Goal: Task Accomplishment & Management: Complete application form

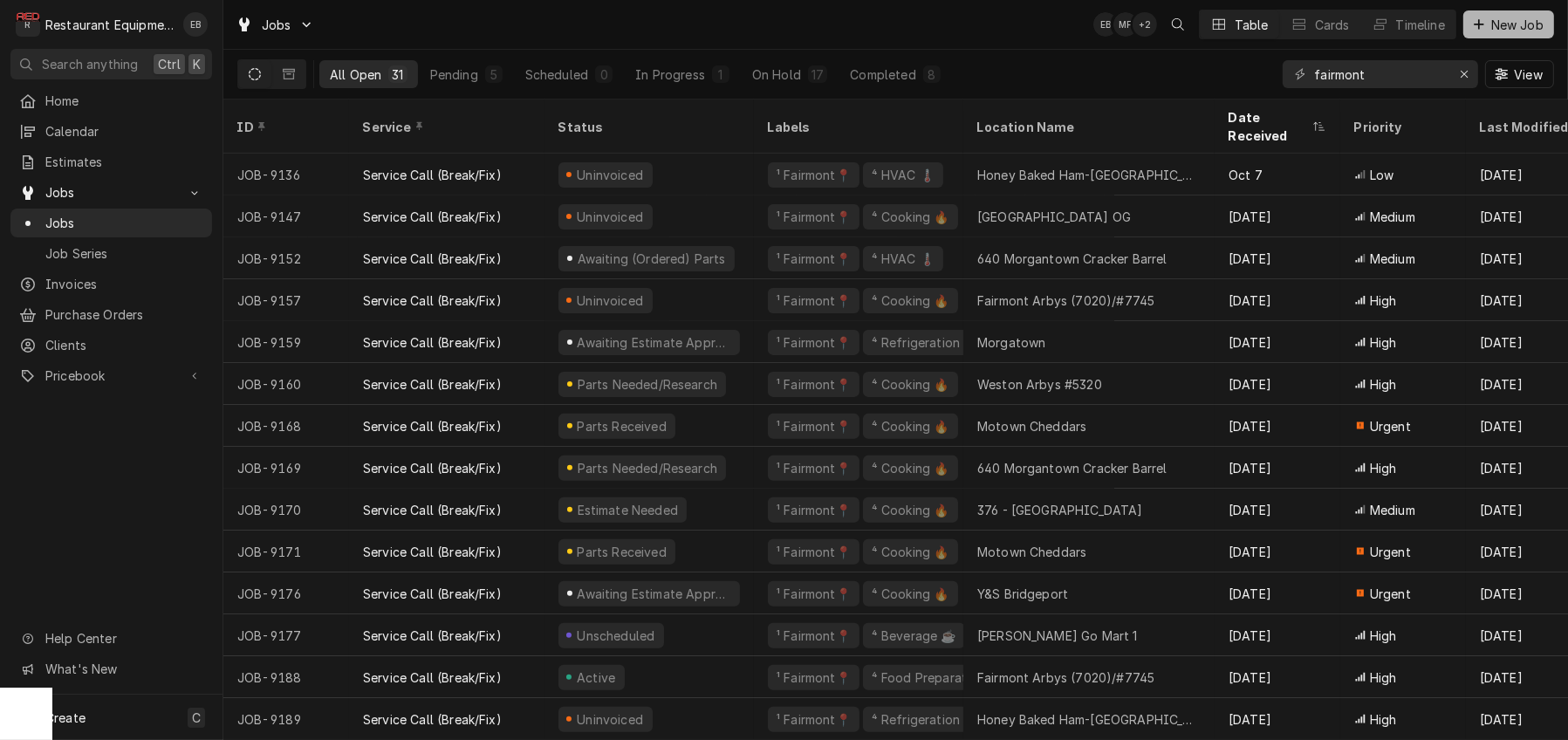
scroll to position [724, 0]
click at [1499, 21] on span "New Job" at bounding box center [1518, 25] width 60 height 18
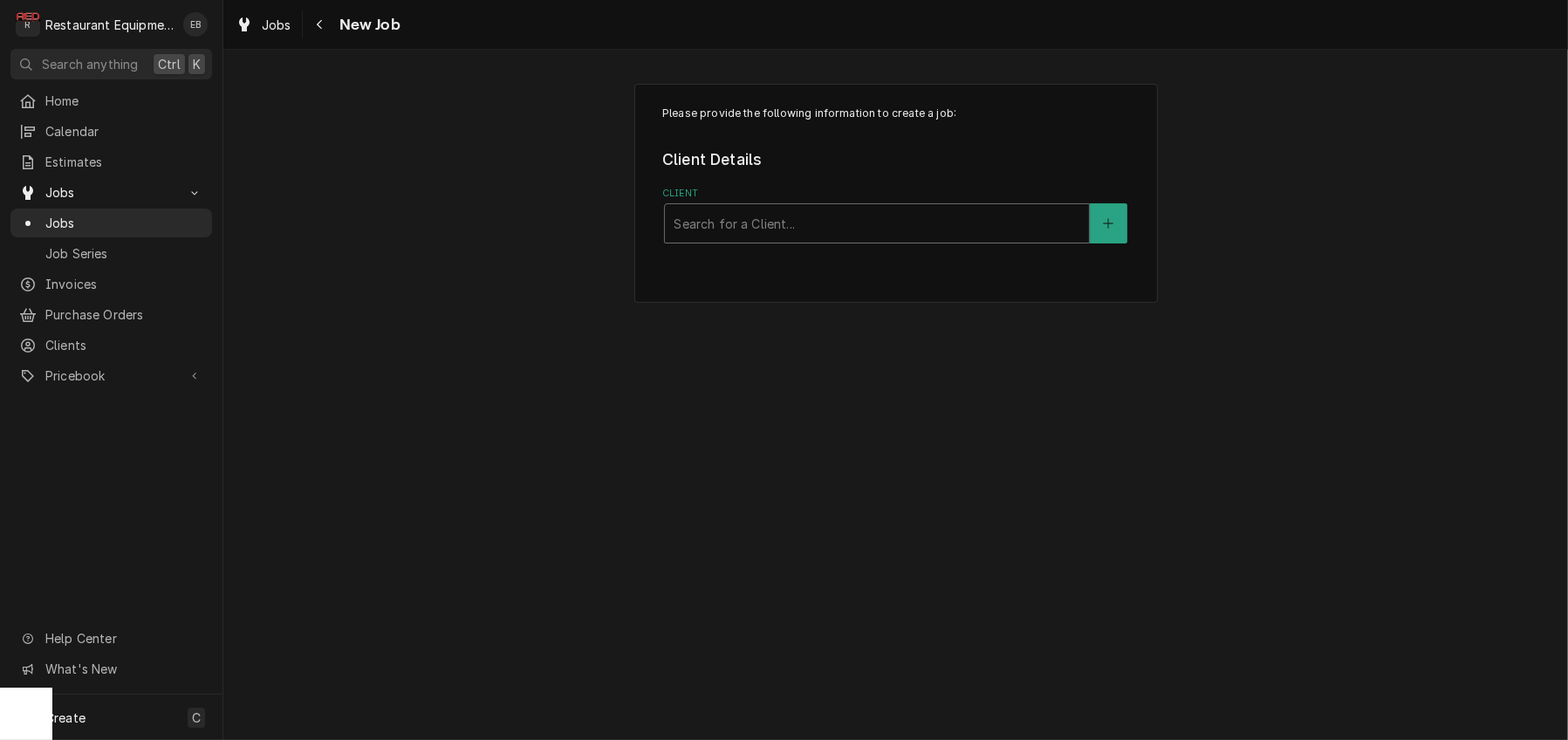
click at [834, 239] on div "Client" at bounding box center [877, 223] width 407 height 31
type input "panera"
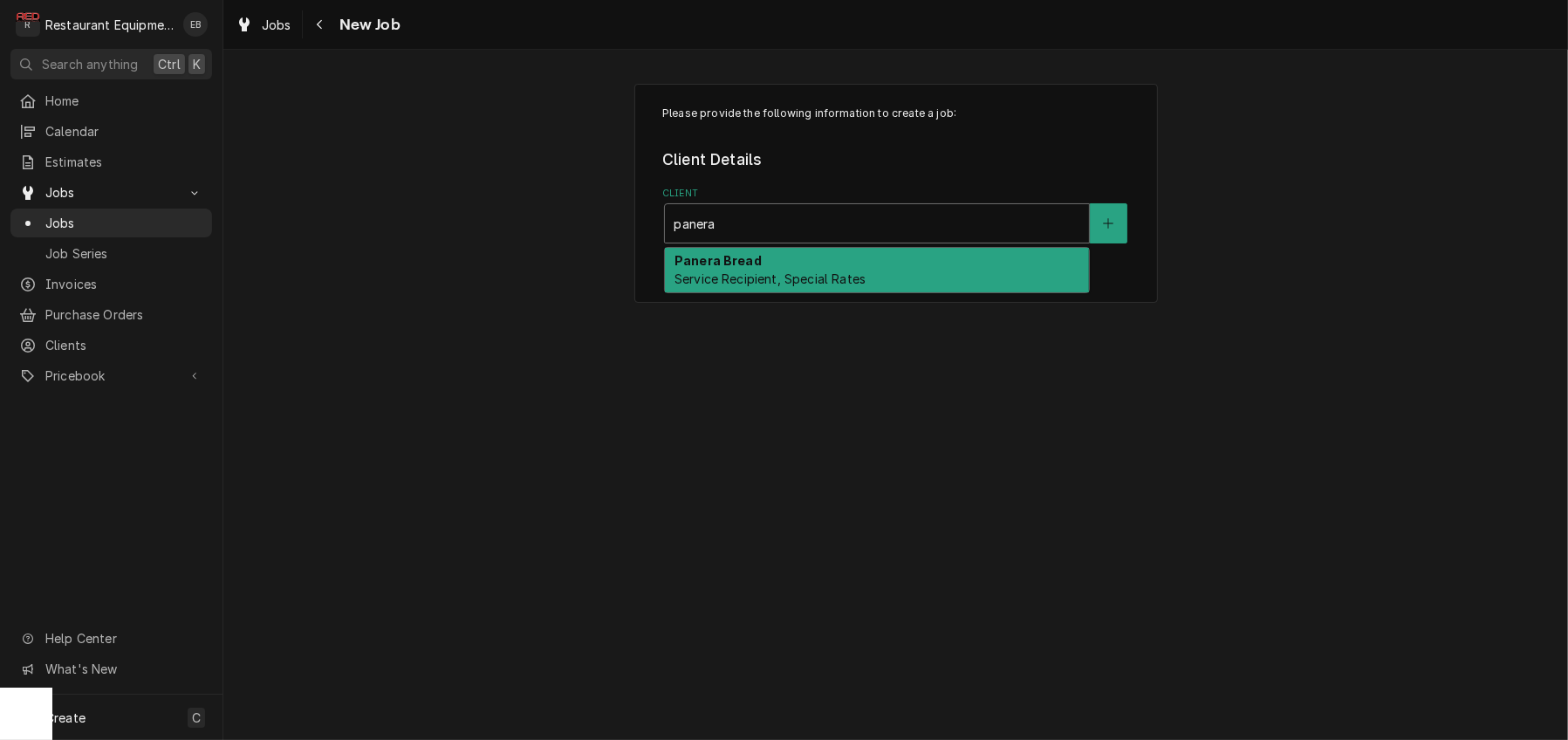
click at [815, 286] on div "Panera Bread Service Recipient, Special Rates" at bounding box center [877, 270] width 424 height 45
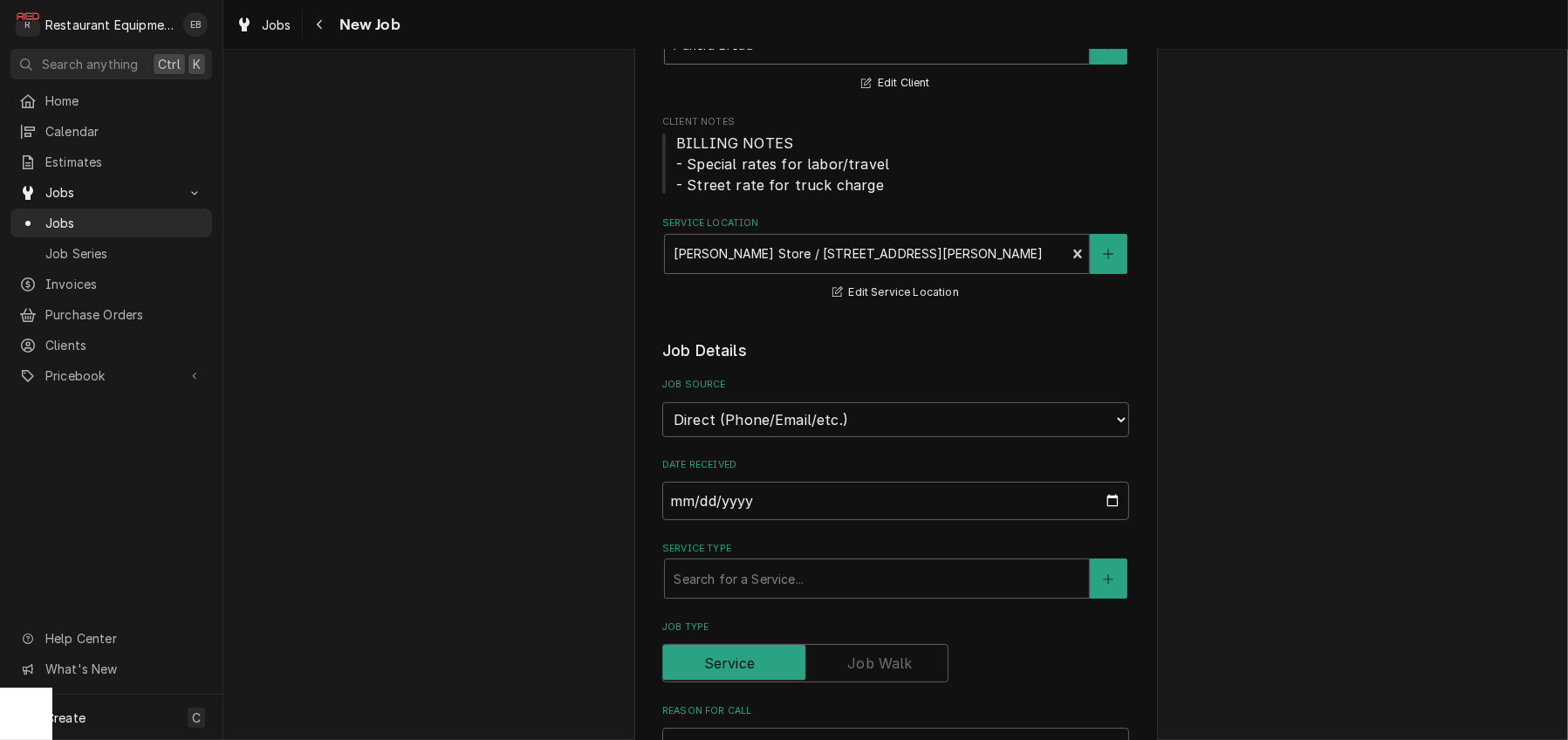
scroll to position [349, 0]
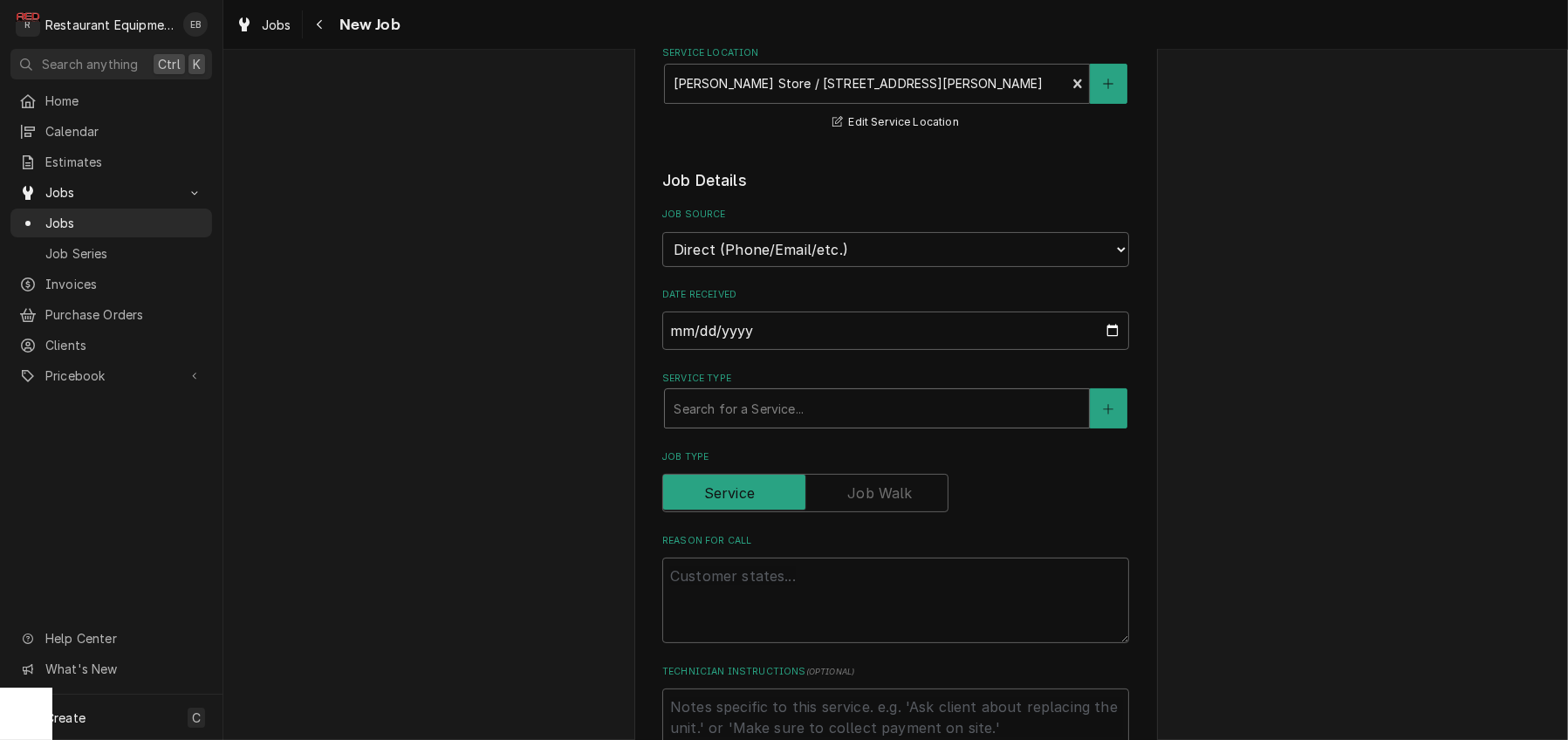
click at [796, 424] on div "Service Type" at bounding box center [877, 409] width 407 height 31
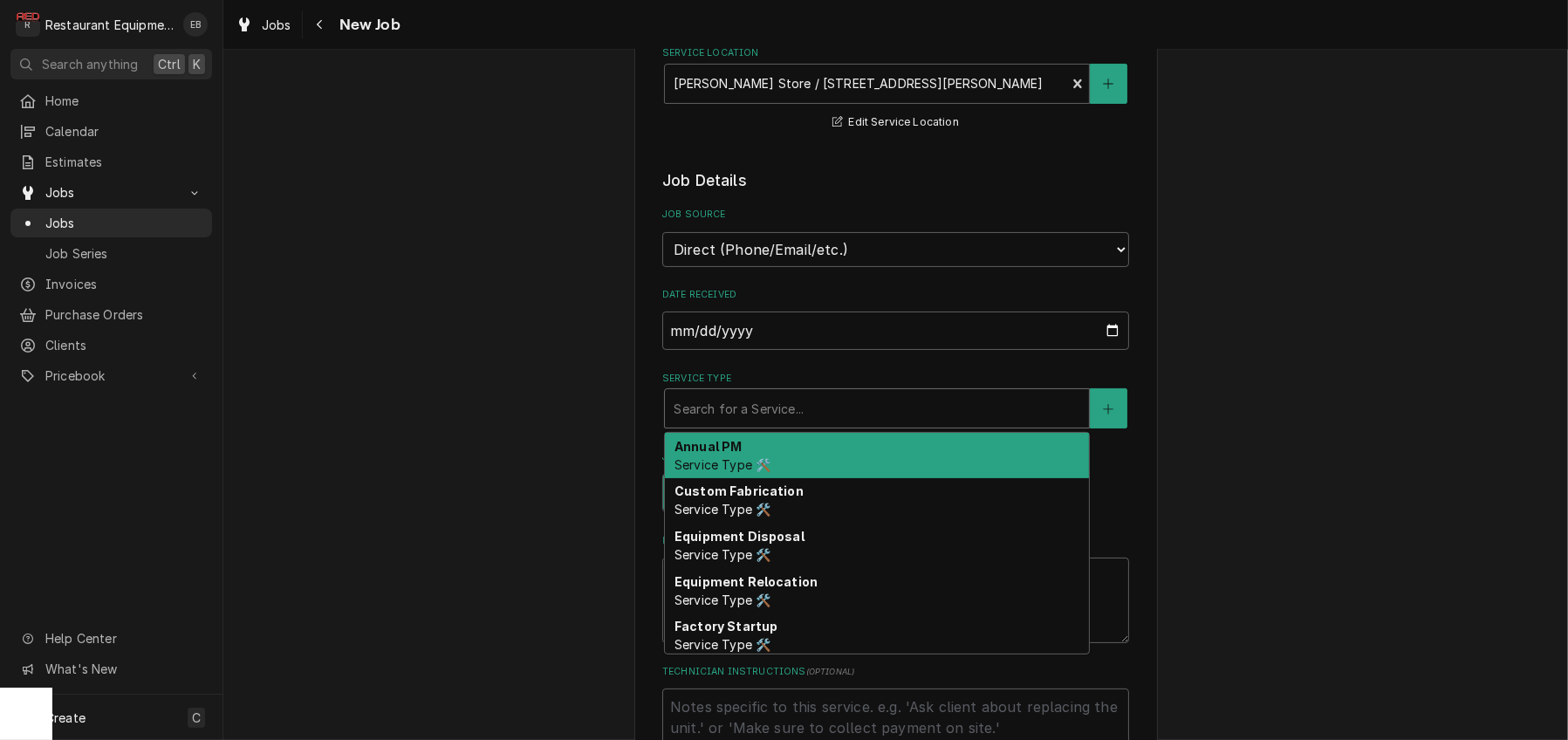
type textarea "x"
type input "b"
type textarea "x"
type input "br"
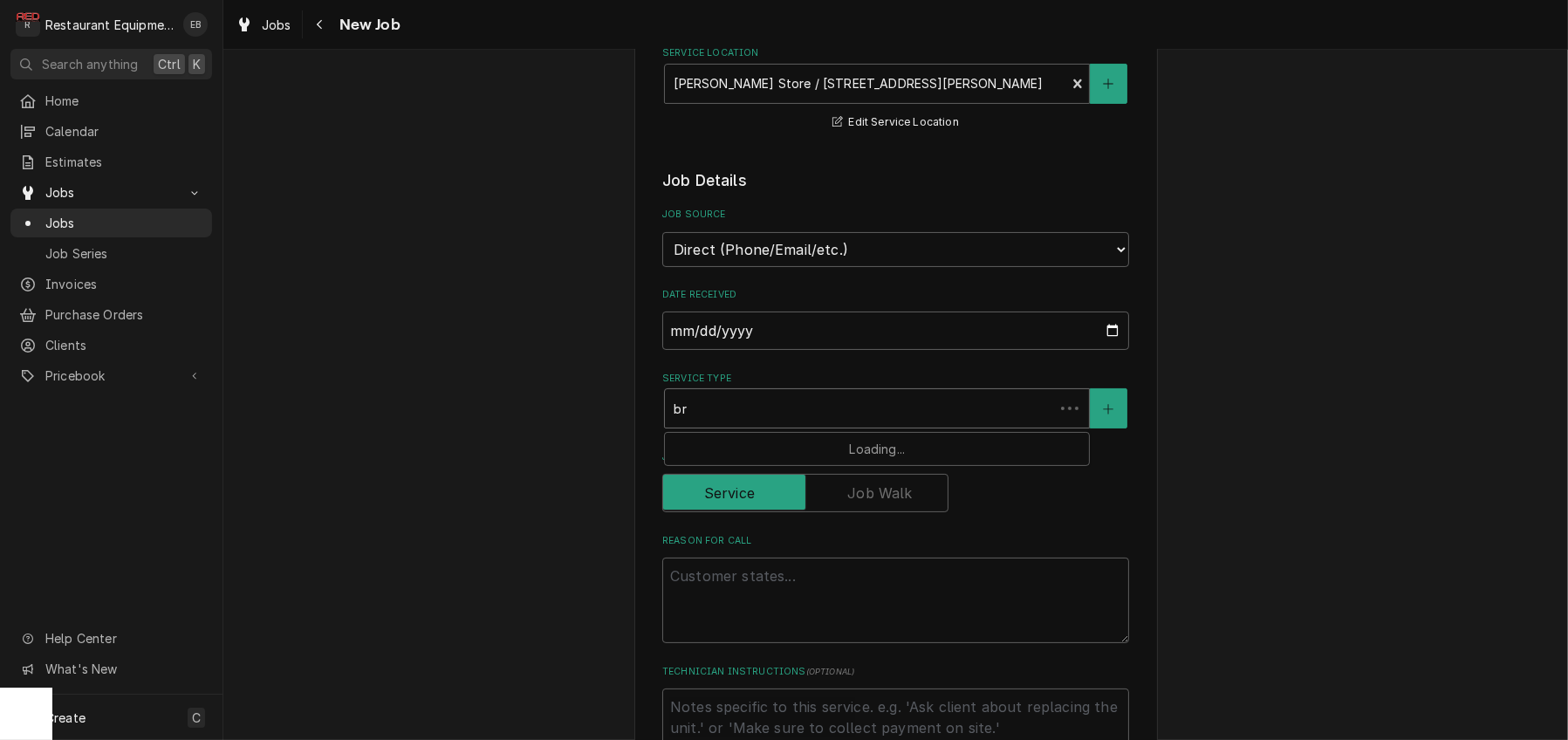
type textarea "x"
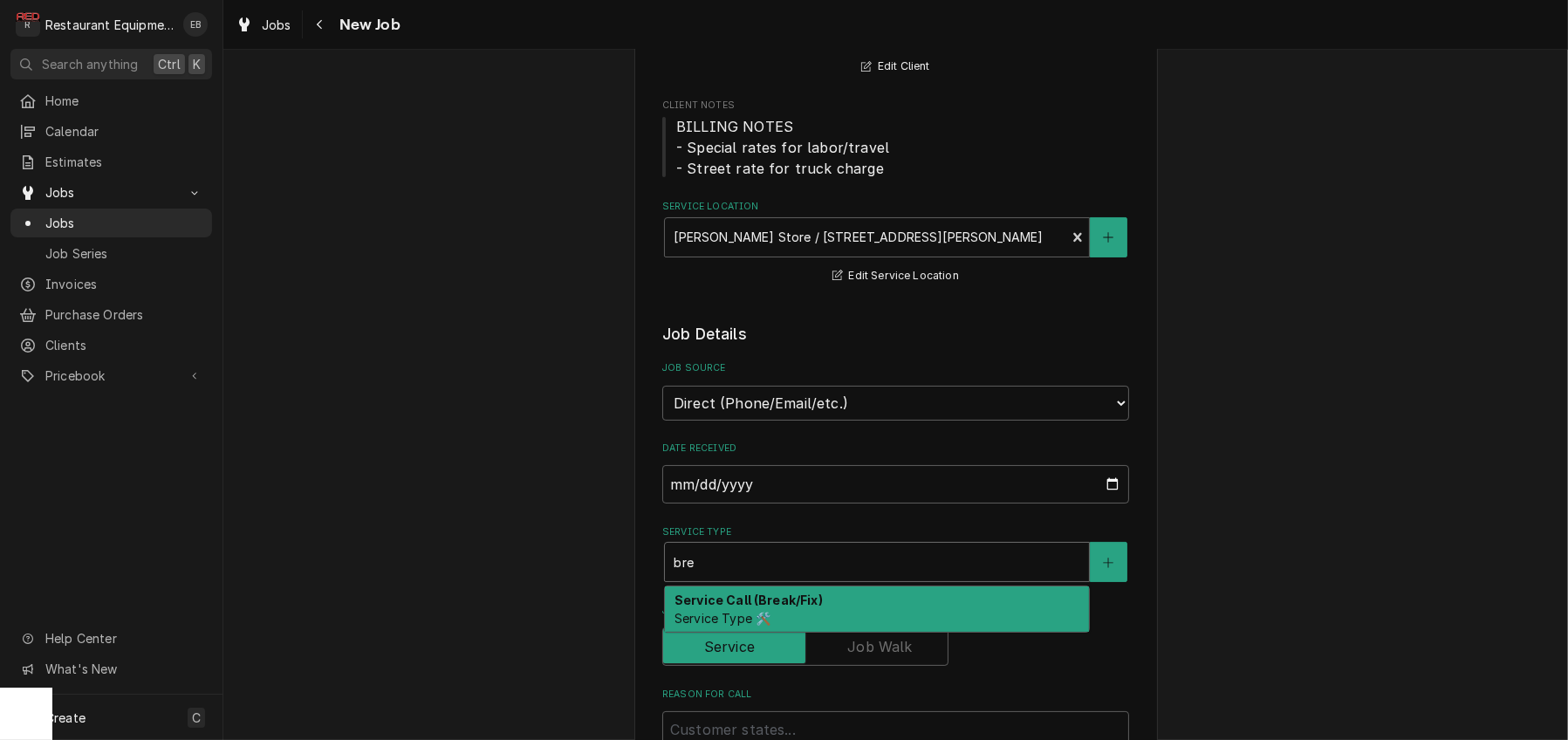
scroll to position [174, 0]
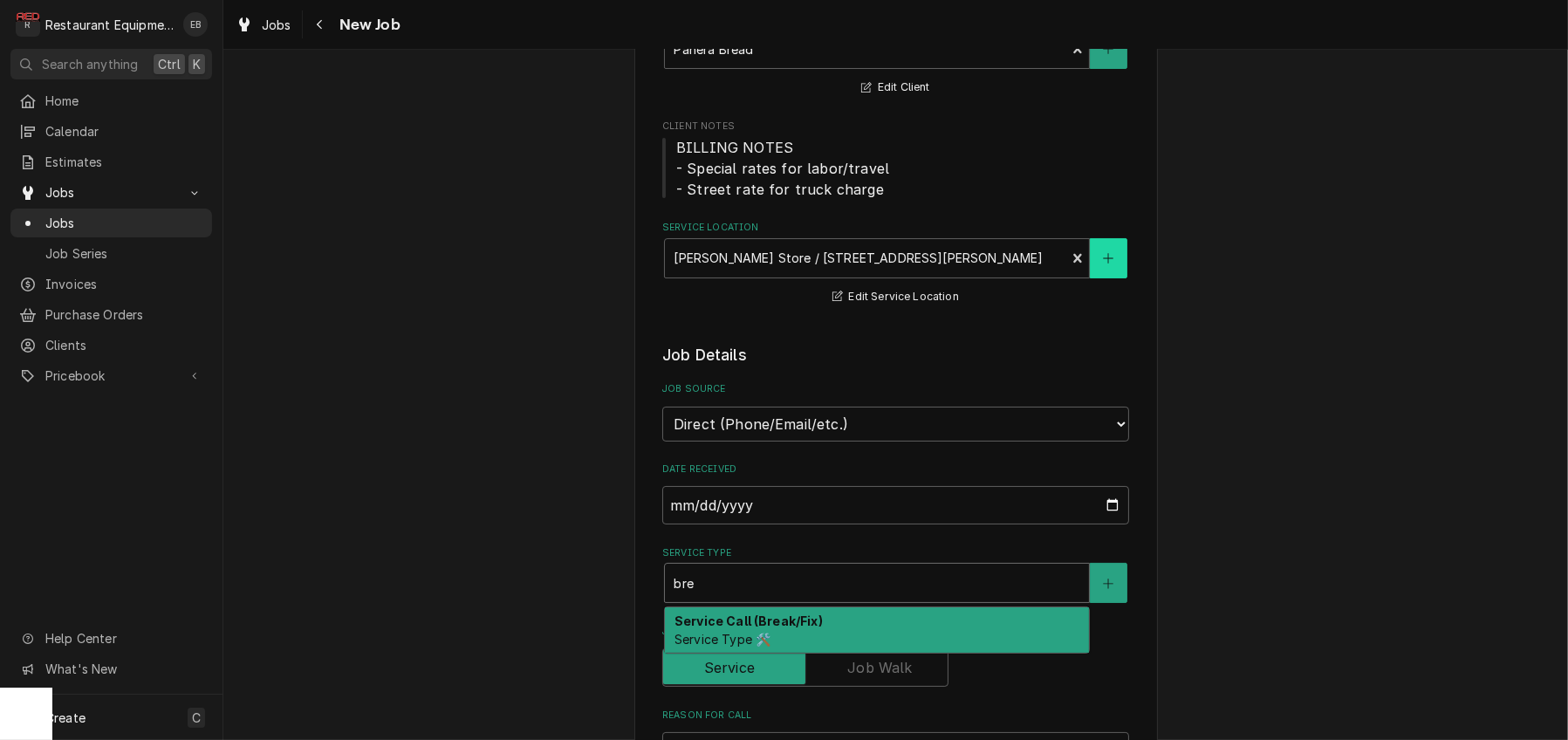
type input "bre"
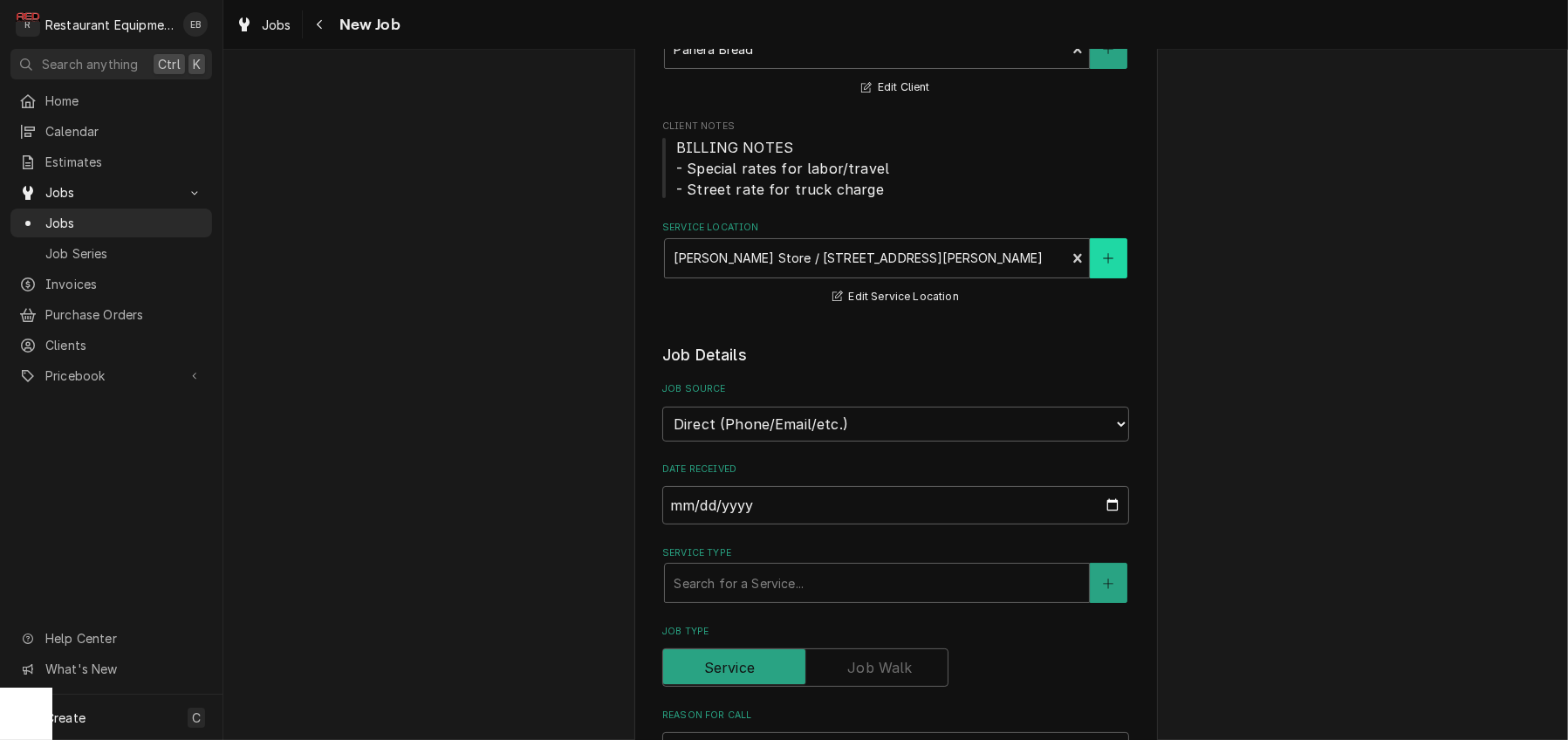
click at [1114, 264] on icon "Create New Location" at bounding box center [1108, 258] width 10 height 12
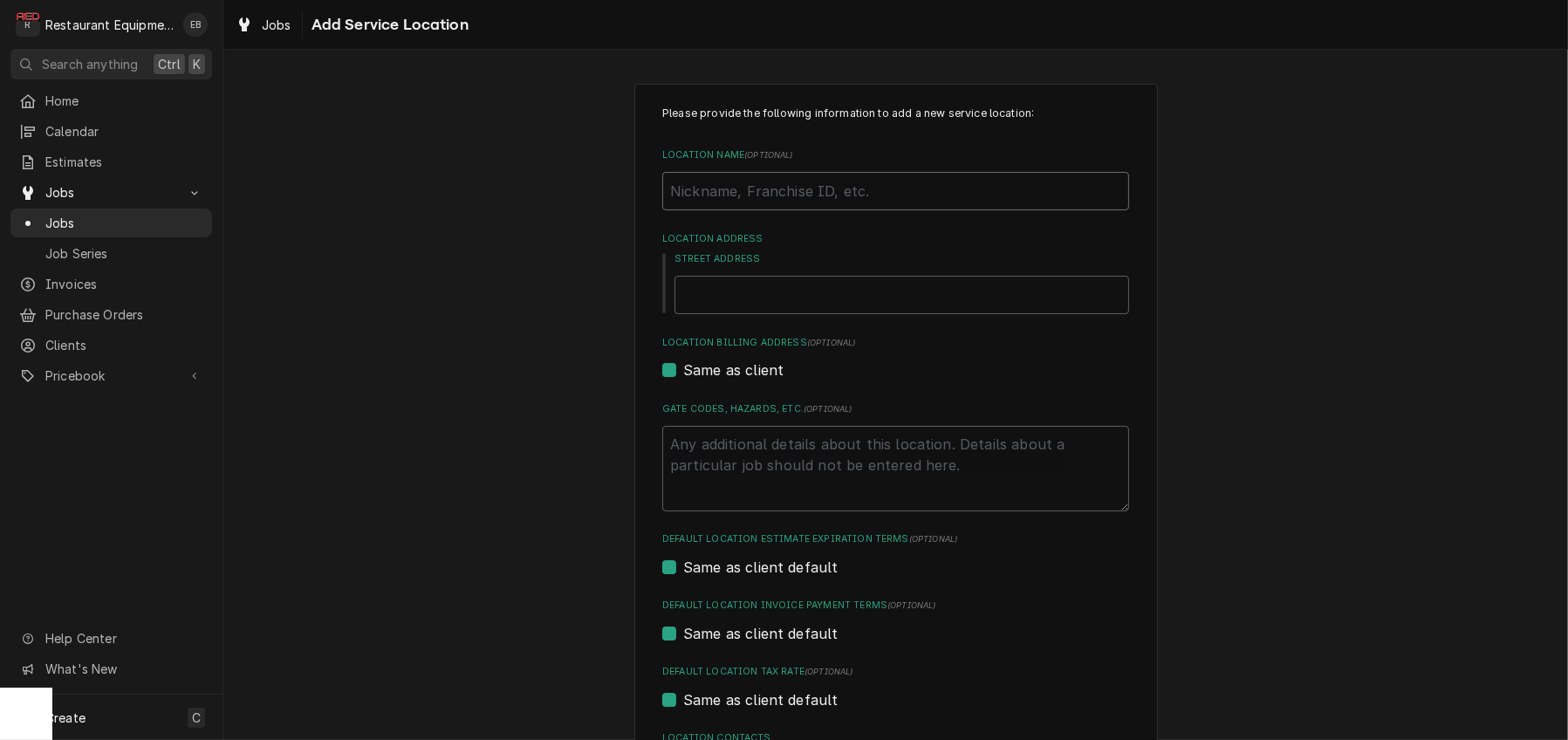
click at [771, 207] on input "Location Name ( optional )" at bounding box center [895, 191] width 467 height 39
type textarea "x"
type input "F"
type textarea "x"
type input "Fa"
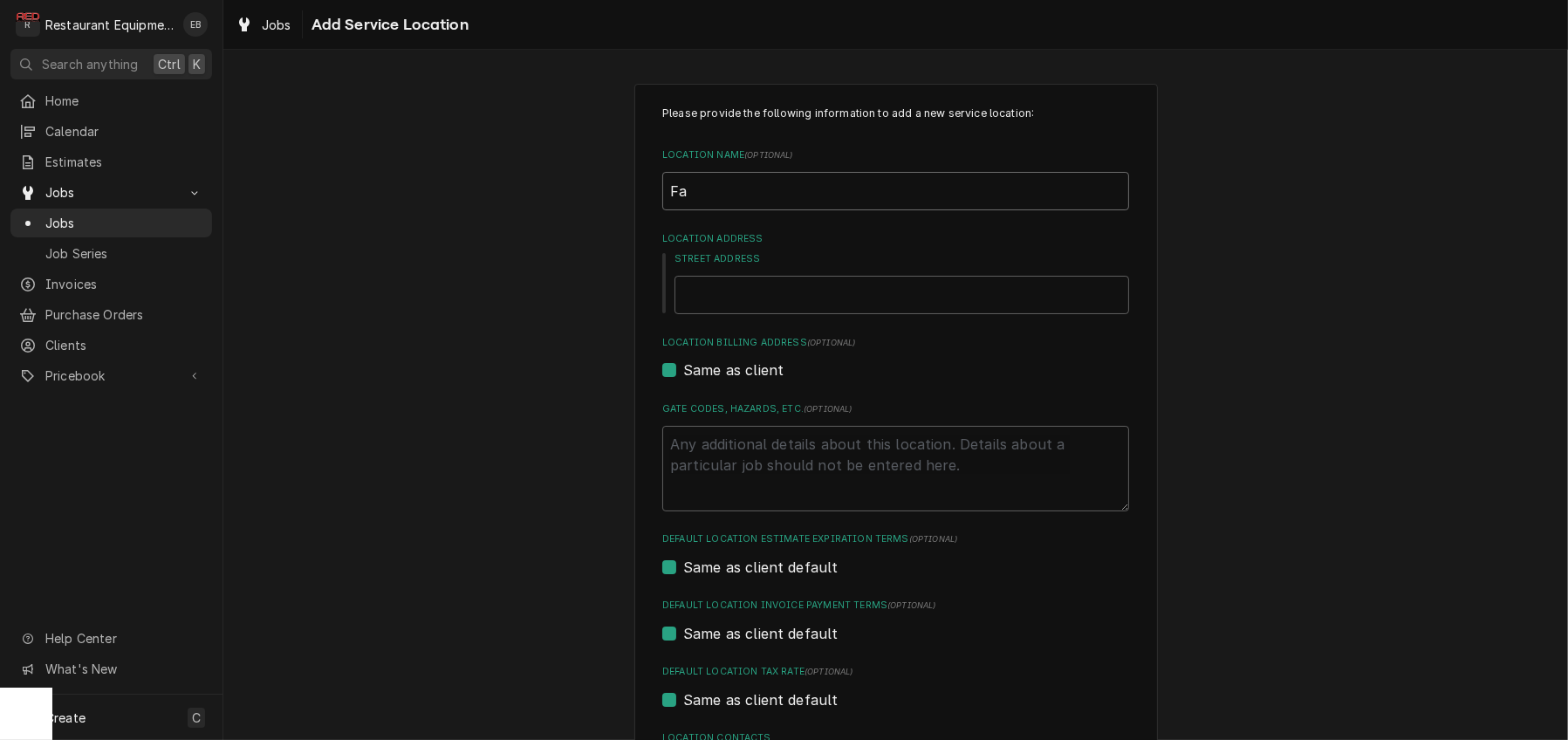
type textarea "x"
type input "Fai"
type textarea "x"
type input "Fair"
type textarea "x"
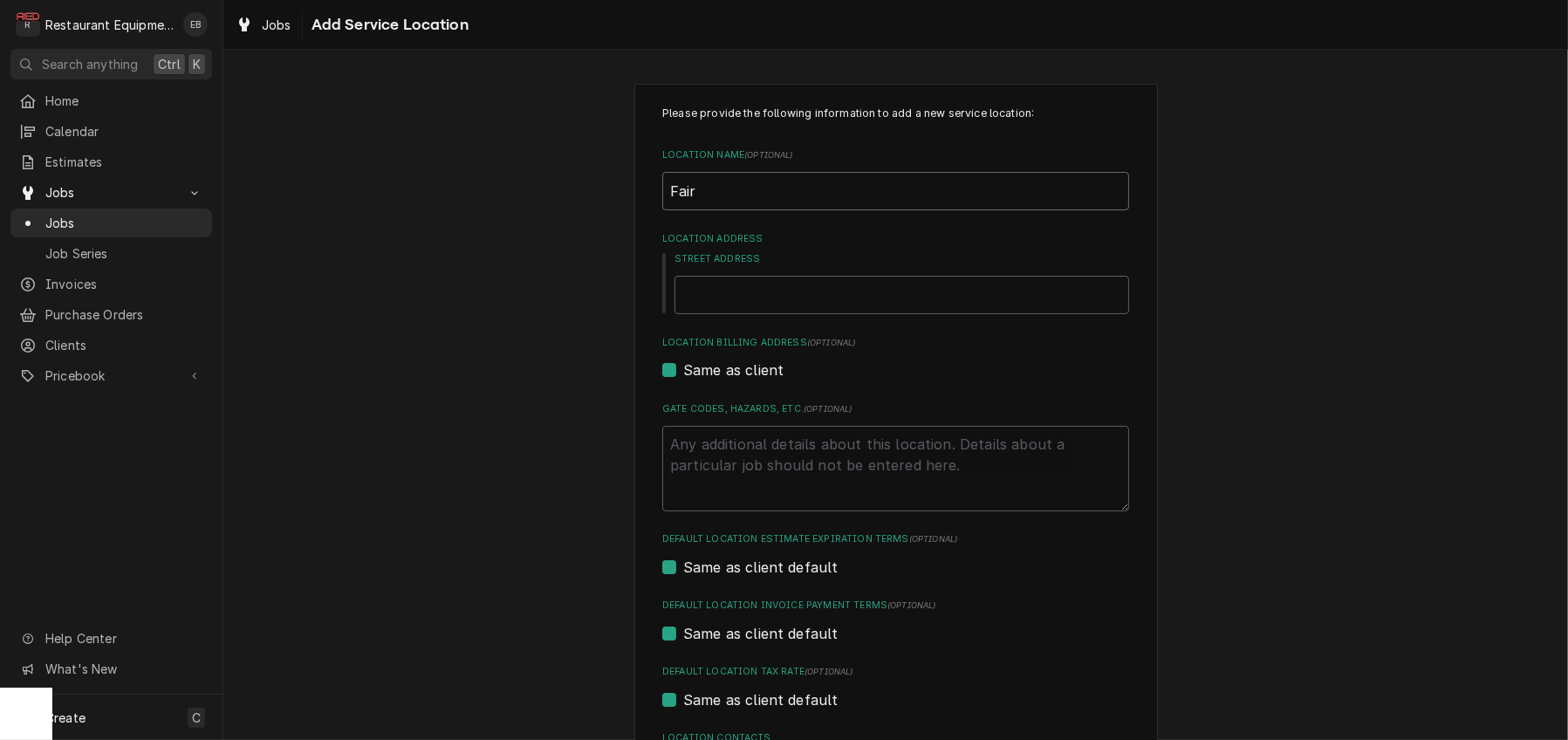
type input "Fairm"
type textarea "x"
type input "Fairmo"
type textarea "x"
type input "Fairmon"
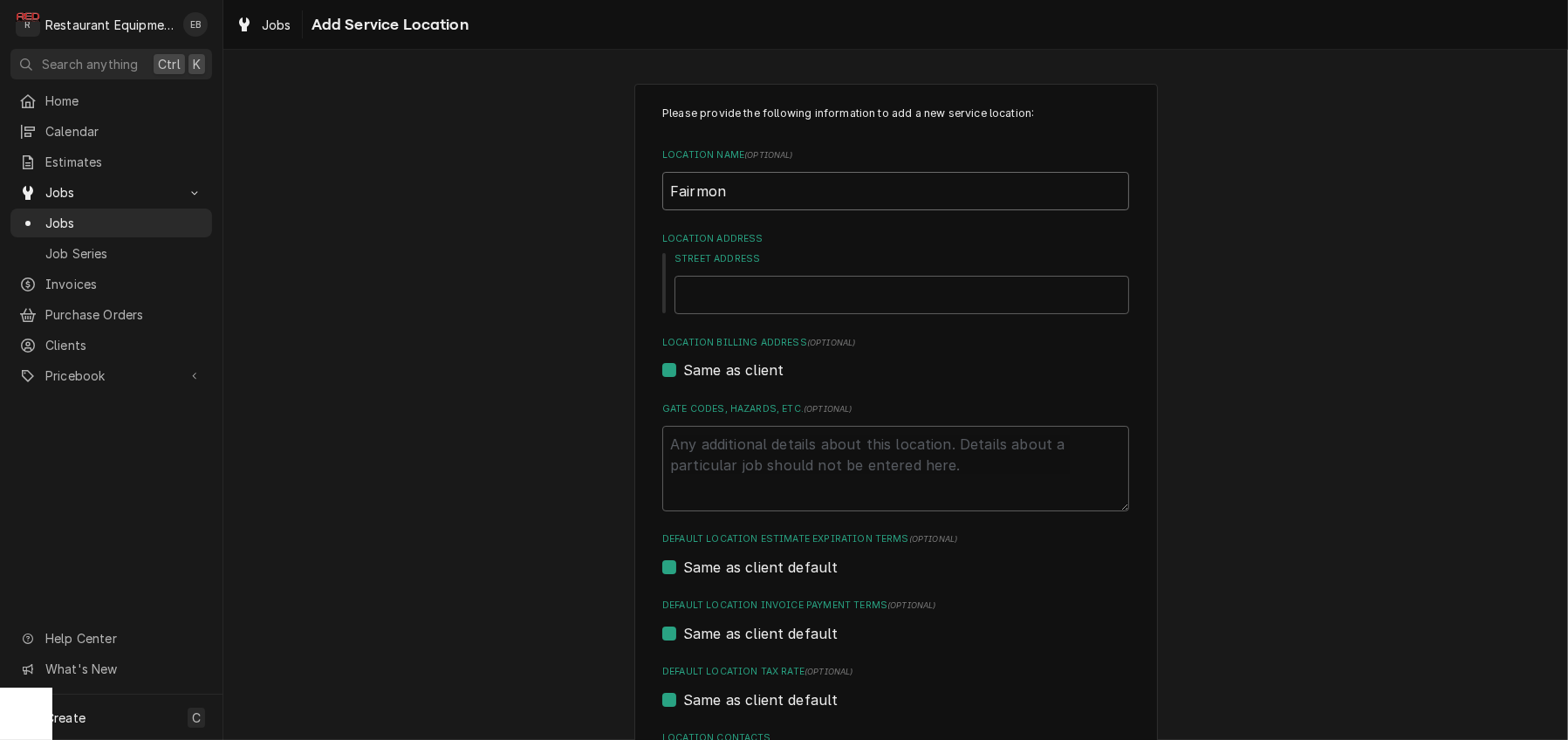
type textarea "x"
type input "Fairmont"
type textarea "x"
type input "Fairmont"
type textarea "x"
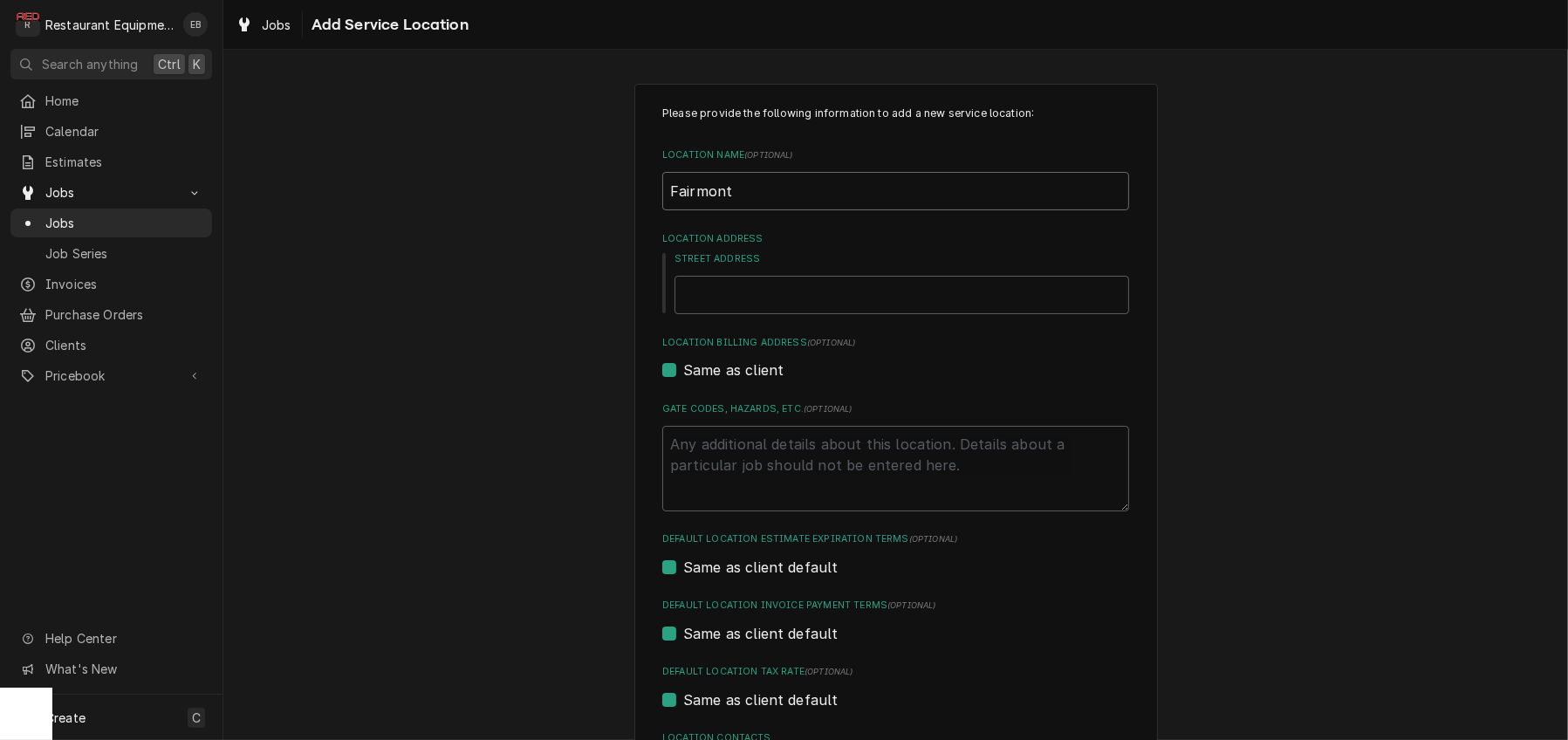
type input "Fairmont P"
type textarea "x"
type input "Fairmont Pa"
type textarea "x"
type input "Fairmont Pan"
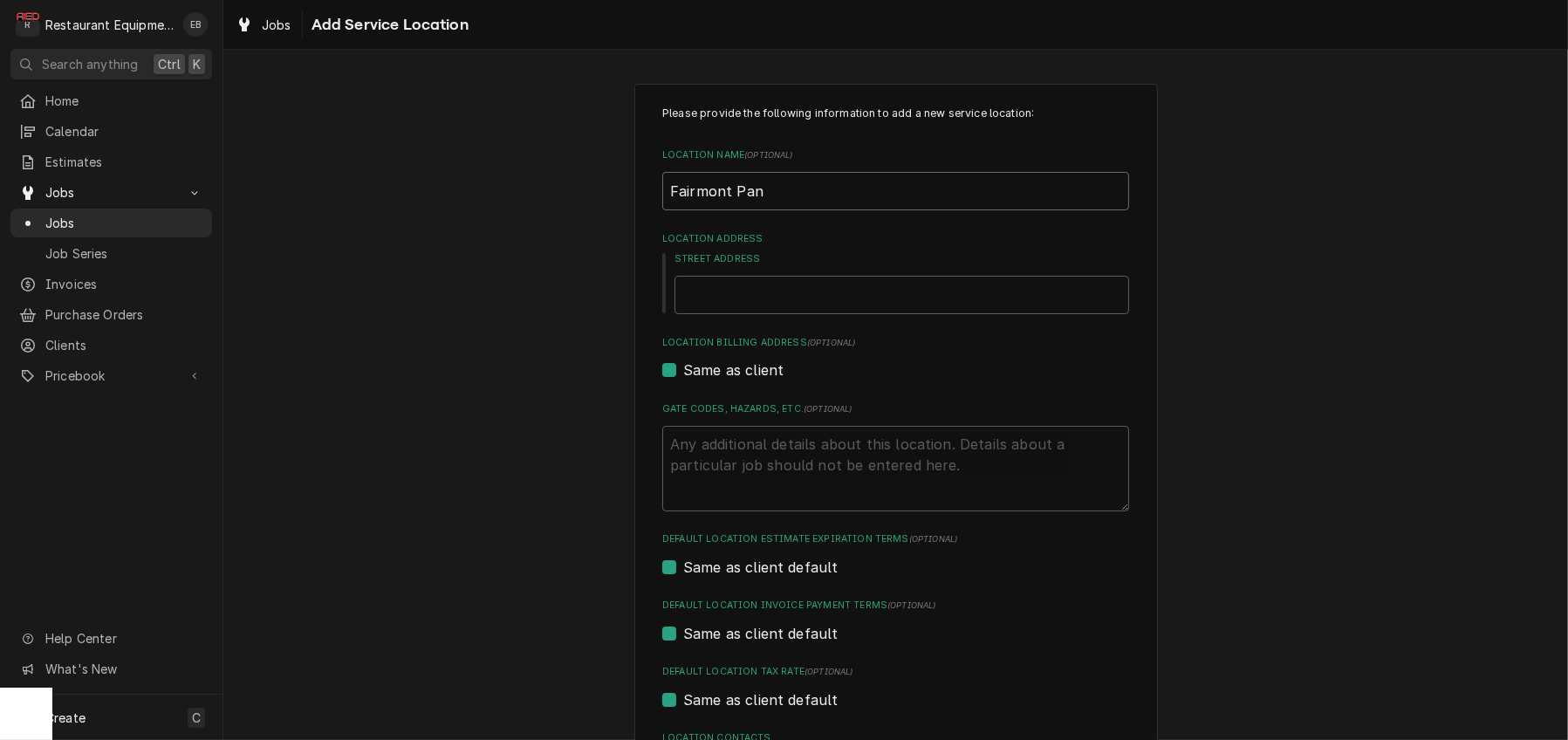
type textarea "x"
type input "Fairmont Pane"
type textarea "x"
type input "Fairmont Panee"
type textarea "x"
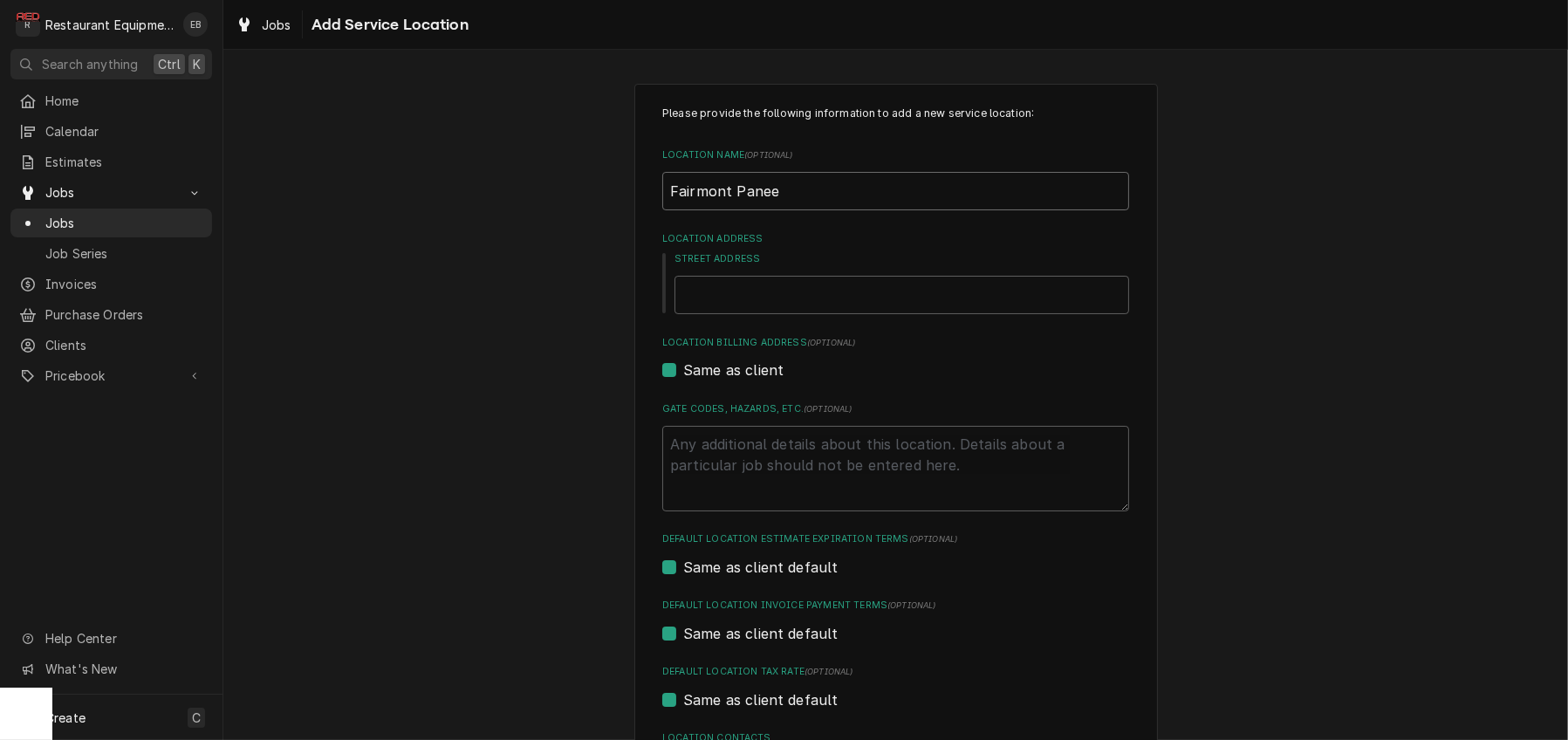
type input "Fairmont Paneer"
type textarea "x"
type input "Fairmont Panee"
type textarea "x"
type input "Fairmont Pane"
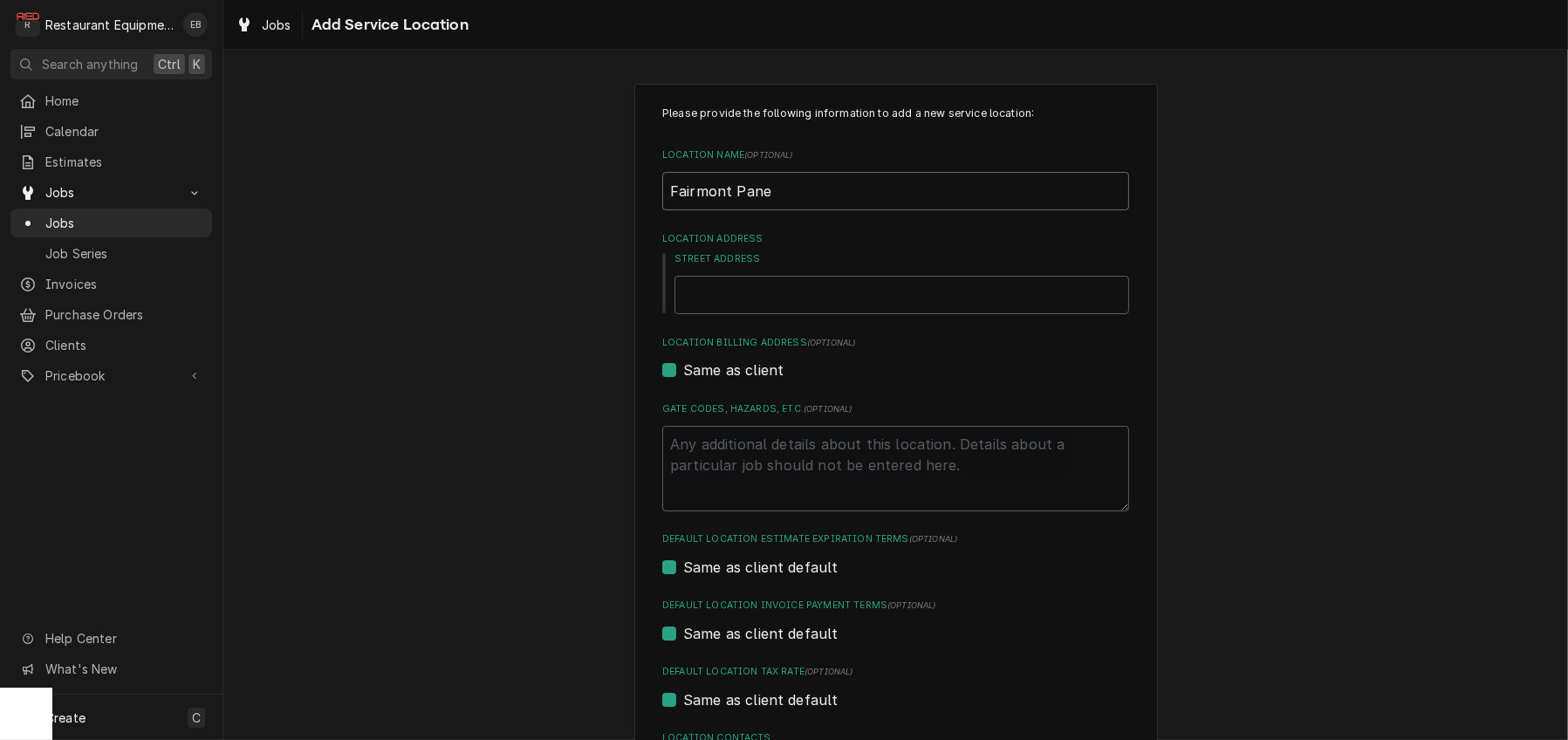
type textarea "x"
type input "Fairmont Paner"
type textarea "x"
type input "Fairmont Panera"
type textarea "x"
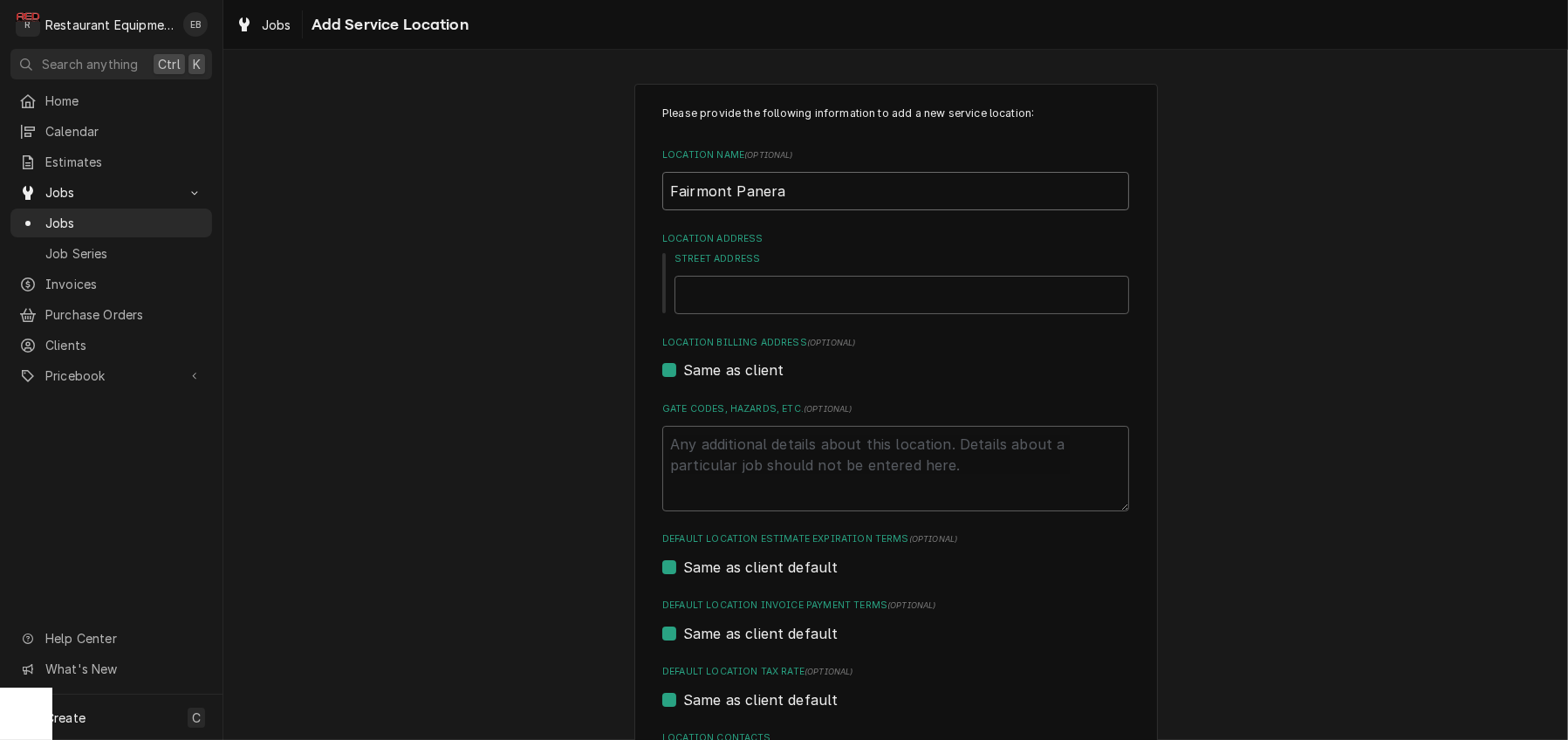
type input "Fairmont Panera"
click at [751, 314] on input "Street Address" at bounding box center [902, 295] width 454 height 39
click at [786, 314] on input "Street Address" at bounding box center [902, 295] width 454 height 39
type textarea "x"
type input "9"
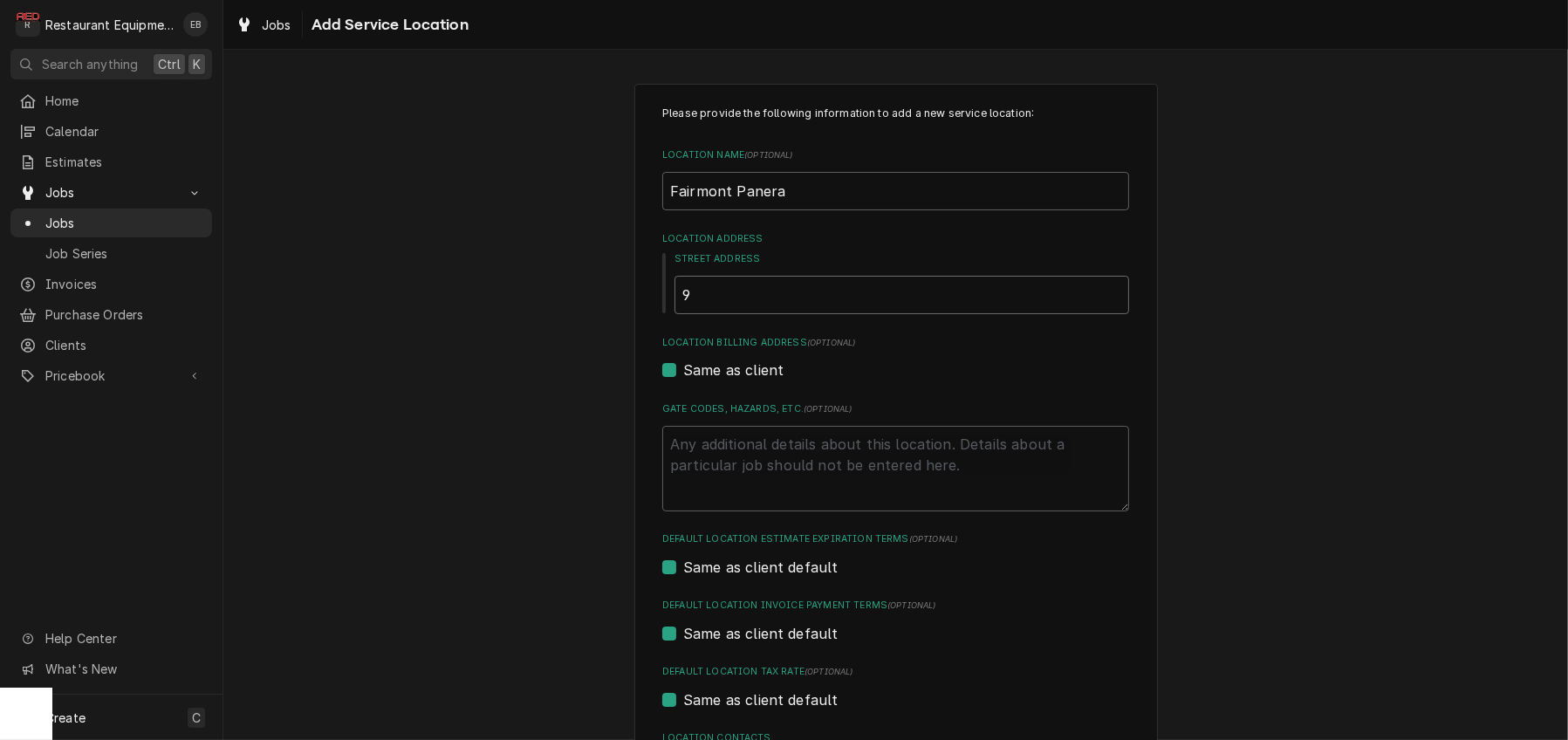
type textarea "x"
type input "98"
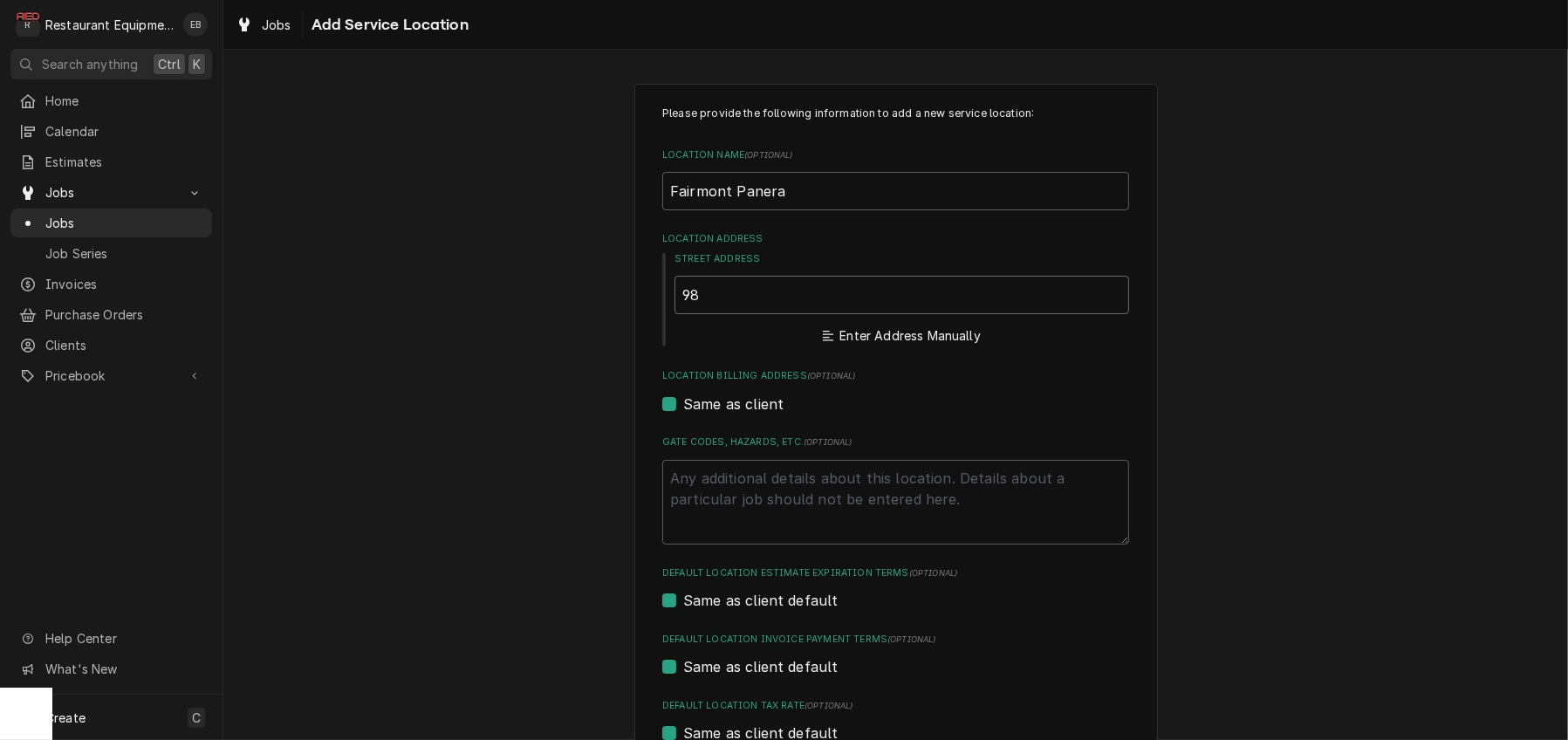
type textarea "x"
type input "980"
type textarea "x"
type input "9809"
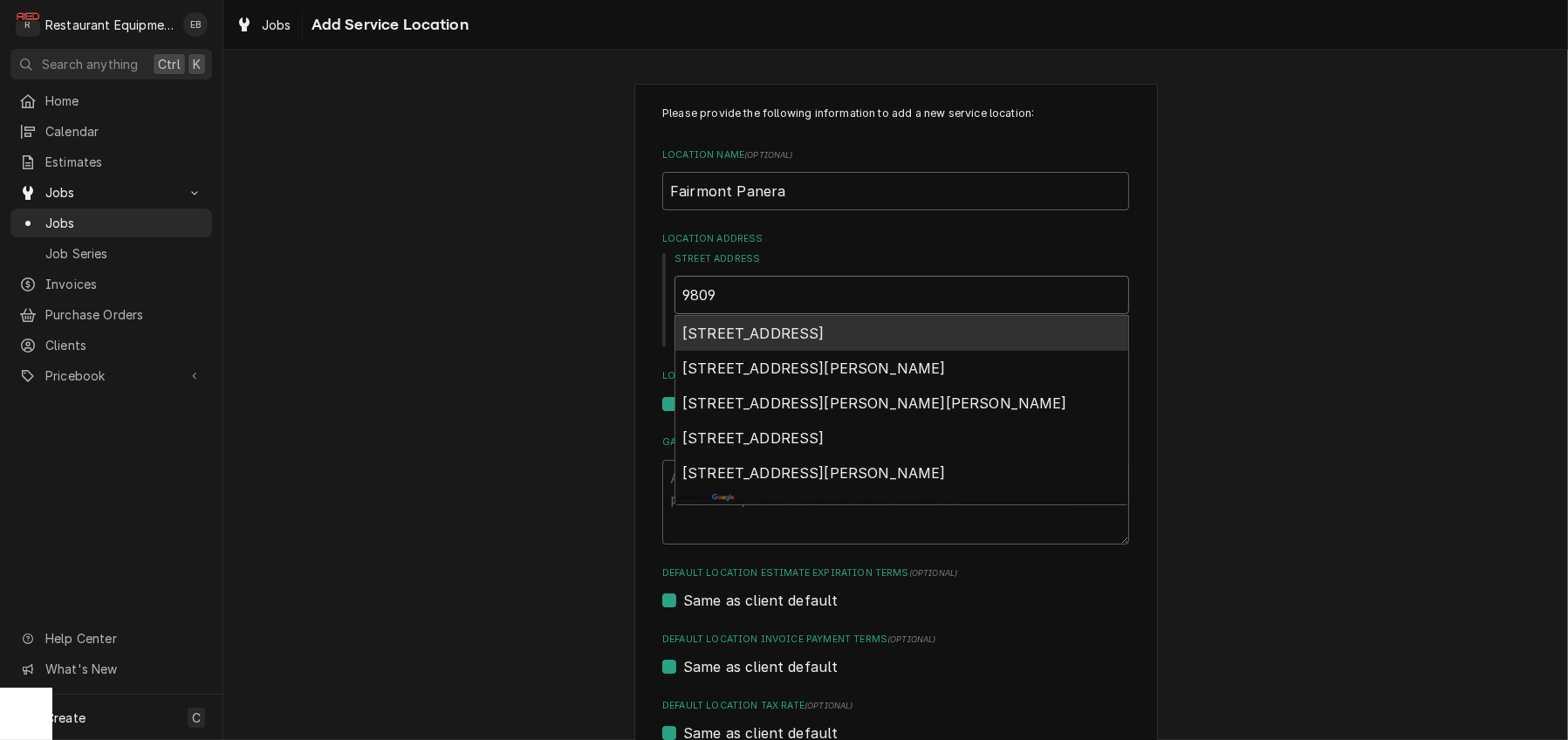
click at [805, 342] on span "9809 Mall Loop, White Hall, WV, USA" at bounding box center [753, 333] width 142 height 17
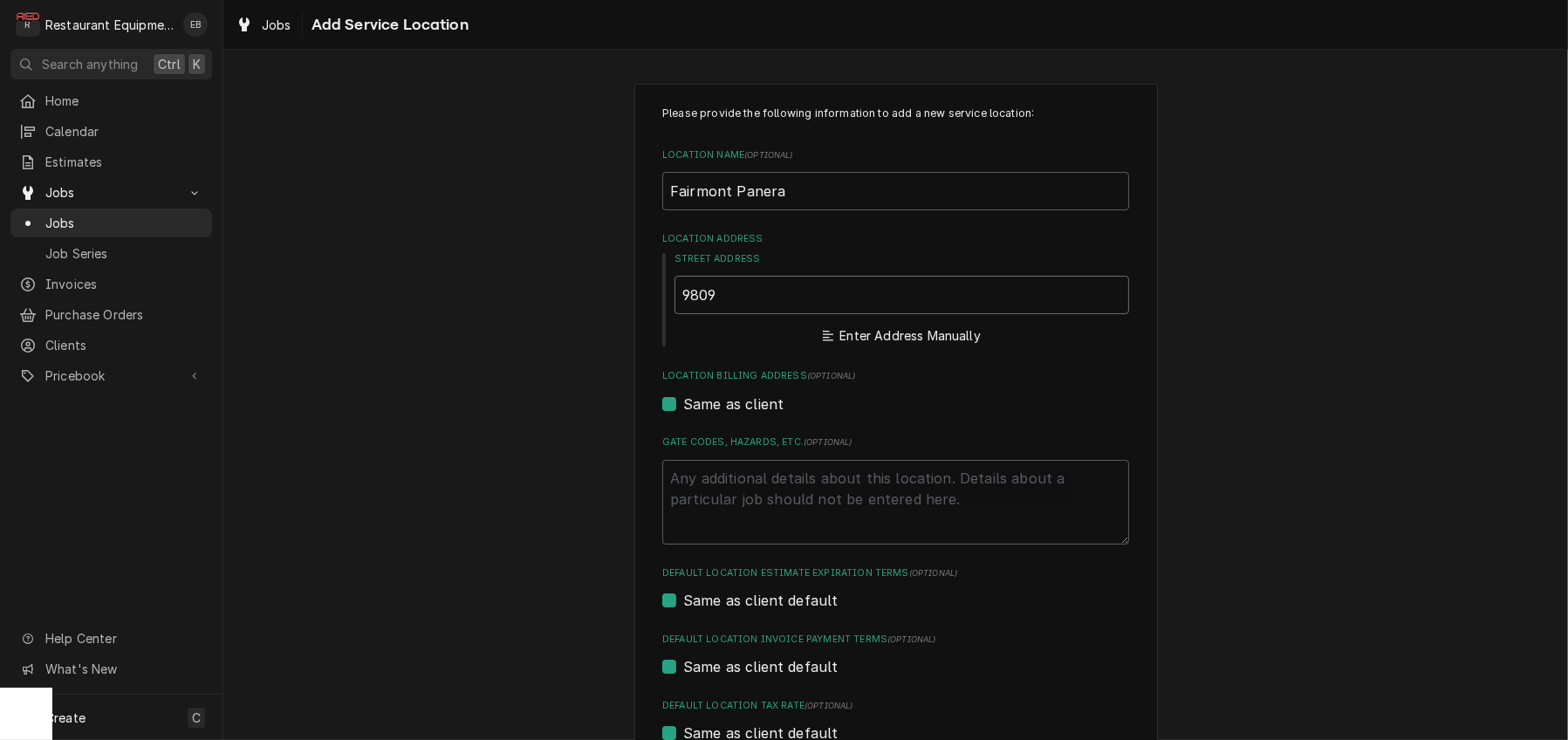
type textarea "x"
type input "9809 Mall Loop"
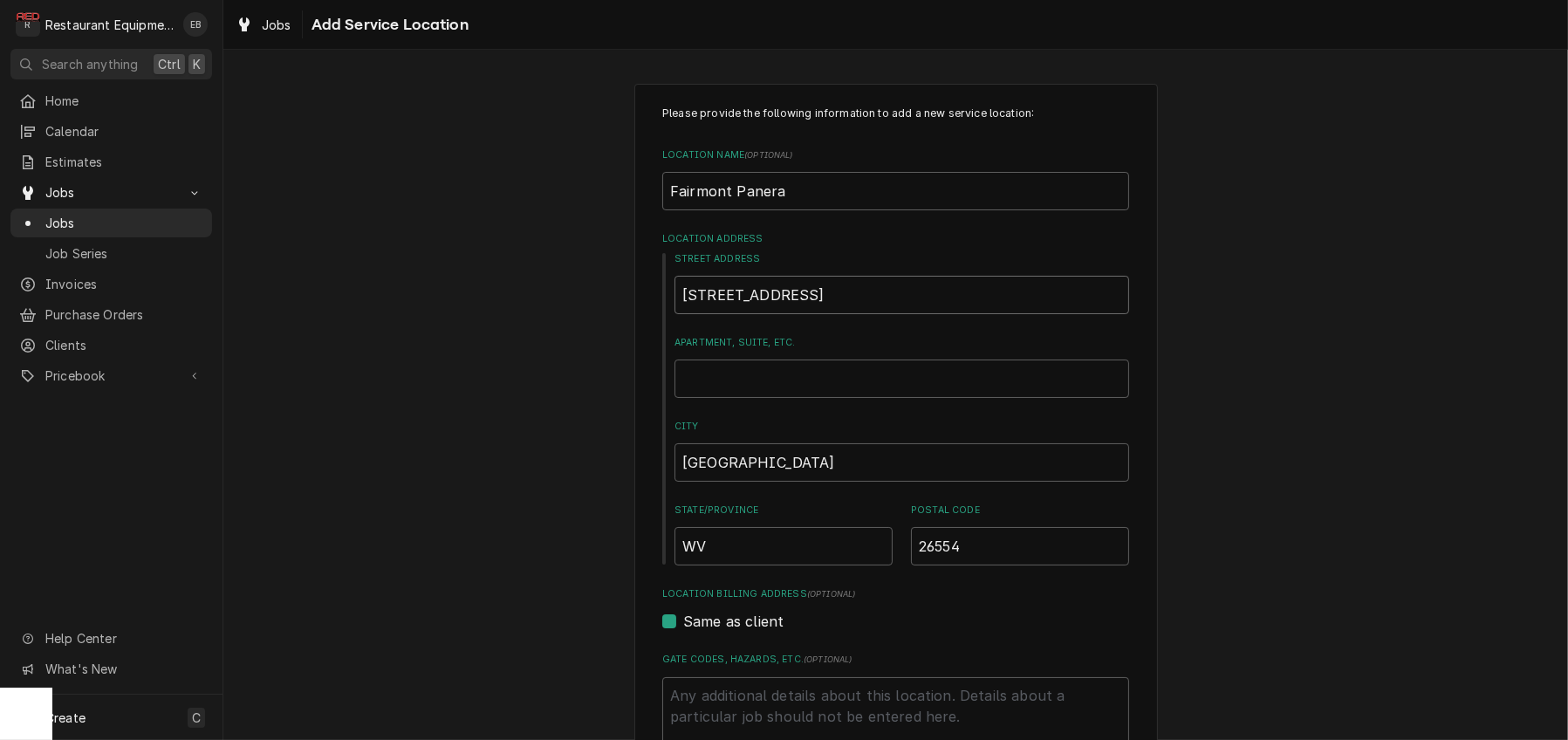
type textarea "x"
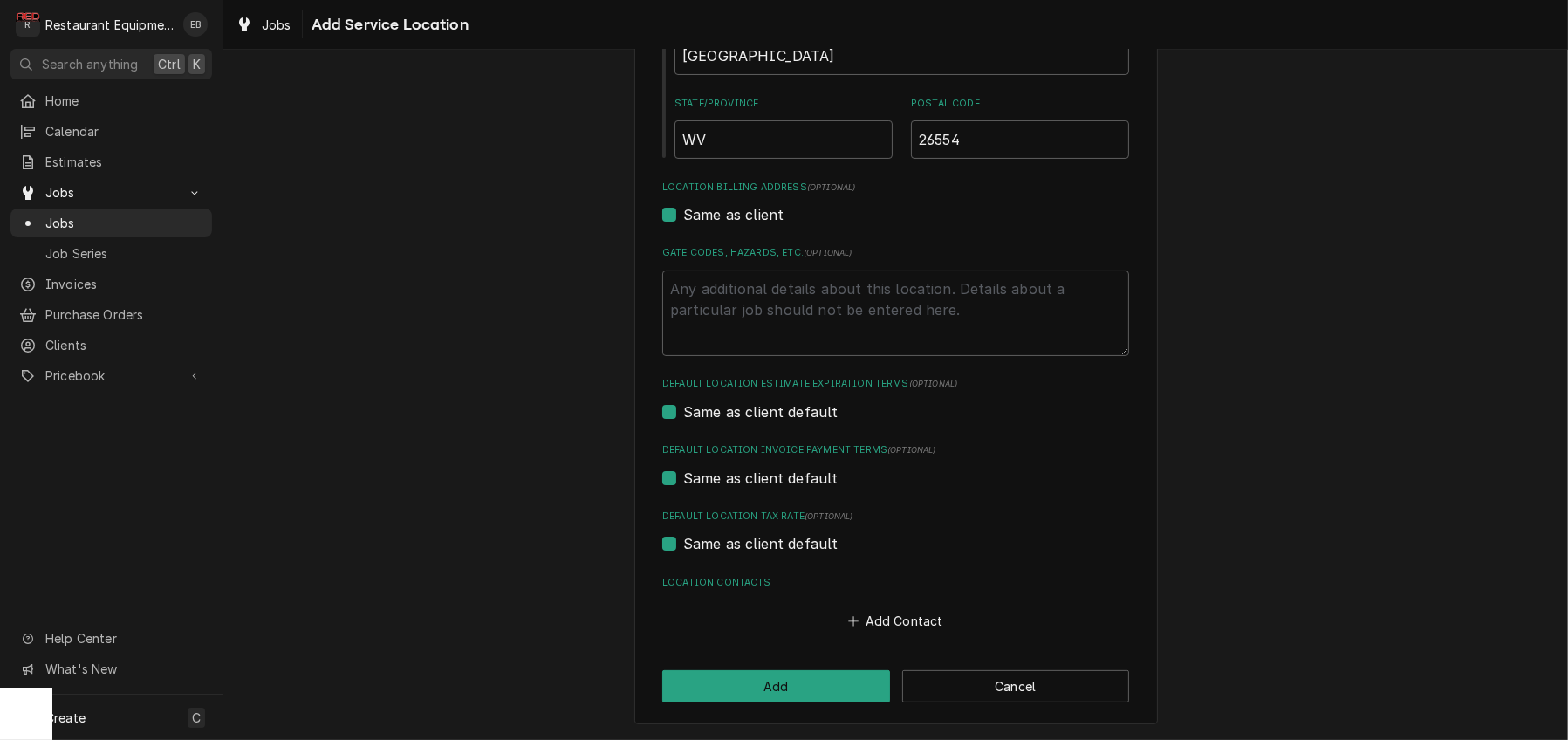
scroll to position [535, 0]
type input "9809 Mall Loop"
click at [806, 683] on button "Add" at bounding box center [776, 686] width 228 height 32
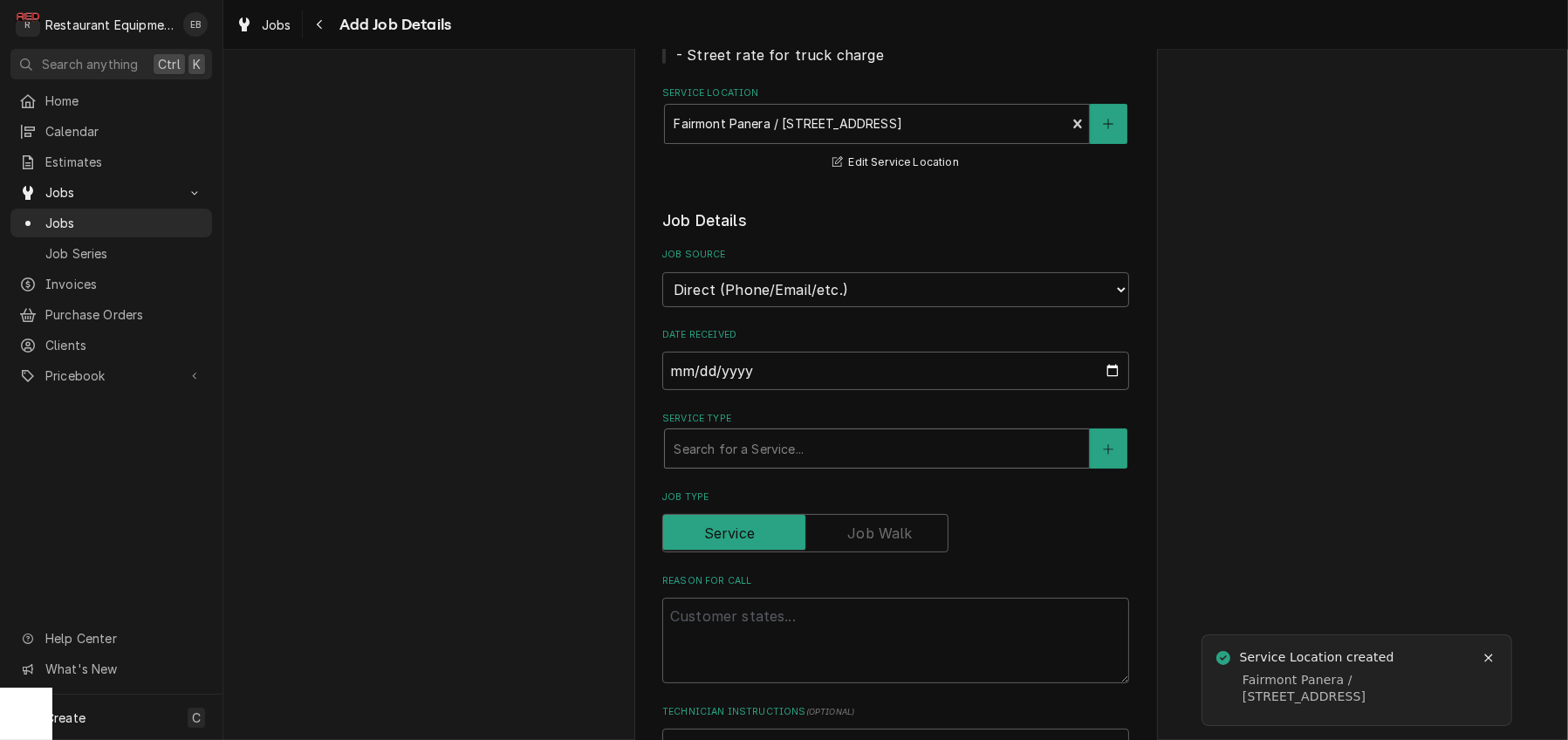
scroll to position [349, 0]
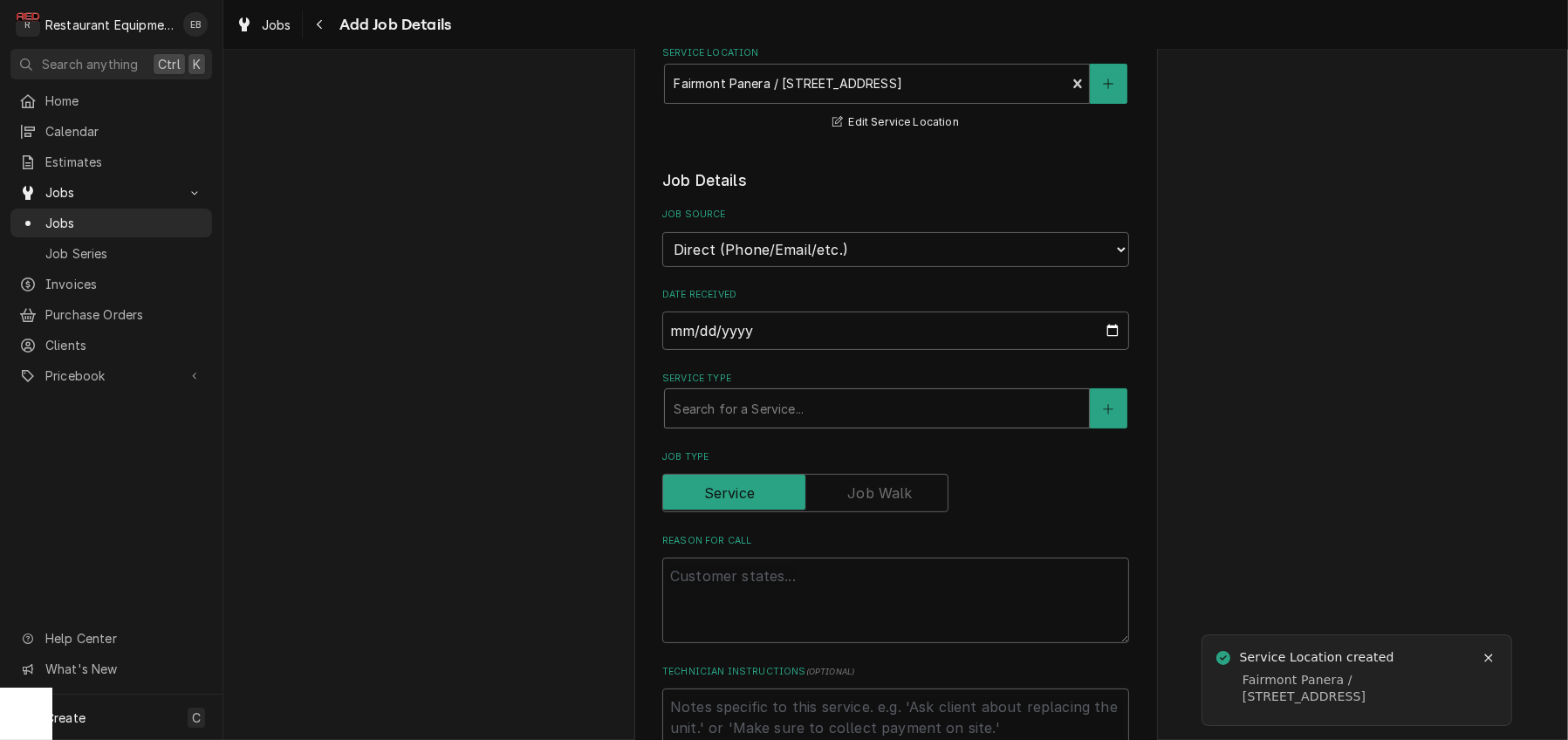
click at [800, 424] on div "Service Type" at bounding box center [877, 409] width 407 height 31
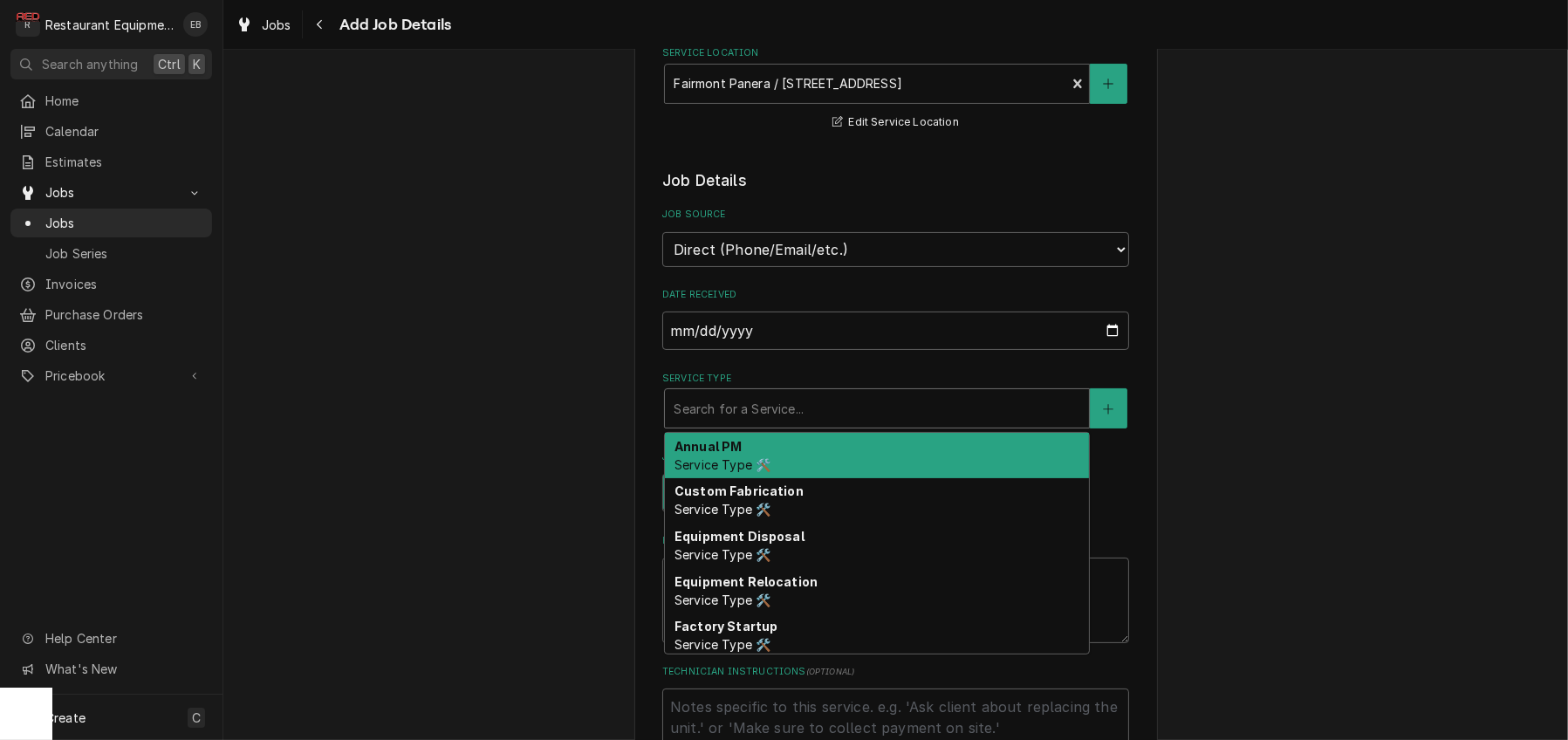
type textarea "x"
type input "b"
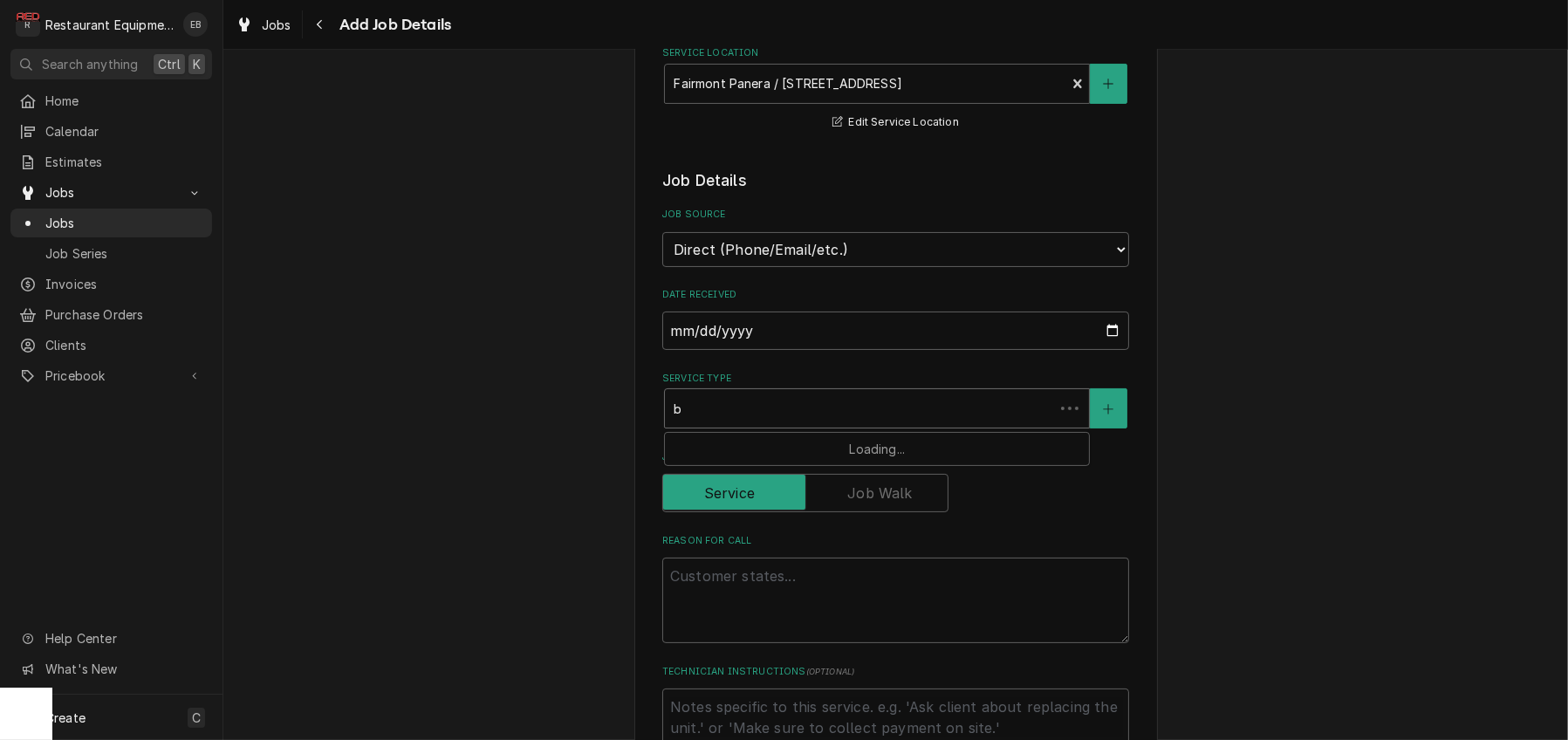
type textarea "x"
type input "br"
type textarea "x"
type input "bre"
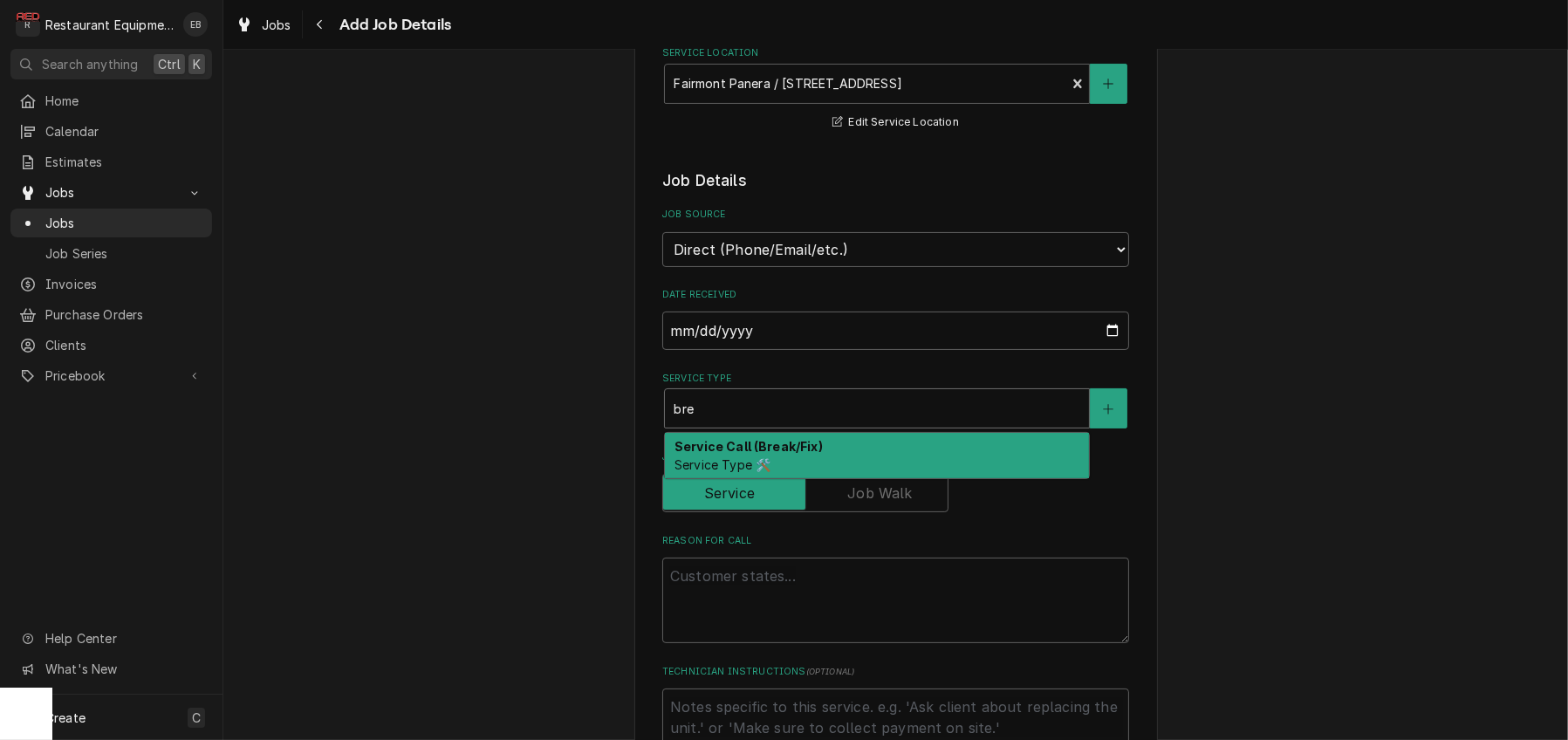
click at [764, 454] on strong "Service Call (Break/Fix)" at bounding box center [749, 446] width 149 height 15
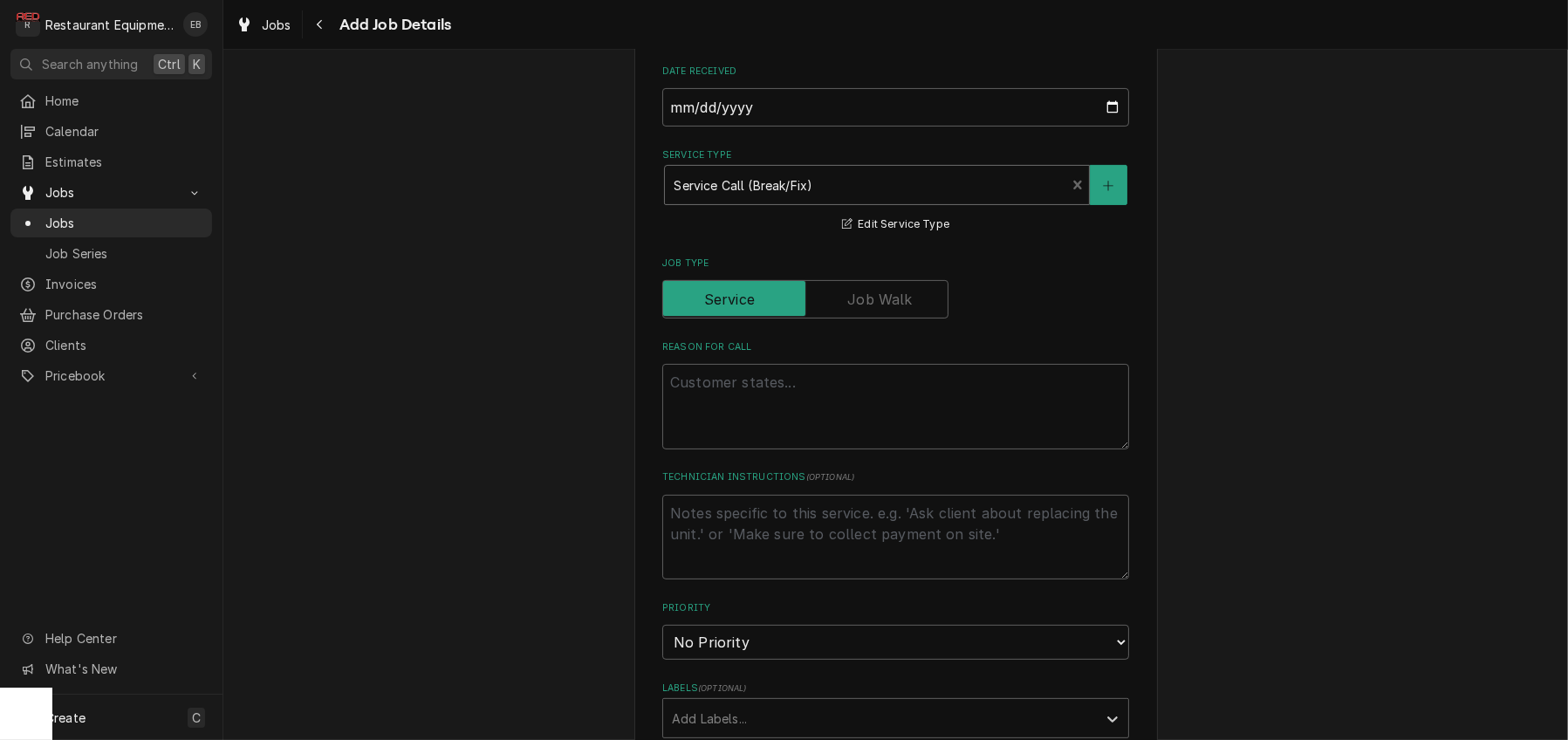
scroll to position [581, 0]
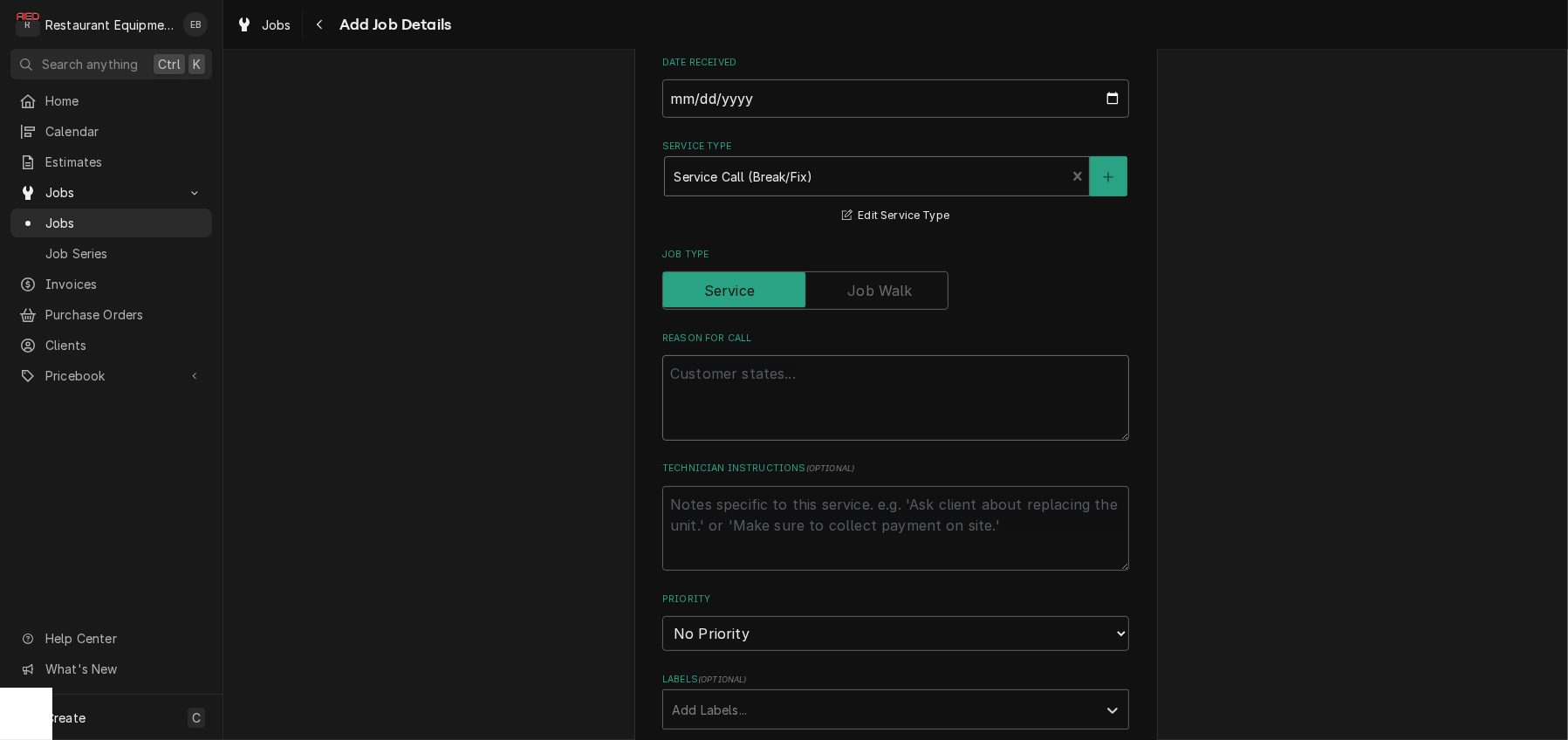
click at [759, 441] on textarea "Reason For Call" at bounding box center [895, 398] width 467 height 85
paste textarea "Restaurant Equipment Diagnostics 866-733-5521 Please set up Warranty service at…"
type textarea "x"
type textarea "Restaurant Equipment Diagnostics 866-733-5521 Please set up Warranty service at…"
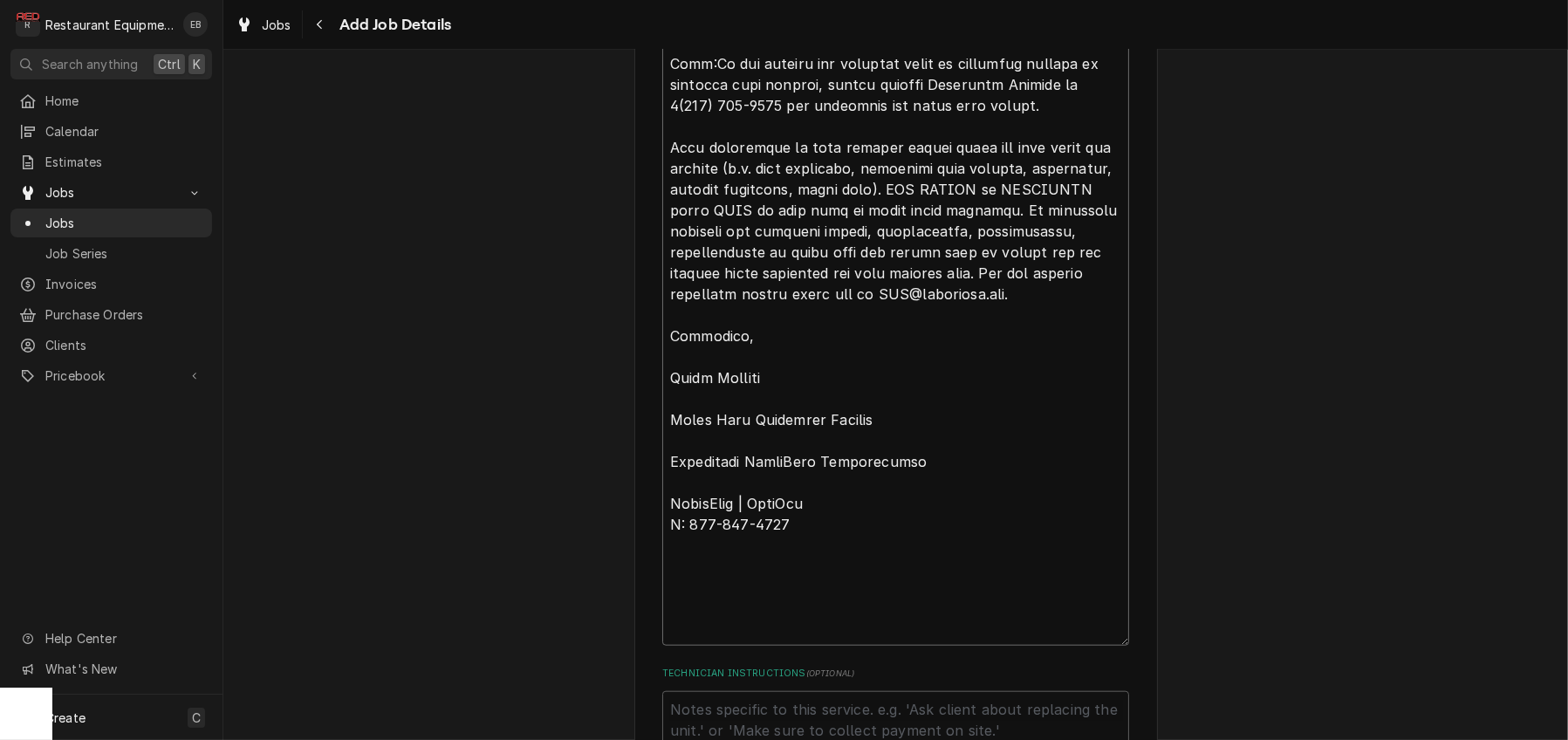
type textarea "x"
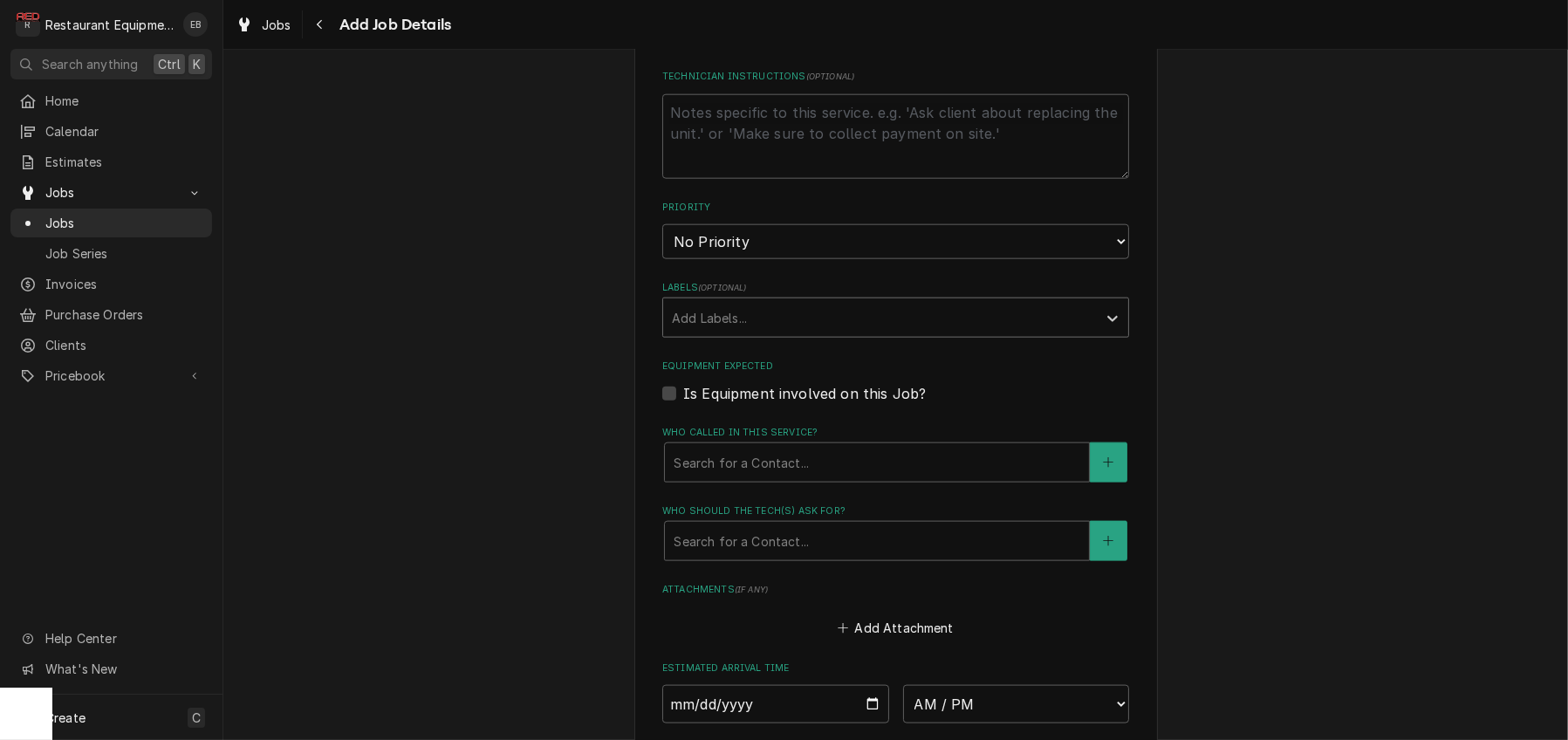
scroll to position [2663, 0]
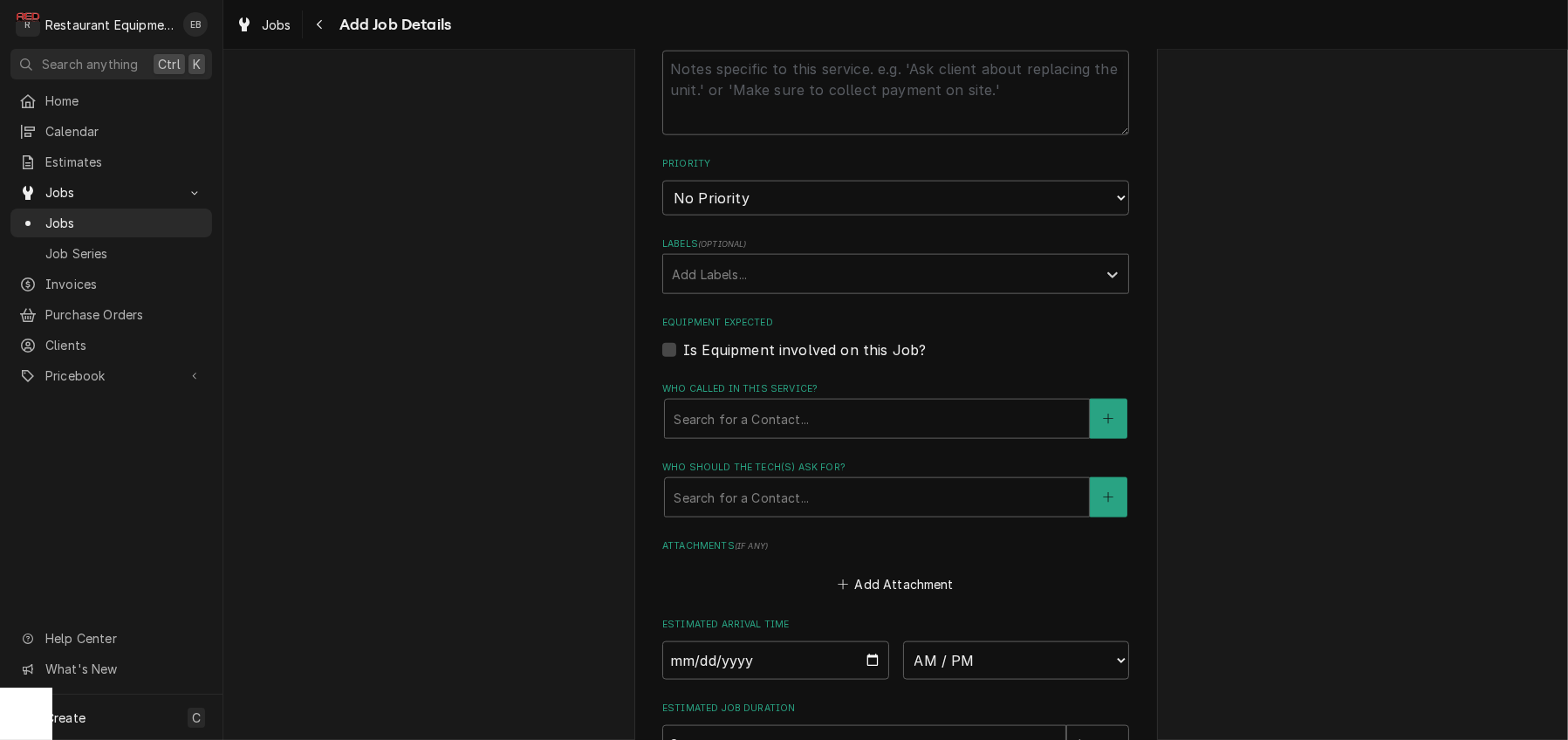
type textarea "Restaurant Equipment Diagnostics 866-733-5521 Please set up Warranty service at…"
click at [797, 216] on select "No Priority Urgent High Medium Low" at bounding box center [895, 198] width 467 height 35
select select "3"
click at [662, 216] on select "No Priority Urgent High Medium Low" at bounding box center [895, 198] width 467 height 35
click at [744, 290] on div "Labels" at bounding box center [879, 274] width 416 height 31
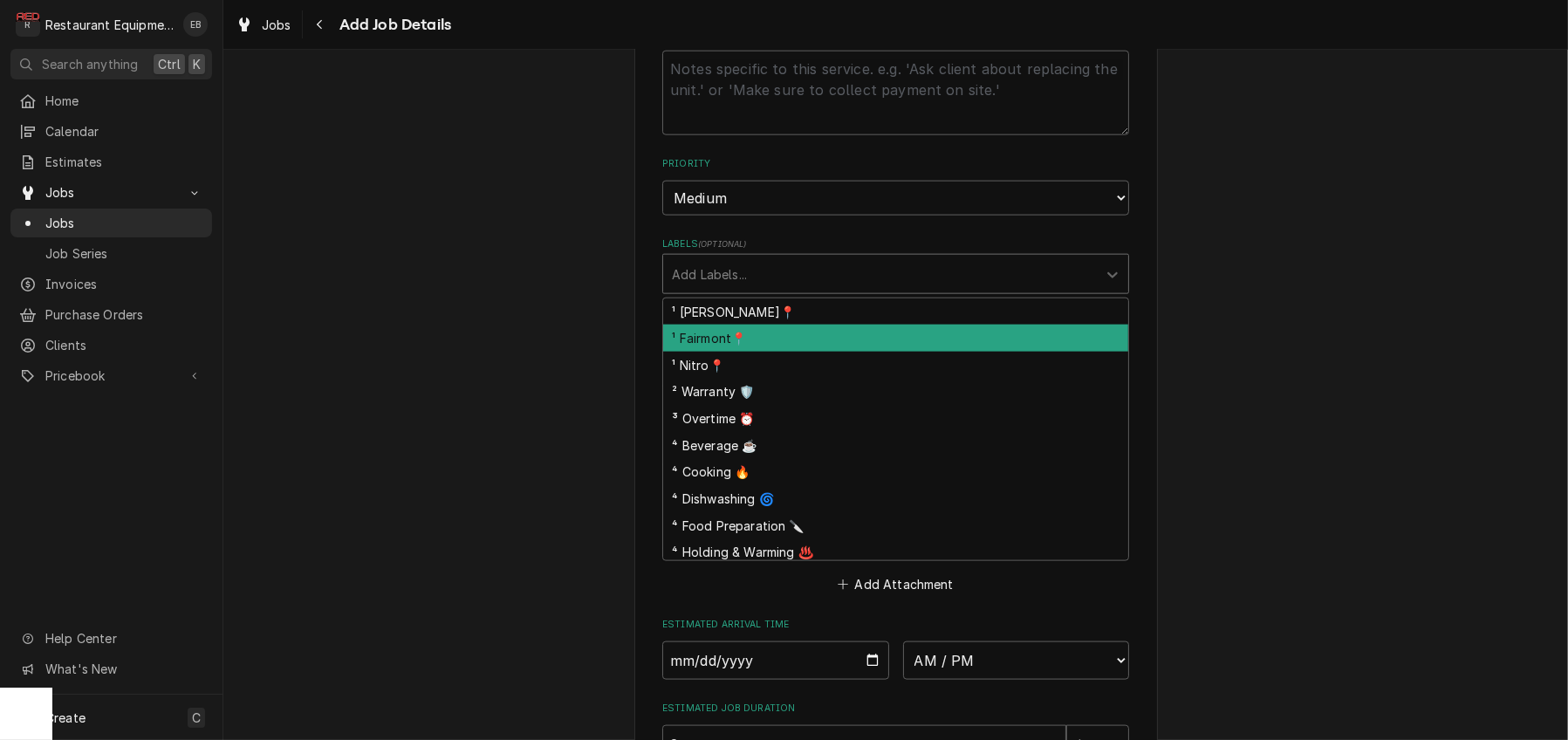
click at [724, 352] on div "¹ Fairmont📍" at bounding box center [895, 338] width 465 height 27
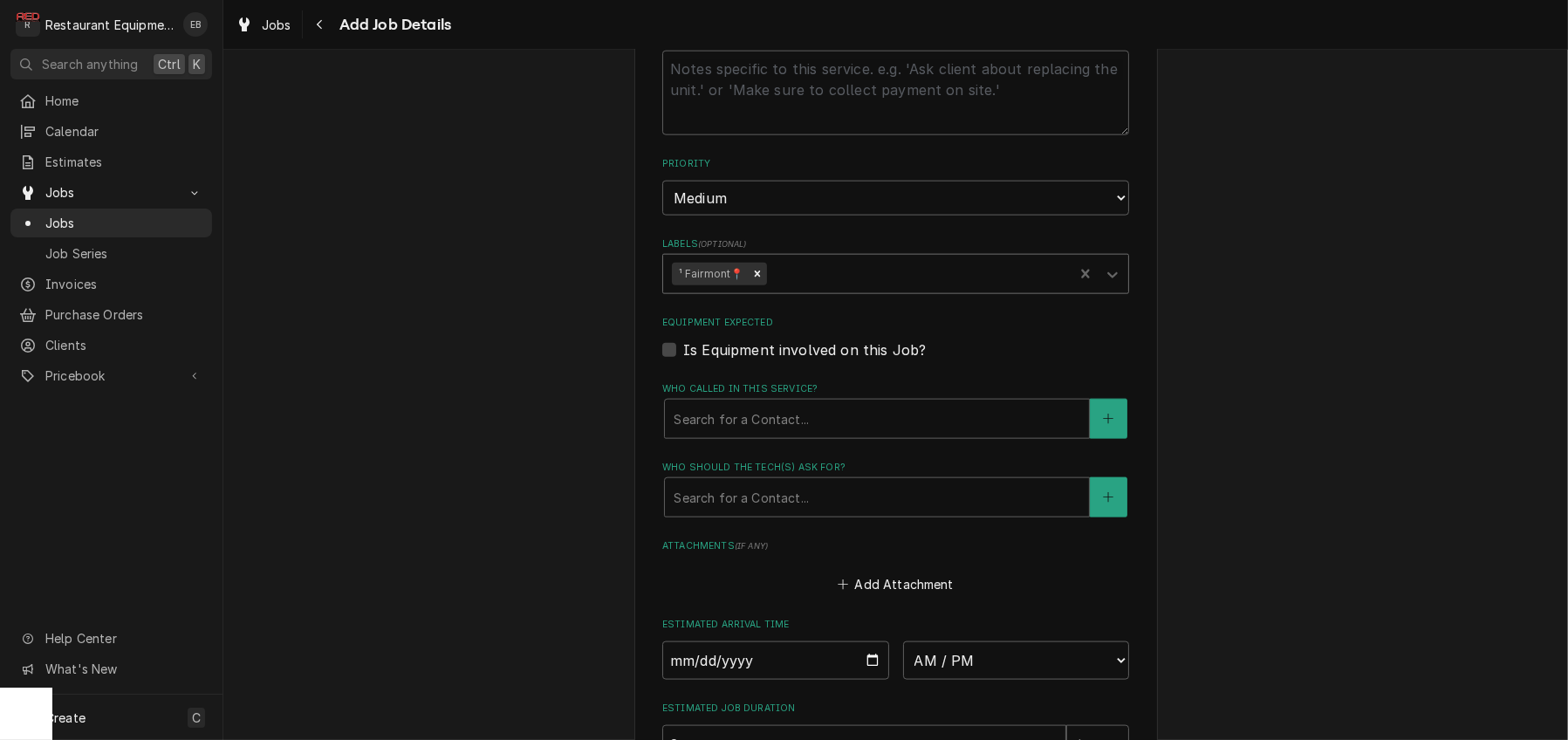
click at [796, 290] on div "Labels" at bounding box center [916, 274] width 295 height 31
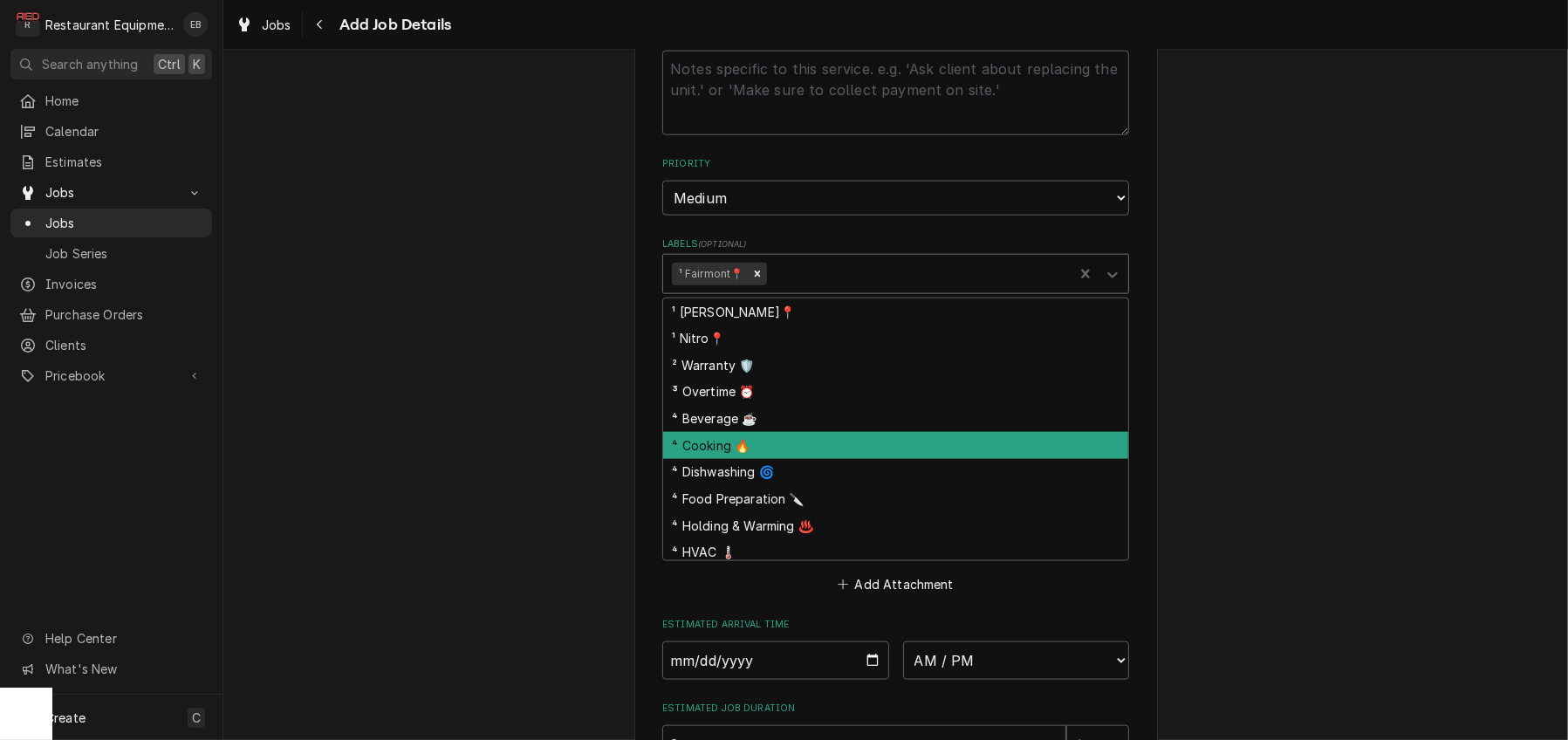
click at [746, 459] on div "⁴ Cooking 🔥" at bounding box center [895, 445] width 465 height 27
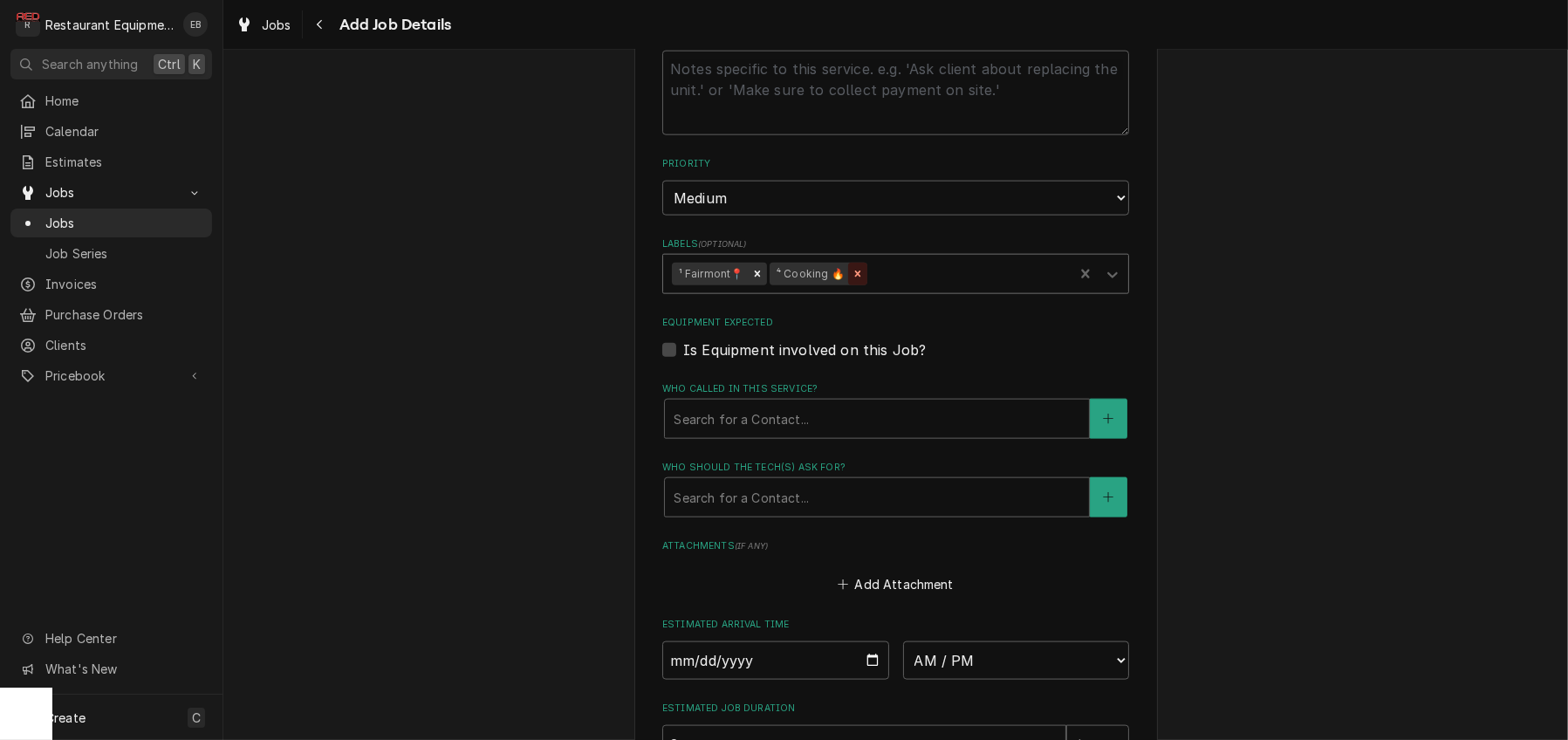
click at [864, 280] on icon "Remove ⁴ Cooking 🔥" at bounding box center [857, 274] width 12 height 12
click at [871, 290] on div "Labels" at bounding box center [916, 274] width 295 height 31
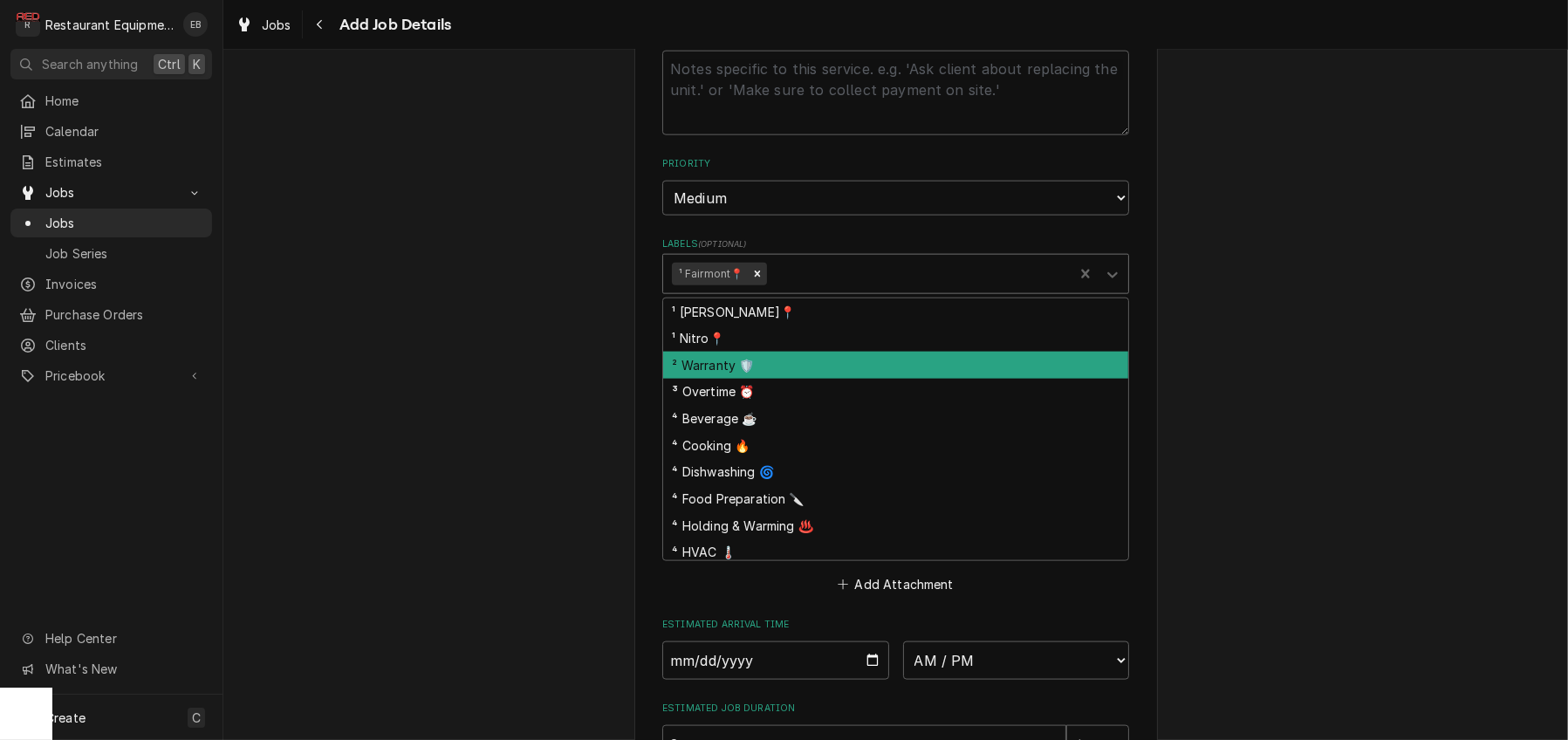
click at [738, 379] on div "² Warranty 🛡️" at bounding box center [895, 364] width 465 height 27
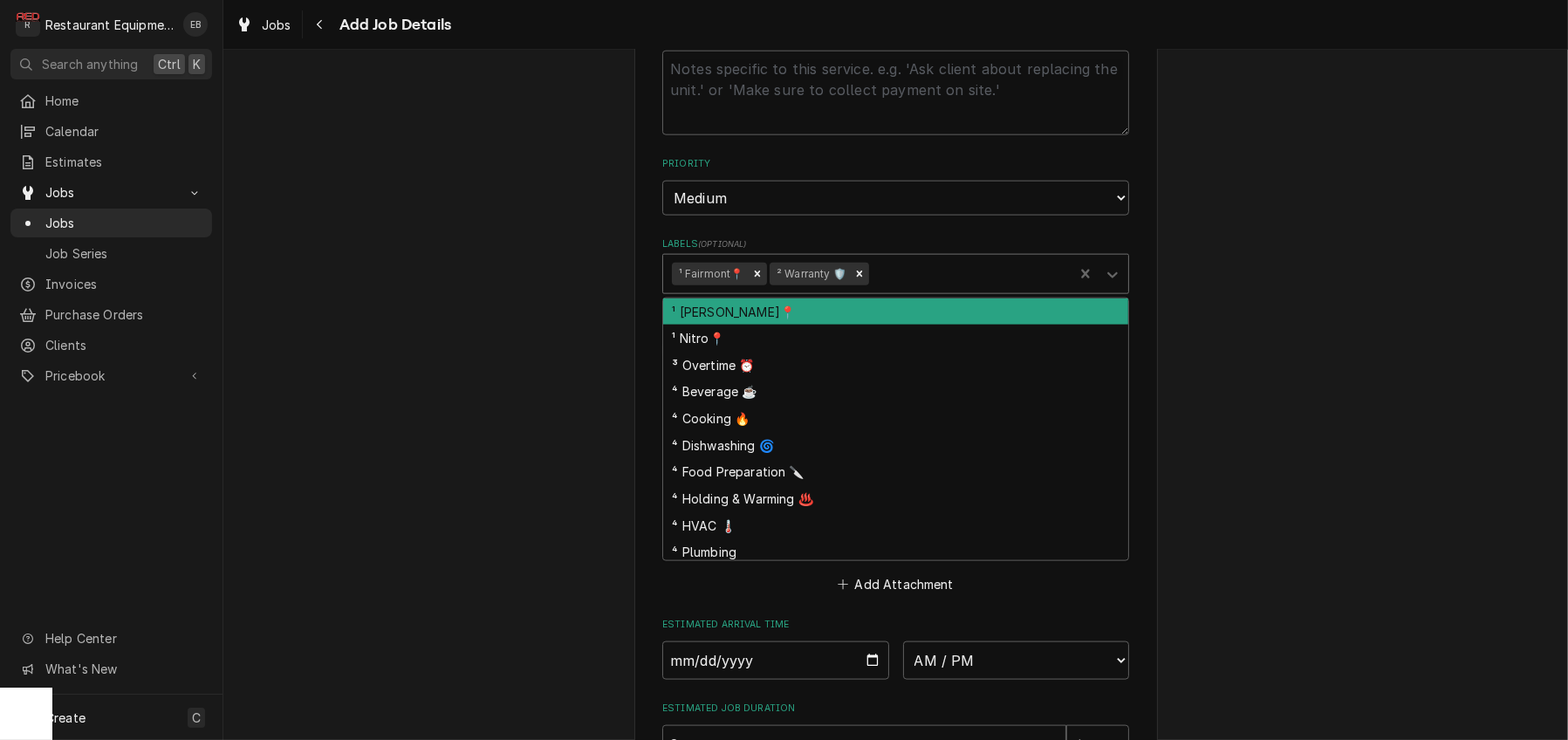
click at [926, 290] on div "Labels" at bounding box center [969, 274] width 192 height 31
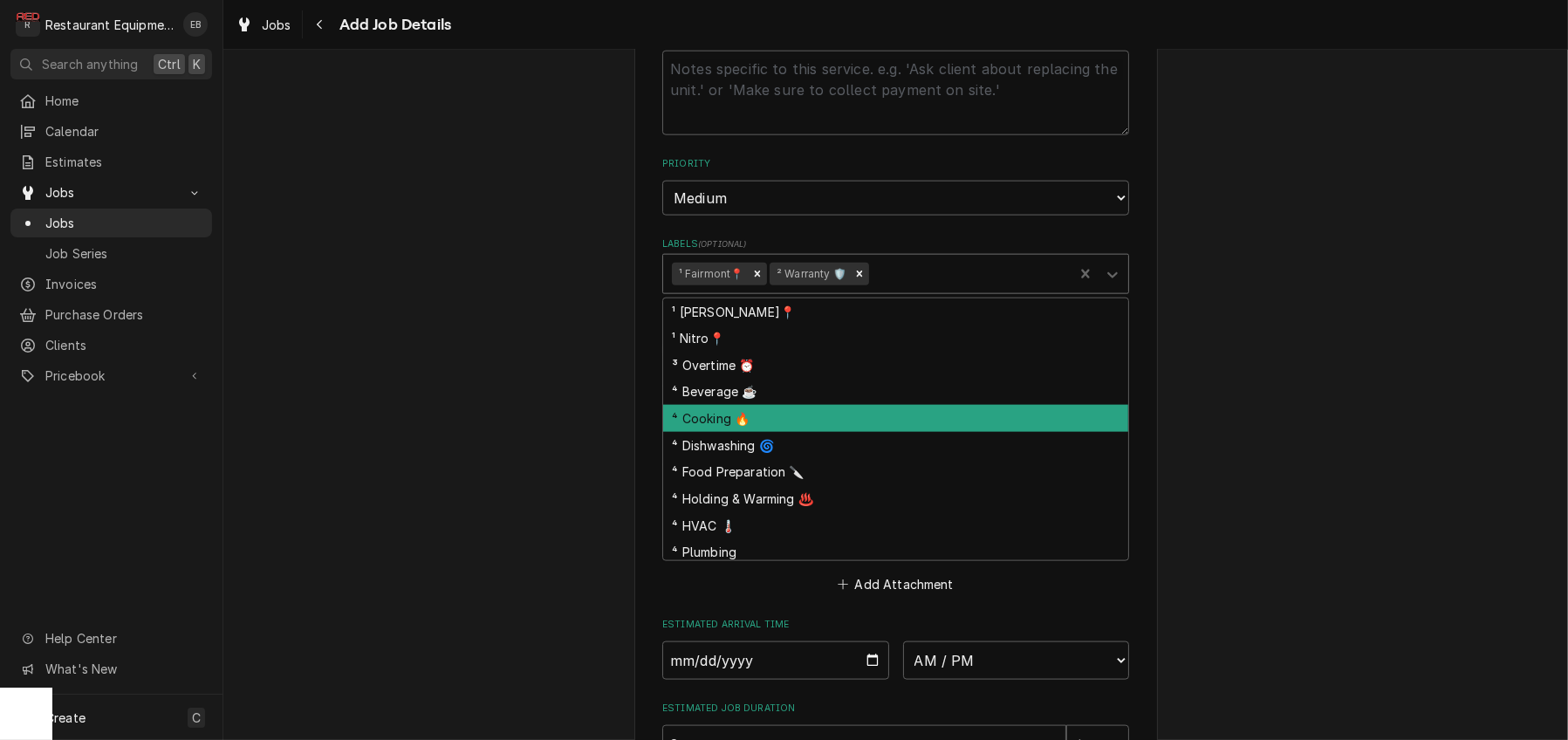
click at [769, 432] on div "⁴ Cooking 🔥" at bounding box center [895, 418] width 465 height 27
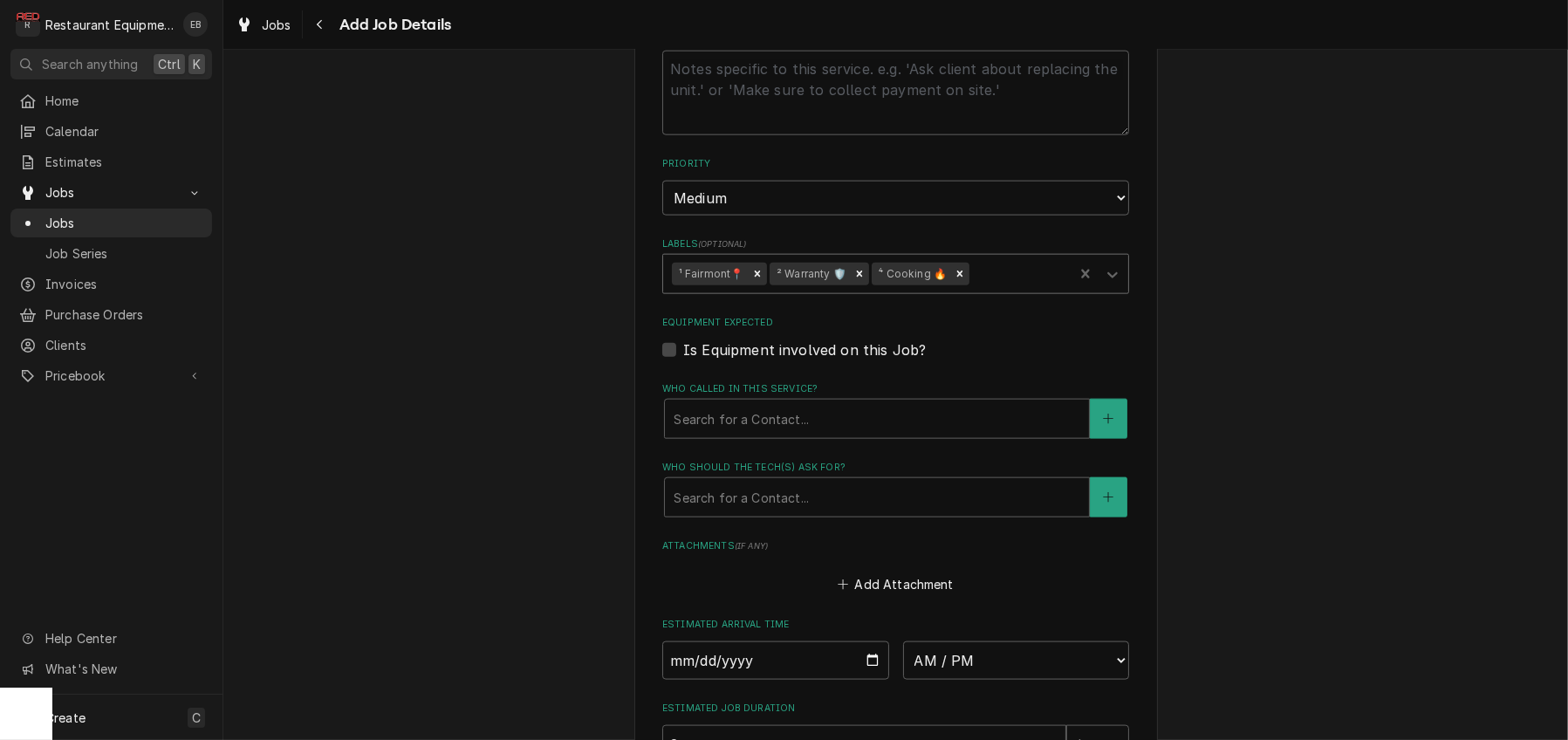
type textarea "x"
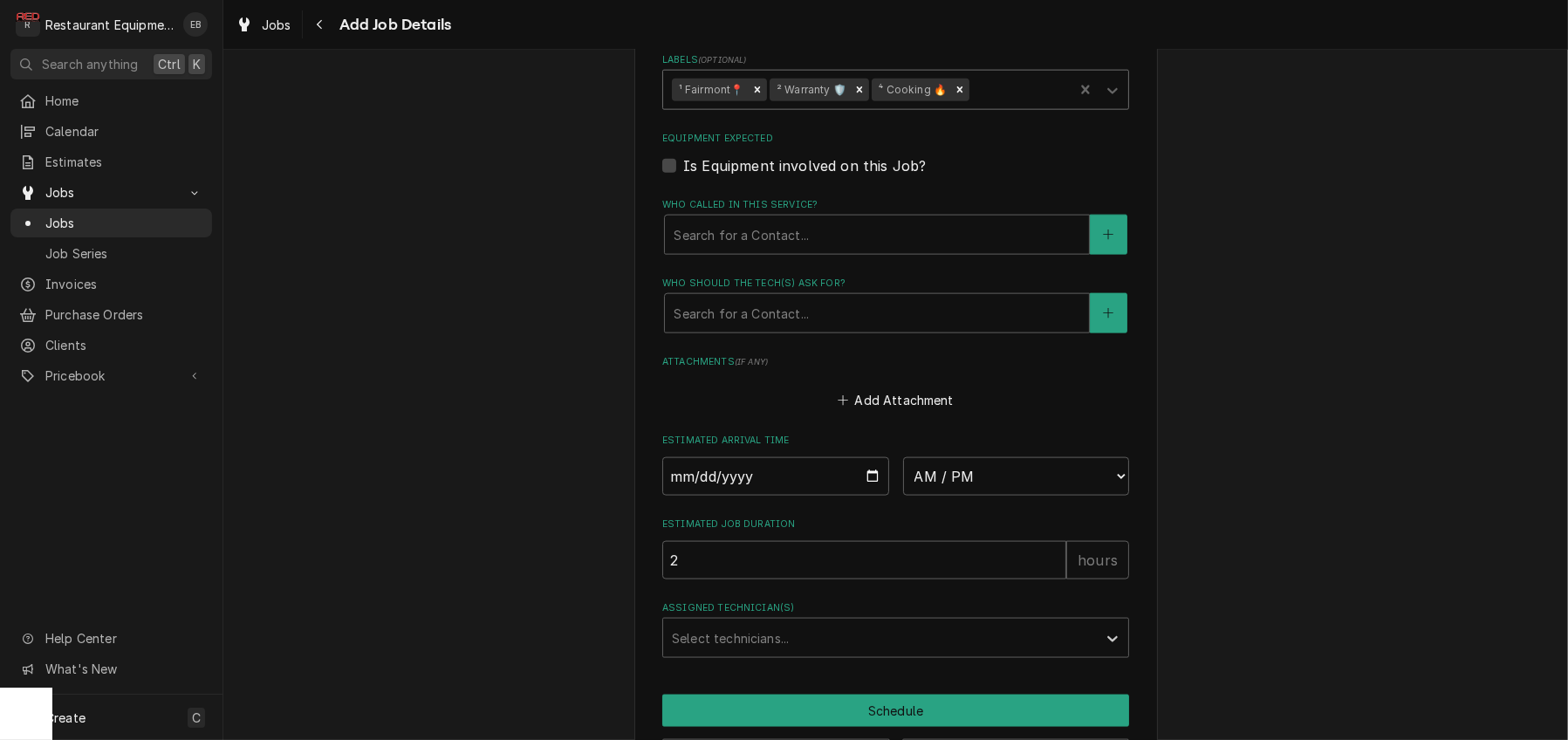
scroll to position [2895, 0]
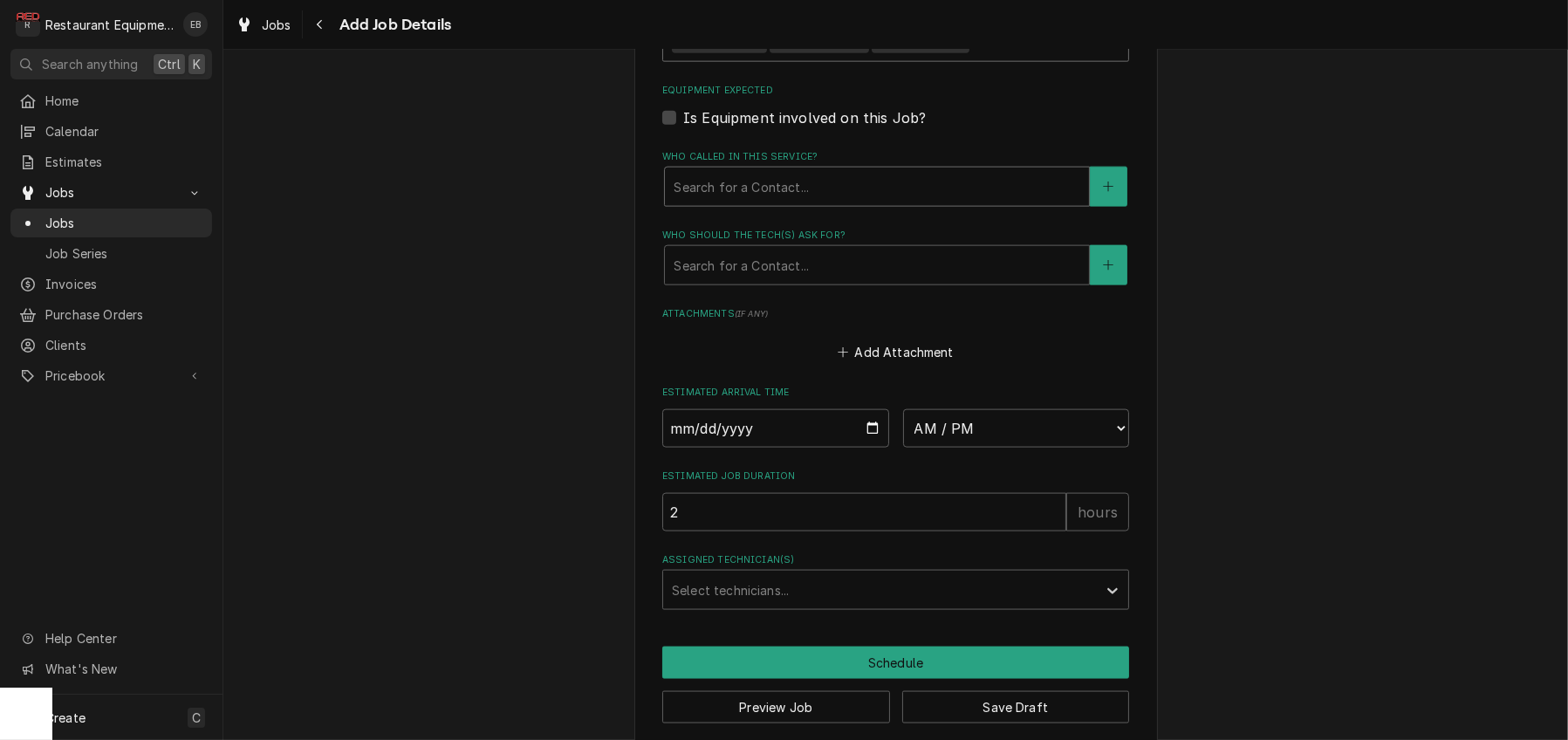
click at [791, 203] on div "Who called in this service?" at bounding box center [877, 186] width 407 height 31
click at [783, 203] on div "Who called in this service?" at bounding box center [877, 186] width 407 height 31
click at [1114, 193] on icon "Create New Contact" at bounding box center [1108, 186] width 10 height 12
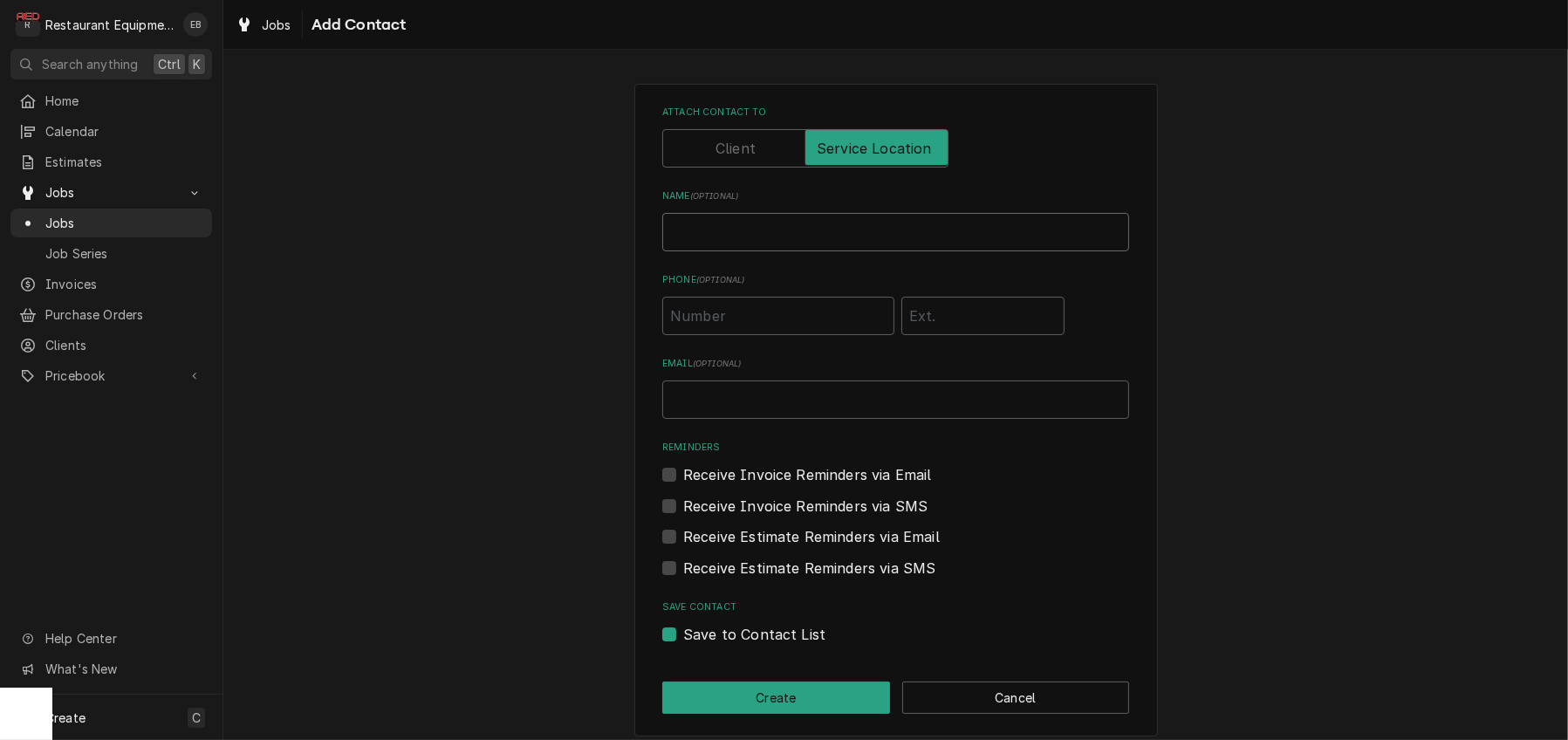
click at [762, 252] on input "Name ( optional )" at bounding box center [895, 232] width 467 height 39
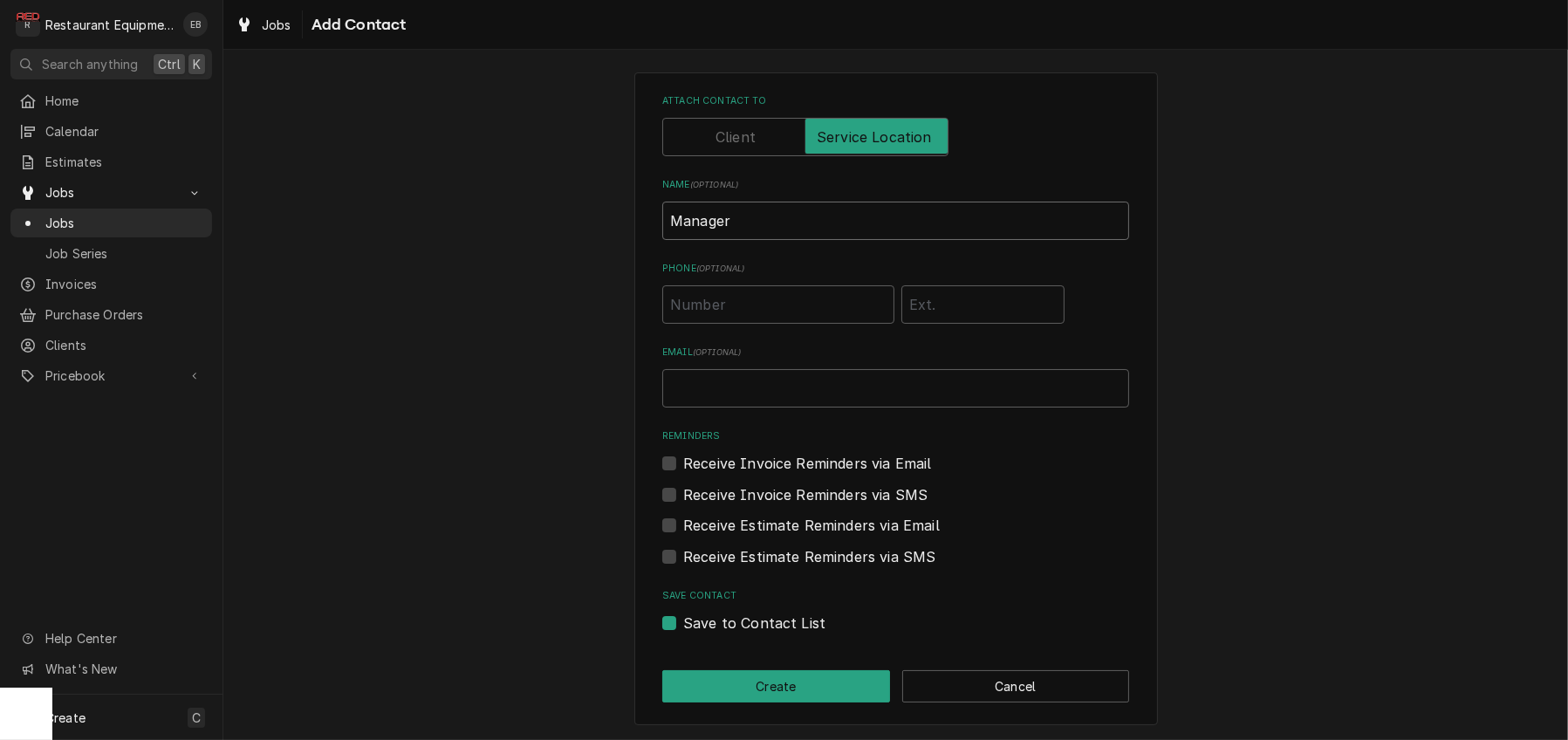
scroll to position [88, 0]
type input "Manager"
click at [811, 683] on button "Create" at bounding box center [776, 686] width 228 height 32
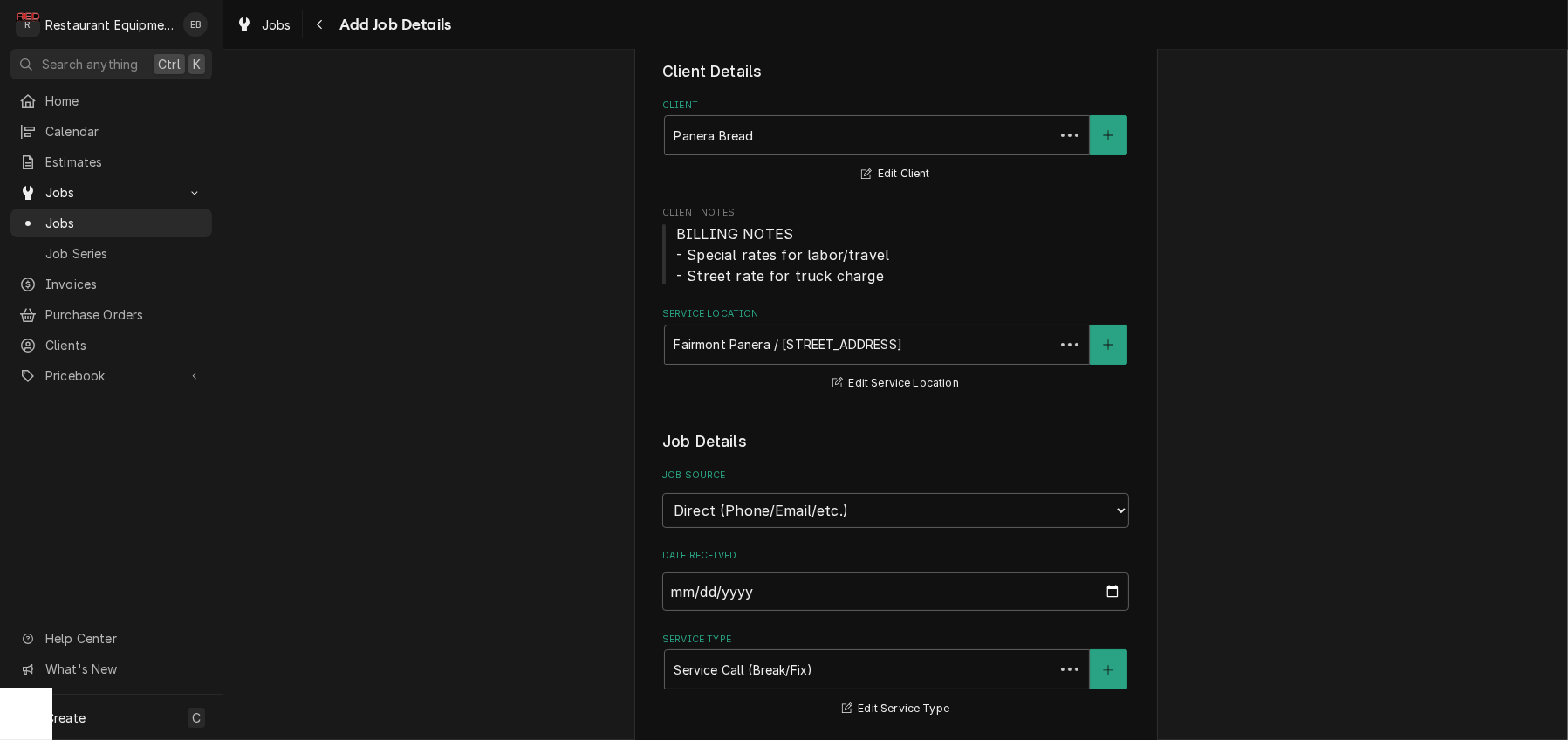
scroll to position [2895, 0]
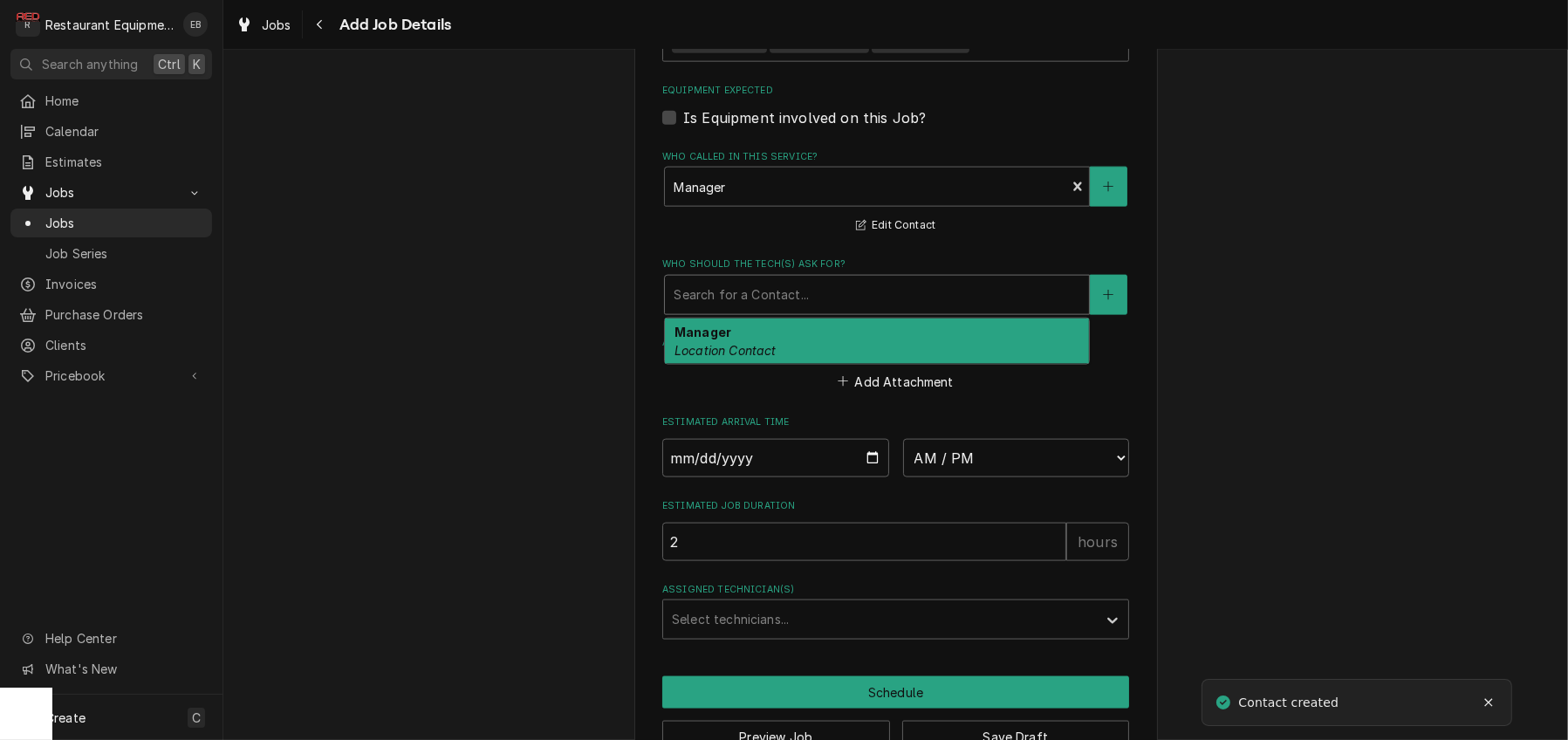
click at [898, 310] on div "Who should the tech(s) ask for?" at bounding box center [877, 295] width 407 height 31
click at [716, 340] on strong "Manager" at bounding box center [703, 332] width 57 height 15
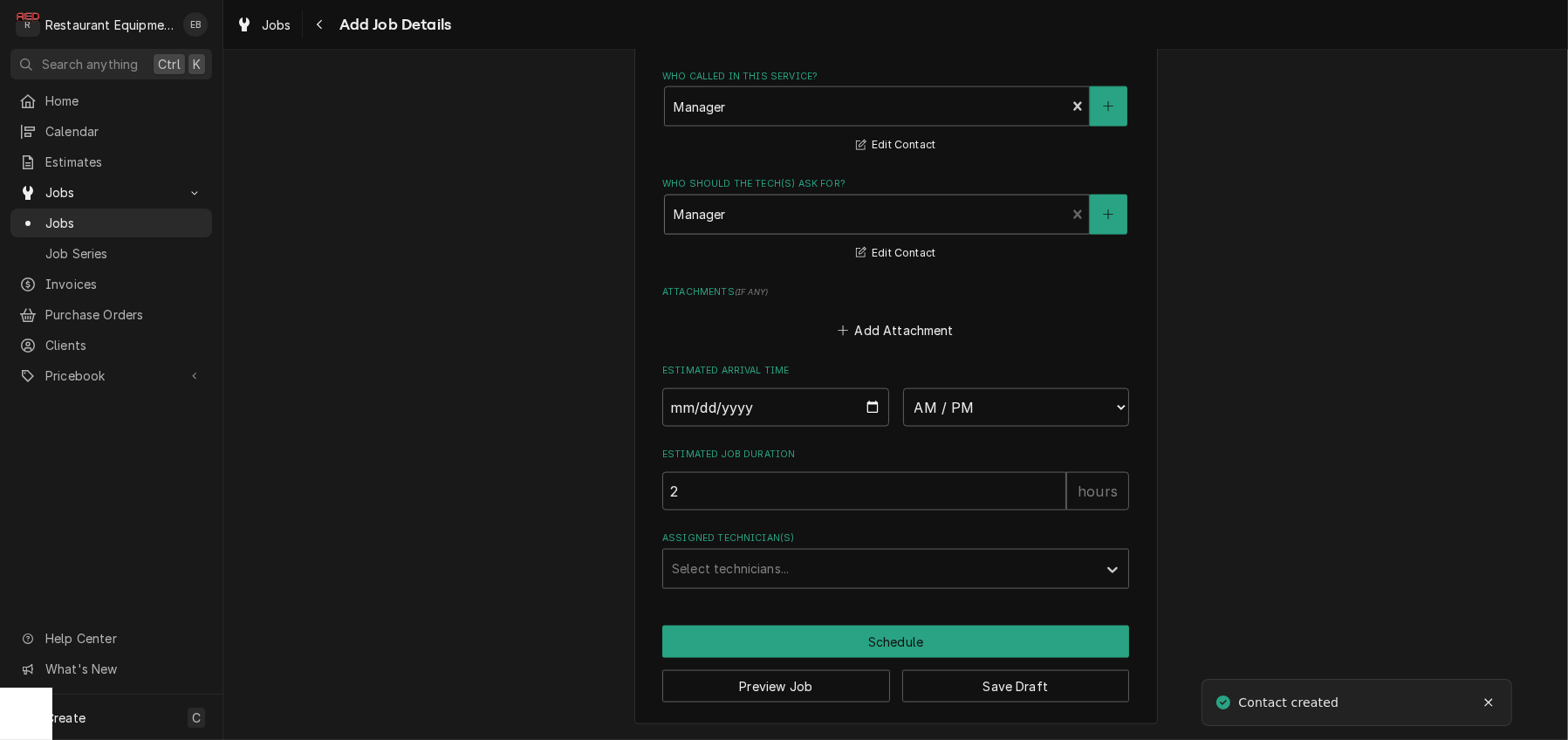
scroll to position [3128, 0]
click at [874, 427] on input "Date" at bounding box center [775, 408] width 227 height 39
type textarea "x"
type input "2025-10-14"
type textarea "x"
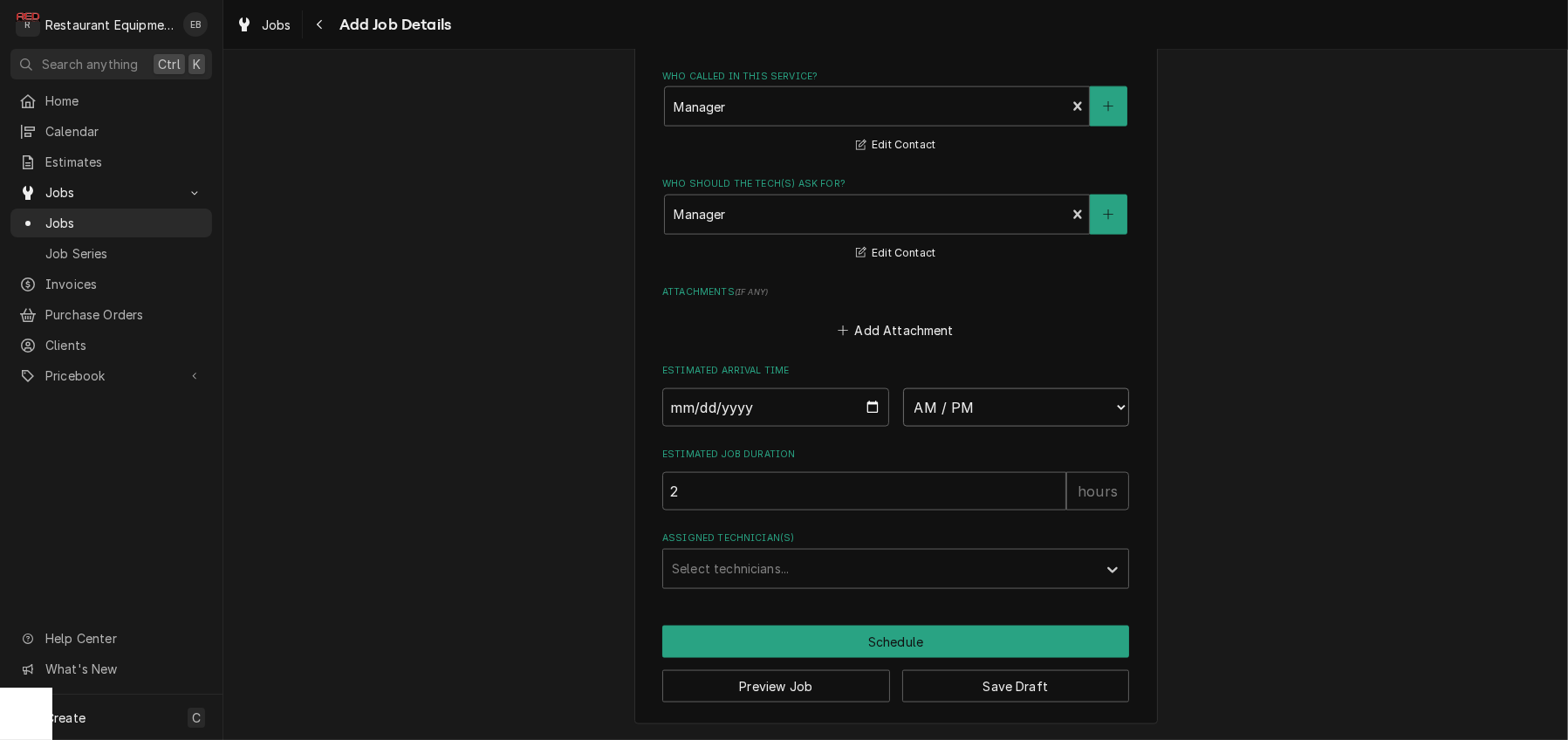
click at [983, 427] on select "AM / PM 6:00 AM 6:15 AM 6:30 AM 6:45 AM 7:00 AM 7:15 AM 7:30 AM 7:45 AM 8:00 AM…" at bounding box center [1016, 408] width 227 height 39
select select "15:00:00"
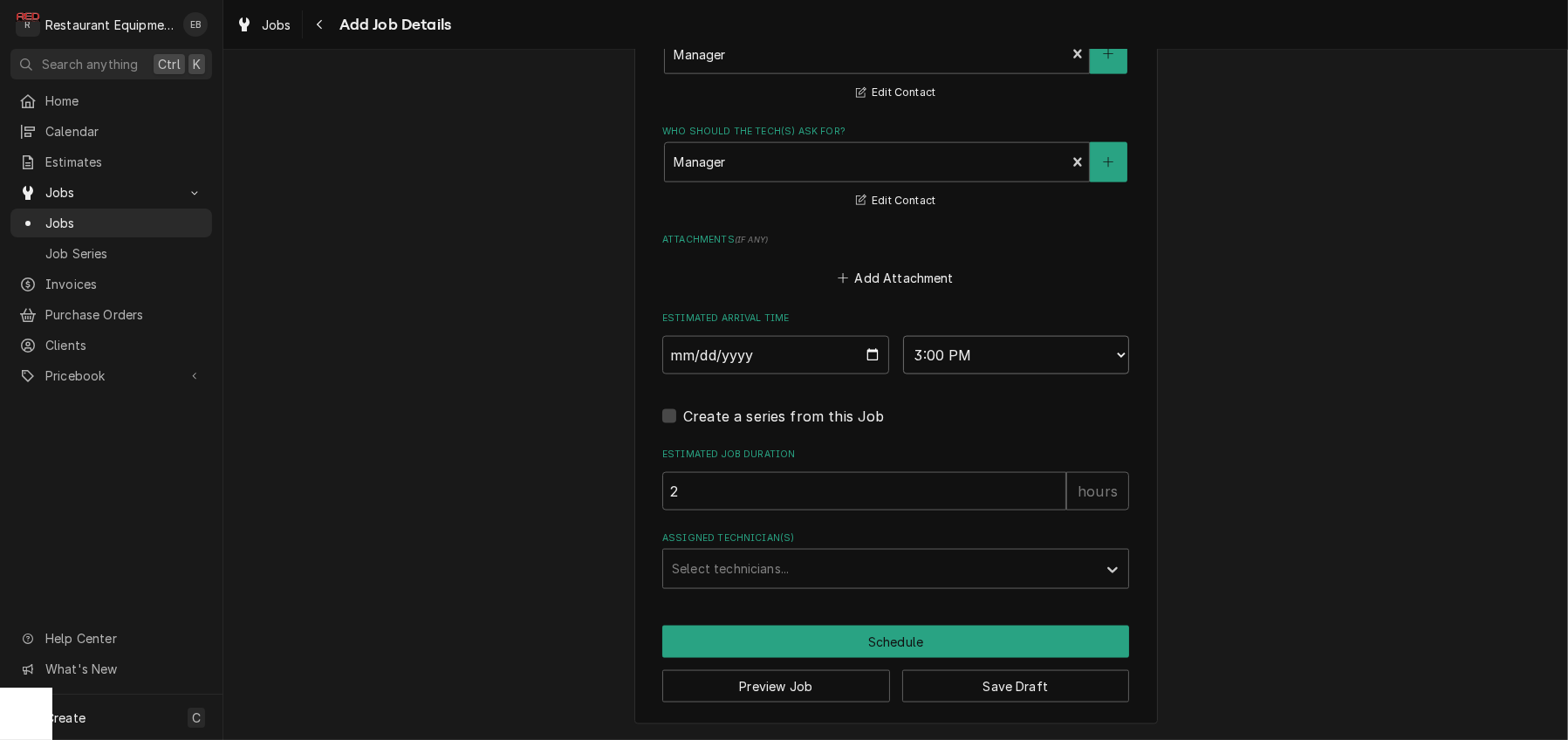
type textarea "x"
click at [765, 557] on div "Assigned Technician(s)" at bounding box center [879, 569] width 416 height 31
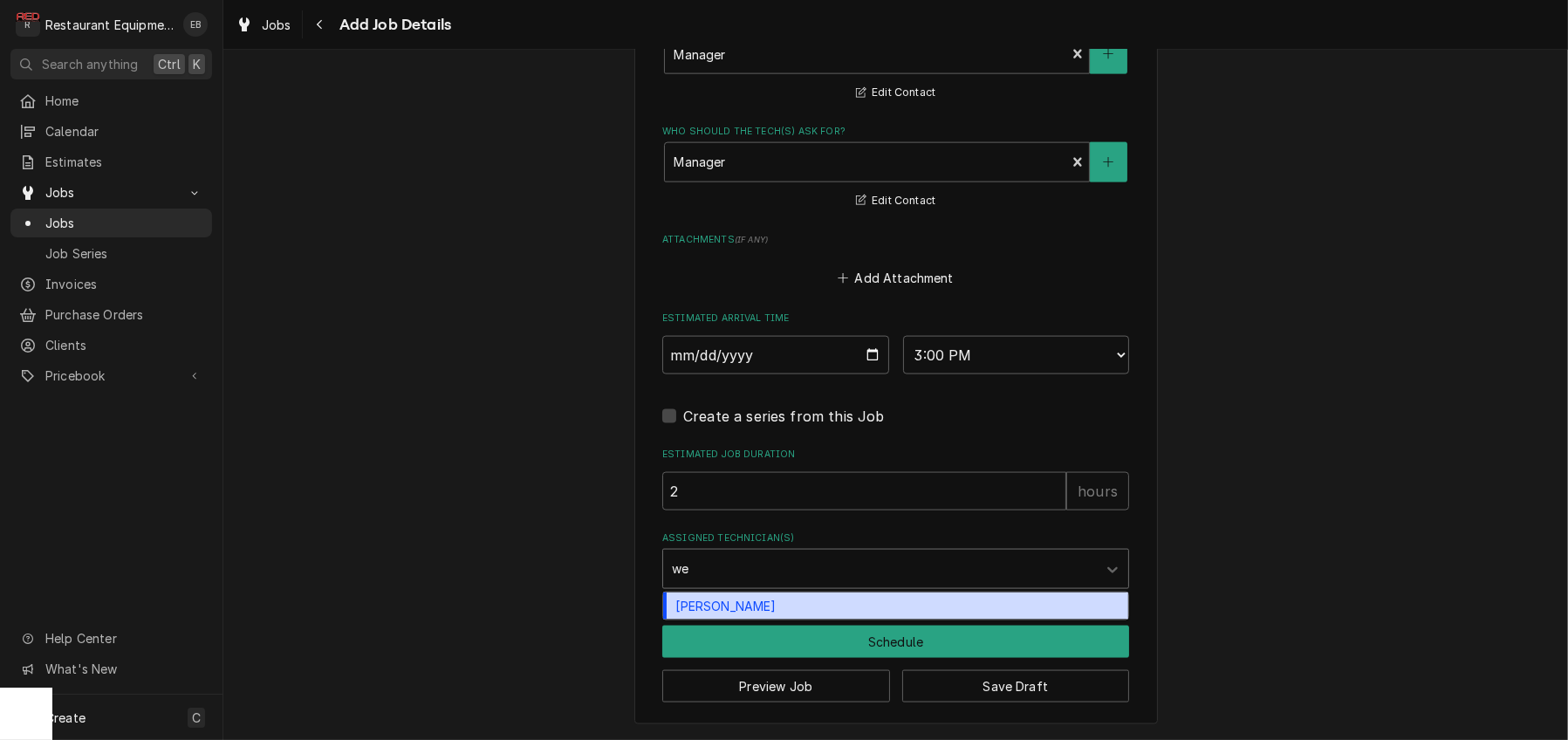
type input "wes"
click at [750, 600] on div "Wesley Fisher" at bounding box center [895, 605] width 465 height 27
type textarea "x"
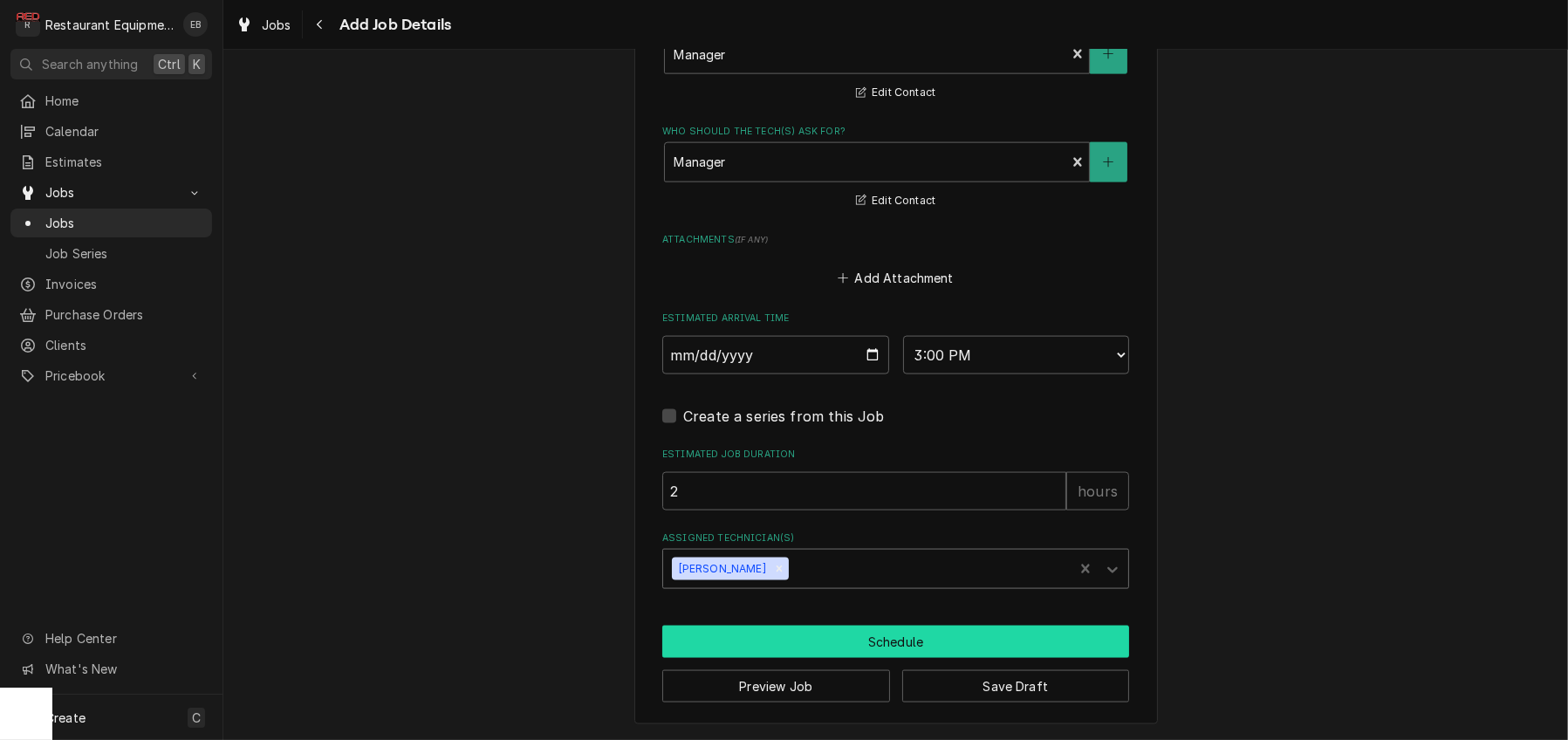
click at [783, 626] on button "Schedule" at bounding box center [895, 642] width 467 height 32
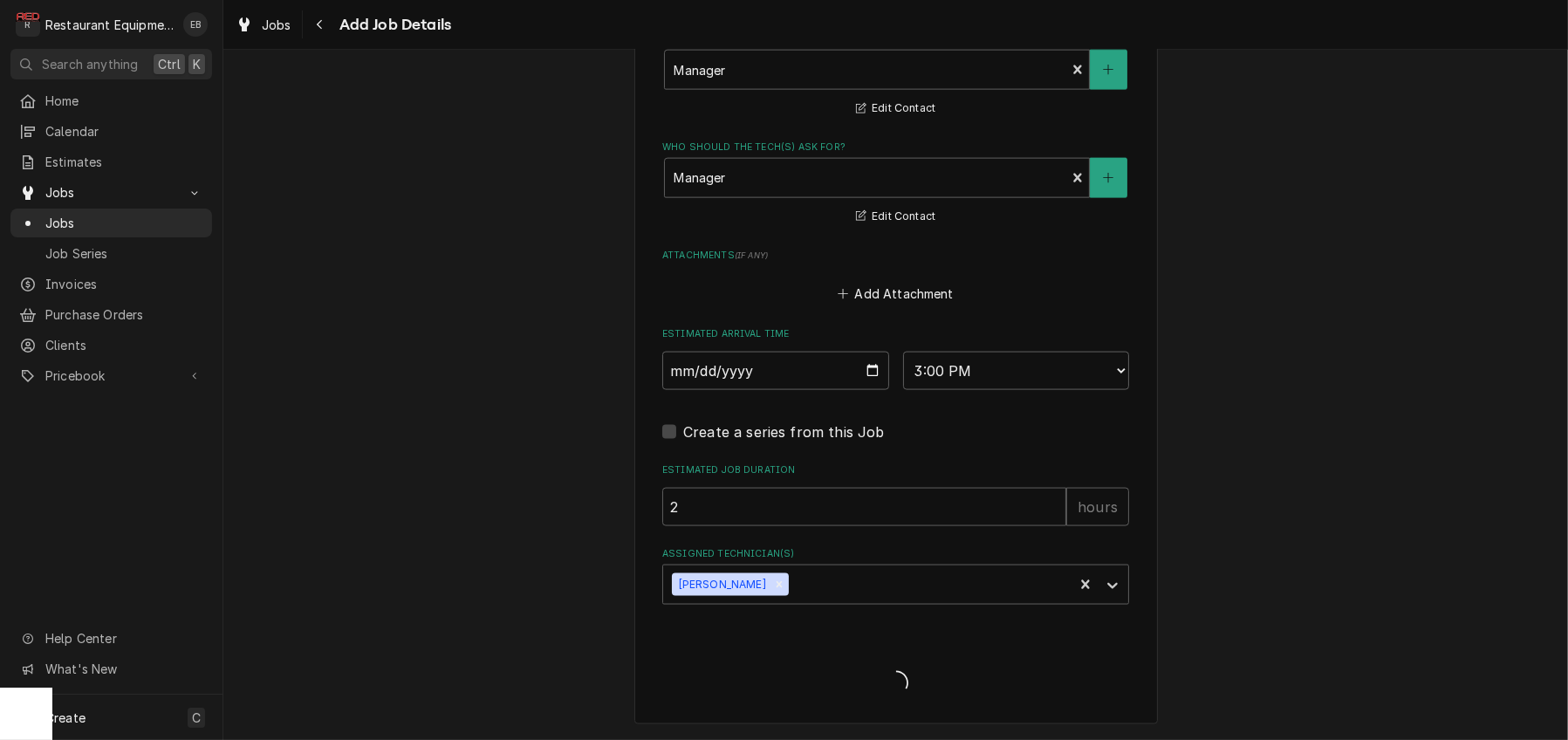
scroll to position [3235, 0]
type textarea "x"
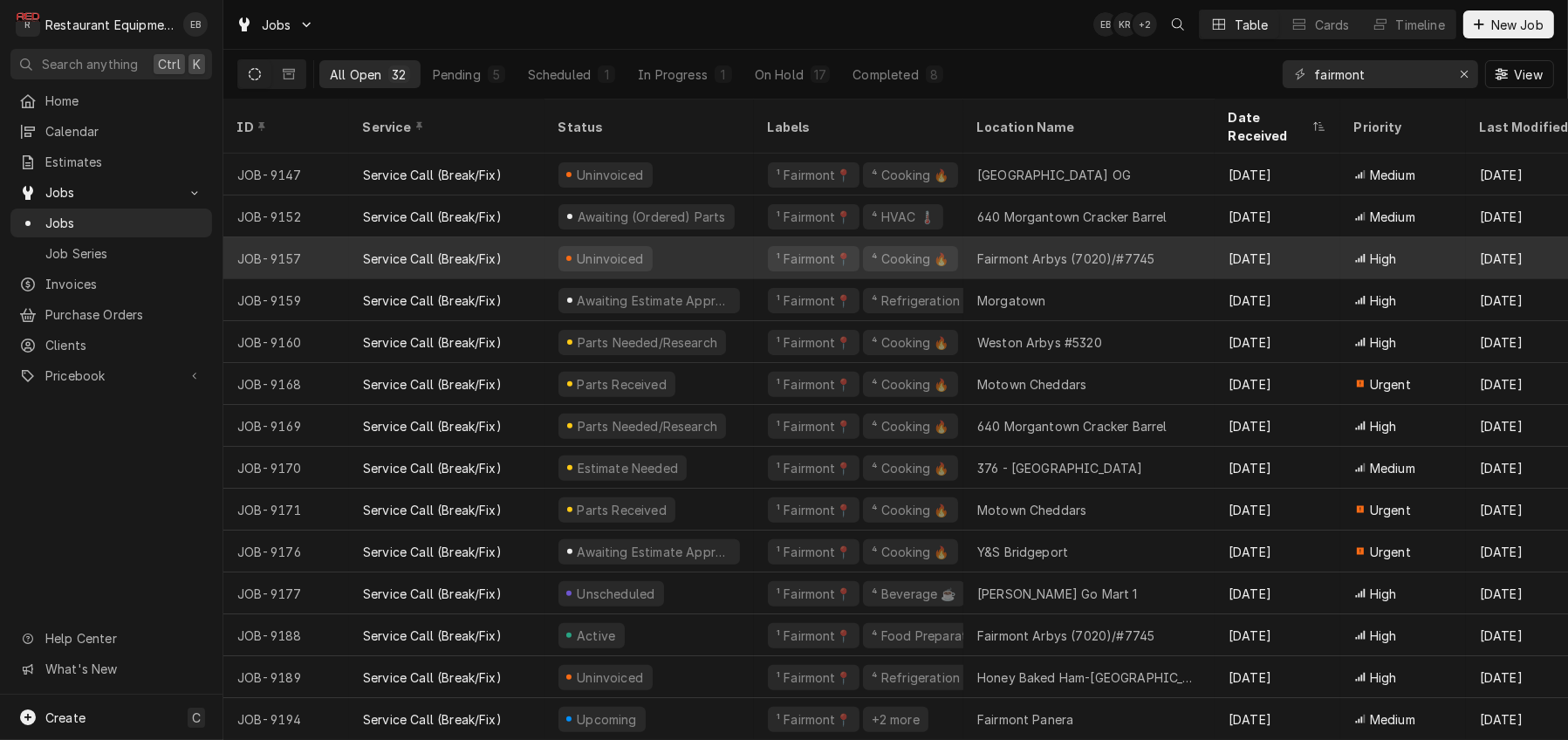
scroll to position [766, 0]
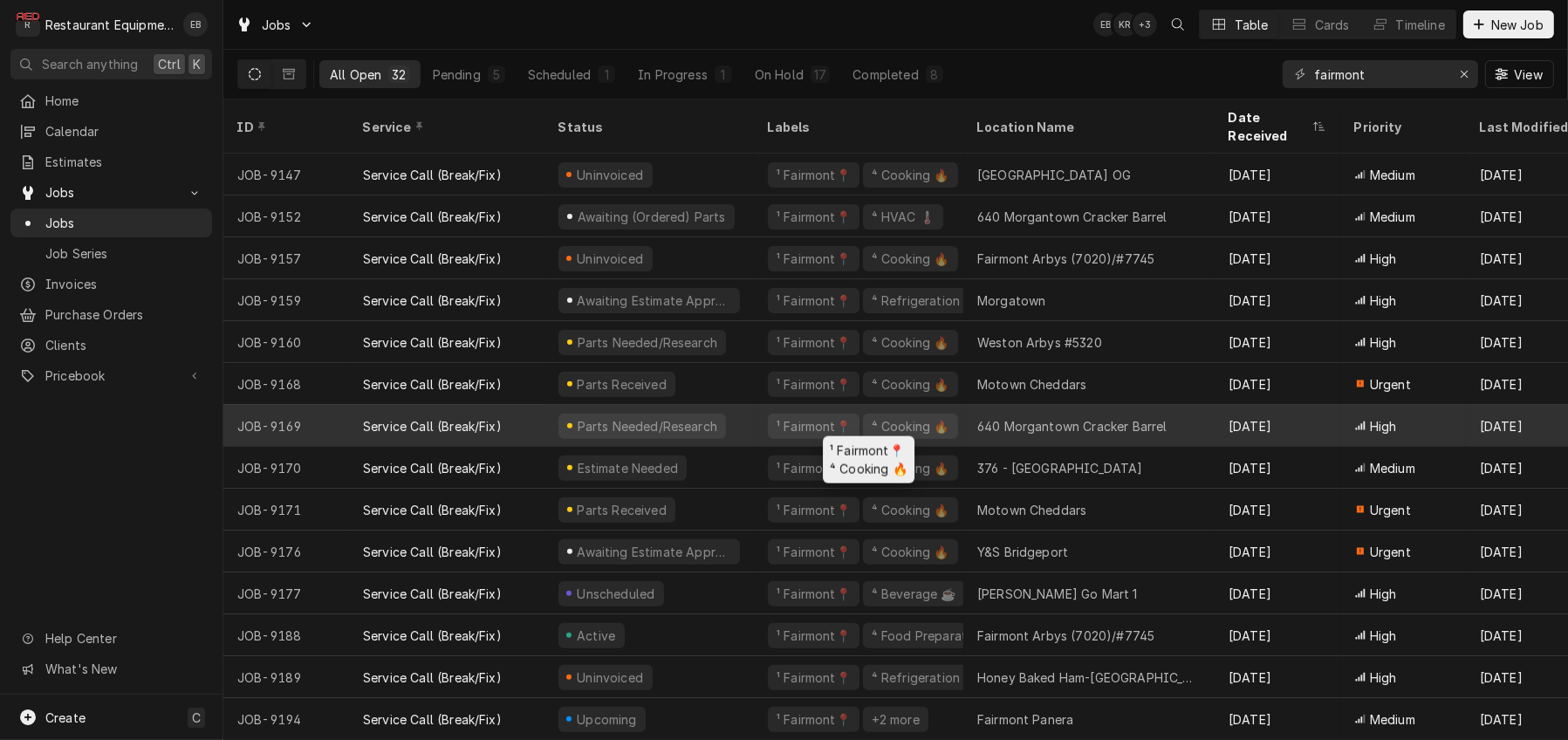
click at [768, 409] on div "¹ Fairmont📍 ⁴ Cooking 🔥" at bounding box center [858, 426] width 209 height 42
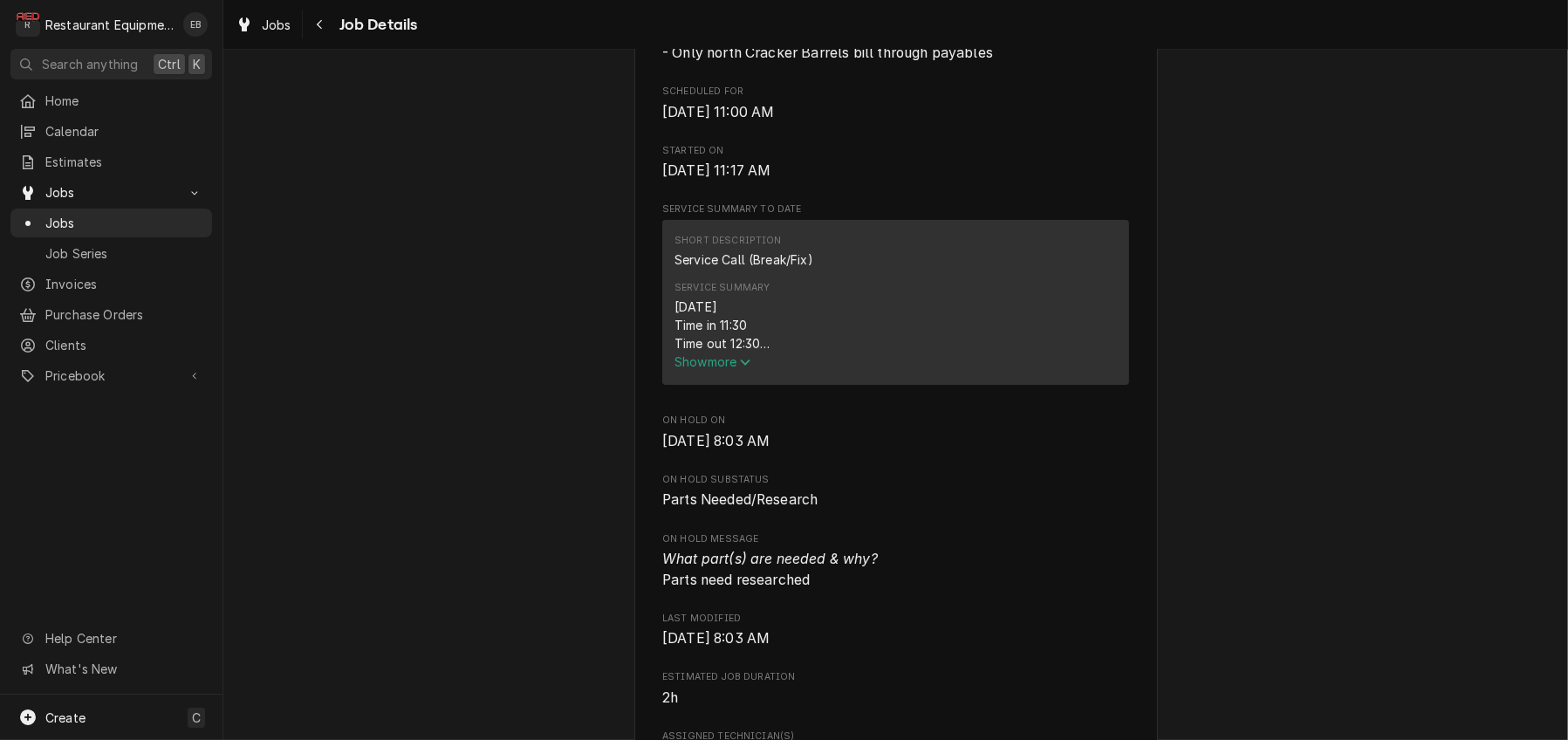
scroll to position [581, 0]
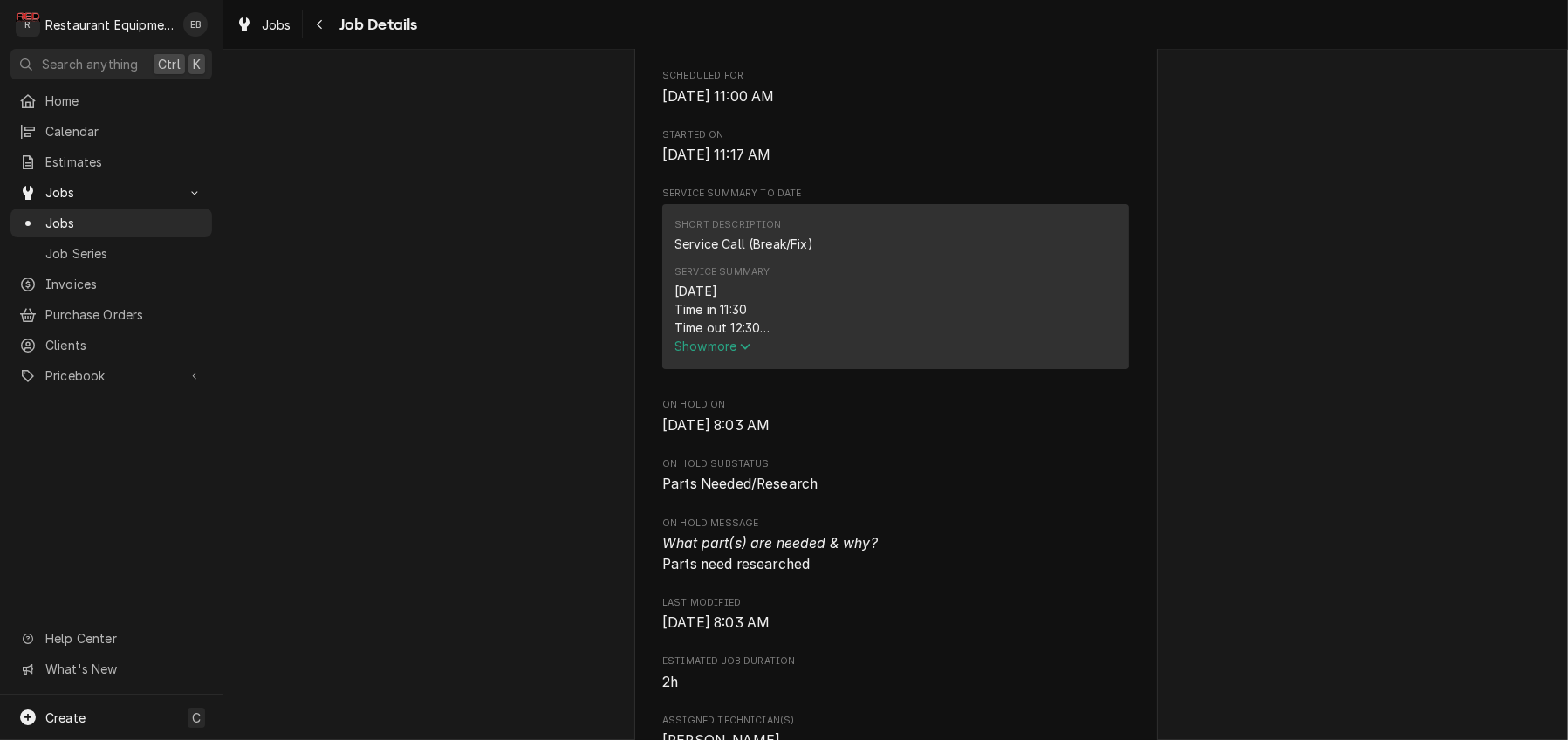
click at [743, 353] on icon "Service Summary" at bounding box center [745, 346] width 10 height 12
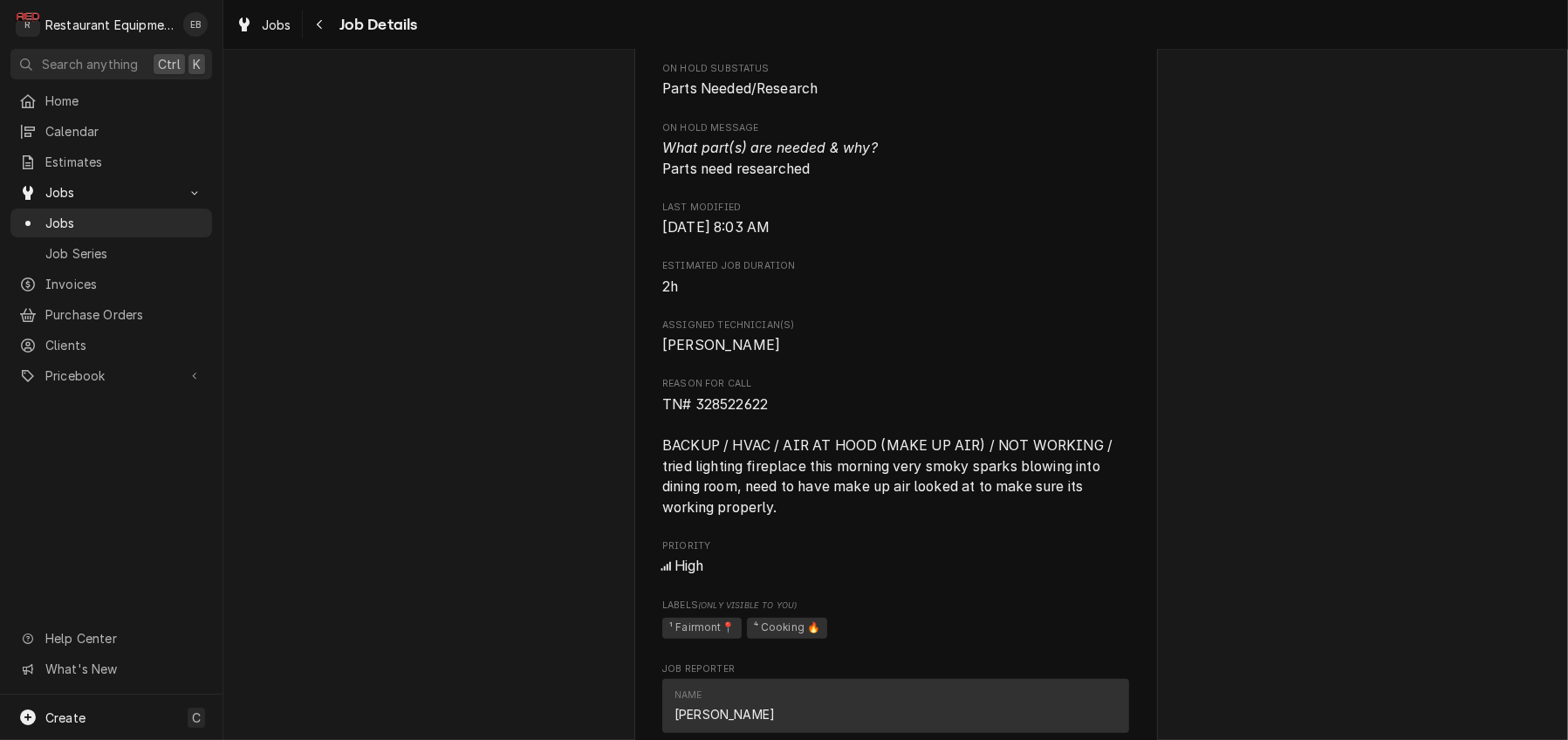
scroll to position [1396, 0]
click at [1158, 449] on div "Cracker Barrel (North) 640 Morgantown Cracker Barrel / 2000 University Town Cen…" at bounding box center [896, 62] width 523 height 2694
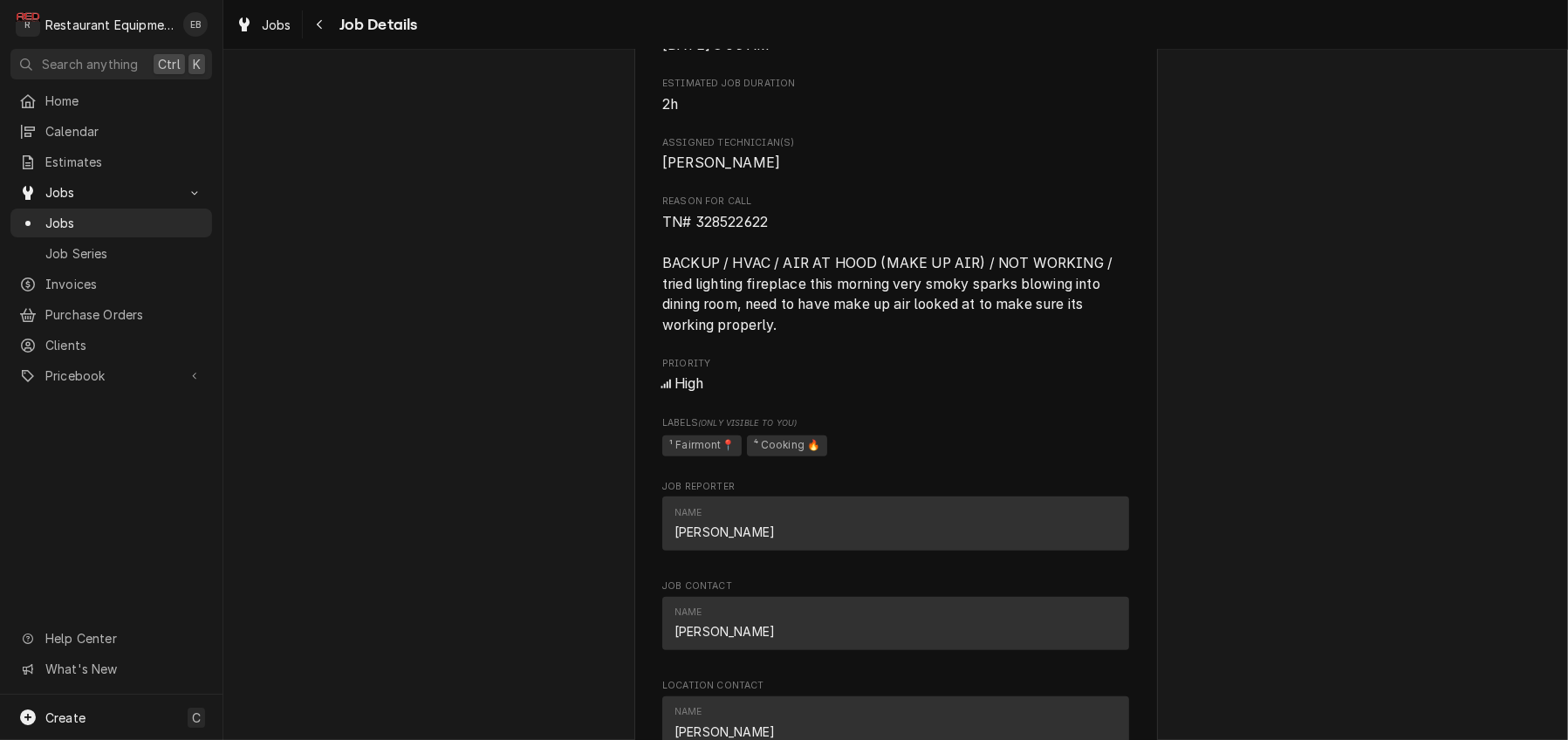
scroll to position [1687, 0]
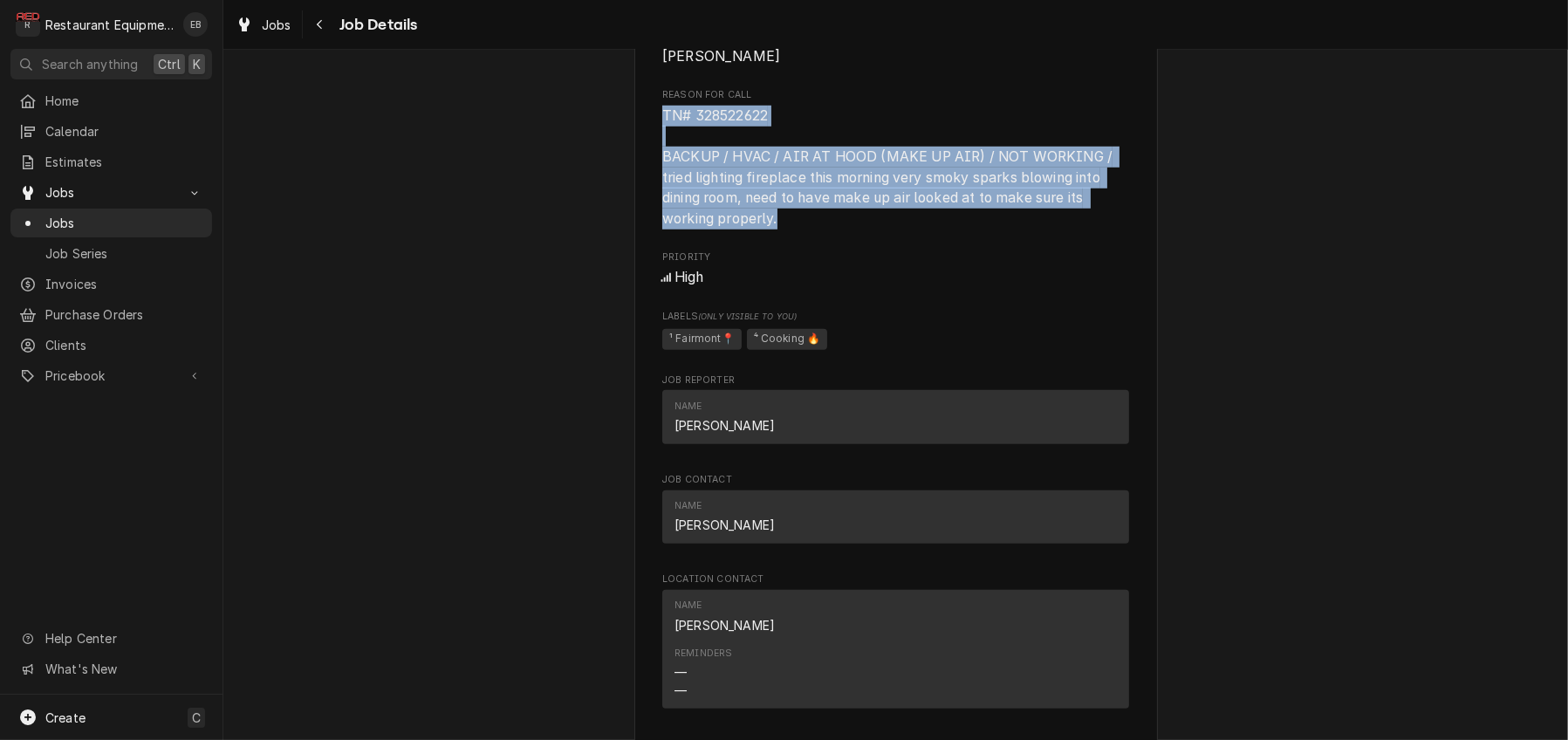
drag, startPoint x: 649, startPoint y: 350, endPoint x: 775, endPoint y: 461, distance: 167.9
click at [775, 230] on span "TN# 328522622 BACKUP / HVAC / AIR AT HOOD (MAKE UP AIR) / NOT WORKING / tried l…" at bounding box center [895, 167] width 467 height 124
copy span "TN# 328522622 BACKUP / HVAC / AIR AT HOOD (MAKE UP AIR) / NOT WORKING / tried l…"
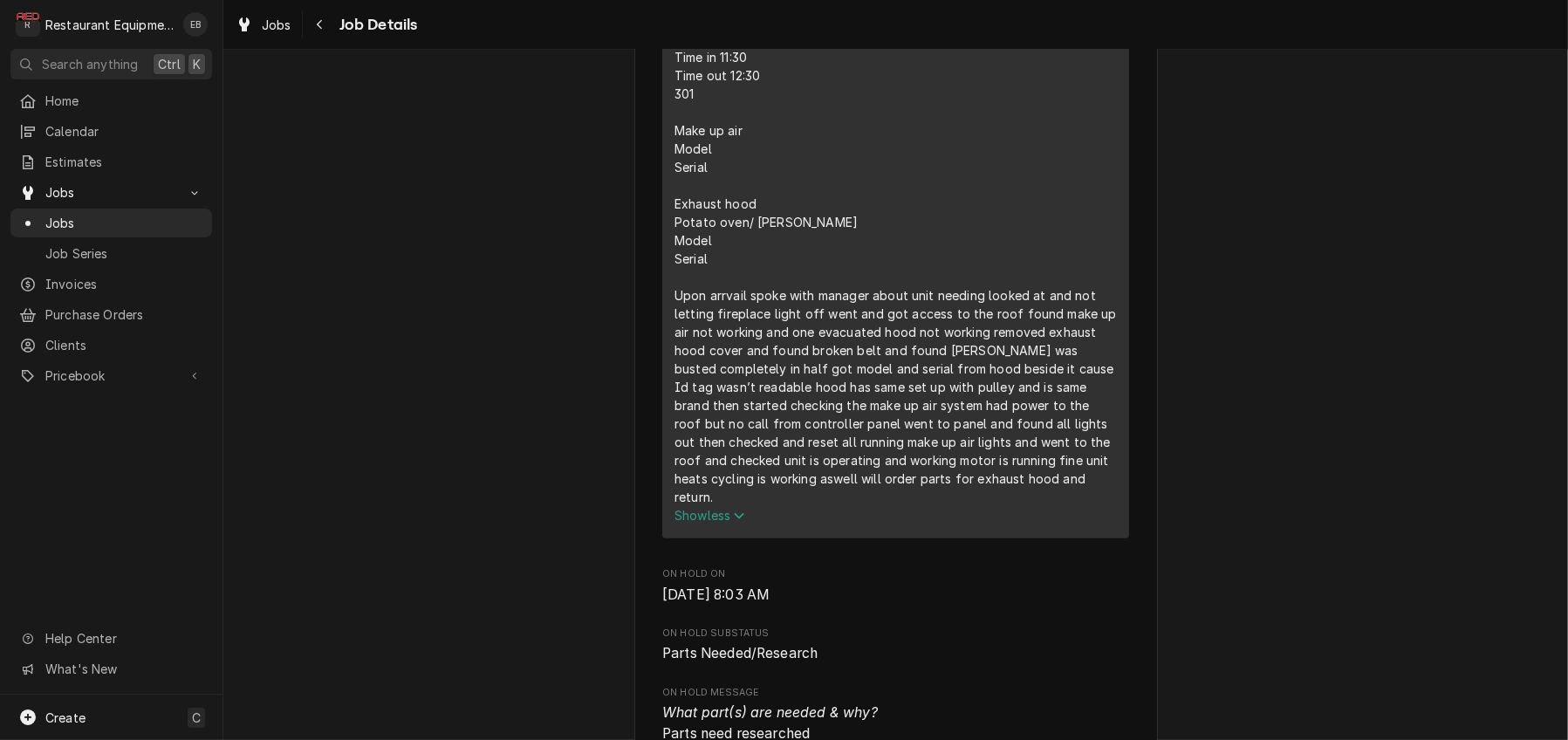
scroll to position [814, 0]
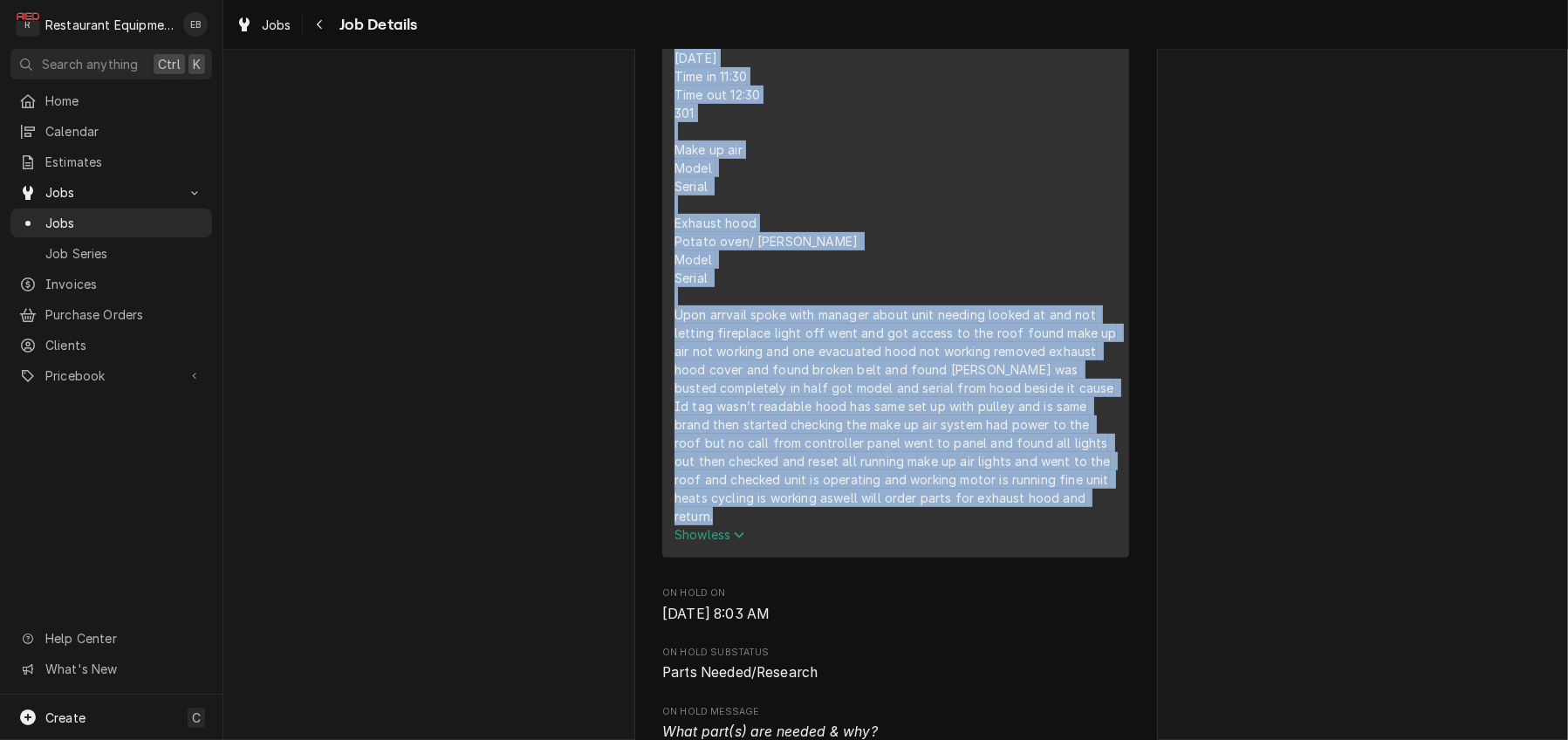
drag, startPoint x: 661, startPoint y: 217, endPoint x: 1022, endPoint y: 701, distance: 603.8
click at [1022, 544] on div "10/12/25 Time in 11:30 Time out 12:30 301 Make up air Model Serial Exhaust hood…" at bounding box center [896, 296] width 442 height 495
copy div "10/12/25 Time in 11:30 Time out 12:30 301 Make up air Model Serial Exhaust hood…"
click at [1129, 396] on div "Short Description Service Call (Break/Fix) Service Summary 10/12/25 Time in 11:…" at bounding box center [895, 264] width 467 height 587
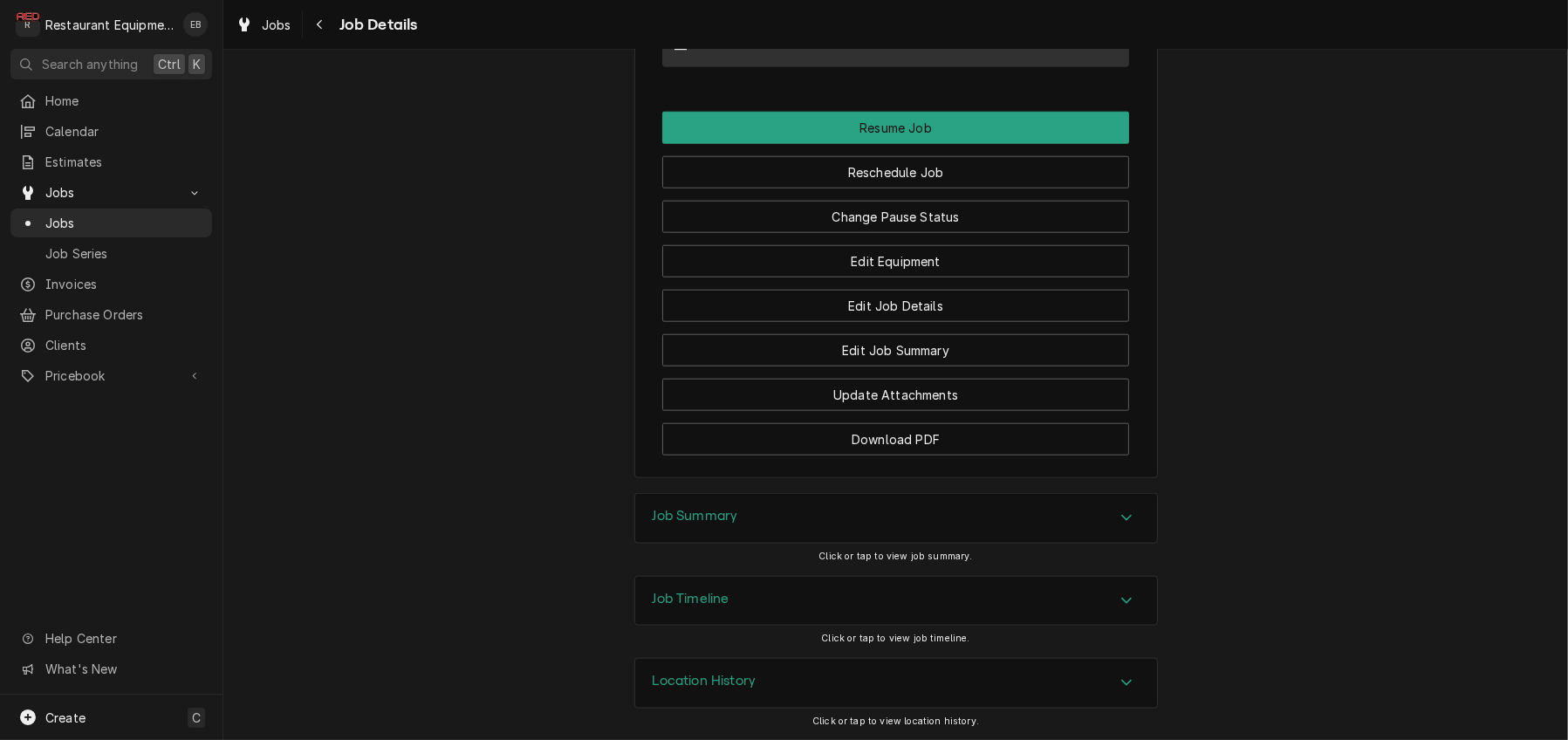
scroll to position [2675, 0]
click at [898, 203] on button "Change Pause Status" at bounding box center [895, 217] width 467 height 32
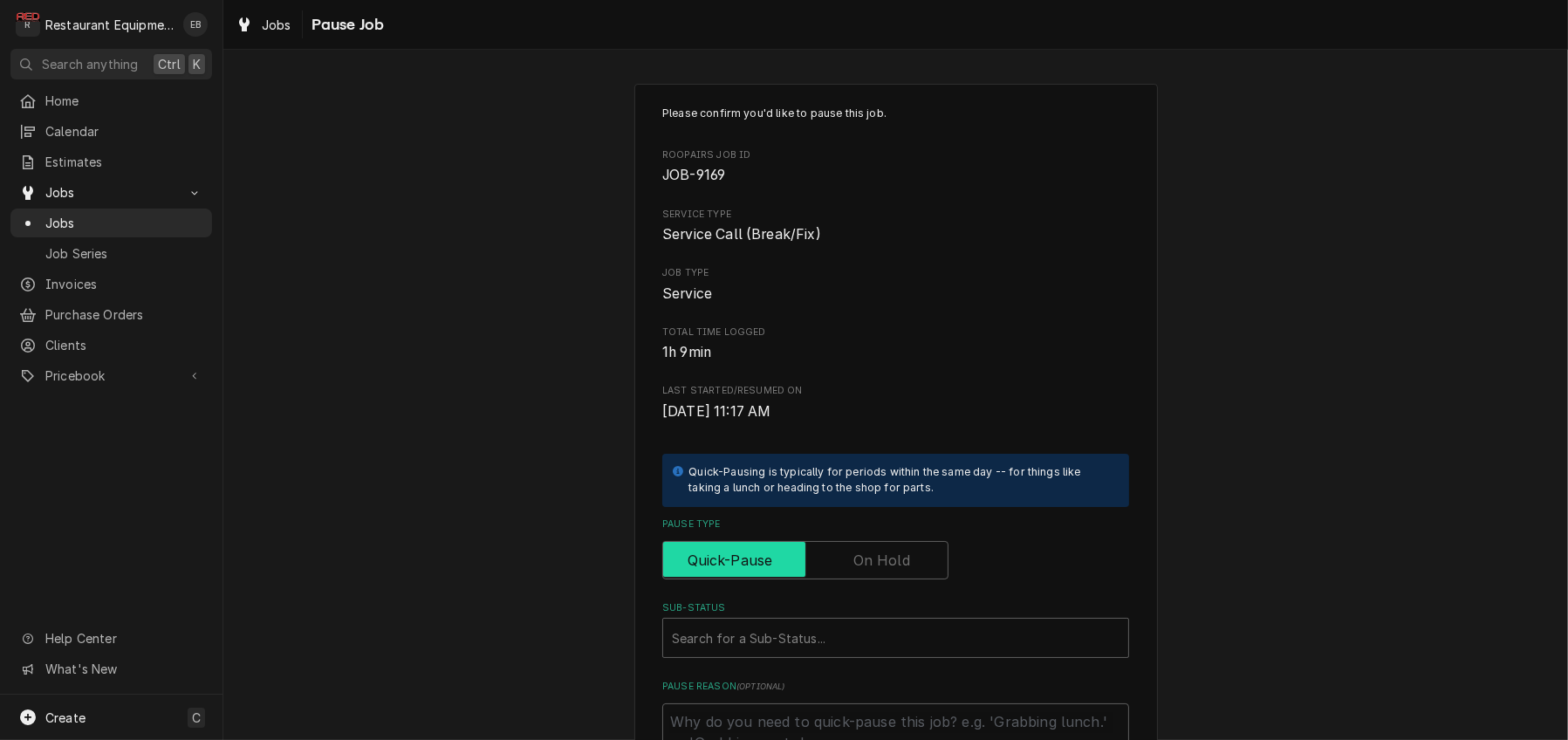
click at [897, 579] on input "Pause Type" at bounding box center [805, 560] width 271 height 39
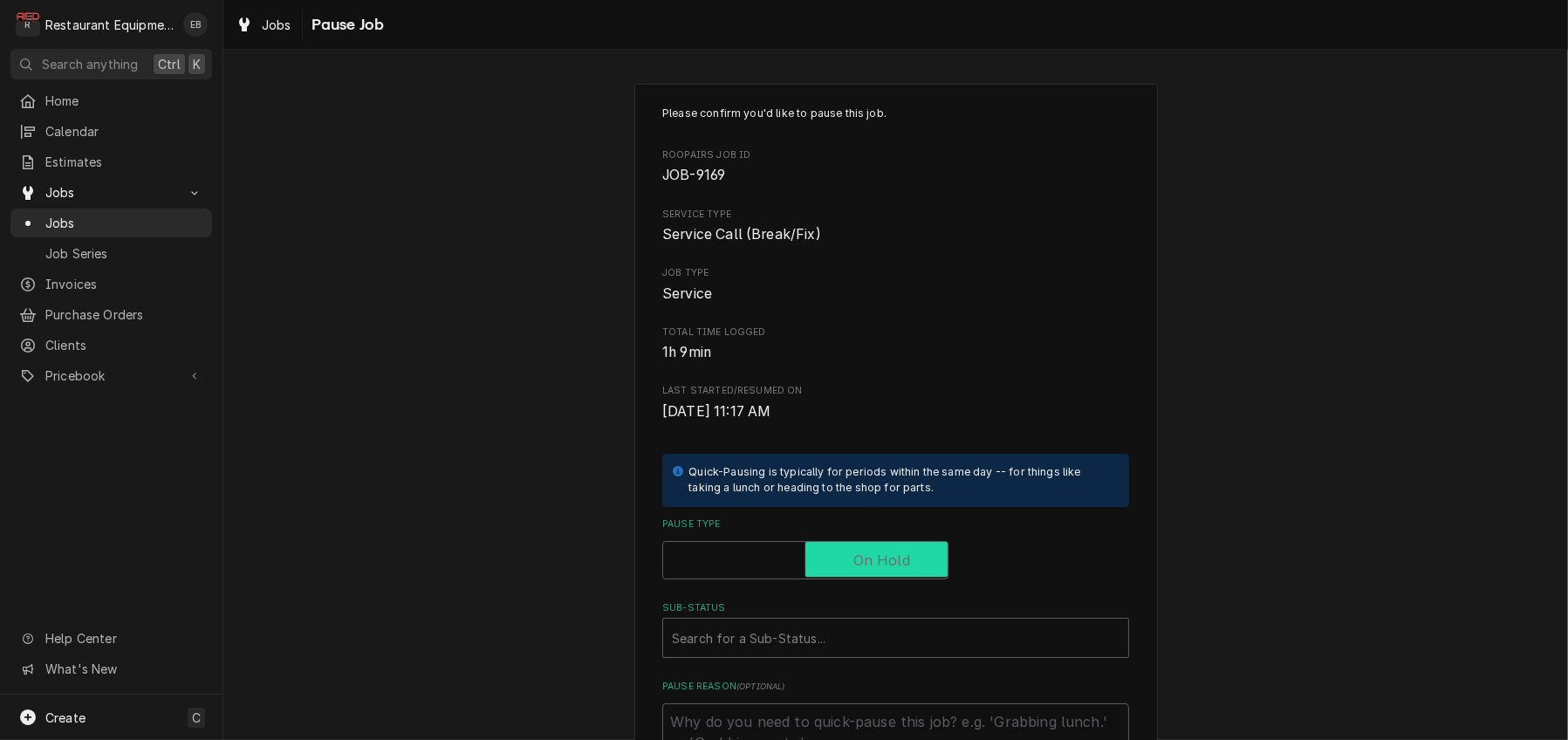
checkbox input "true"
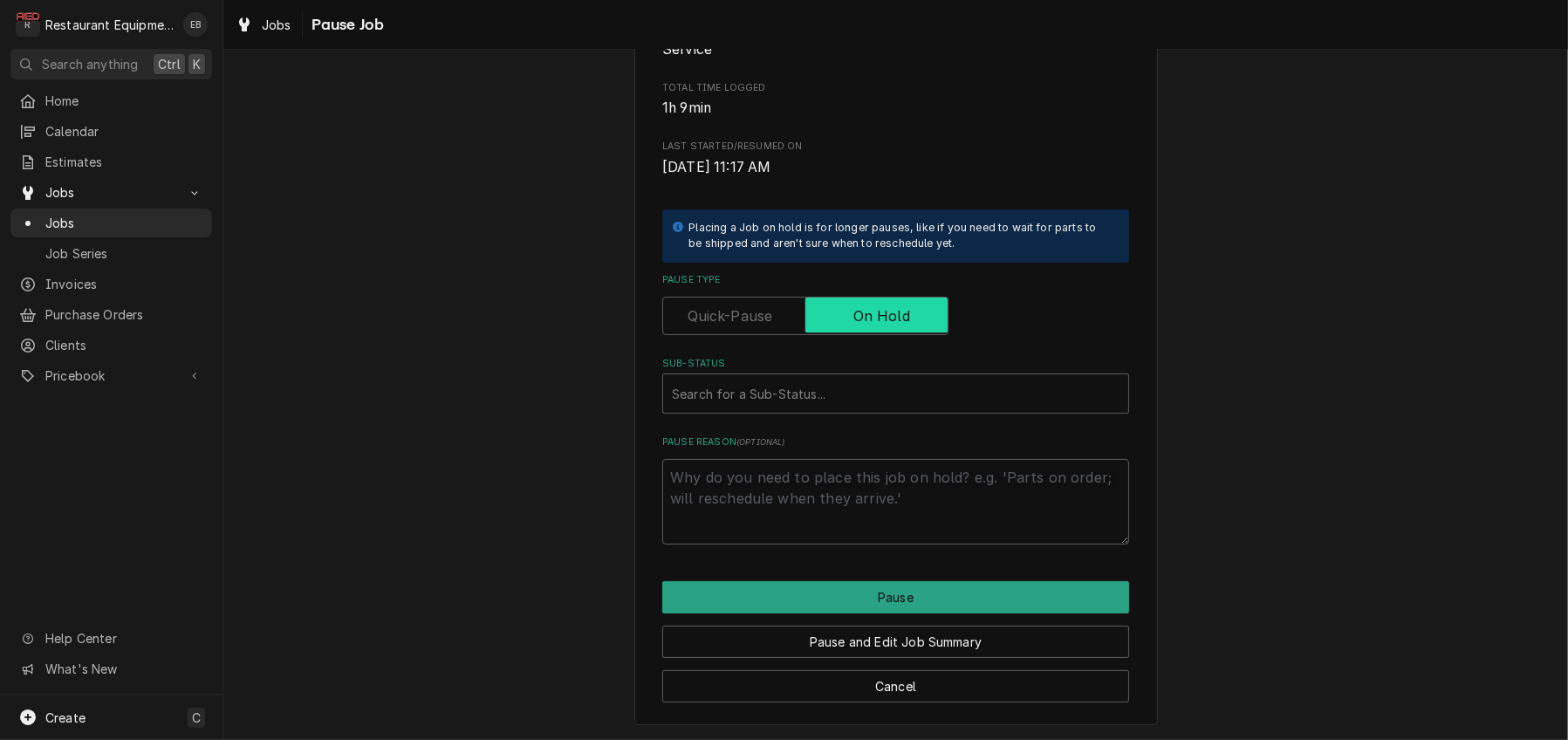
scroll to position [349, 0]
type textarea "x"
click at [812, 378] on div "Sub-Status" at bounding box center [896, 394] width 448 height 31
type input "awaiting"
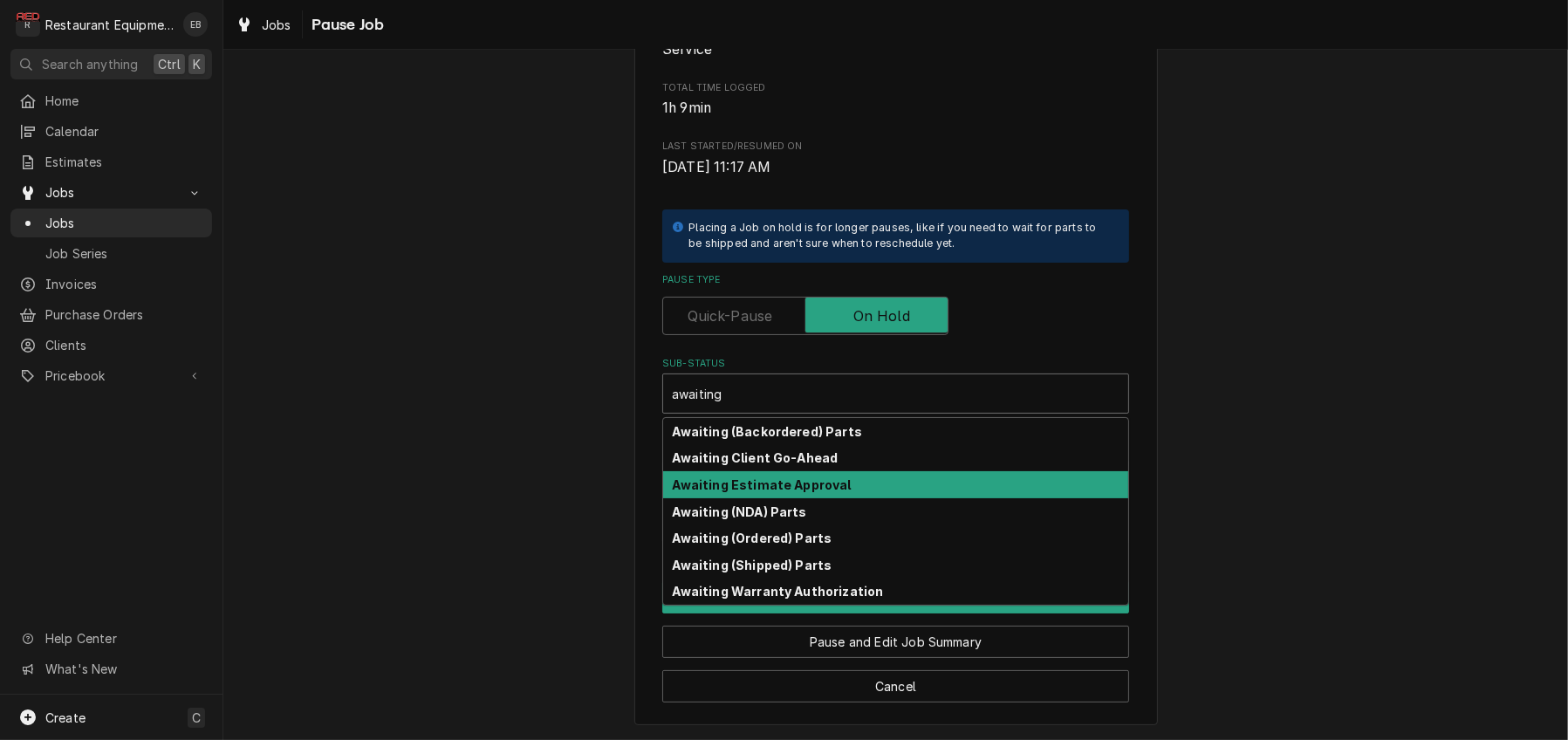
click at [815, 477] on strong "Awaiting Estimate Approval" at bounding box center [762, 485] width 179 height 15
type textarea "x"
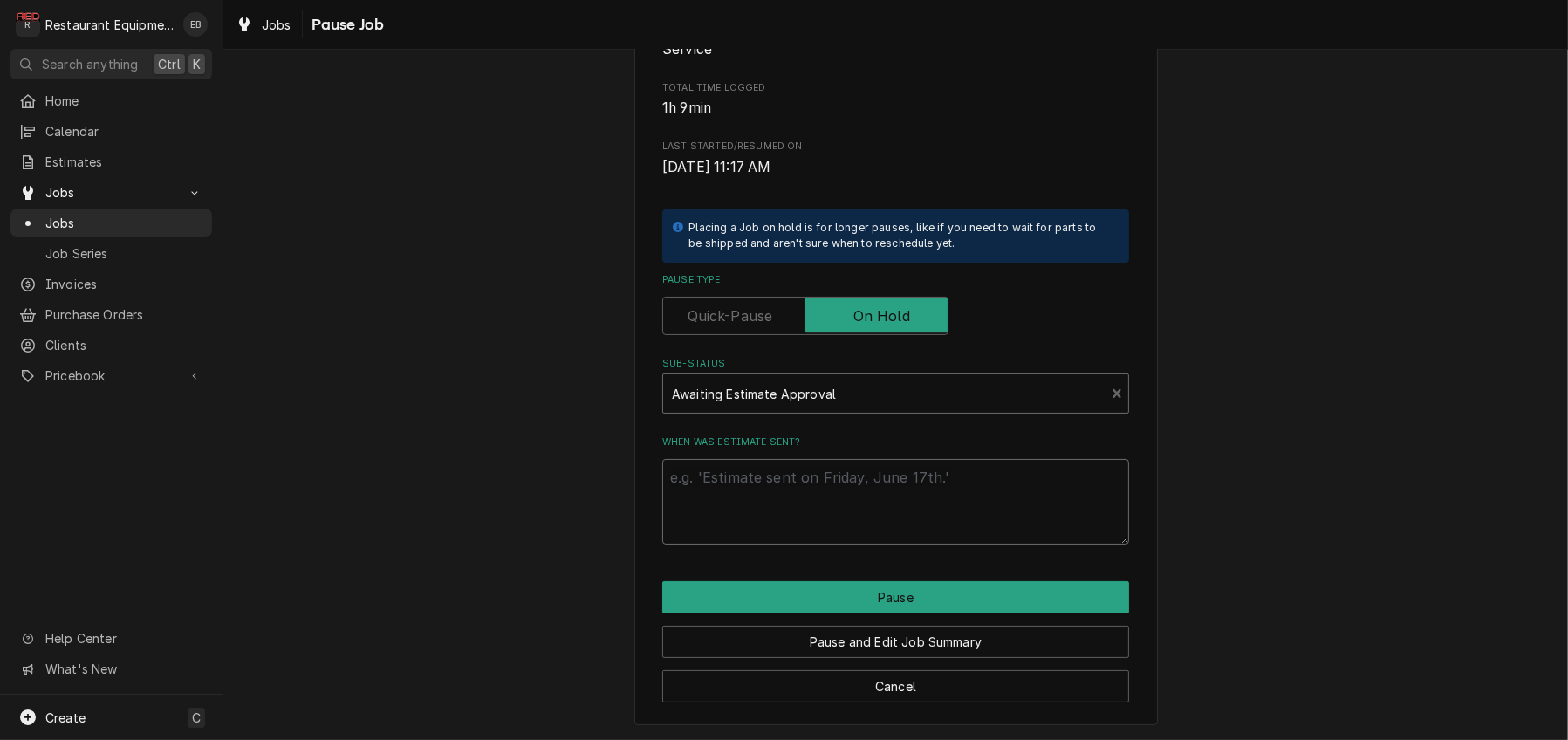
click at [827, 465] on textarea "When was estimate sent?" at bounding box center [895, 501] width 467 height 85
type textarea "x"
type textarea "e"
type textarea "x"
type textarea "es"
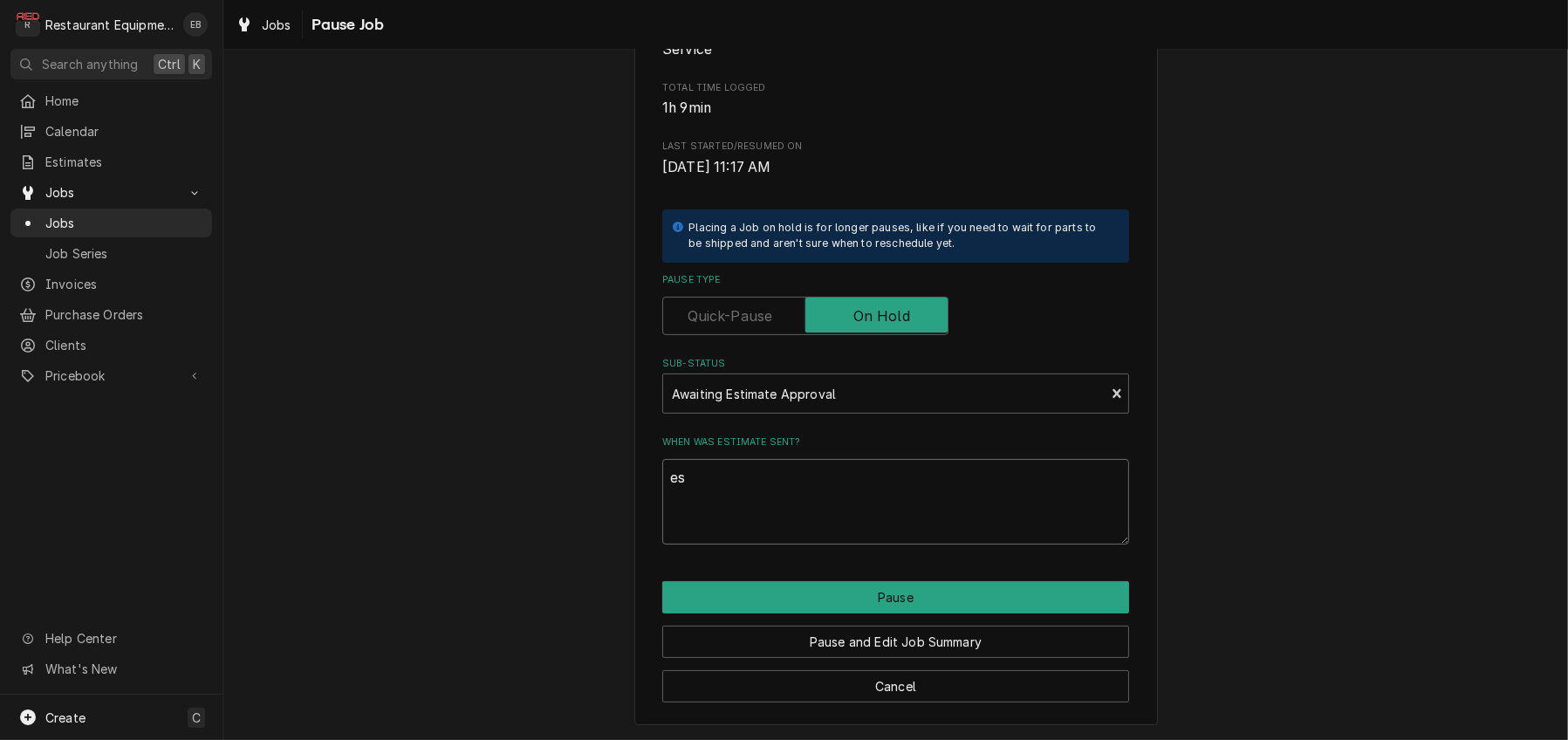
type textarea "x"
type textarea "est"
type textarea "x"
type textarea "est"
type textarea "x"
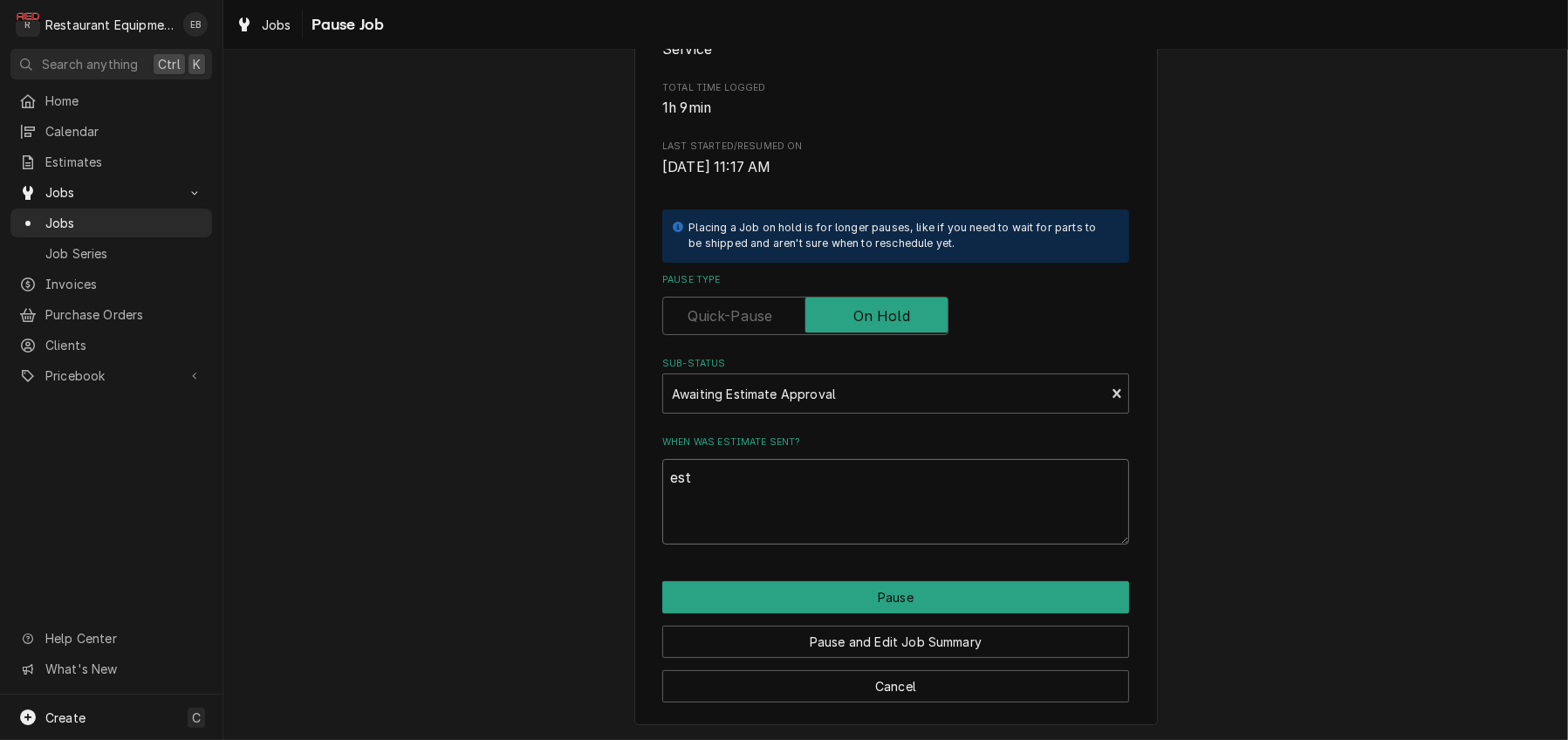
type textarea "est c"
type textarea "x"
type textarea "est cr"
type textarea "x"
type textarea "est cre"
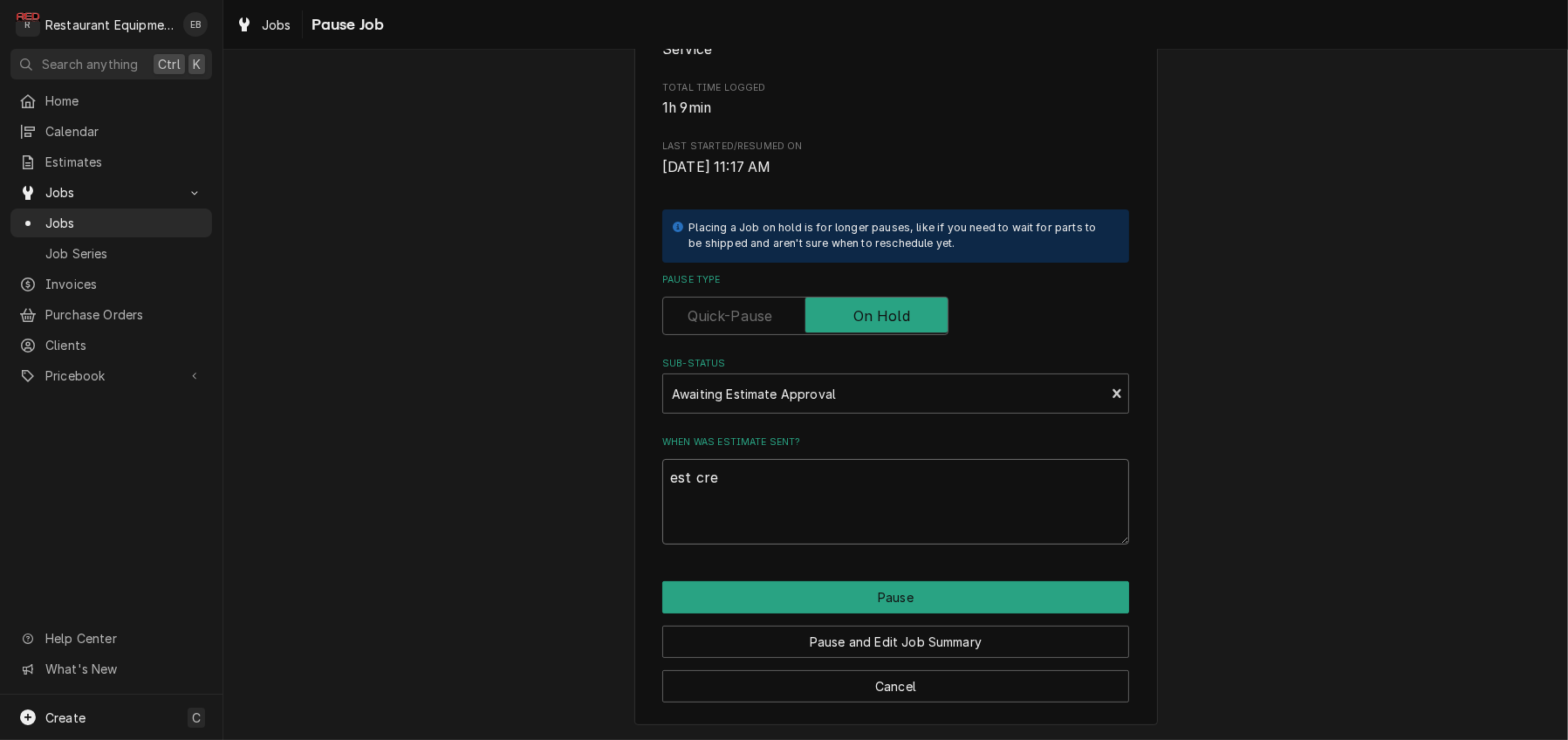
type textarea "x"
type textarea "est crea"
type textarea "x"
type textarea "est creat"
type textarea "x"
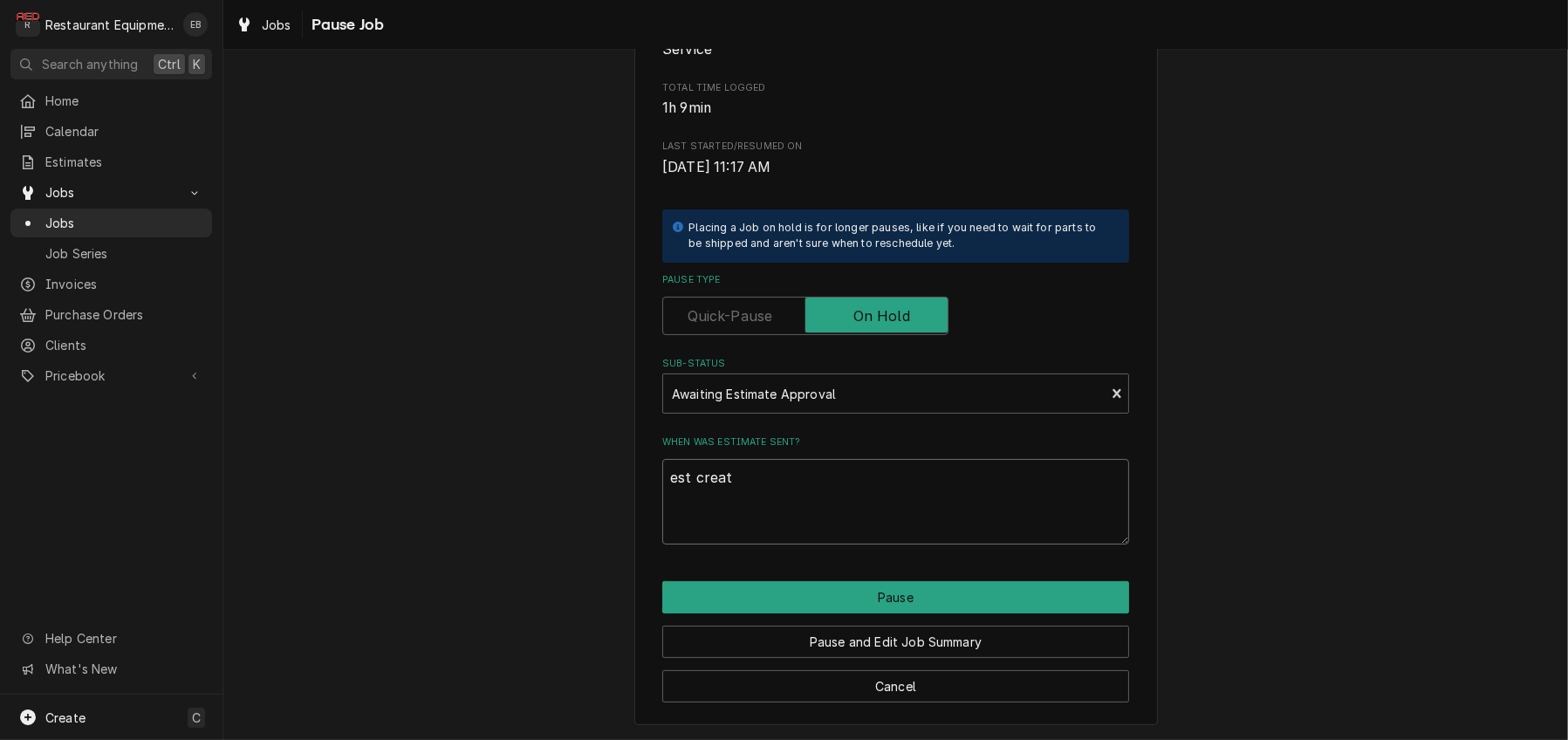
type textarea "est create"
type textarea "x"
type textarea "est created"
type textarea "x"
type textarea "est created"
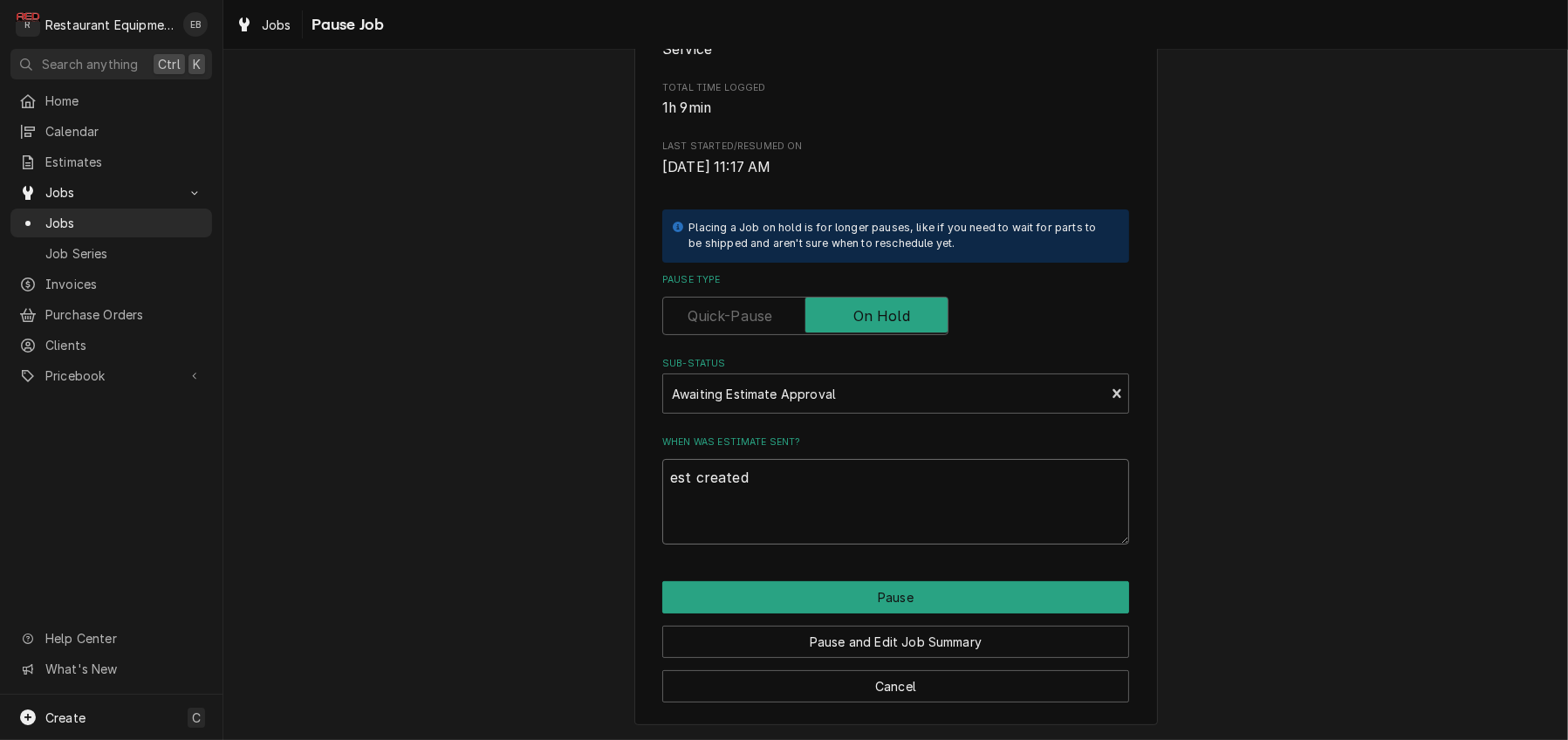
type textarea "x"
type textarea "est created 1"
type textarea "x"
type textarea "est created 10"
type textarea "x"
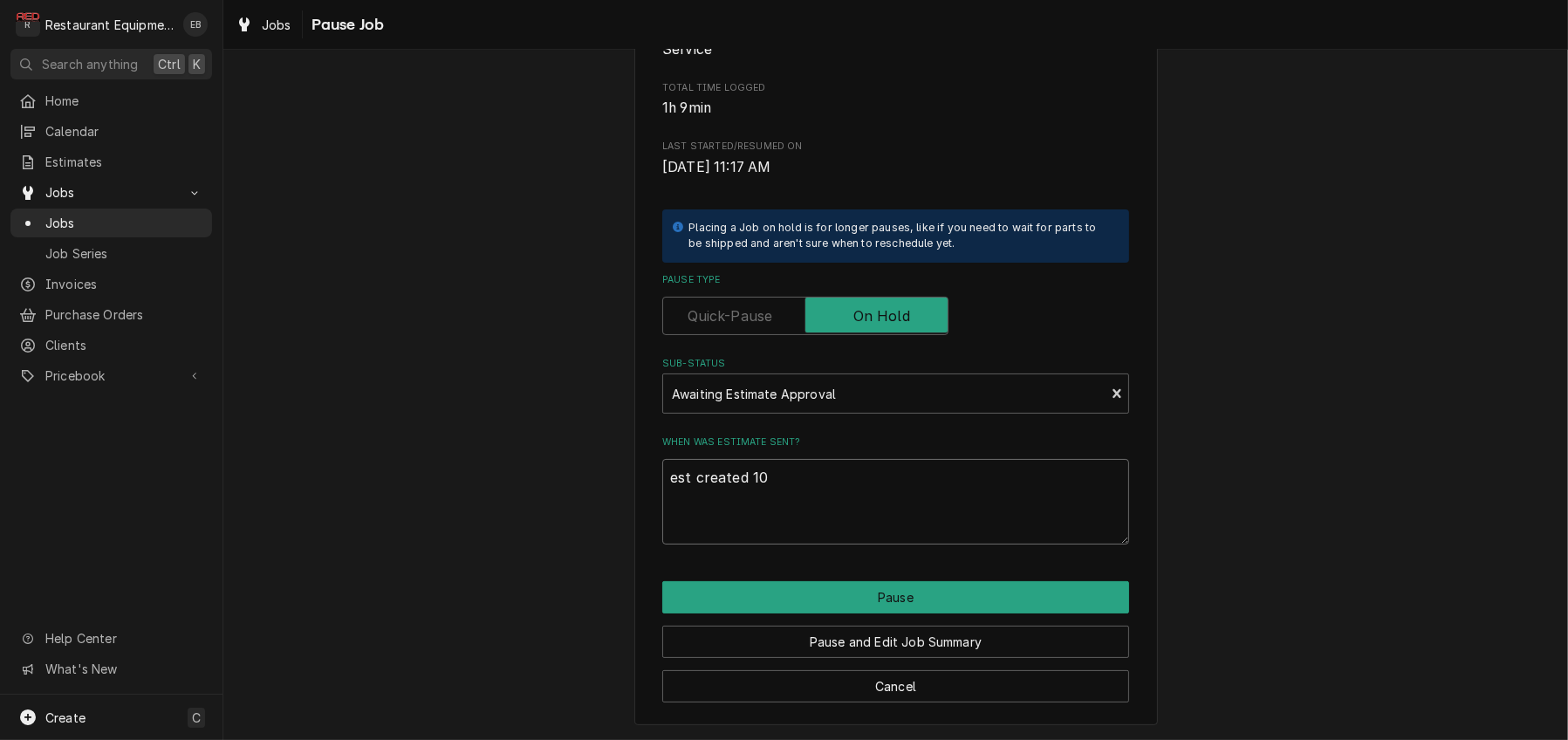
type textarea "est created 10/"
type textarea "x"
type textarea "est created 10/1"
type textarea "x"
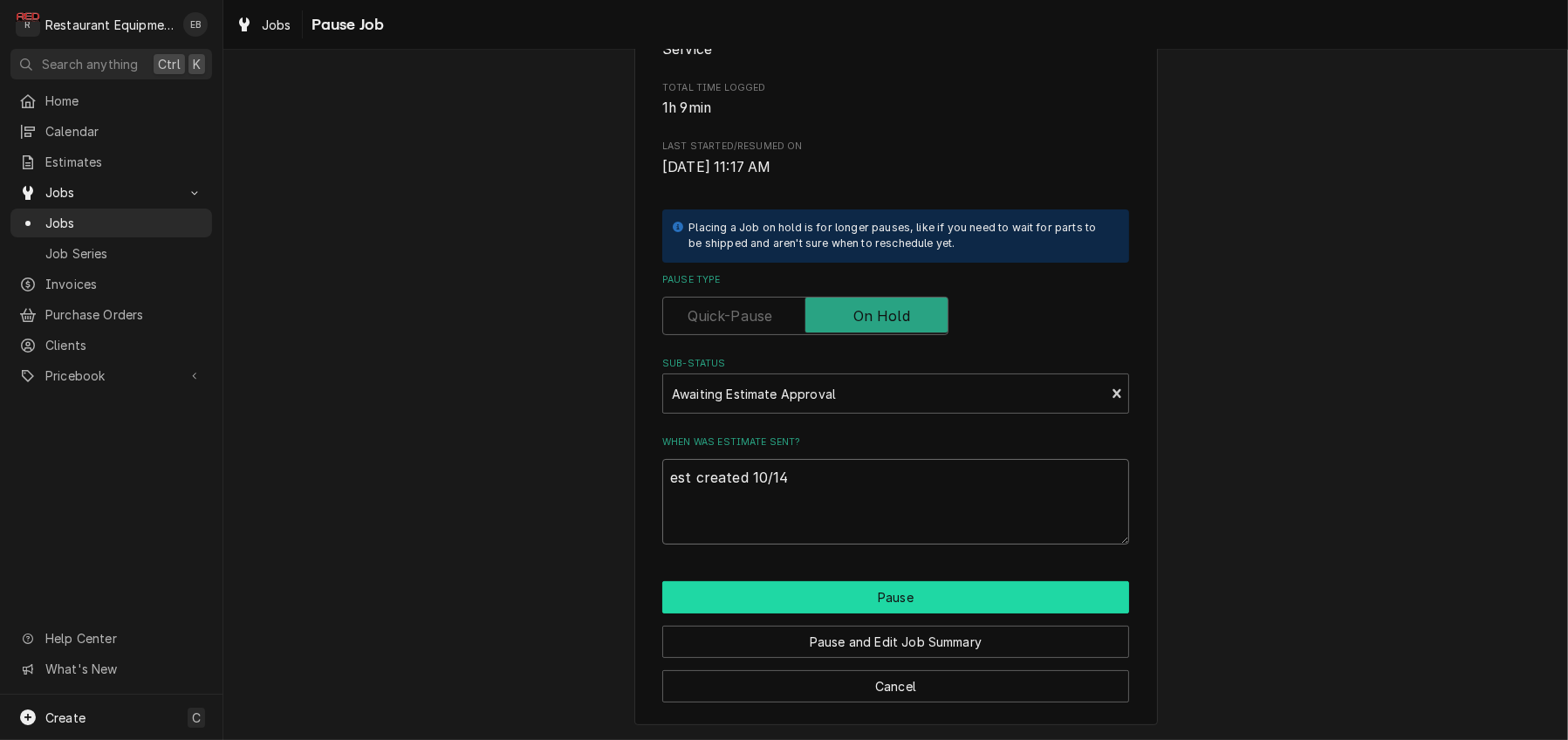
type textarea "est created 10/14"
click at [892, 581] on button "Pause" at bounding box center [895, 597] width 467 height 32
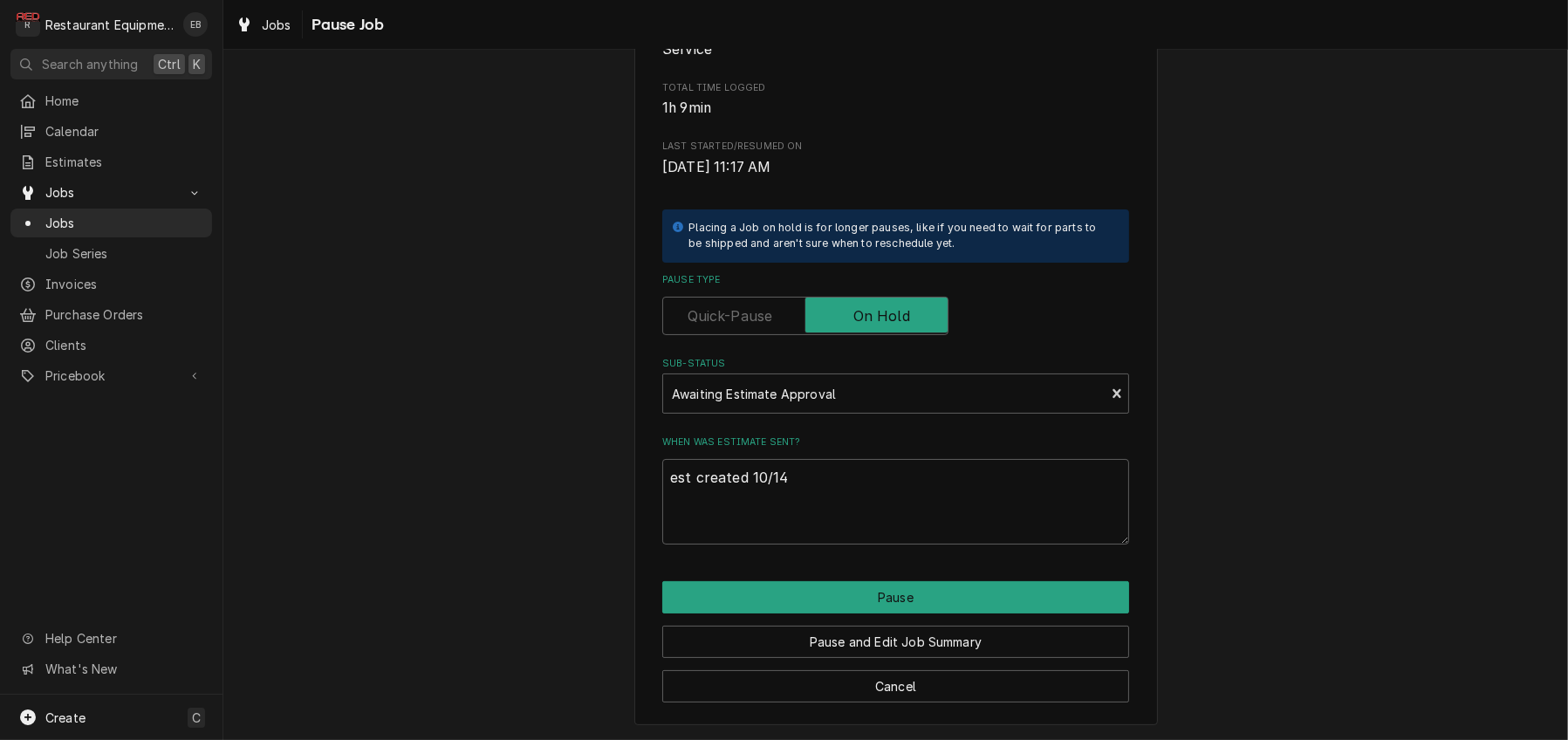
type textarea "x"
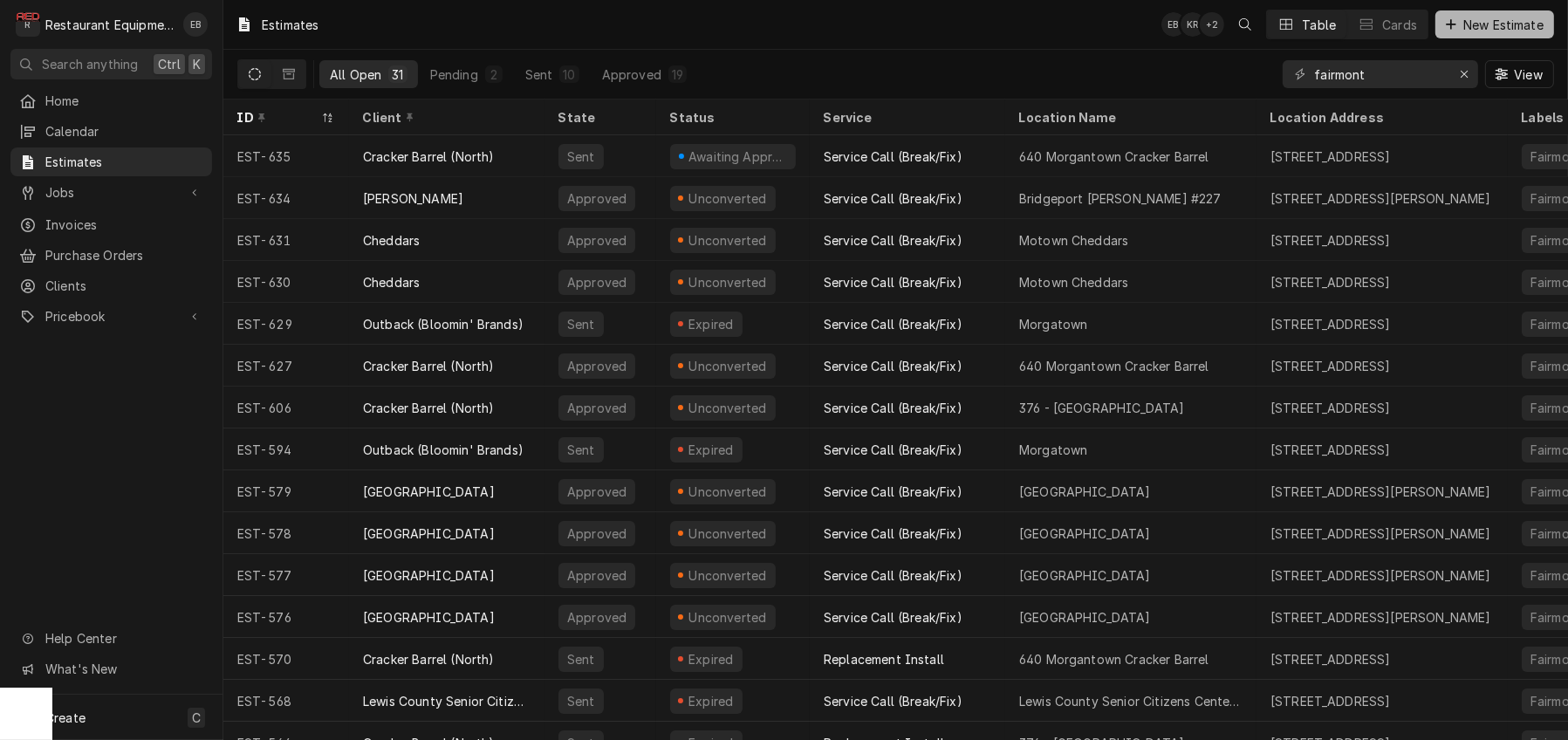
click at [1460, 22] on span "New Estimate" at bounding box center [1503, 25] width 87 height 18
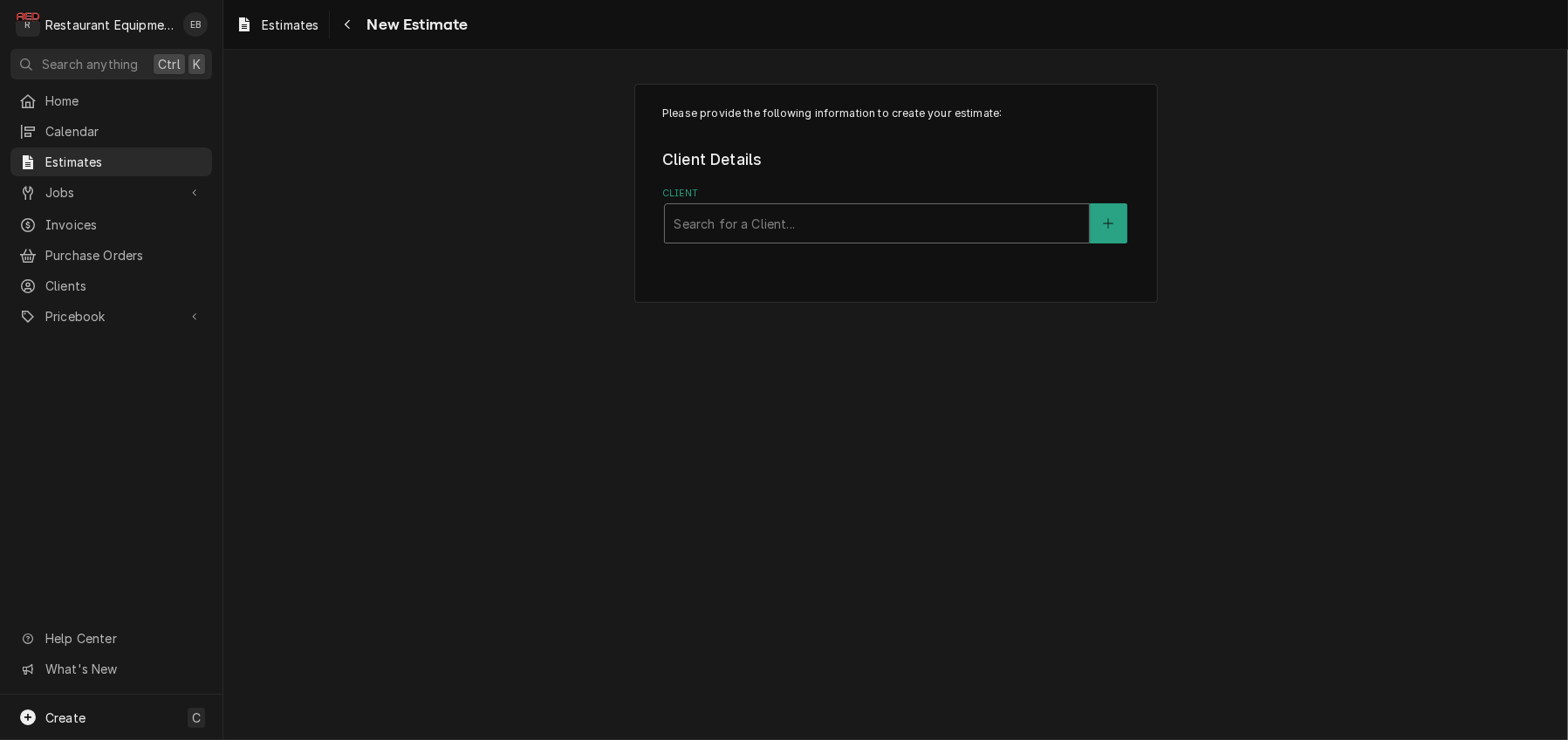
click at [817, 239] on div "Client" at bounding box center [877, 223] width 407 height 31
type input "cracker barrel"
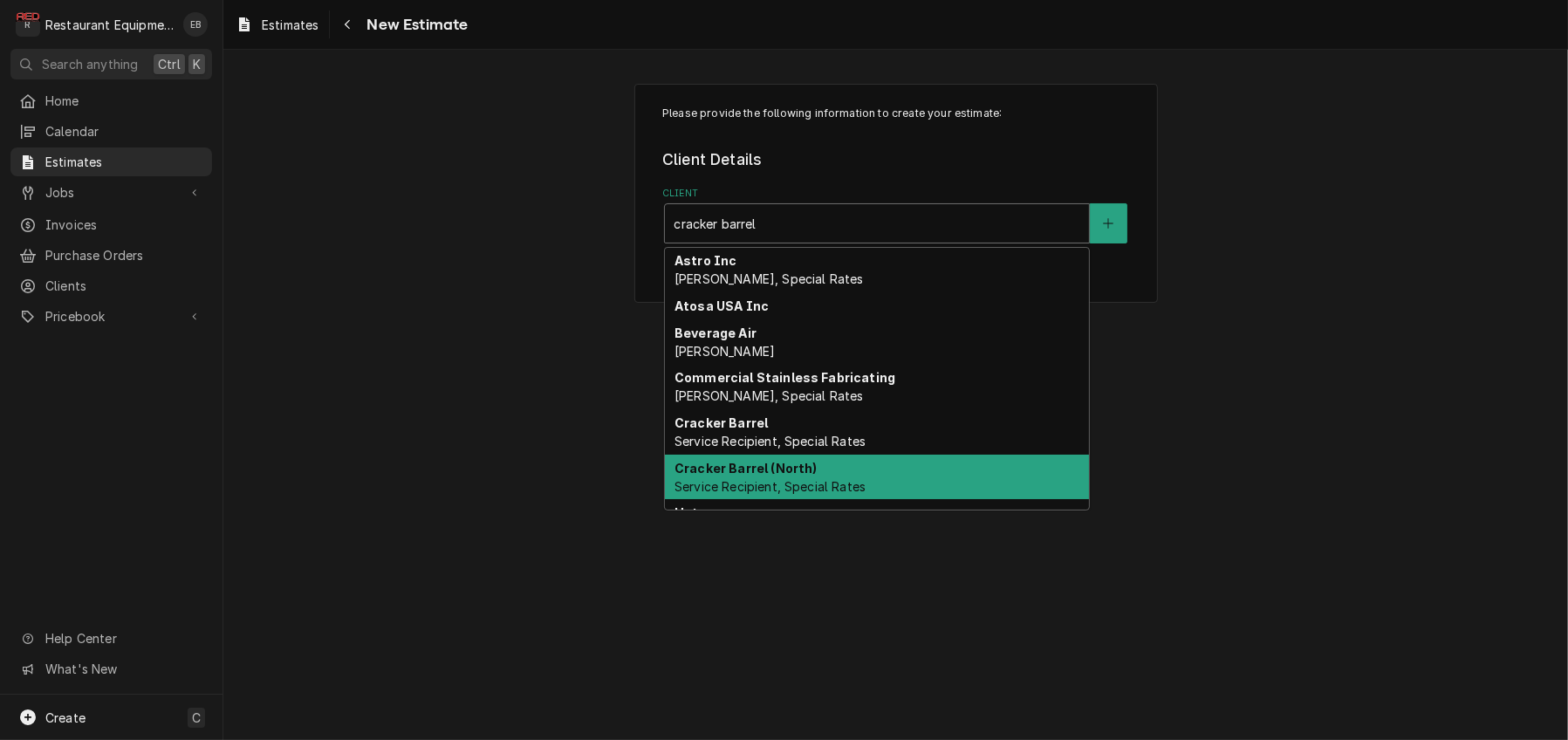
click at [785, 494] on span "Service Recipient, Special Rates" at bounding box center [770, 487] width 191 height 15
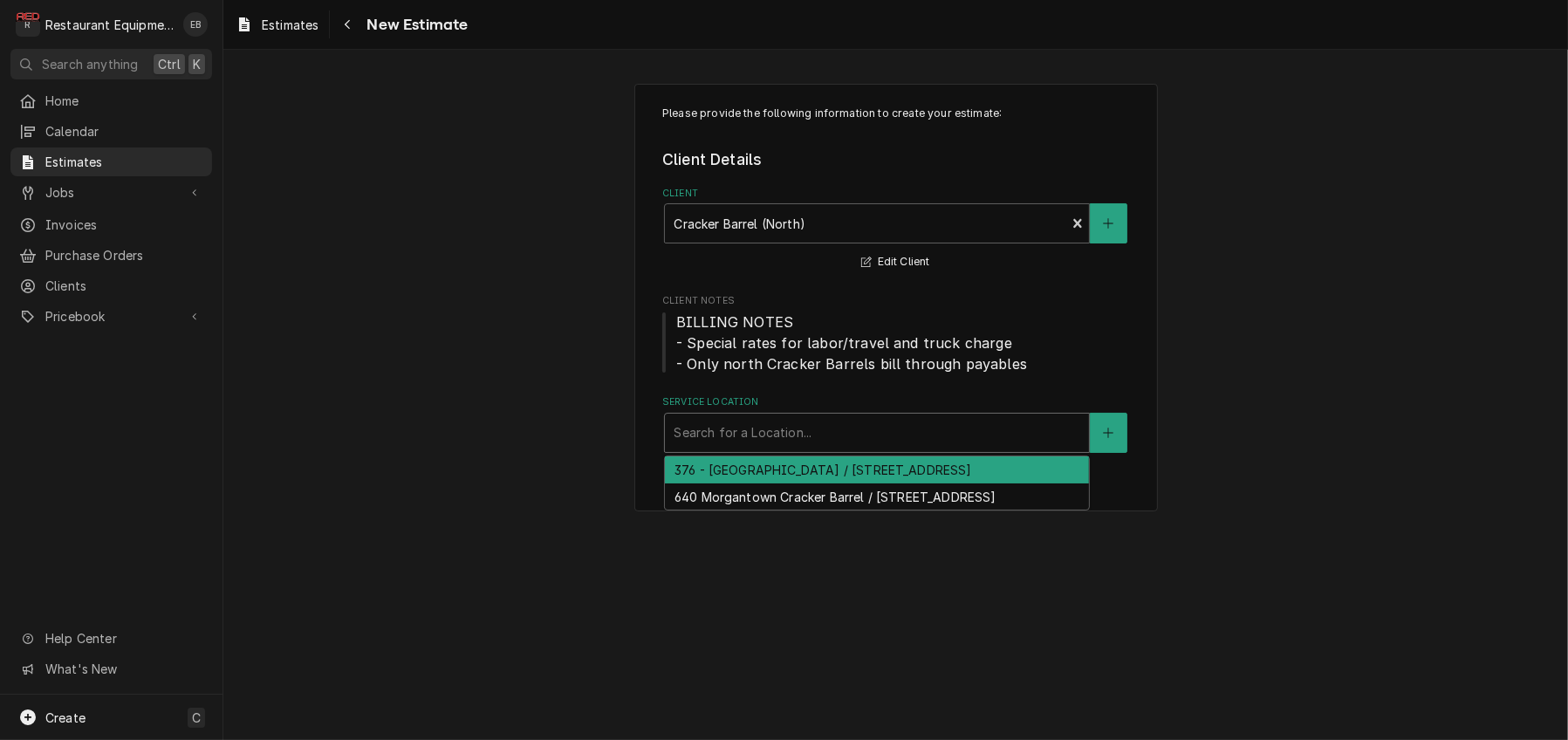
click at [786, 449] on div "Service Location" at bounding box center [877, 432] width 407 height 31
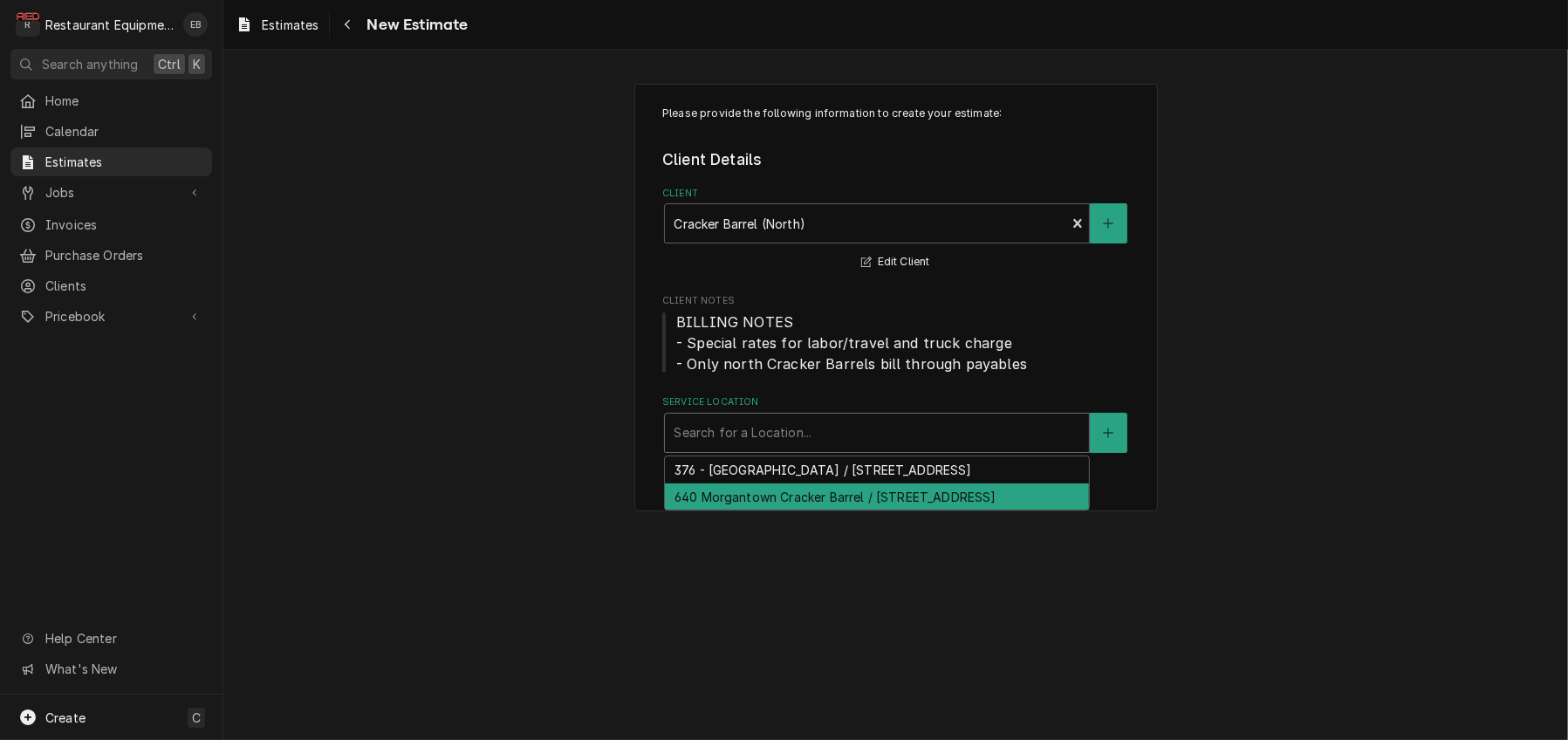
click at [788, 510] on div "640 Morgantown Cracker Barrel / 2000 University Town Centre Dr, Morgantown, WV …" at bounding box center [877, 497] width 424 height 27
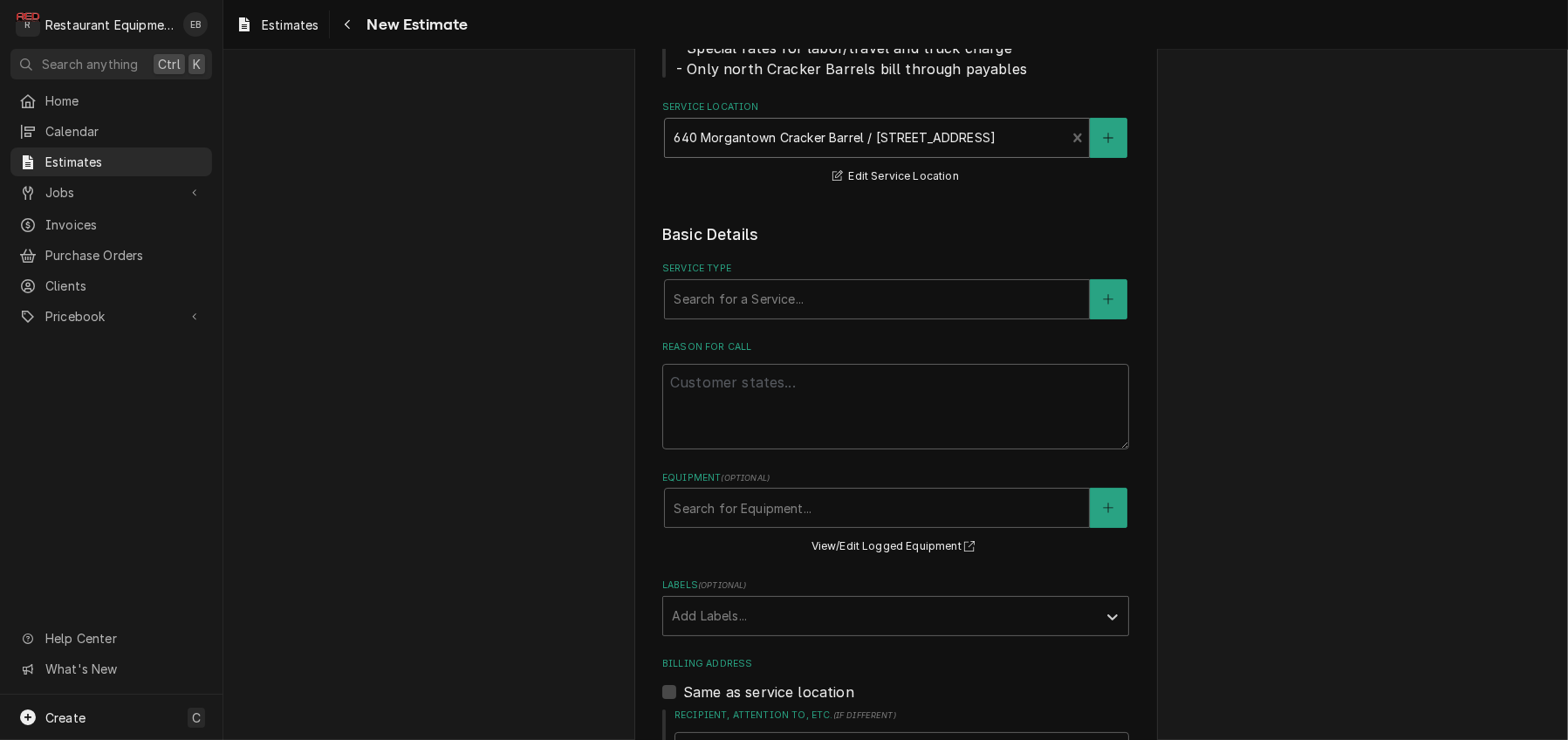
scroll to position [407, 0]
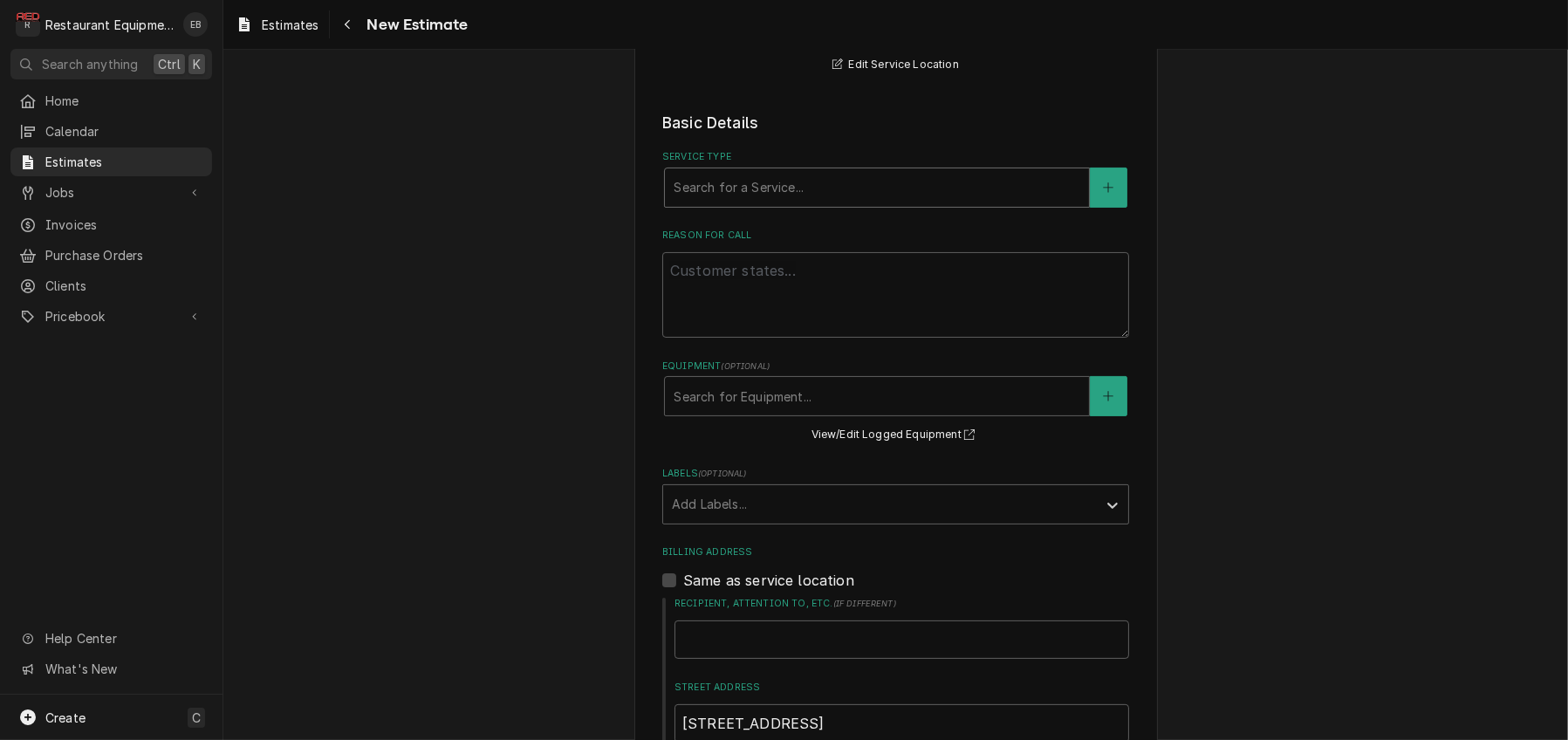
click at [764, 203] on div "Service Type" at bounding box center [877, 187] width 407 height 31
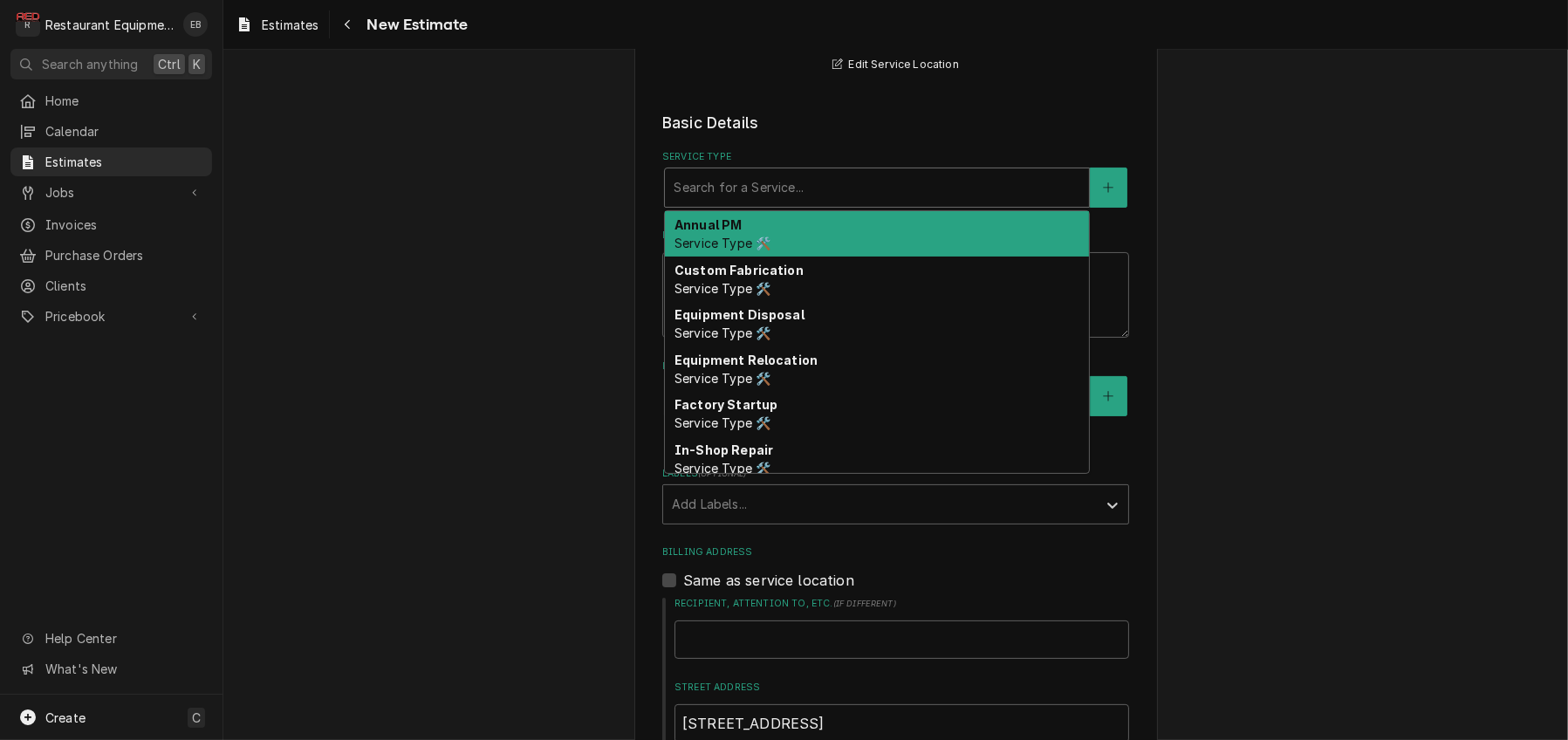
type textarea "x"
type input "b"
type textarea "x"
type input "br"
type textarea "x"
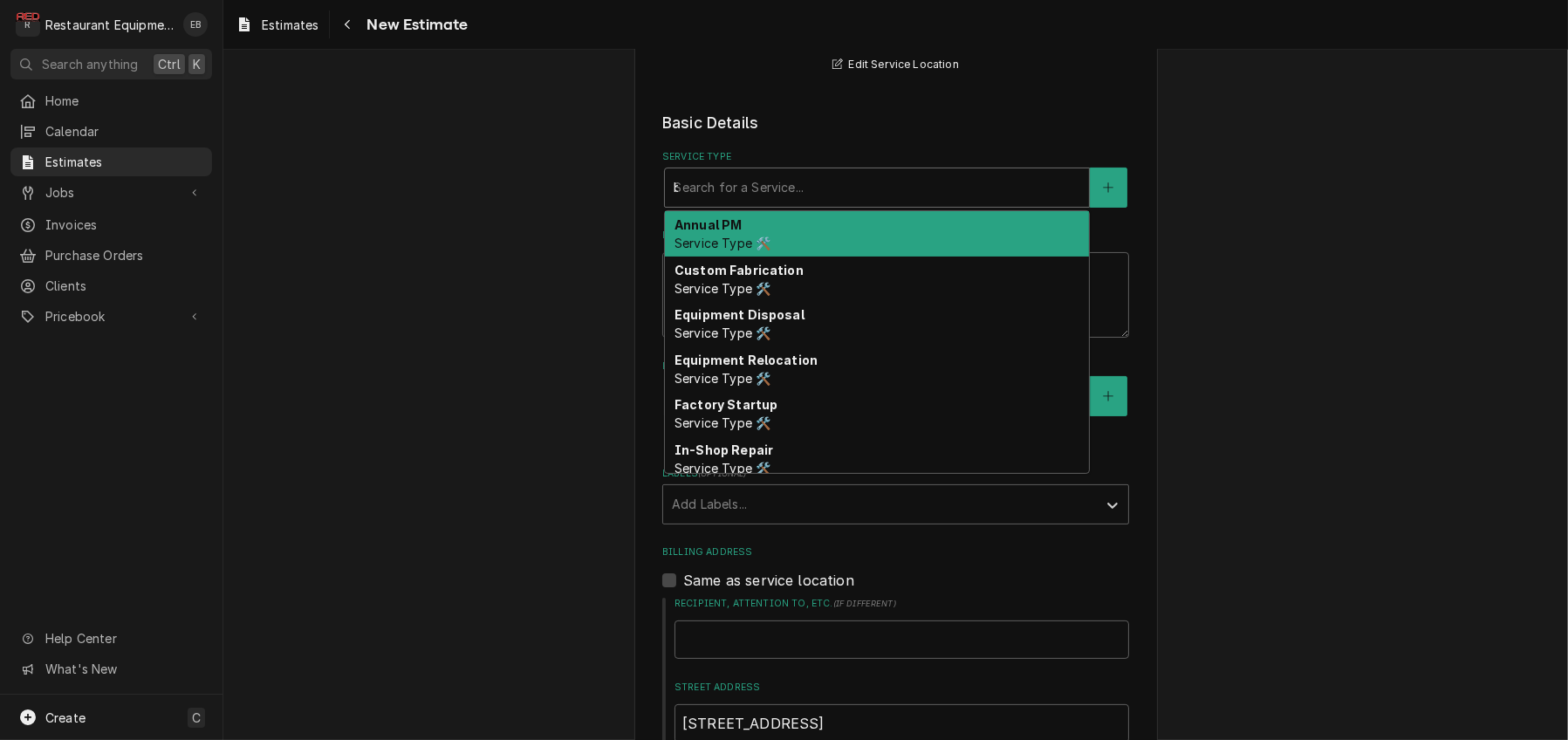
type input "bre"
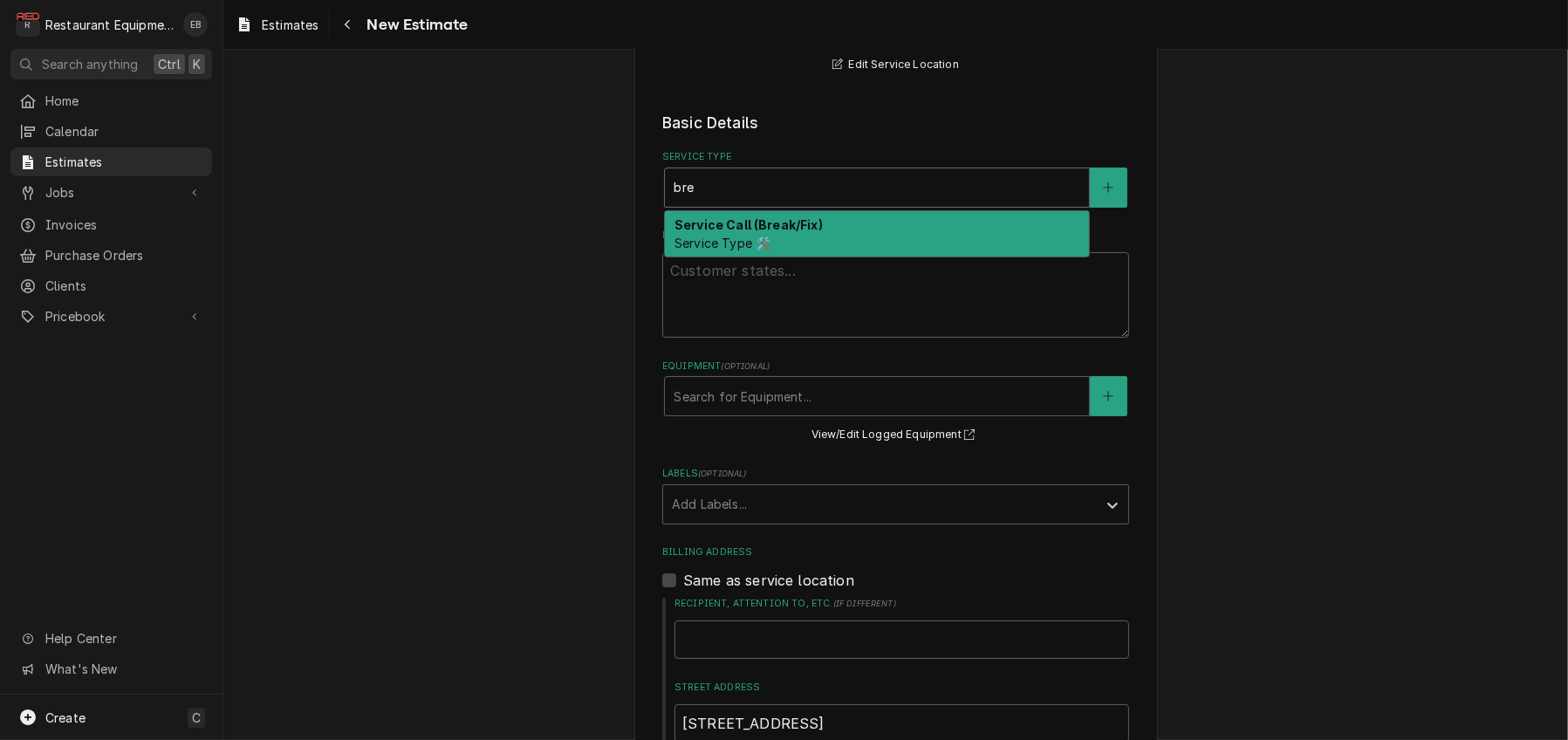
click at [734, 232] on strong "Service Call (Break/Fix)" at bounding box center [749, 225] width 149 height 15
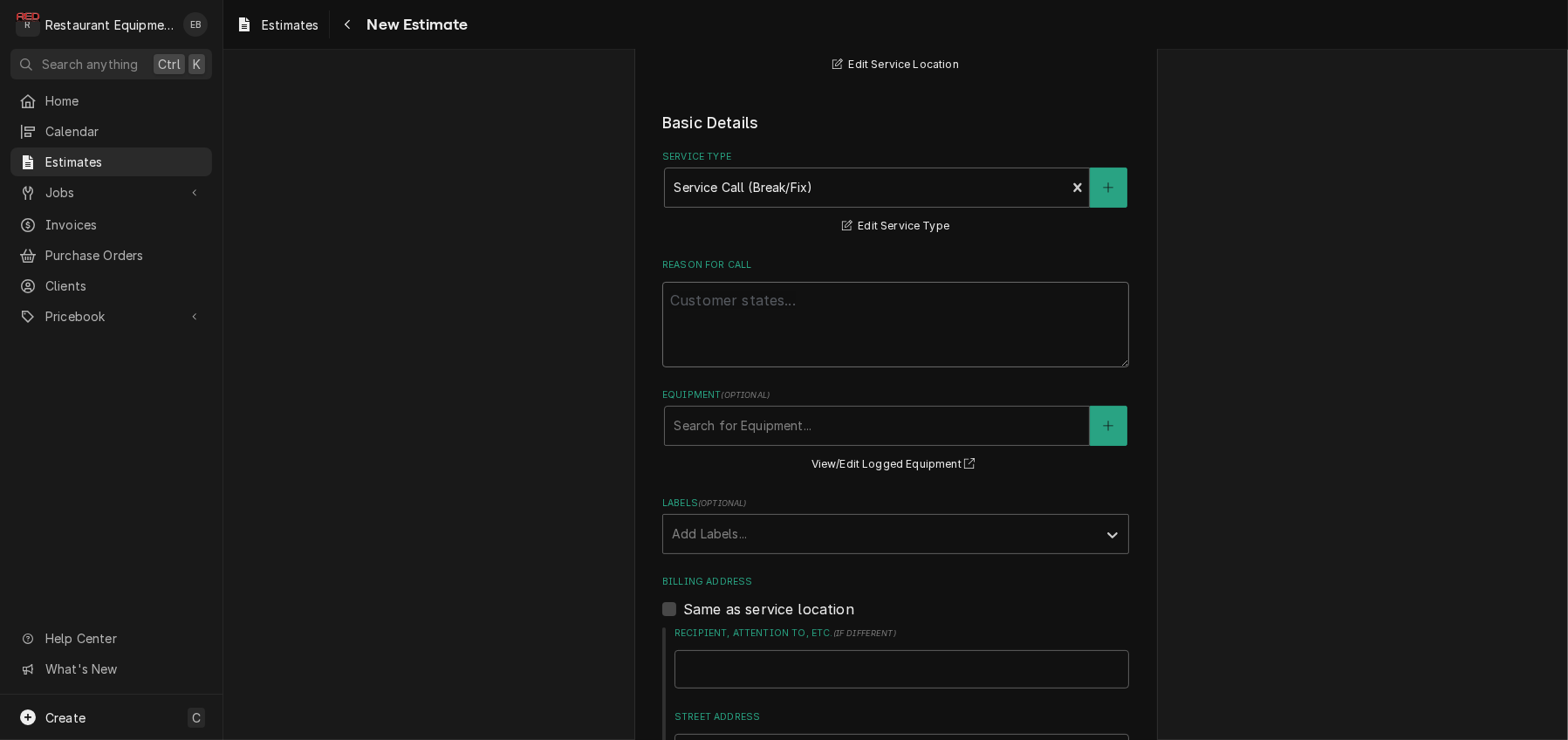
click at [766, 367] on textarea "Reason For Call" at bounding box center [895, 324] width 467 height 85
paste textarea "TN# 328522622 BACKUP / HVAC / AIR AT HOOD (MAKE UP AIR) / NOT WORKING / tried l…"
type textarea "x"
type textarea "TN# 328522622 BACKUP / HVAC / AIR AT HOOD (MAKE UP AIR) / NOT WORKING / tried l…"
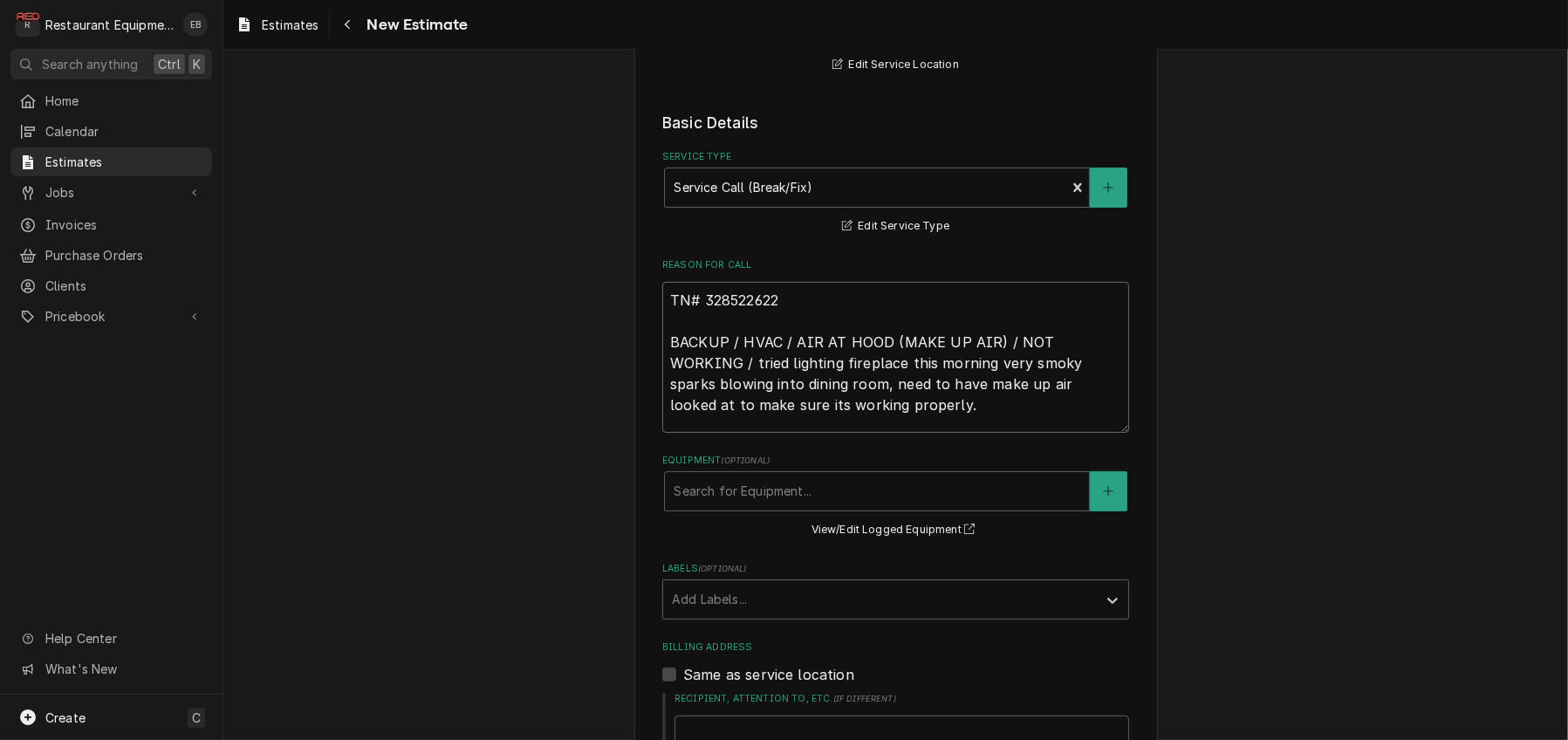
type textarea "x"
type textarea "TN# 328522622 BACKUP / HVAC / AIR AT HOOD (MAKE UP AIR) / NOT WORKING / tried l…"
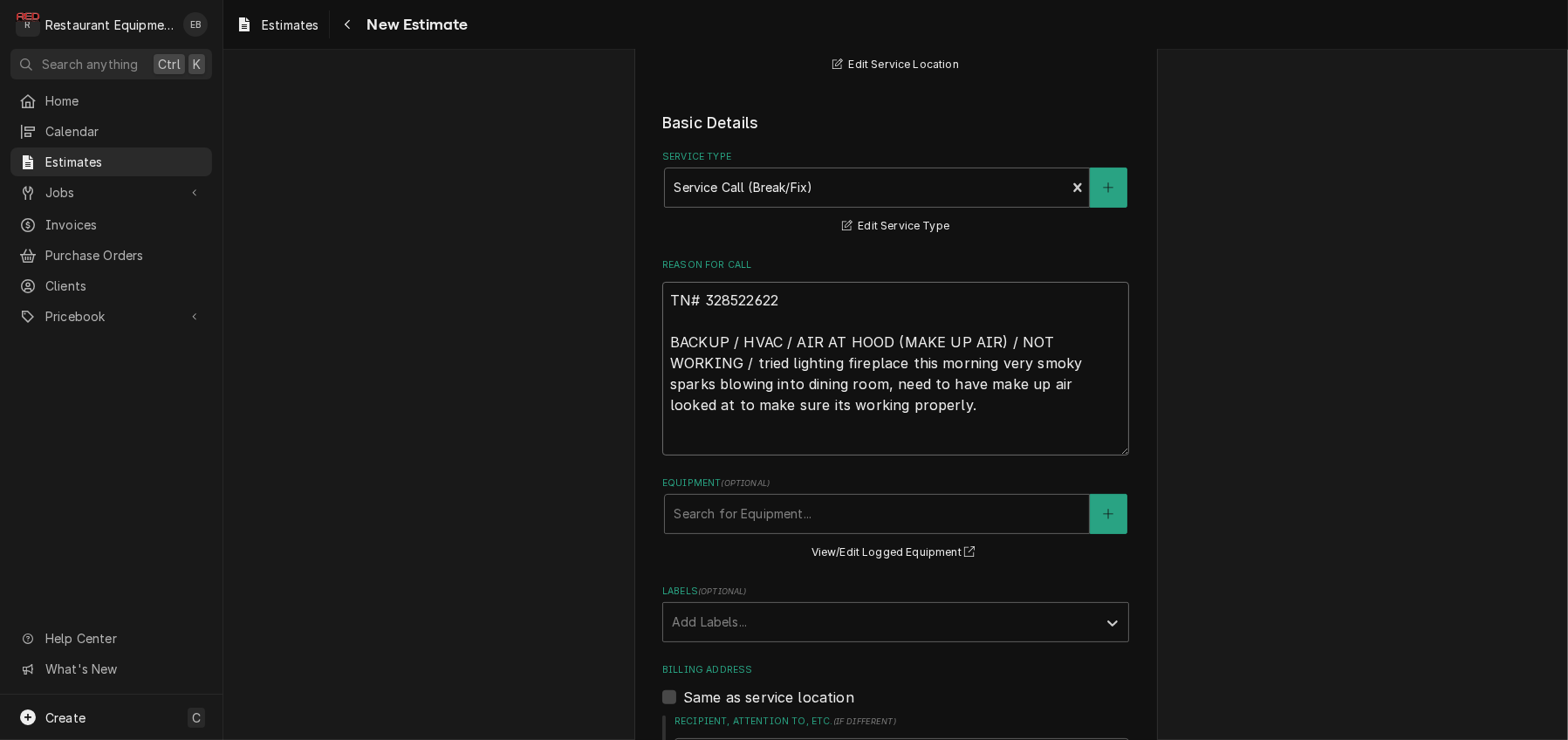
type textarea "x"
type textarea "TN# 328522622 BACKUP / HVAC / AIR AT HOOD (MAKE UP AIR) / NOT WORKING / tried l…"
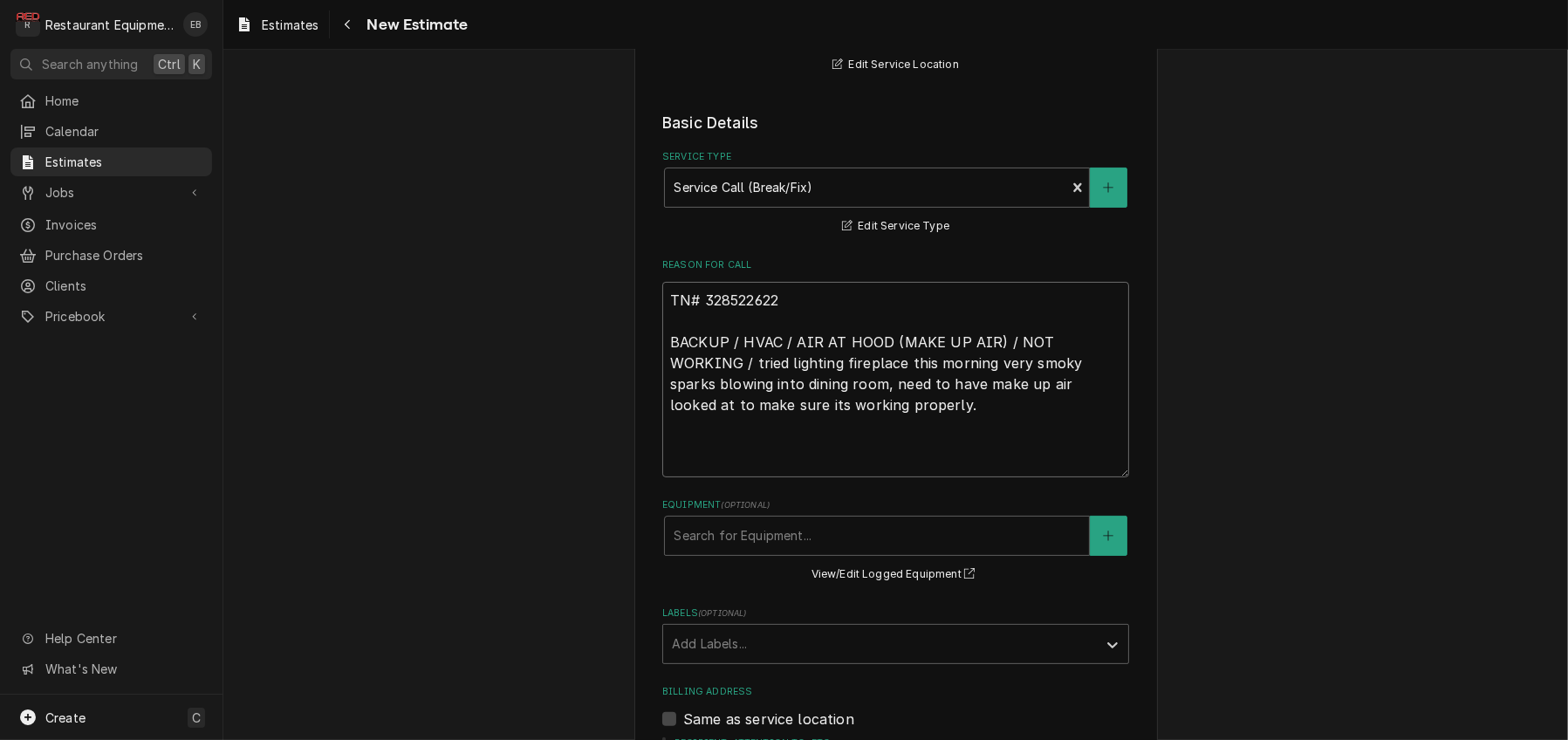
type textarea "x"
type textarea "TN# 328522622 BACKUP / HVAC / AIR AT HOOD (MAKE UP AIR) / NOT WORKING / tried l…"
type textarea "x"
type textarea "TN# 328522622 BACKUP / HVAC / AIR AT HOOD (MAKE UP AIR) / NOT WORKING / tried l…"
type textarea "x"
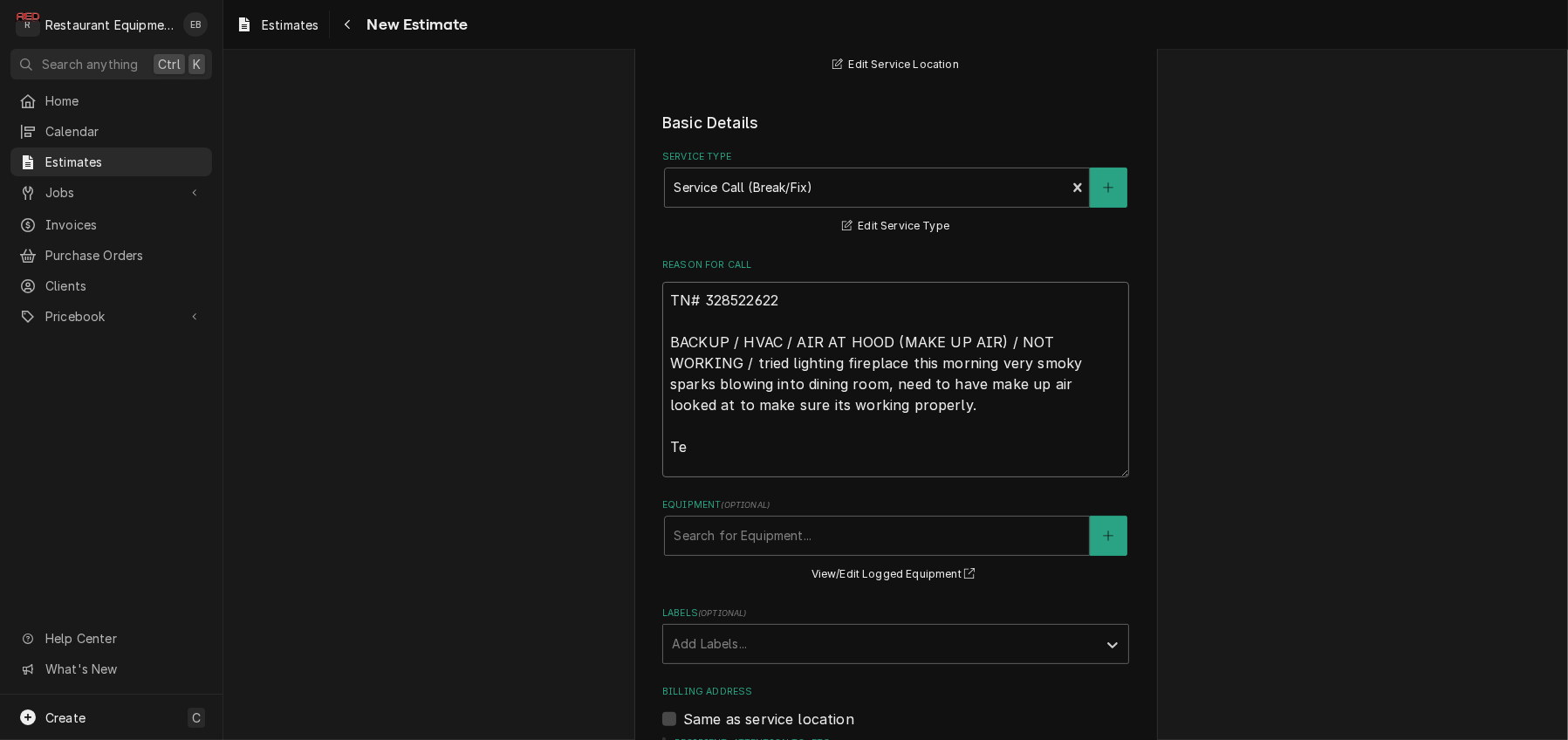
type textarea "TN# 328522622 BACKUP / HVAC / AIR AT HOOD (MAKE UP AIR) / NOT WORKING / tried l…"
type textarea "x"
type textarea "TN# 328522622 BACKUP / HVAC / AIR AT HOOD (MAKE UP AIR) / NOT WORKING / tried l…"
type textarea "x"
type textarea "TN# 328522622 BACKUP / HVAC / AIR AT HOOD (MAKE UP AIR) / NOT WORKING / tried l…"
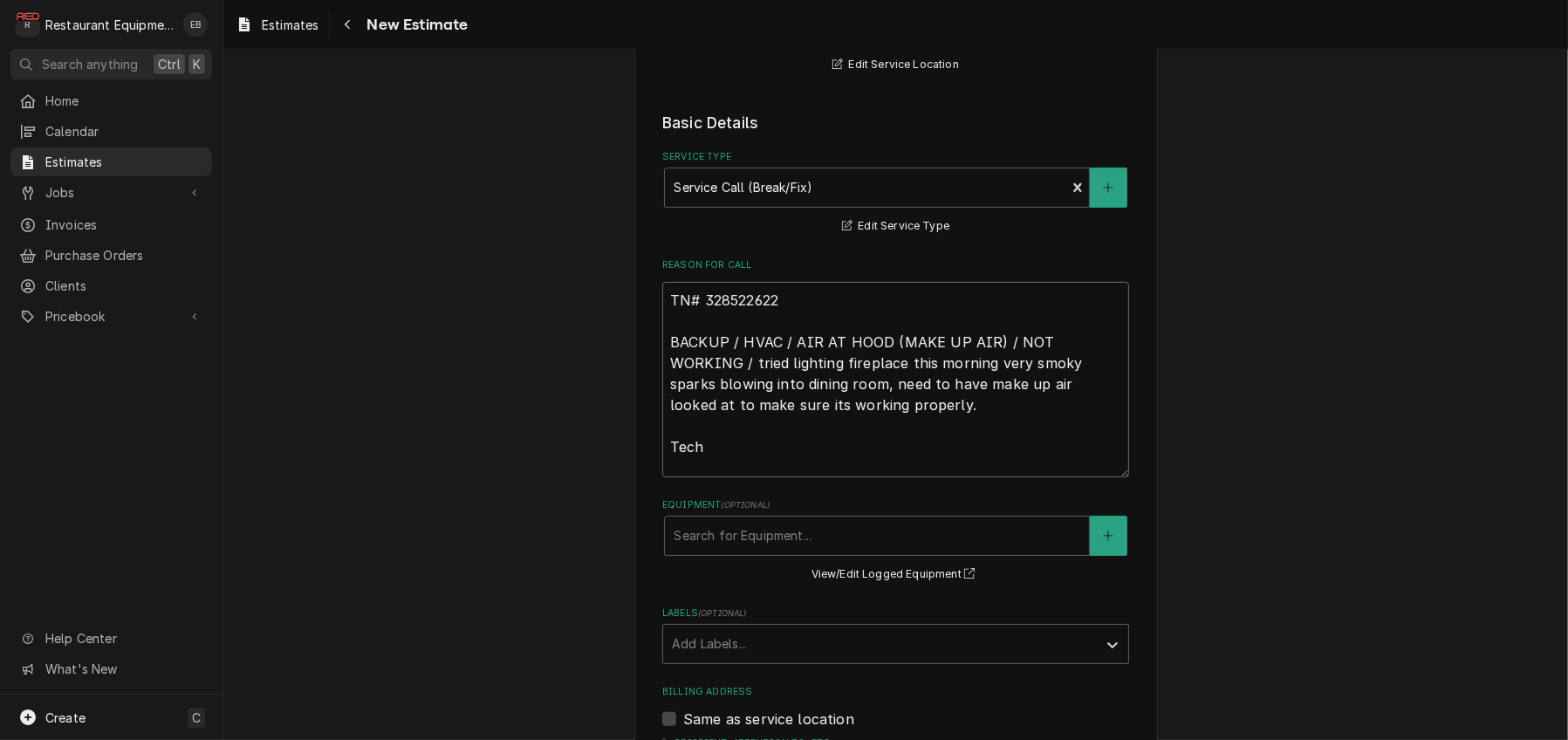
type textarea "x"
type textarea "TN# 328522622 BACKUP / HVAC / AIR AT HOOD (MAKE UP AIR) / NOT WORKING / tried l…"
type textarea "x"
type textarea "TN# 328522622 BACKUP / HVAC / AIR AT HOOD (MAKE UP AIR) / NOT WORKING / tried l…"
type textarea "x"
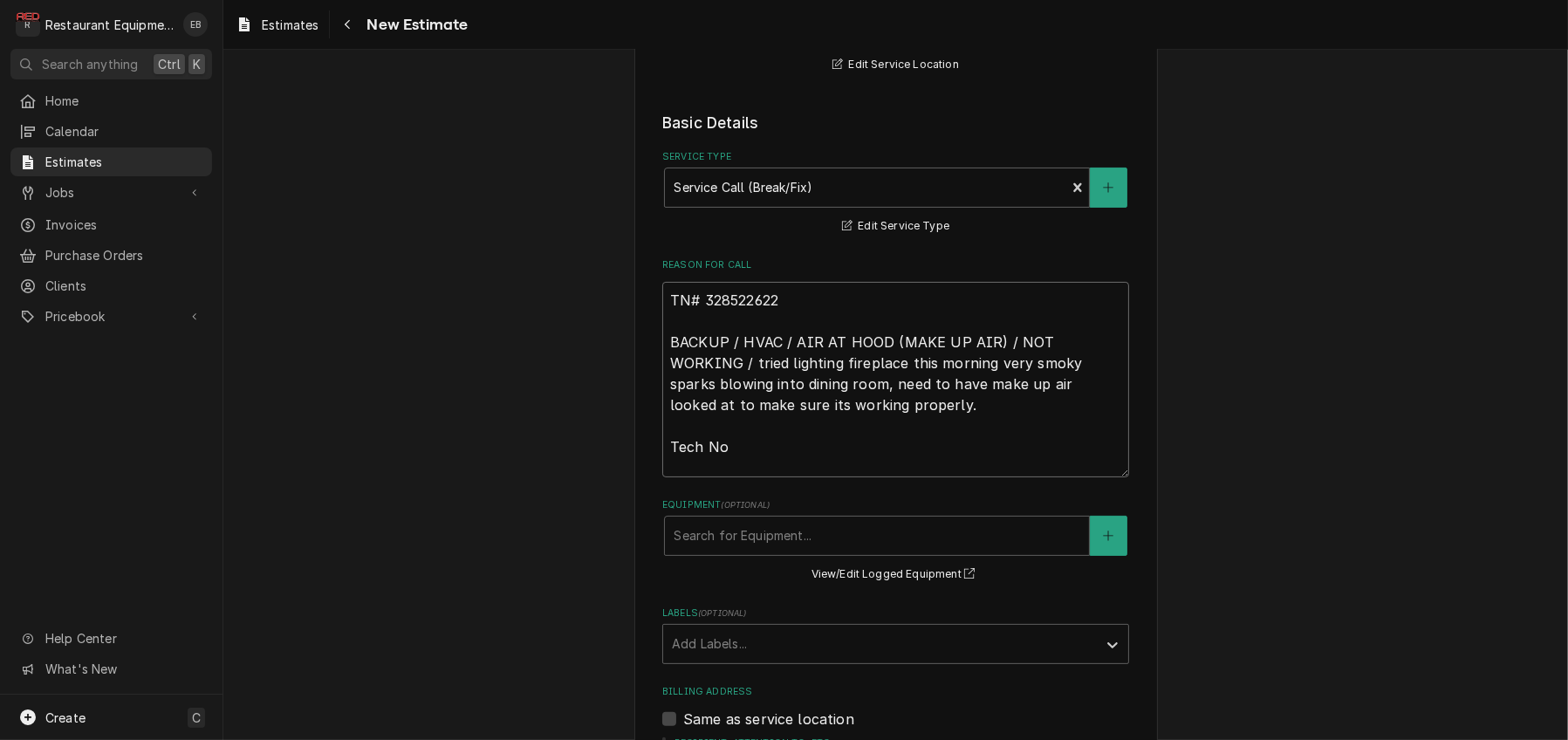
type textarea "TN# 328522622 BACKUP / HVAC / AIR AT HOOD (MAKE UP AIR) / NOT WORKING / tried l…"
type textarea "x"
type textarea "TN# 328522622 BACKUP / HVAC / AIR AT HOOD (MAKE UP AIR) / NOT WORKING / tried l…"
type textarea "x"
type textarea "TN# 328522622 BACKUP / HVAC / AIR AT HOOD (MAKE UP AIR) / NOT WORKING / tried l…"
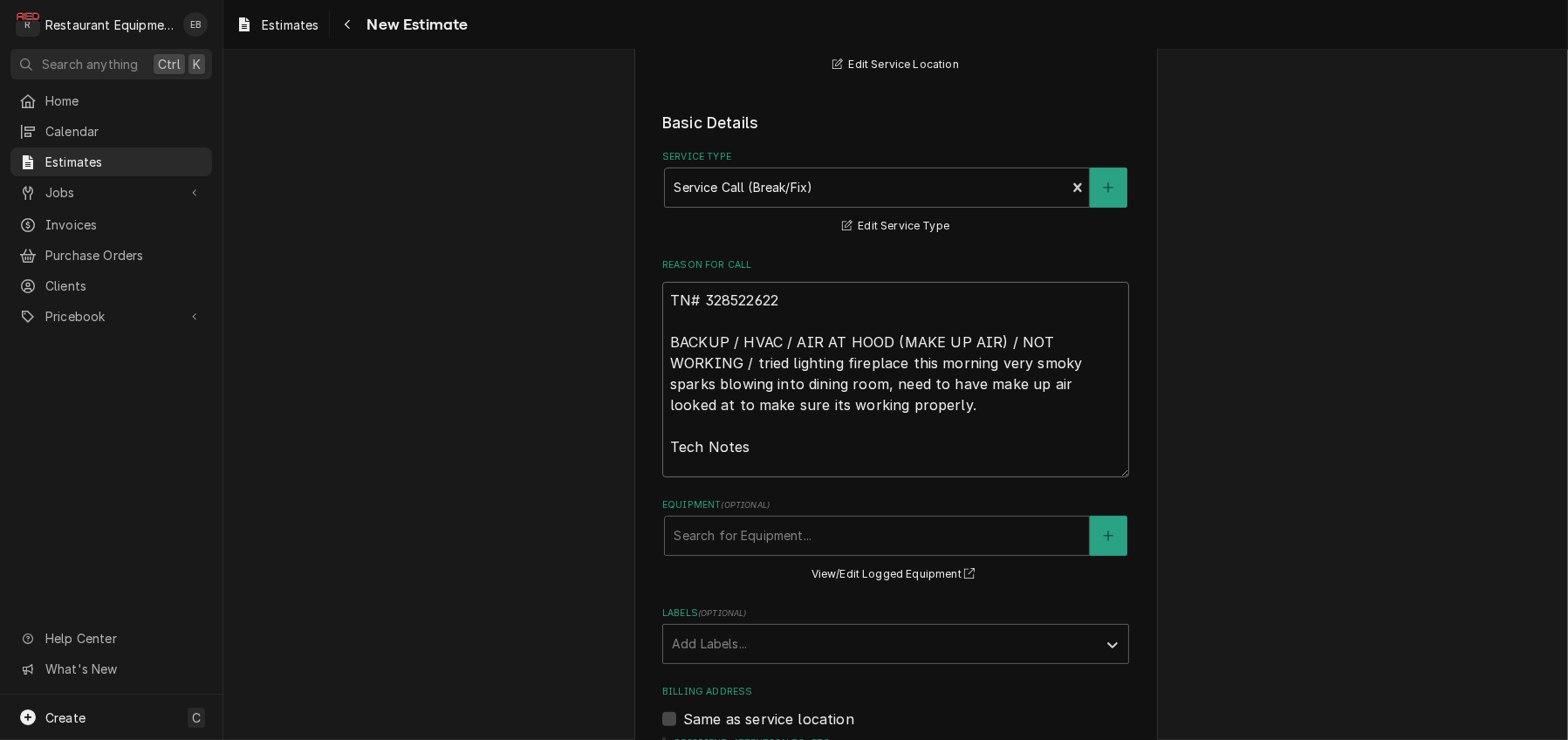
type textarea "x"
type textarea "TN# 328522622 BACKUP / HVAC / AIR AT HOOD (MAKE UP AIR) / NOT WORKING / tried l…"
type textarea "x"
type textarea "TN# 328522622 BACKUP / HVAC / AIR AT HOOD (MAKE UP AIR) / NOT WORKING / tried l…"
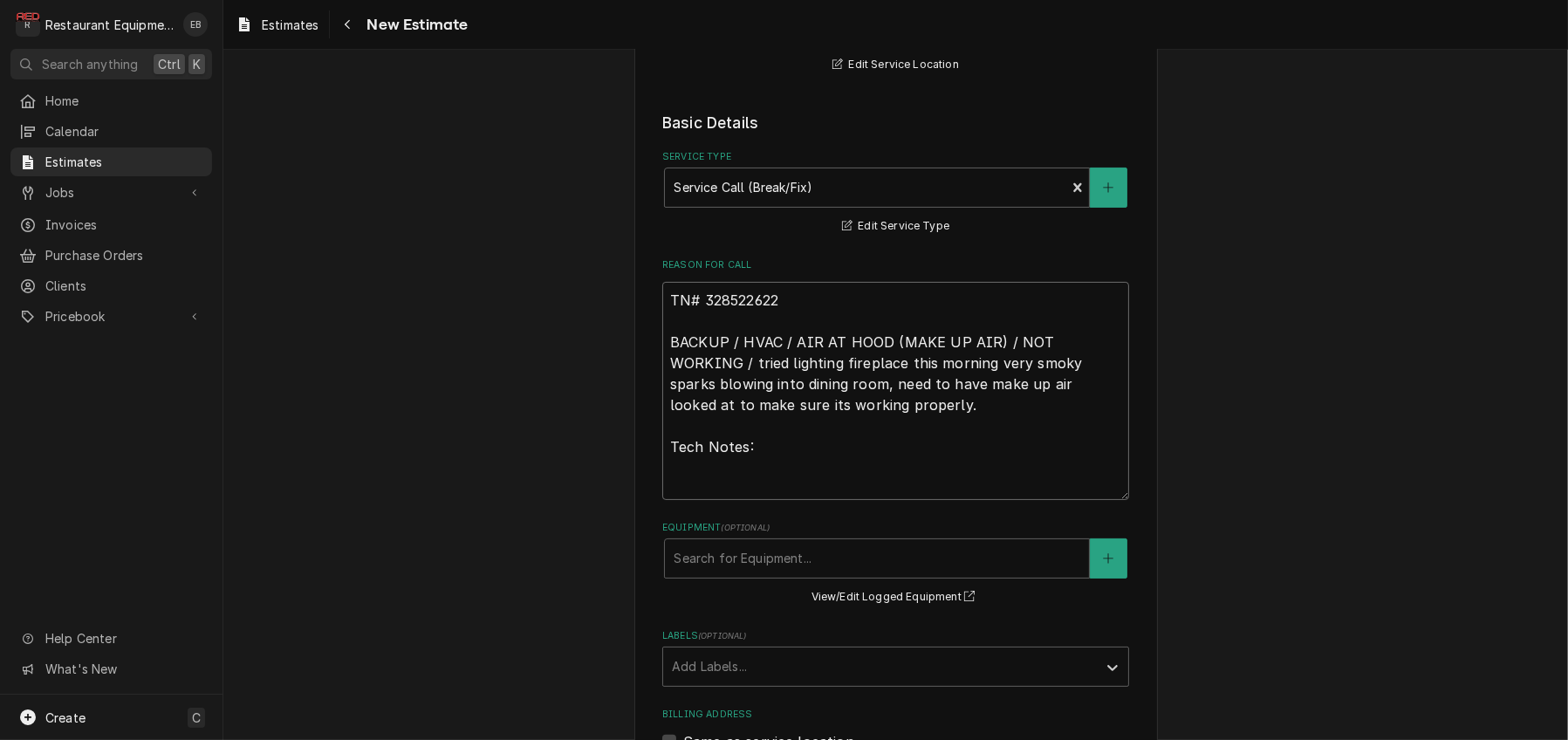
click at [662, 373] on textarea "TN# 328522622 BACKUP / HVAC / AIR AT HOOD (MAKE UP AIR) / NOT WORKING / tried l…" at bounding box center [895, 391] width 467 height 219
type textarea "x"
type textarea "TN# 328522622 BACKUP / HVAC / AIR AT HOOD (MAKE UP AIR) / NOT WORKING / tried l…"
type textarea "x"
type textarea "TN# 328522622 BACKUP / HVAC / AIR AT HOOD (MAKE UP AIR) / NOT WORKING / tried l…"
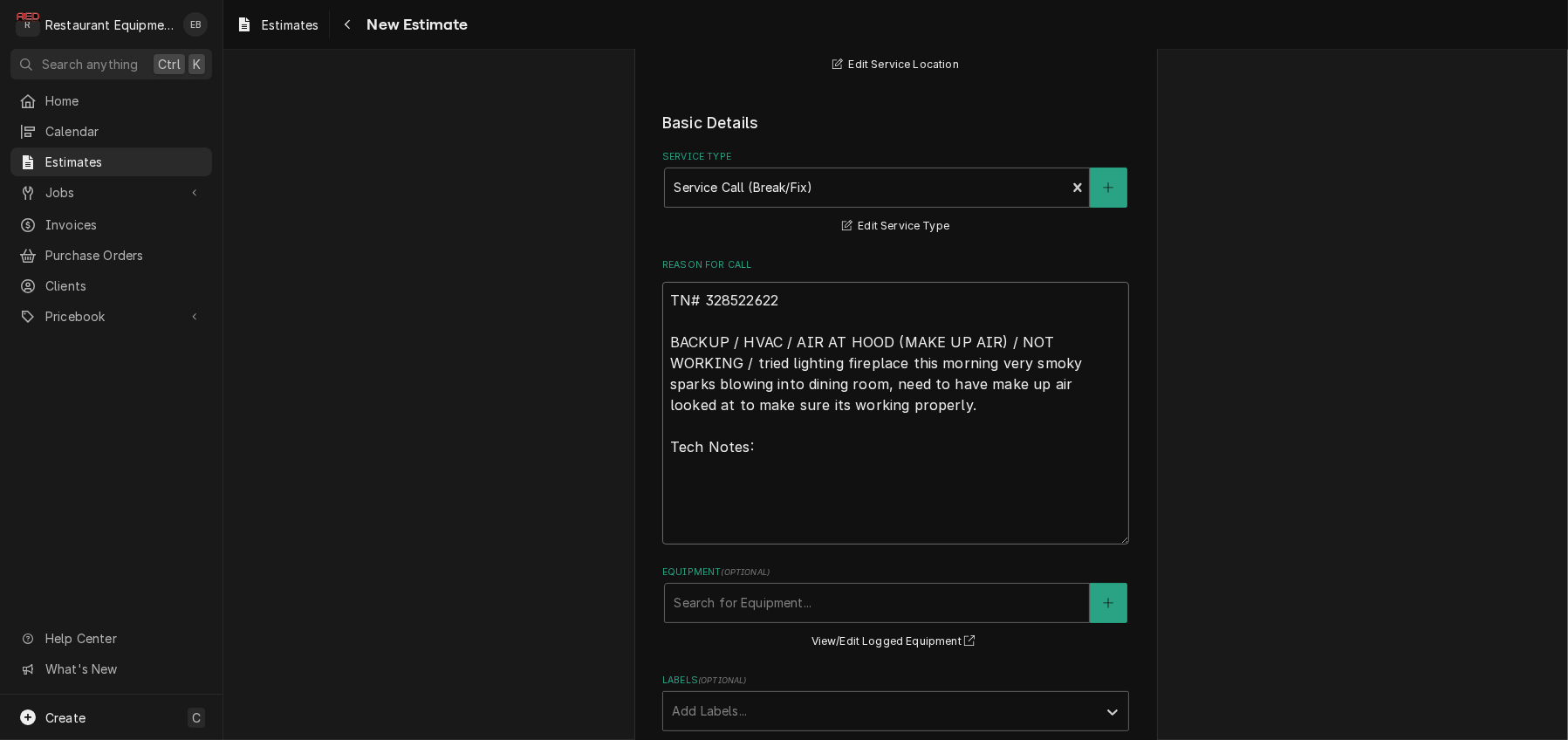
type textarea "x"
type textarea "R TN# 328522622 BACKUP / HVAC / AIR AT HOOD (MAKE UP AIR) / NOT WORKING / tried…"
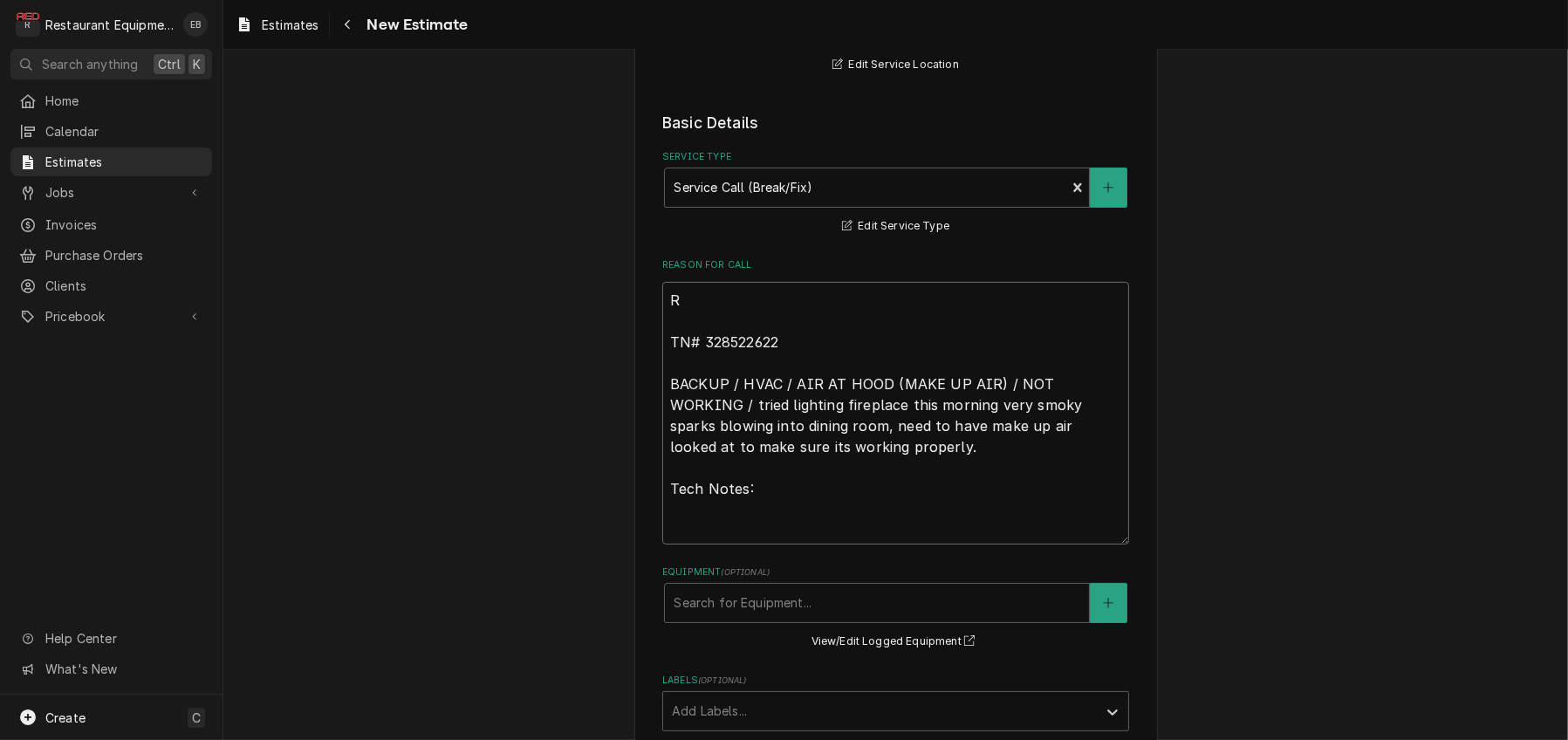
type textarea "x"
type textarea "Ro TN# 328522622 BACKUP / HVAC / AIR AT HOOD (MAKE UP AIR) / NOT WORKING / trie…"
type textarea "x"
type textarea "Roo TN# 328522622 BACKUP / HVAC / AIR AT HOOD (MAKE UP AIR) / NOT WORKING / tri…"
type textarea "x"
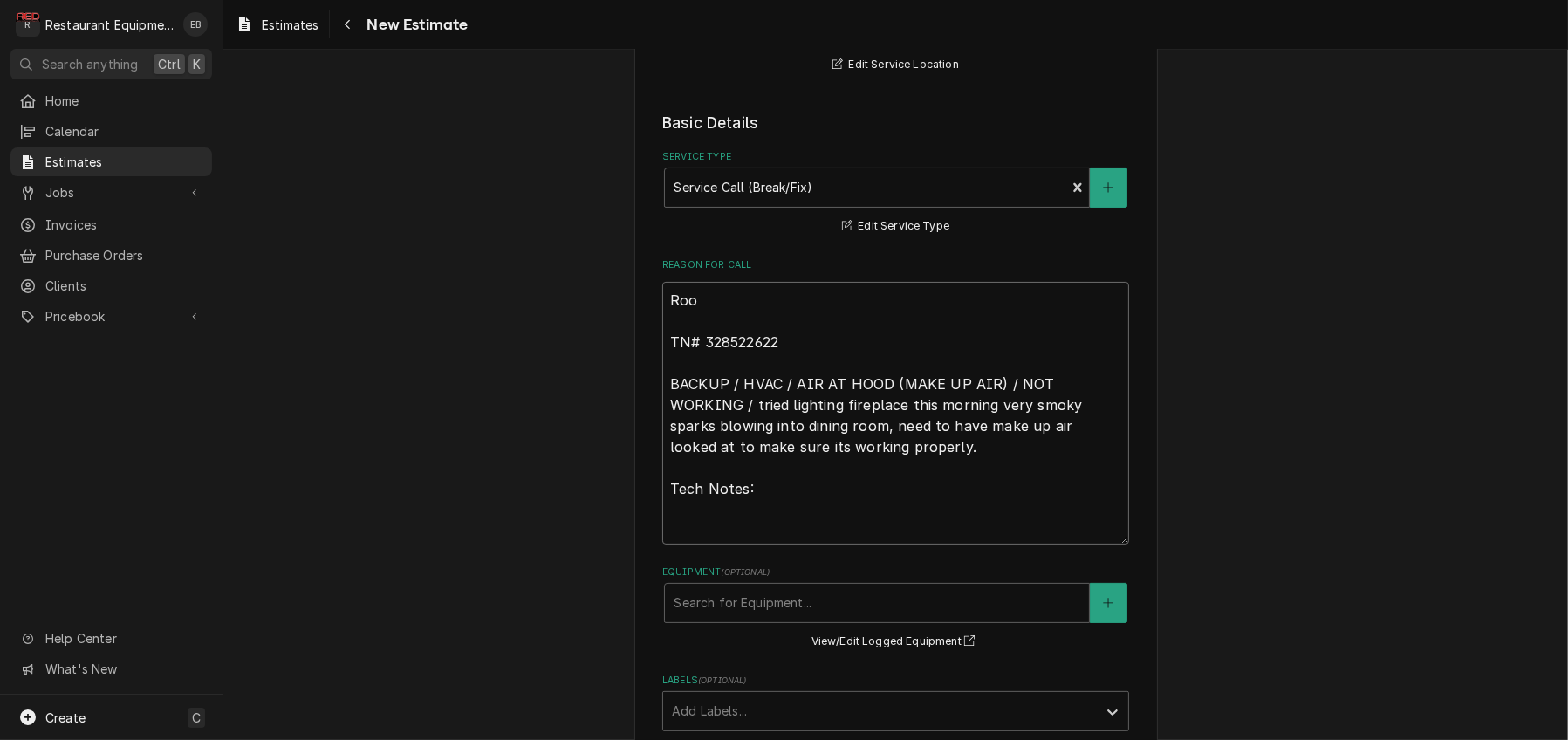
type textarea "Roo- TN# 328522622 BACKUP / HVAC / AIR AT HOOD (MAKE UP AIR) / NOT WORKING / tr…"
type textarea "x"
type textarea "Roo- TN# 328522622 BACKUP / HVAC / AIR AT HOOD (MAKE UP AIR) / NOT WORKING / tr…"
type textarea "x"
type textarea "Roo- TN# 328522622 BACKUP / HVAC / AIR AT HOOD (MAKE UP AIR) / NOT WORKING / tr…"
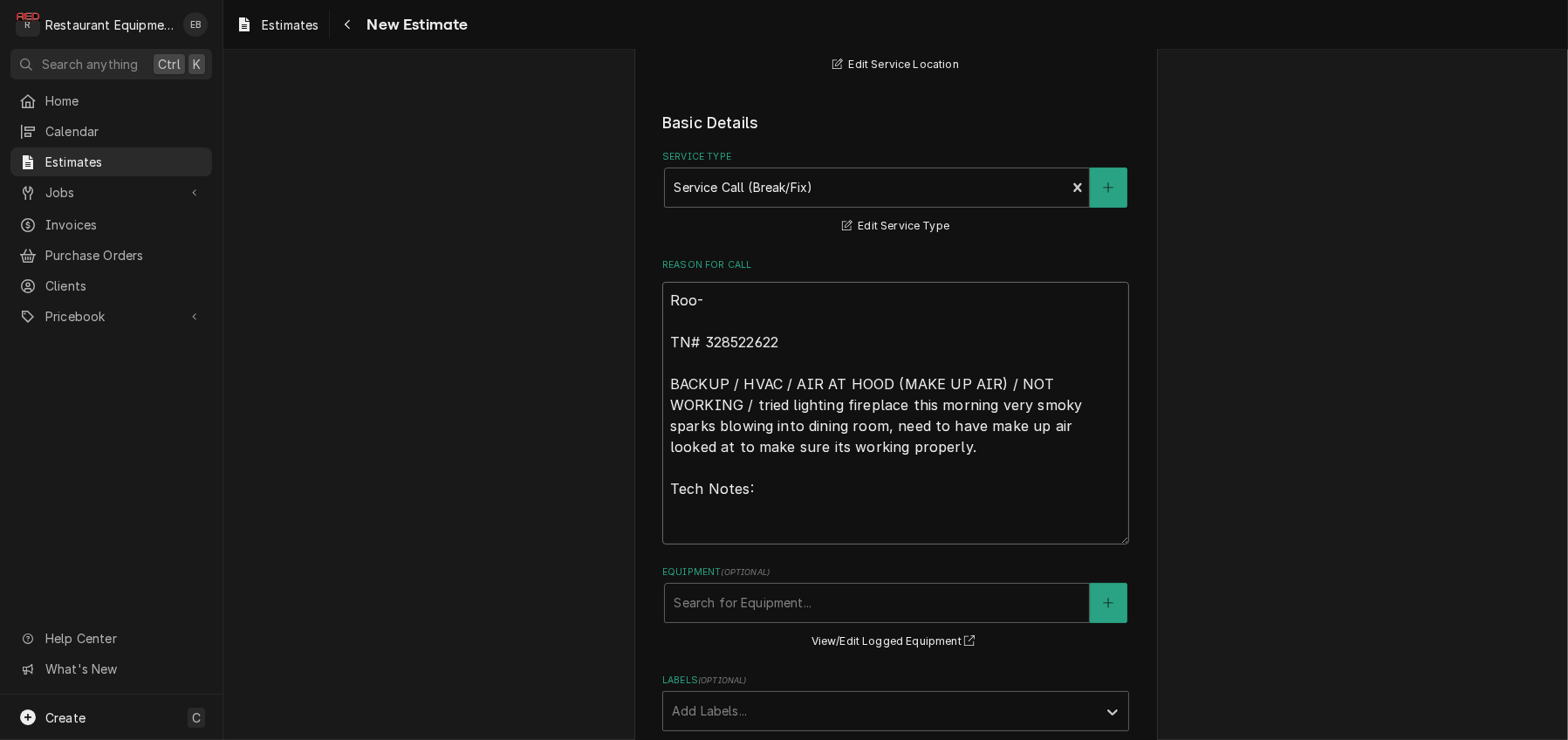
type textarea "x"
type textarea "Roo- 9 TN# 328522622 BACKUP / HVAC / AIR AT HOOD (MAKE UP AIR) / NOT WORKING / …"
type textarea "x"
type textarea "Roo- 91 TN# 328522622 BACKUP / HVAC / AIR AT HOOD (MAKE UP AIR) / NOT WORKING /…"
type textarea "x"
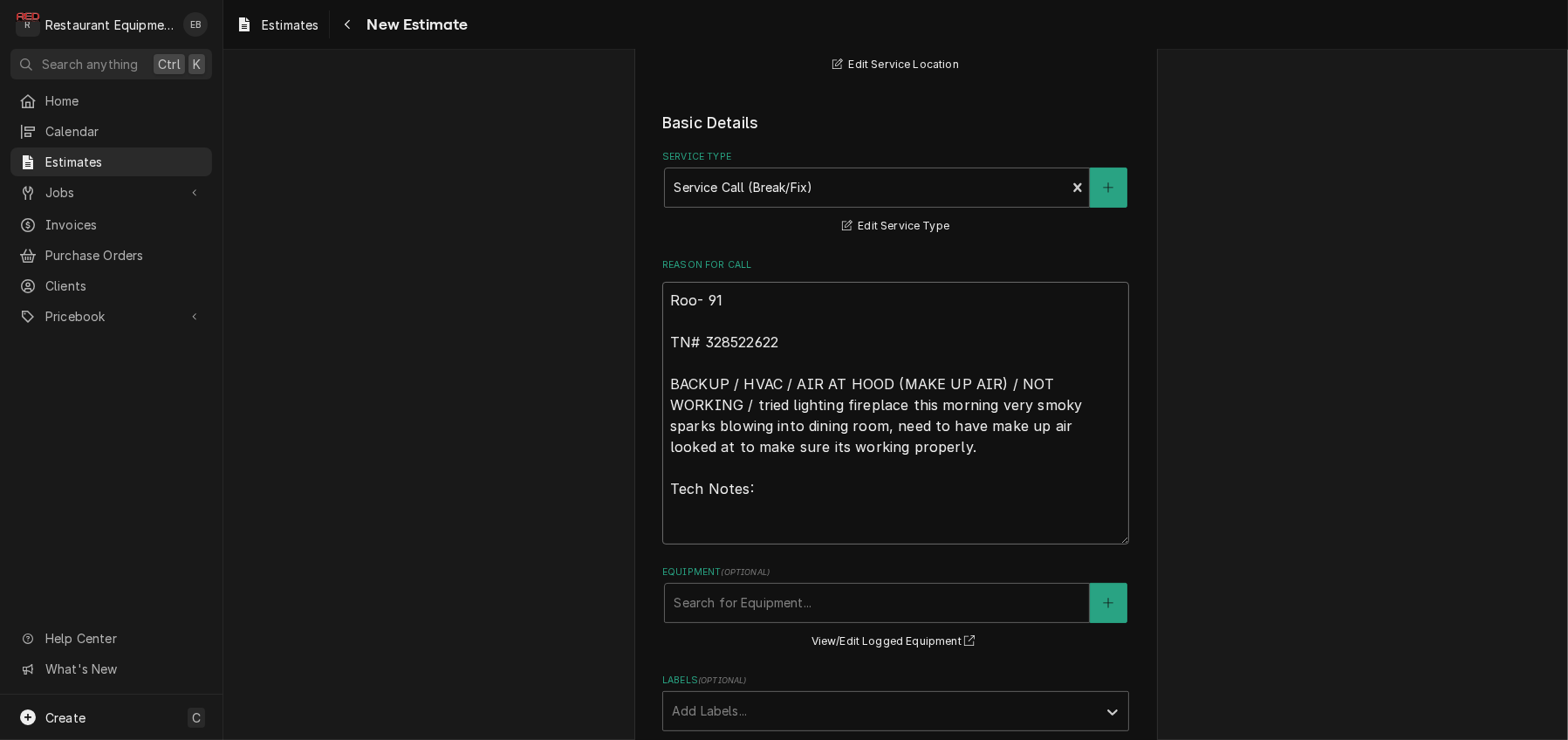
type textarea "Roo- 916 TN# 328522622 BACKUP / HVAC / AIR AT HOOD (MAKE UP AIR) / NOT WORKING …"
type textarea "x"
type textarea "Roo- 9169 TN# 328522622 BACKUP / HVAC / AIR AT HOOD (MAKE UP AIR) / NOT WORKING…"
type textarea "x"
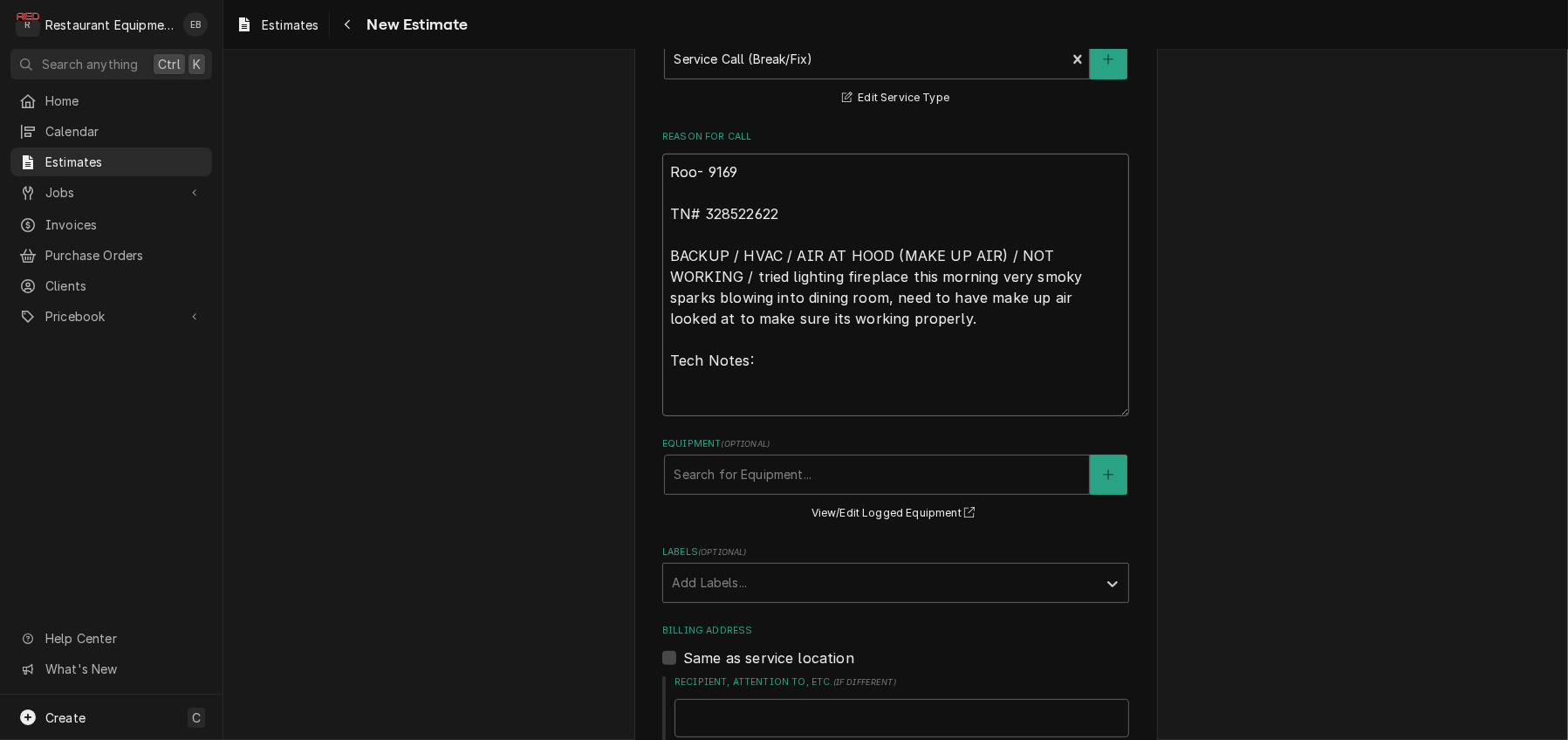
scroll to position [581, 0]
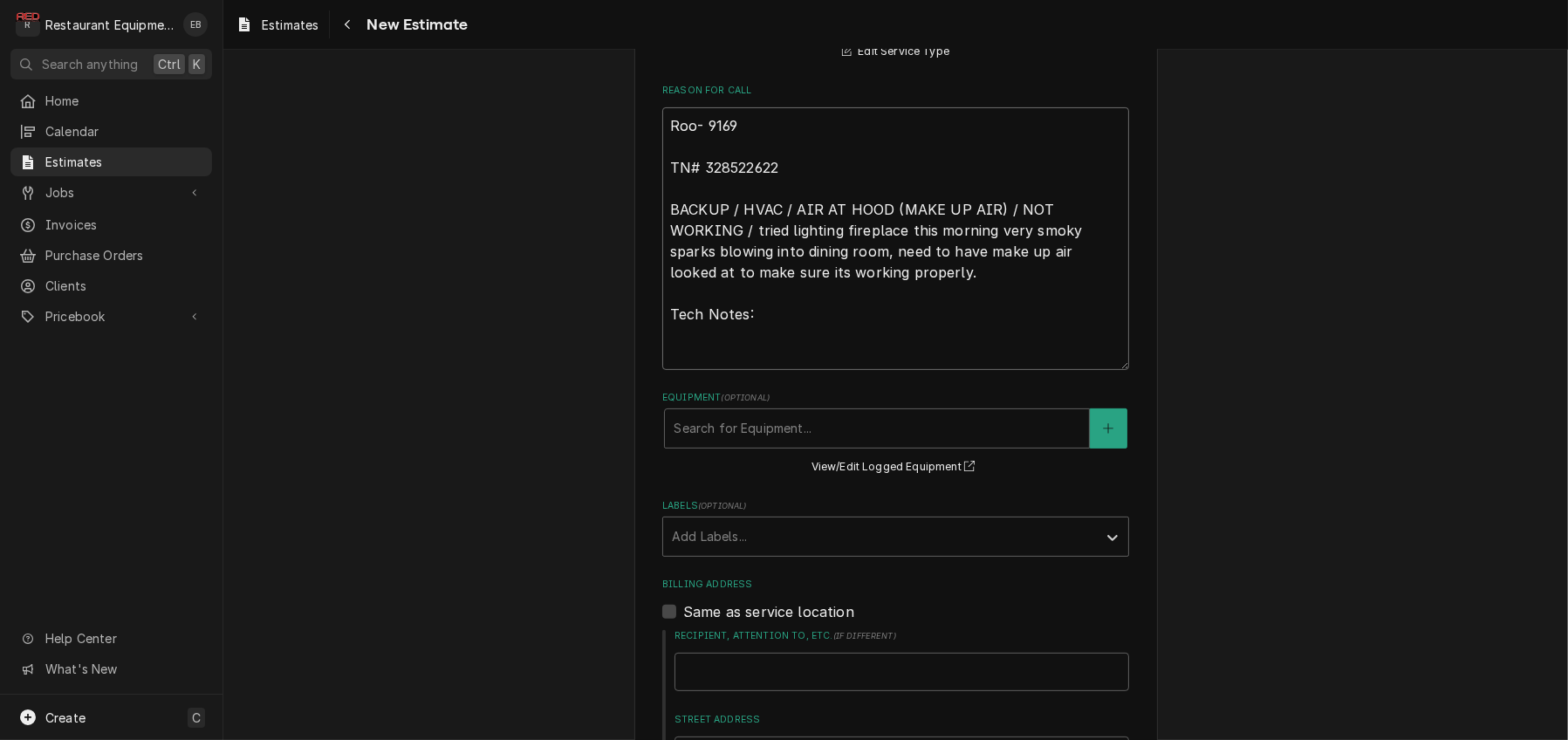
click at [748, 370] on textarea "Roo- 9169 TN# 328522622 BACKUP / HVAC / AIR AT HOOD (MAKE UP AIR) / NOT WORKING…" at bounding box center [895, 239] width 467 height 263
type textarea "Roo- 9169 TN# 328522622 BACKUP / HVAC / AIR AT HOOD (MAKE UP AIR) / NOT WORKING…"
paste textarea "10/12/25 Time in 11:30 Time out 12:30 301 Make up air Model Serial Exhaust hood…"
type textarea "x"
type textarea "Roo- 9169 TN# 328522622 BACKUP / HVAC / AIR AT HOOD (MAKE UP AIR) / NOT WORKING…"
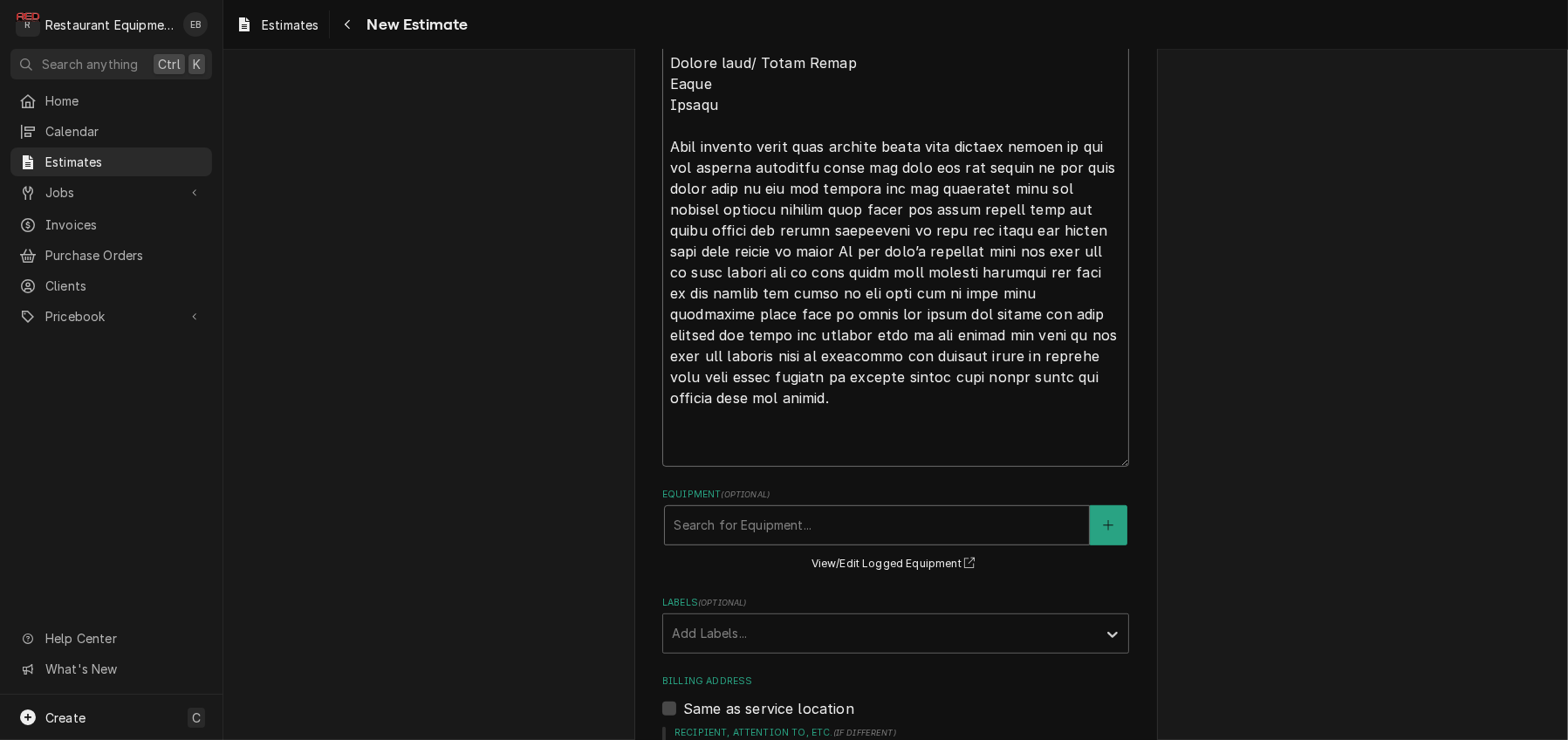
scroll to position [1098, 0]
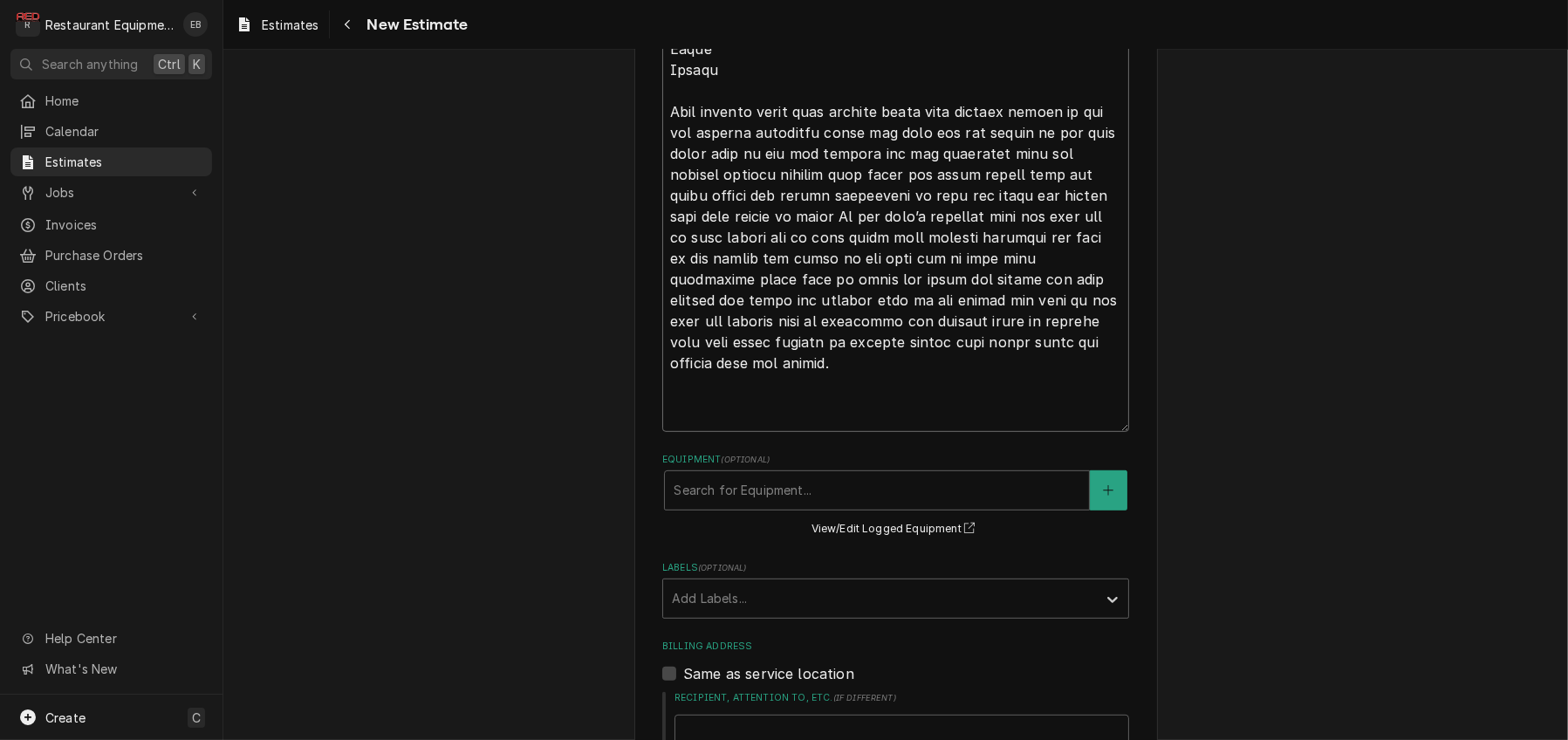
type textarea "x"
type textarea "Roo- 9169 TN# 328522622 BACKUP / HVAC / AIR AT HOOD (MAKE UP AIR) / NOT WORKING…"
click at [911, 432] on textarea "Reason For Call" at bounding box center [895, 11] width 467 height 841
type textarea "x"
type textarea "Roo- 9169 TN# 328522622 BACKUP / HVAC / AIR AT HOOD (MAKE UP AIR) / NOT WORKING…"
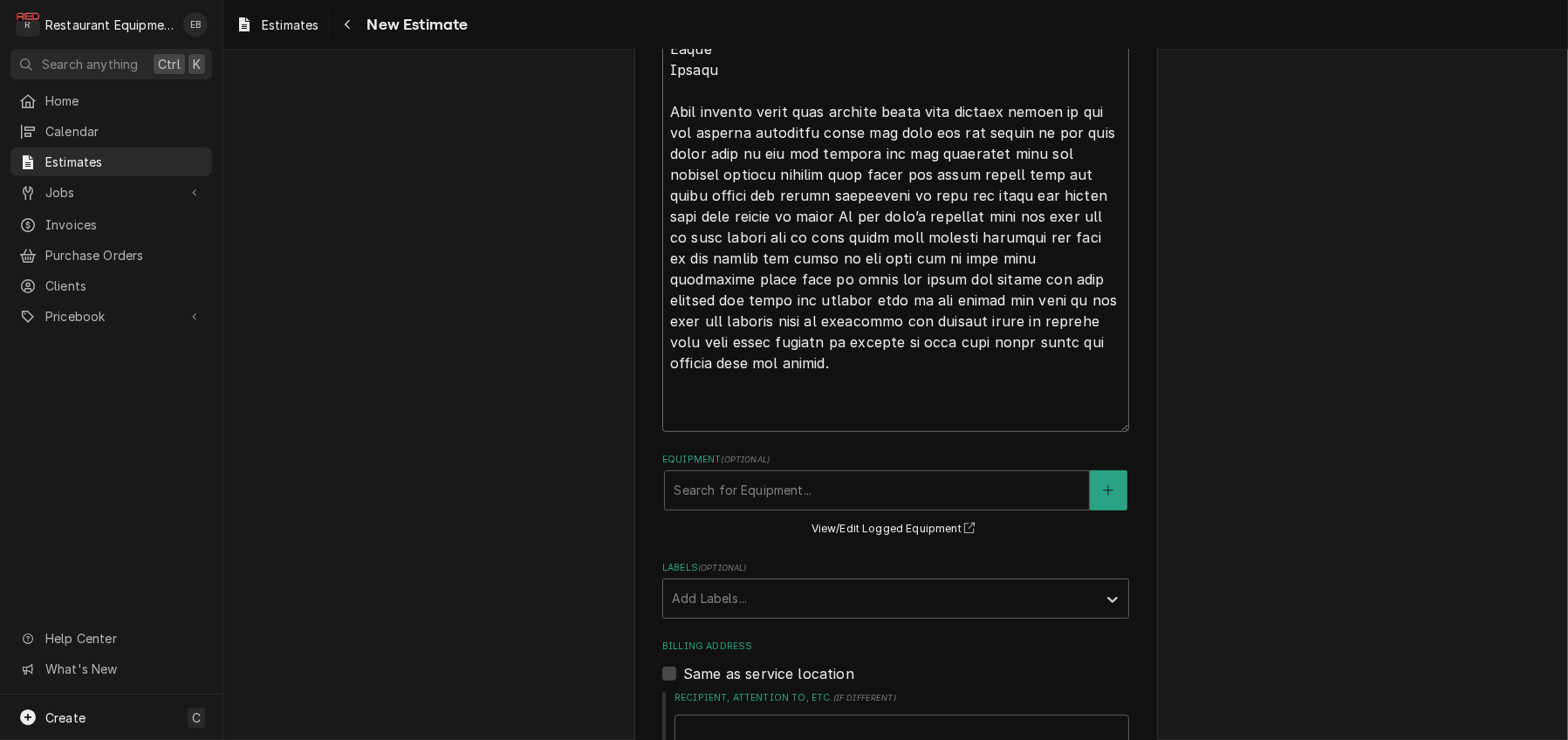
click at [885, 223] on textarea "Reason For Call" at bounding box center [895, 11] width 467 height 841
type textarea "x"
type textarea "Roo- 9169 TN# 328522622 BACKUP / HVAC / AIR AT HOOD (MAKE UP AIR) / NOT WORKING…"
click at [903, 223] on textarea "Reason For Call" at bounding box center [895, 11] width 467 height 841
type textarea "x"
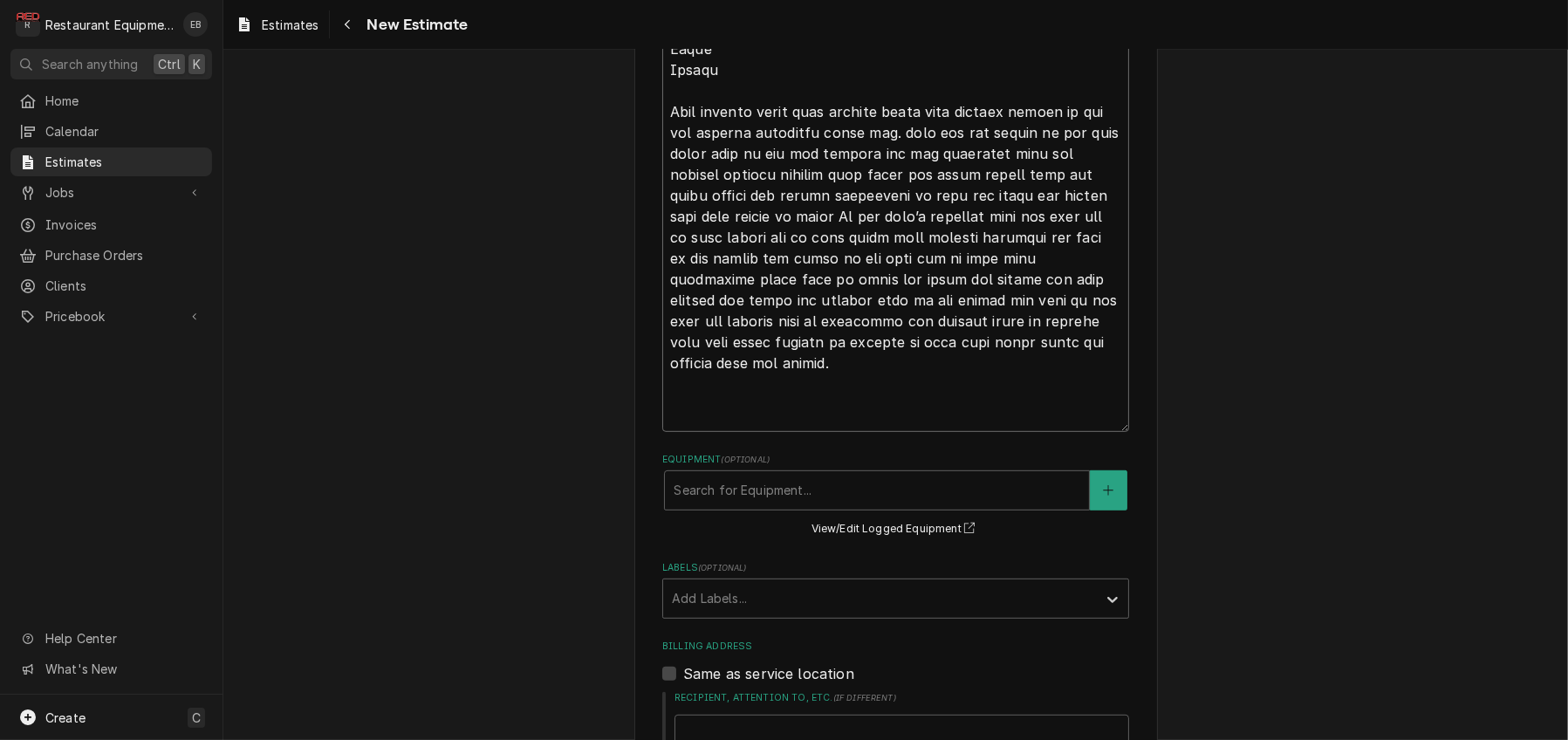
type textarea "Roo- 9169 TN# 328522622 BACKUP / HVAC / AIR AT HOOD (MAKE UP AIR) / NOT WORKING…"
type textarea "x"
type textarea "Roo- 9169 TN# 328522622 BACKUP / HVAC / AIR AT HOOD (MAKE UP AIR) / NOT WORKING…"
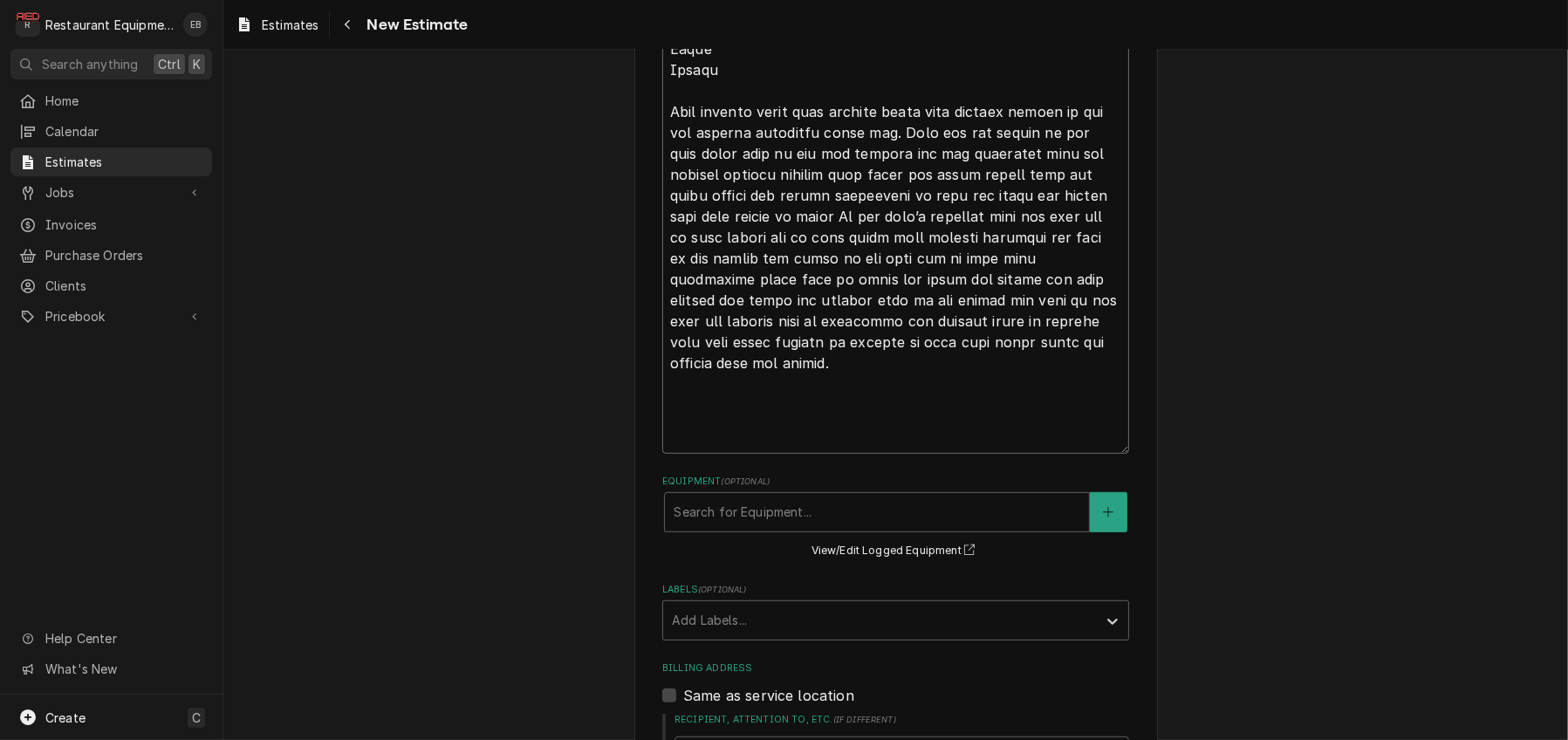
click at [712, 291] on textarea "Reason For Call" at bounding box center [895, 22] width 467 height 863
type textarea "x"
type textarea "Roo- 9169 TN# 328522622 BACKUP / HVAC / AIR AT HOOD (MAKE UP AIR) / NOT WORKING…"
click at [961, 310] on textarea "Reason For Call" at bounding box center [895, 22] width 467 height 863
type textarea "x"
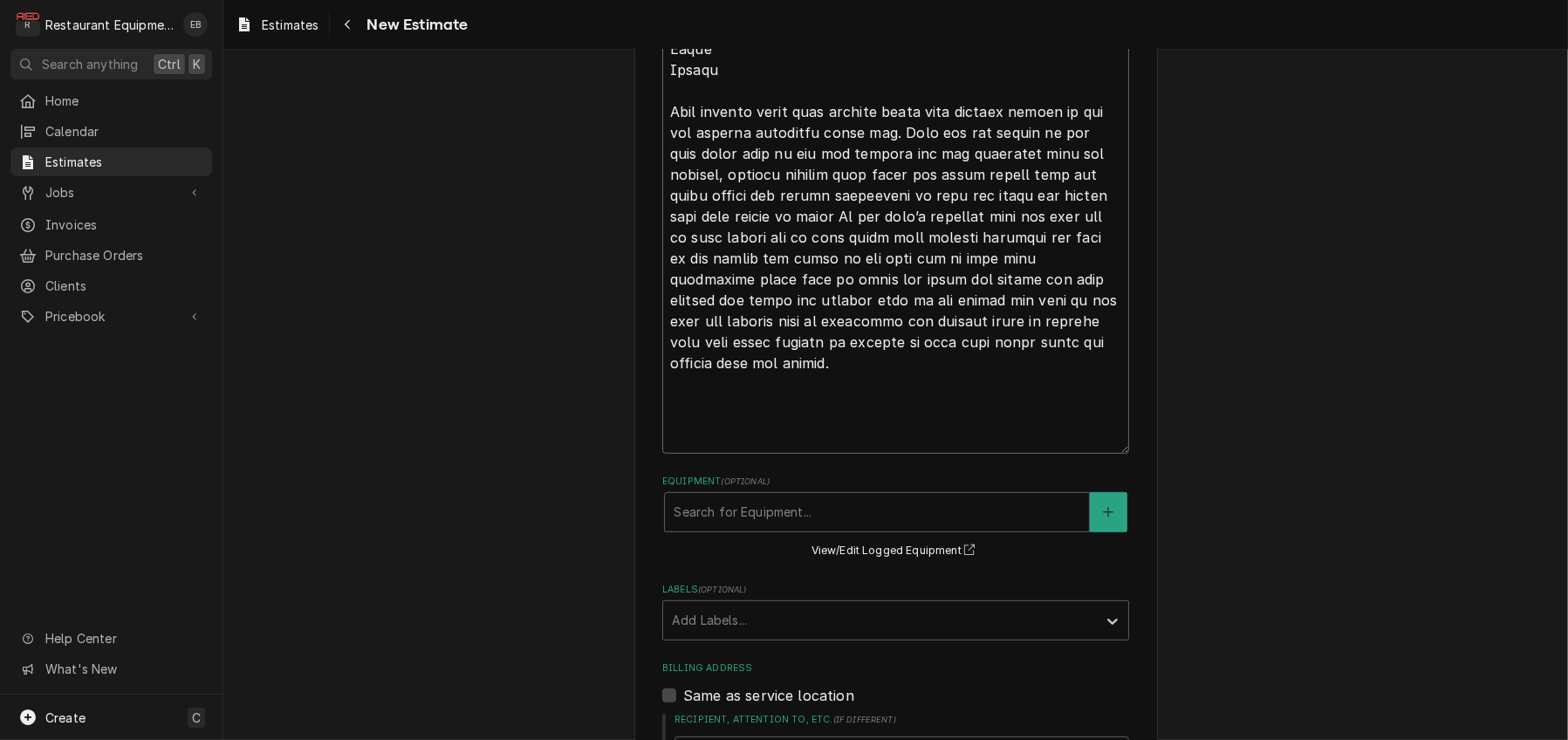
type textarea "Roo- 9169 TN# 328522622 BACKUP / HVAC / AIR AT HOOD (MAKE UP AIR) / NOT WORKING…"
click at [983, 315] on textarea "Reason For Call" at bounding box center [895, 22] width 467 height 863
type textarea "x"
type textarea "Roo- 9169 TN# 328522622 BACKUP / HVAC / AIR AT HOOD (MAKE UP AIR) / NOT WORKING…"
type textarea "x"
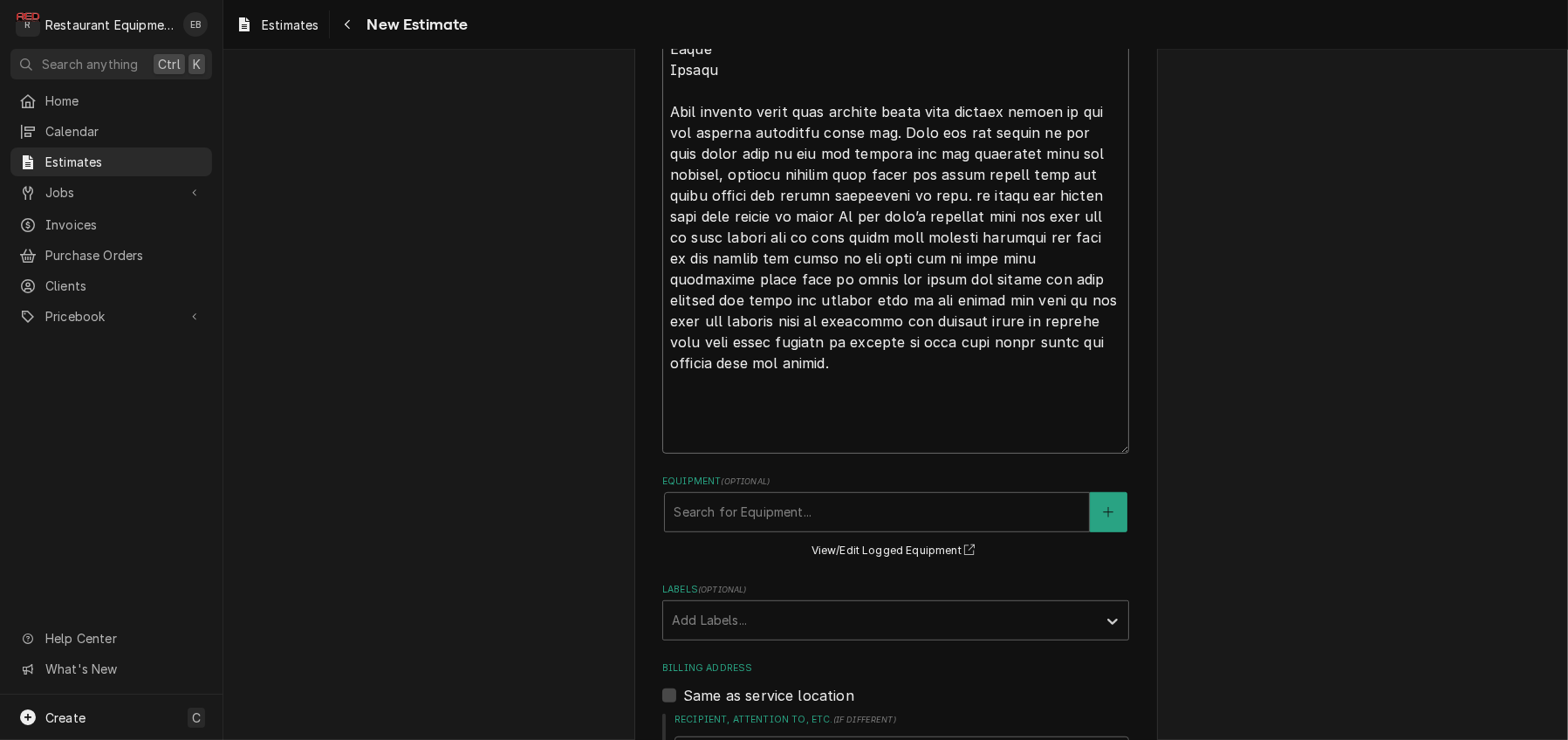
type textarea "Roo- 9169 TN# 328522622 BACKUP / HVAC / AIR AT HOOD (MAKE UP AIR) / NOT WORKING…"
click at [1010, 341] on textarea "Reason For Call" at bounding box center [895, 22] width 467 height 863
type textarea "x"
type textarea "Roo- 9169 TN# 328522622 BACKUP / HVAC / AIR AT HOOD (MAKE UP AIR) / NOT WORKING…"
click at [1026, 338] on textarea "Reason For Call" at bounding box center [895, 22] width 467 height 863
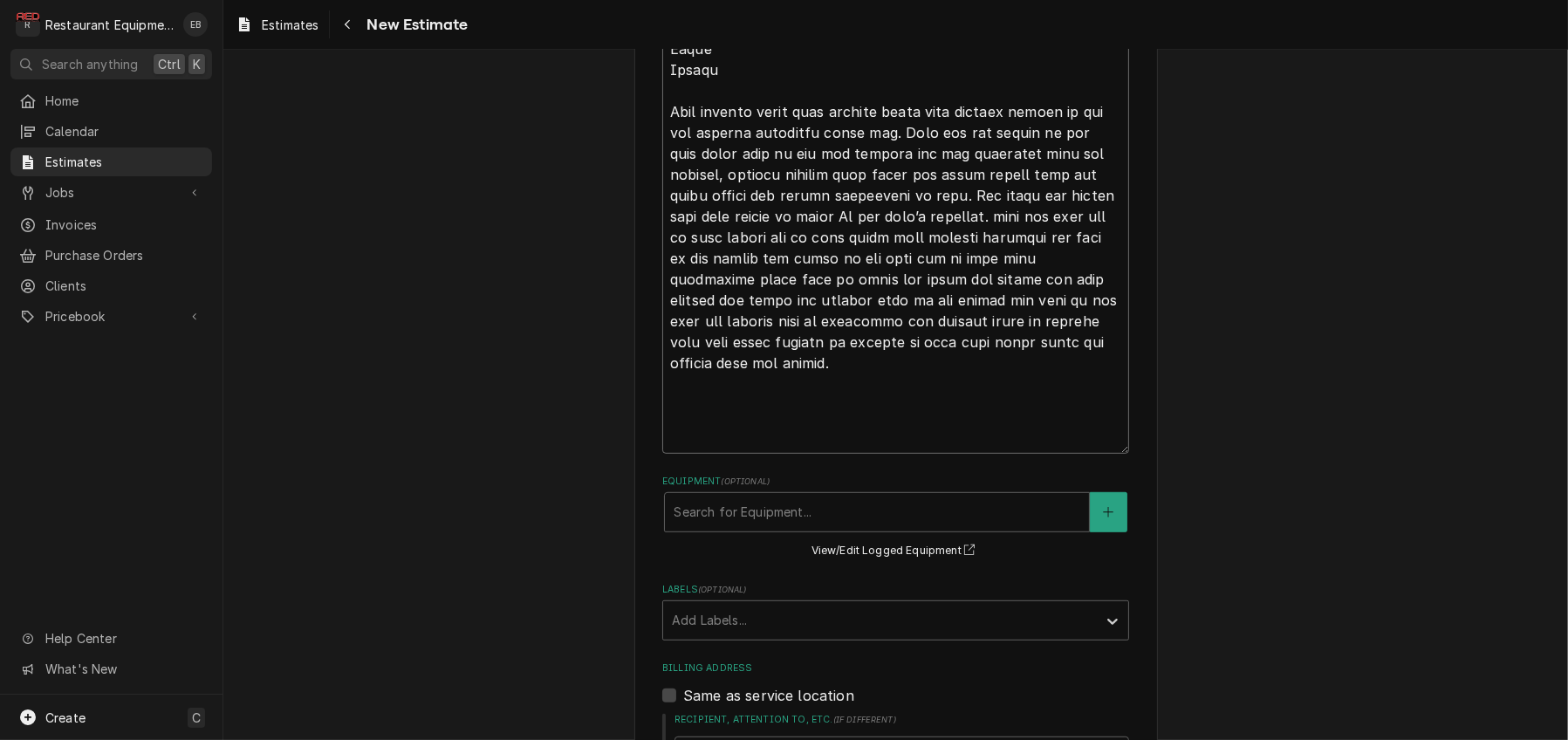
type textarea "x"
type textarea "Roo- 9169 TN# 328522622 BACKUP / HVAC / AIR AT HOOD (MAKE UP AIR) / NOT WORKING…"
type textarea "x"
type textarea "Roo- 9169 TN# 328522622 BACKUP / HVAC / AIR AT HOOD (MAKE UP AIR) / NOT WORKING…"
type textarea "x"
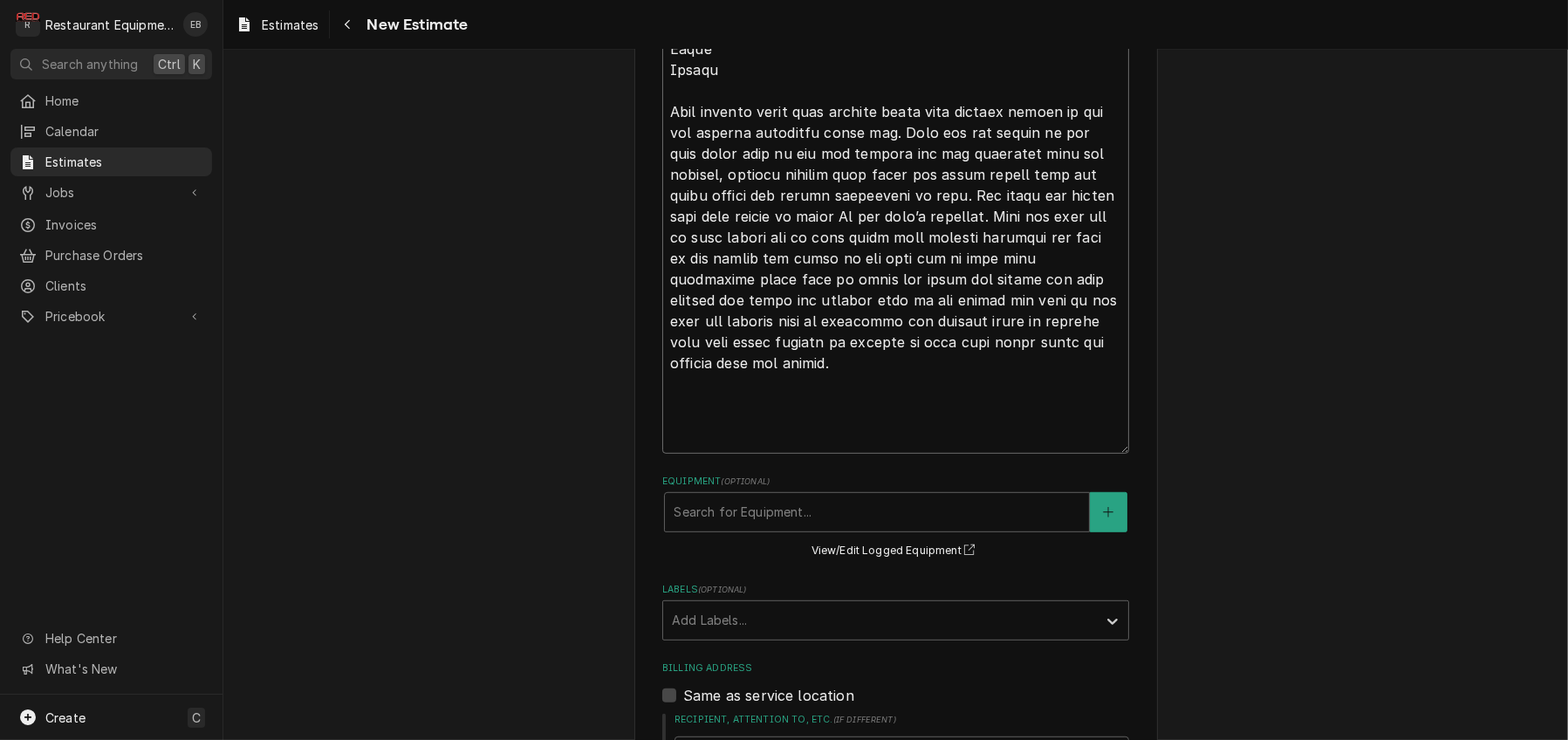
type textarea "Roo- 9169 TN# 328522622 BACKUP / HVAC / AIR AT HOOD (MAKE UP AIR) / NOT WORKING…"
type textarea "x"
type textarea "Roo- 9169 TN# 328522622 BACKUP / HVAC / AIR AT HOOD (MAKE UP AIR) / NOT WORKING…"
click at [917, 356] on textarea "Reason For Call" at bounding box center [895, 22] width 467 height 863
type textarea "x"
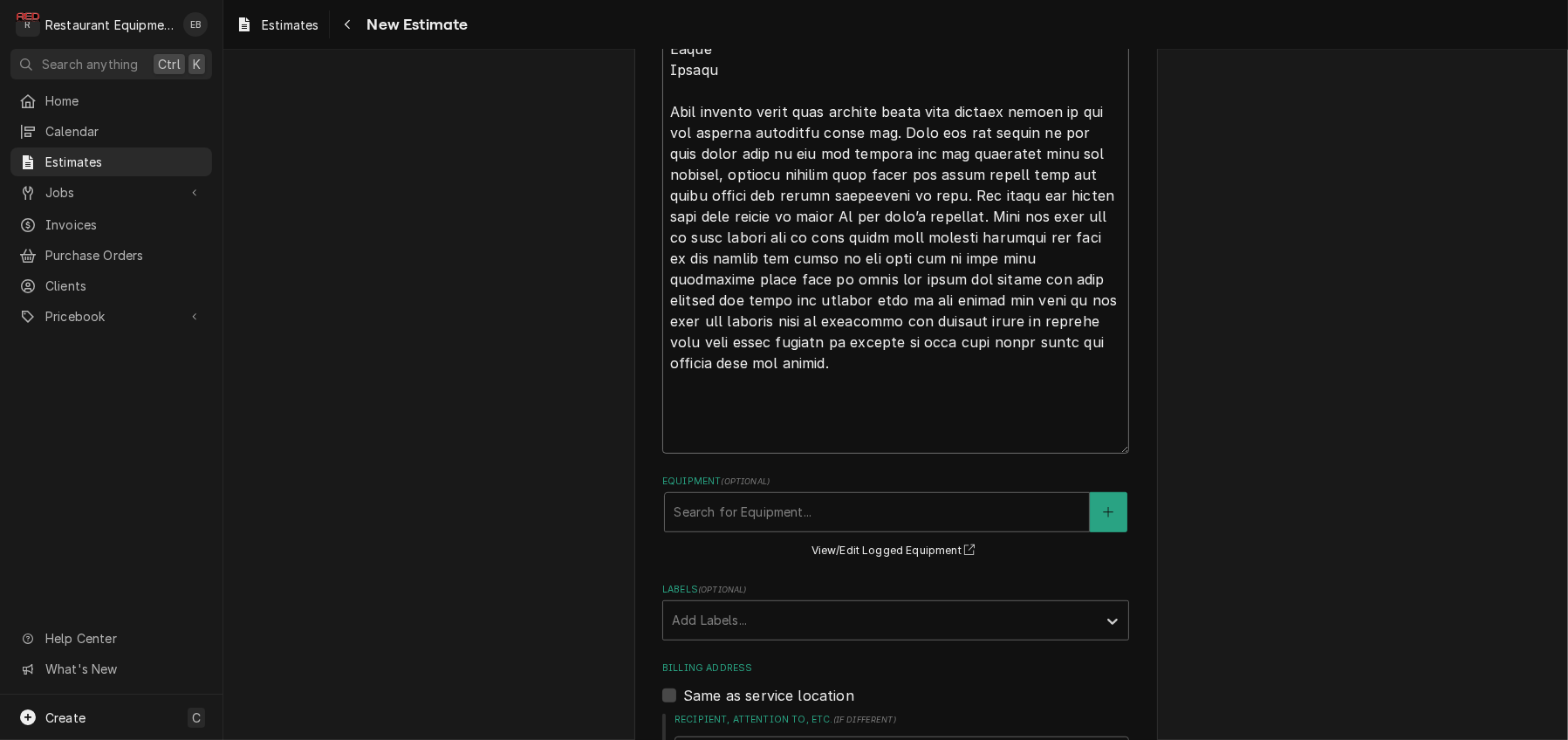
type textarea "Roo- 9169 TN# 328522622 BACKUP / HVAC / AIR AT HOOD (MAKE UP AIR) / NOT WORKING…"
type textarea "x"
type textarea "Roo- 9169 TN# 328522622 BACKUP / HVAC / AIR AT HOOD (MAKE UP AIR) / NOT WORKING…"
type textarea "x"
type textarea "Roo- 9169 TN# 328522622 BACKUP / HVAC / AIR AT HOOD (MAKE UP AIR) / NOT WORKING…"
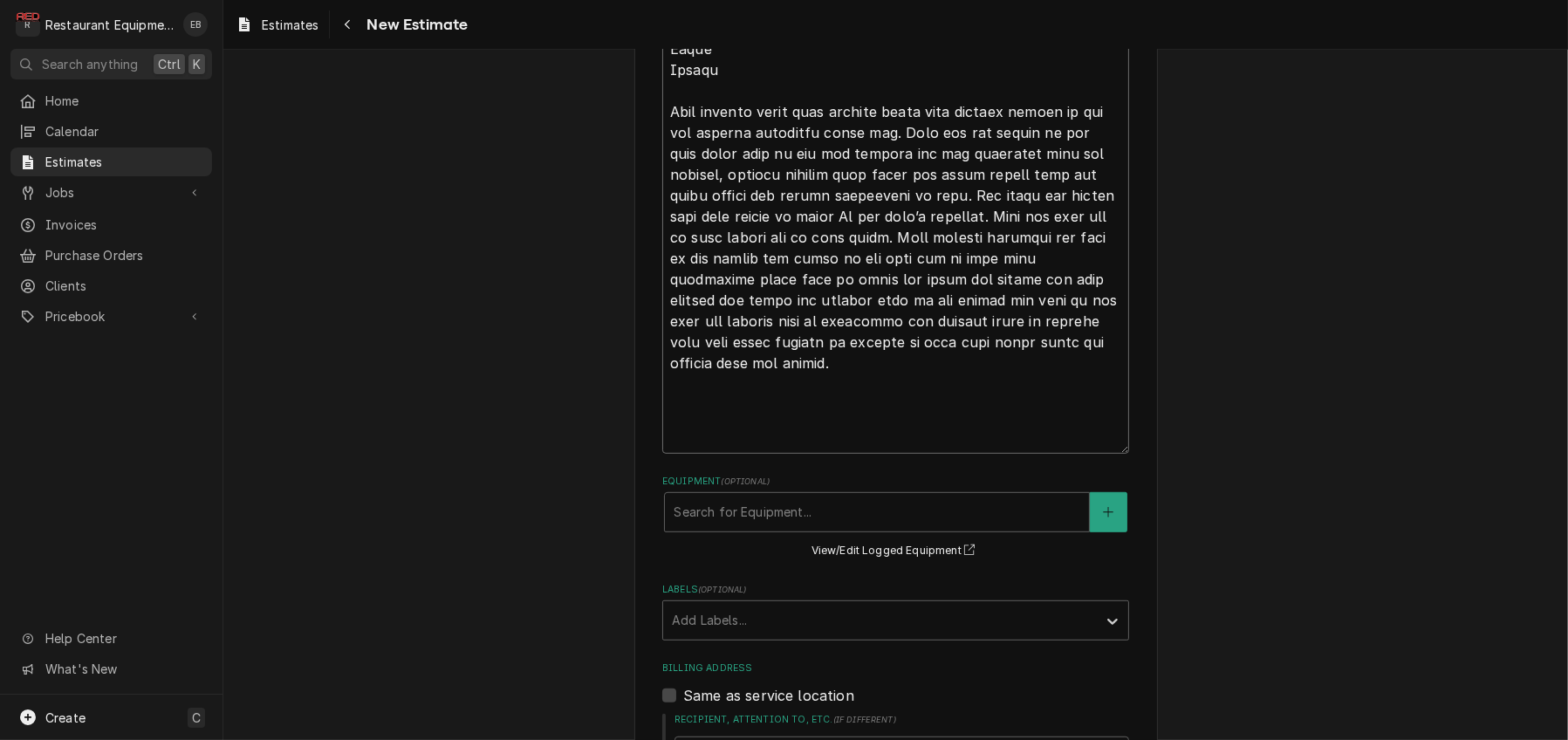
click at [767, 400] on textarea "Reason For Call" at bounding box center [895, 22] width 467 height 863
type textarea "x"
type textarea "Roo- 9169 TN# 328522622 BACKUP / HVAC / AIR AT HOOD (MAKE UP AIR) / NOT WORKING…"
click at [786, 403] on textarea "Reason For Call" at bounding box center [895, 22] width 467 height 863
type textarea "x"
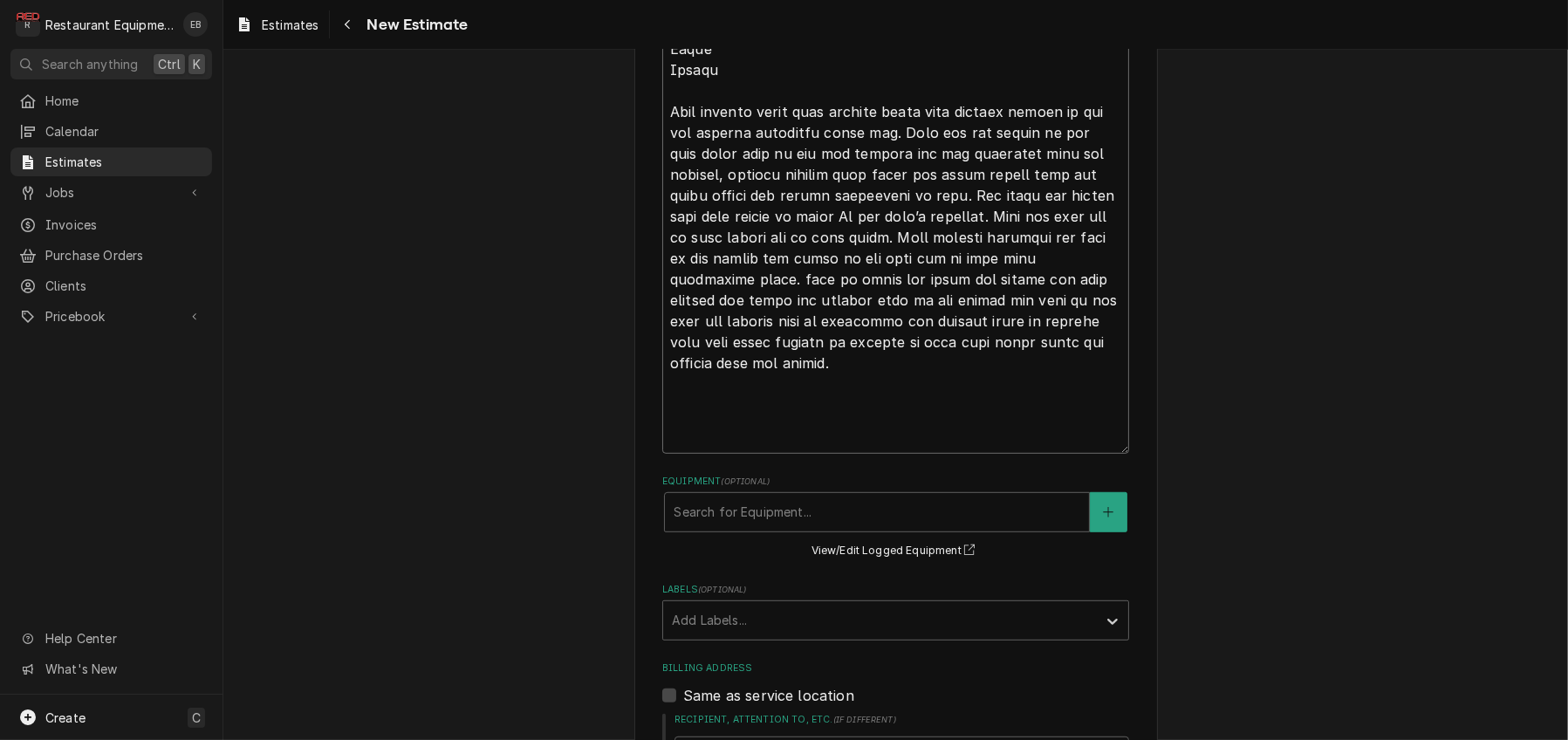
type textarea "Roo- 9169 TN# 328522622 BACKUP / HVAC / AIR AT HOOD (MAKE UP AIR) / NOT WORKING…"
type textarea "x"
type textarea "Roo- 9169 TN# 328522622 BACKUP / HVAC / AIR AT HOOD (MAKE UP AIR) / NOT WORKING…"
click at [1044, 403] on textarea "Reason For Call" at bounding box center [895, 22] width 467 height 863
type textarea "x"
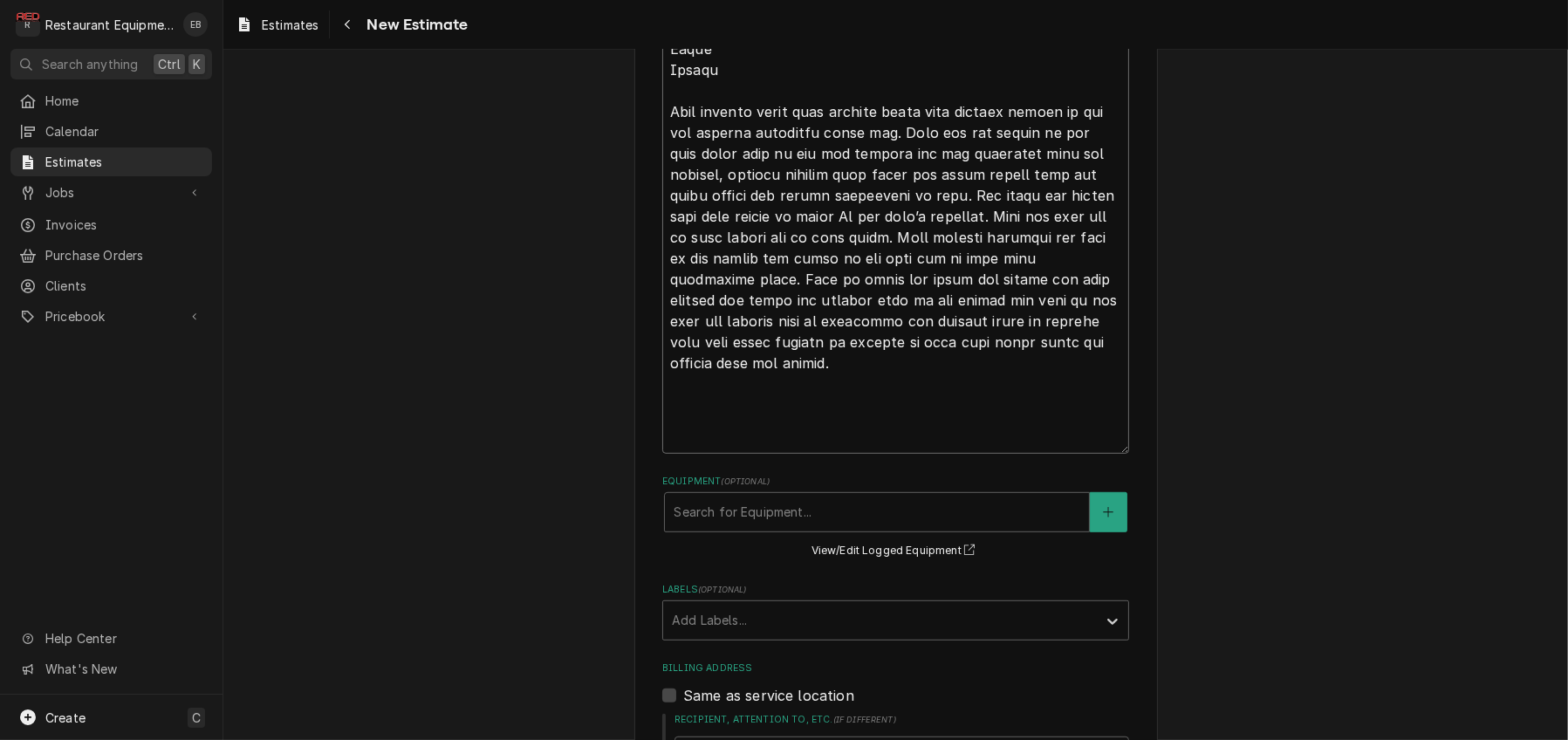
type textarea "Roo- 9169 TN# 328522622 BACKUP / HVAC / AIR AT HOOD (MAKE UP AIR) / NOT WORKING…"
click at [812, 424] on textarea "Reason For Call" at bounding box center [895, 22] width 467 height 863
click at [790, 422] on textarea "Reason For Call" at bounding box center [895, 22] width 467 height 863
click at [999, 425] on textarea "Reason For Call" at bounding box center [895, 22] width 467 height 863
type textarea "x"
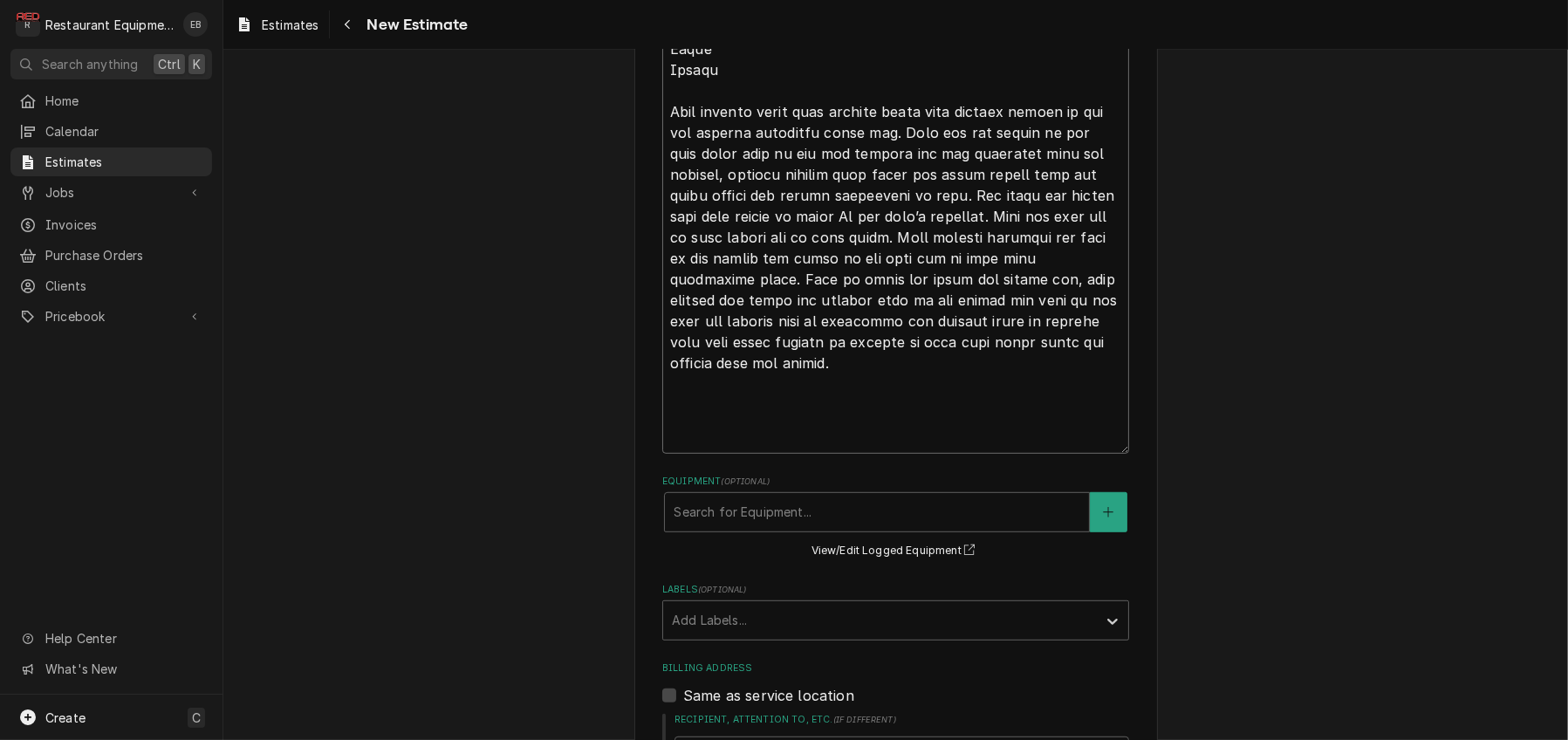
type textarea "Roo- 9169 TN# 328522622 BACKUP / HVAC / AIR AT HOOD (MAKE UP AIR) / NOT WORKING…"
click at [1044, 420] on textarea "Reason For Call" at bounding box center [895, 22] width 467 height 863
click at [1047, 421] on textarea "Reason For Call" at bounding box center [895, 22] width 467 height 863
type textarea "x"
type textarea "Roo- 9169 TN# 328522622 BACKUP / HVAC / AIR AT HOOD (MAKE UP AIR) / NOT WORKING…"
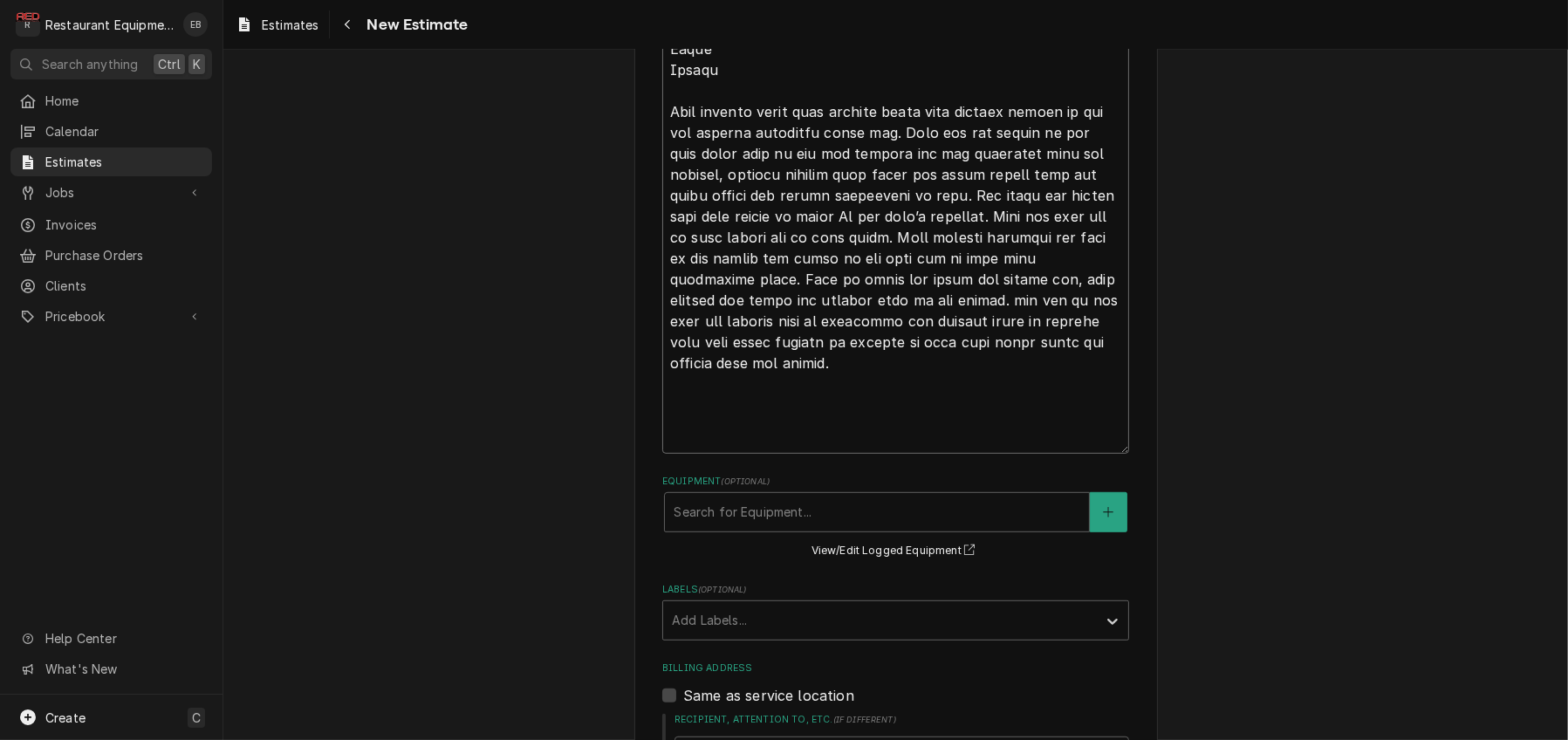
type textarea "x"
type textarea "Roo- 9169 TN# 328522622 BACKUP / HVAC / AIR AT HOOD (MAKE UP AIR) / NOT WORKING…"
type textarea "x"
type textarea "Roo- 9169 TN# 328522622 BACKUP / HVAC / AIR AT HOOD (MAKE UP AIR) / NOT WORKING…"
type textarea "x"
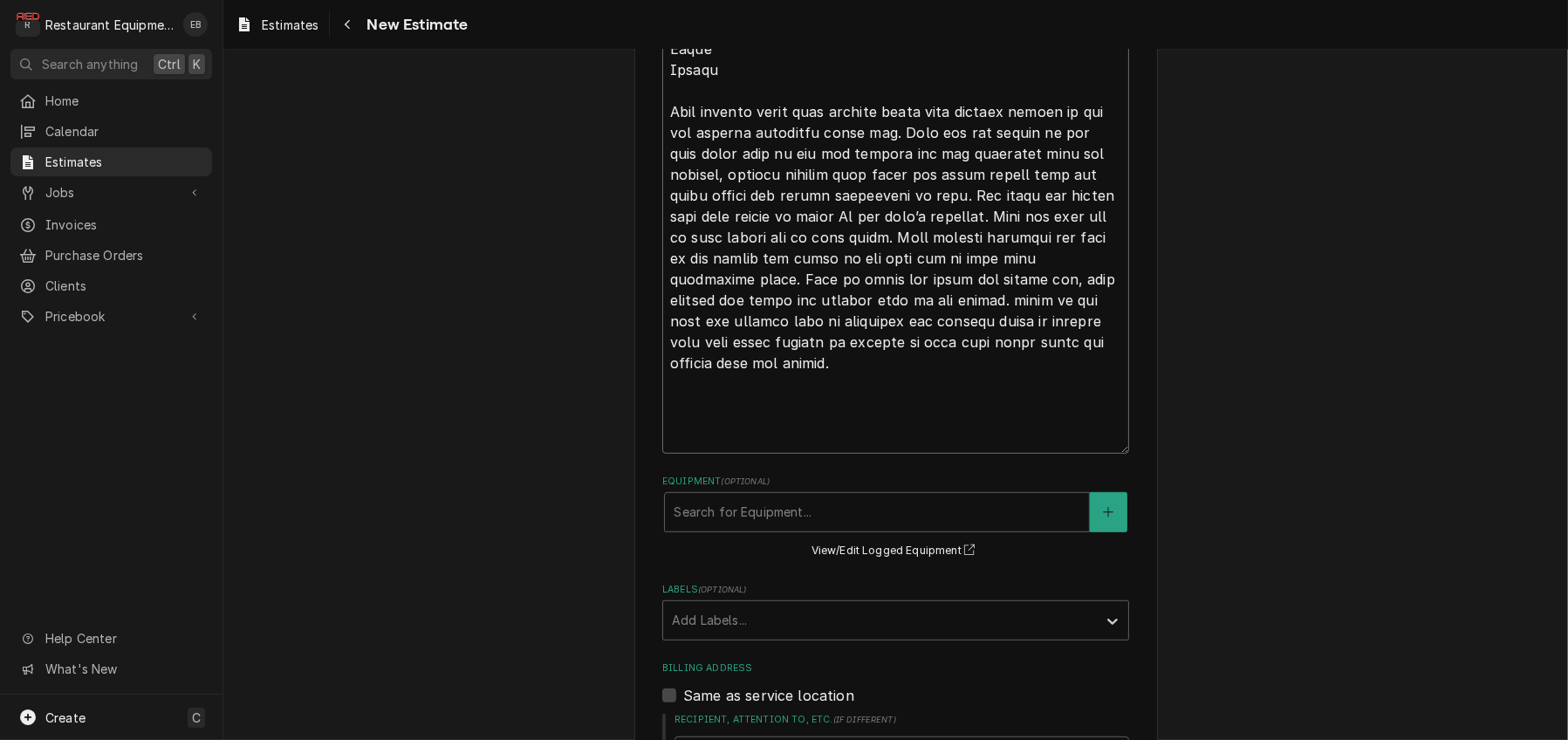
type textarea "Roo- 9169 TN# 328522622 BACKUP / HVAC / AIR AT HOOD (MAKE UP AIR) / NOT WORKING…"
type textarea "x"
type textarea "Roo- 9169 TN# 328522622 BACKUP / HVAC / AIR AT HOOD (MAKE UP AIR) / NOT WORKING…"
type textarea "x"
type textarea "Roo- 9169 TN# 328522622 BACKUP / HVAC / AIR AT HOOD (MAKE UP AIR) / NOT WORKING…"
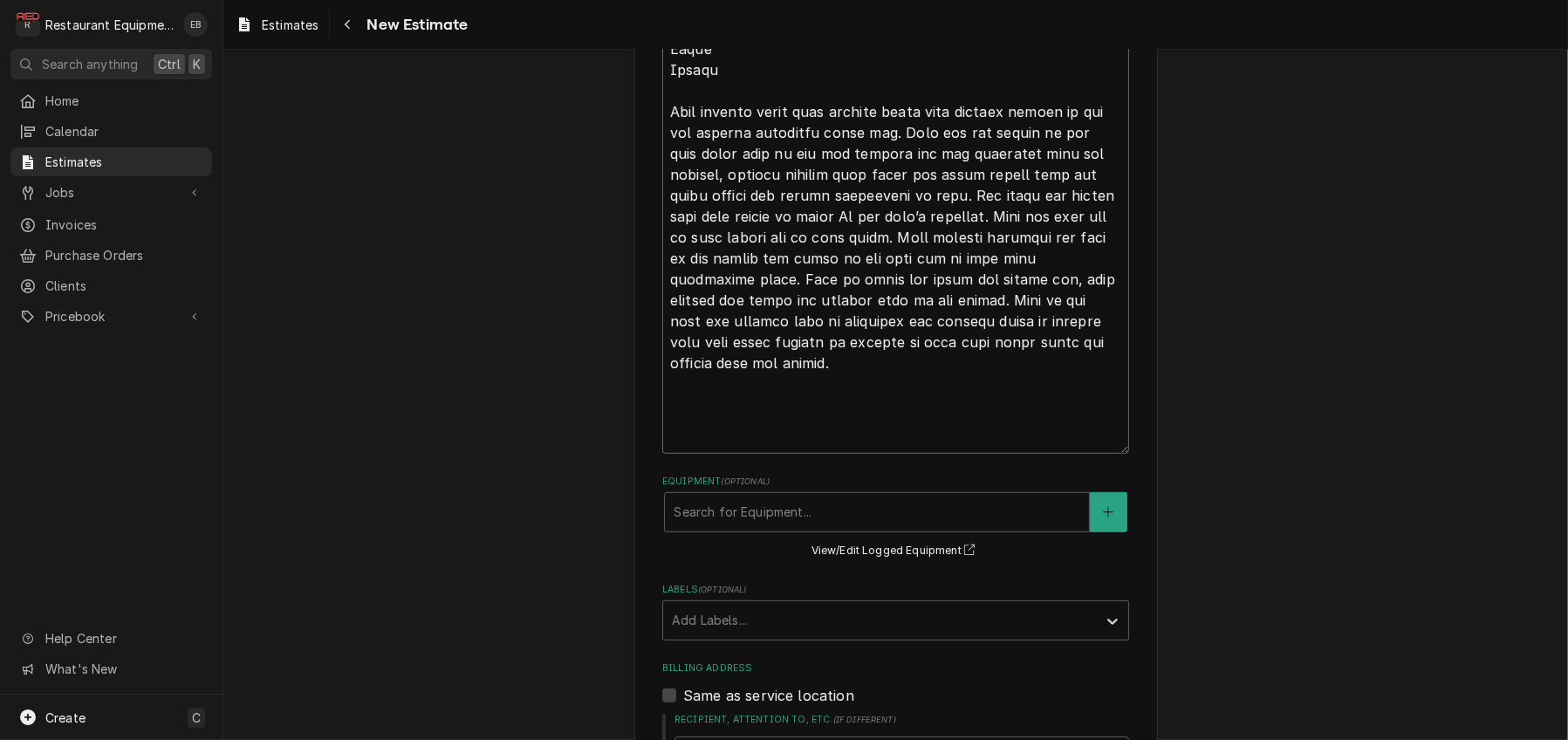
type textarea "x"
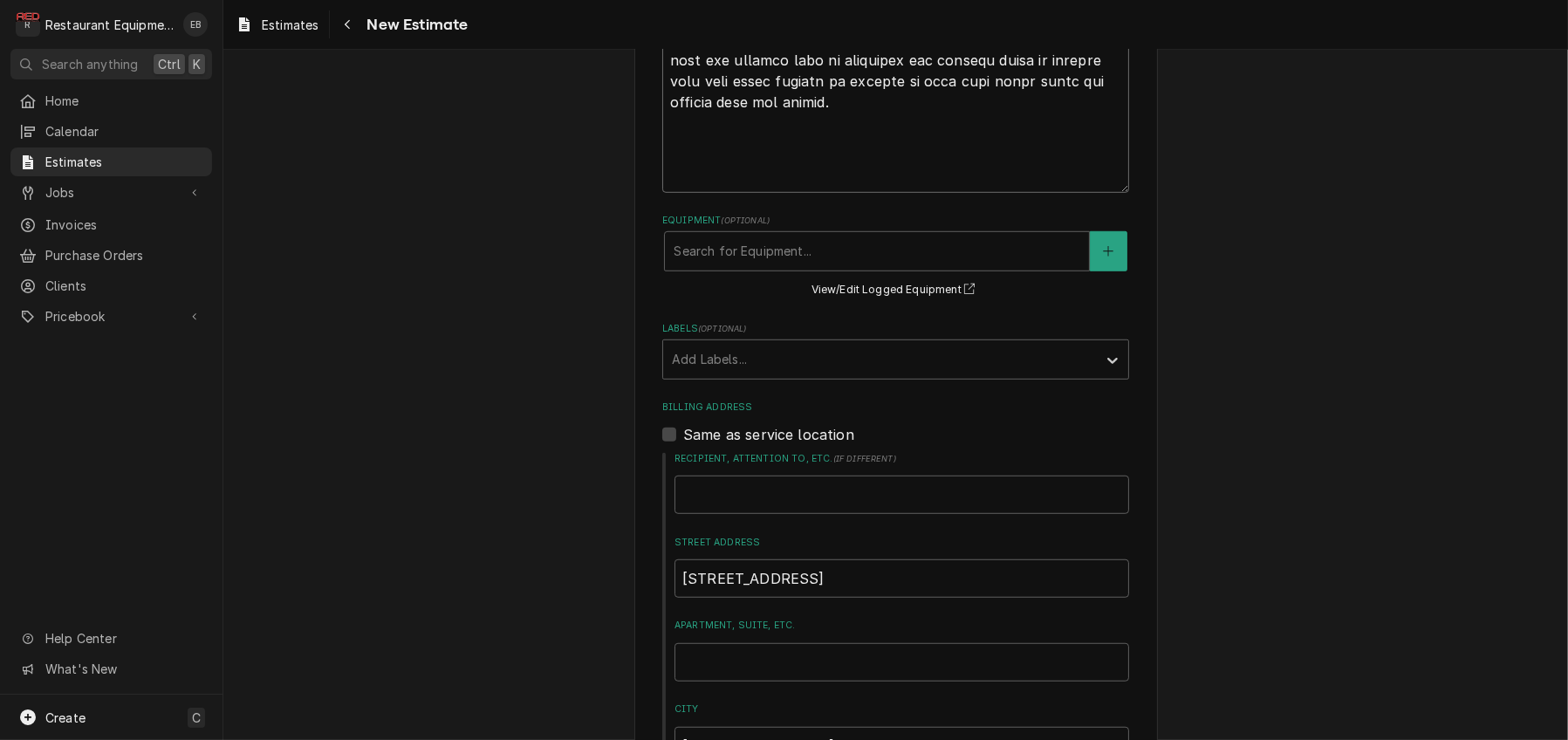
scroll to position [1447, 0]
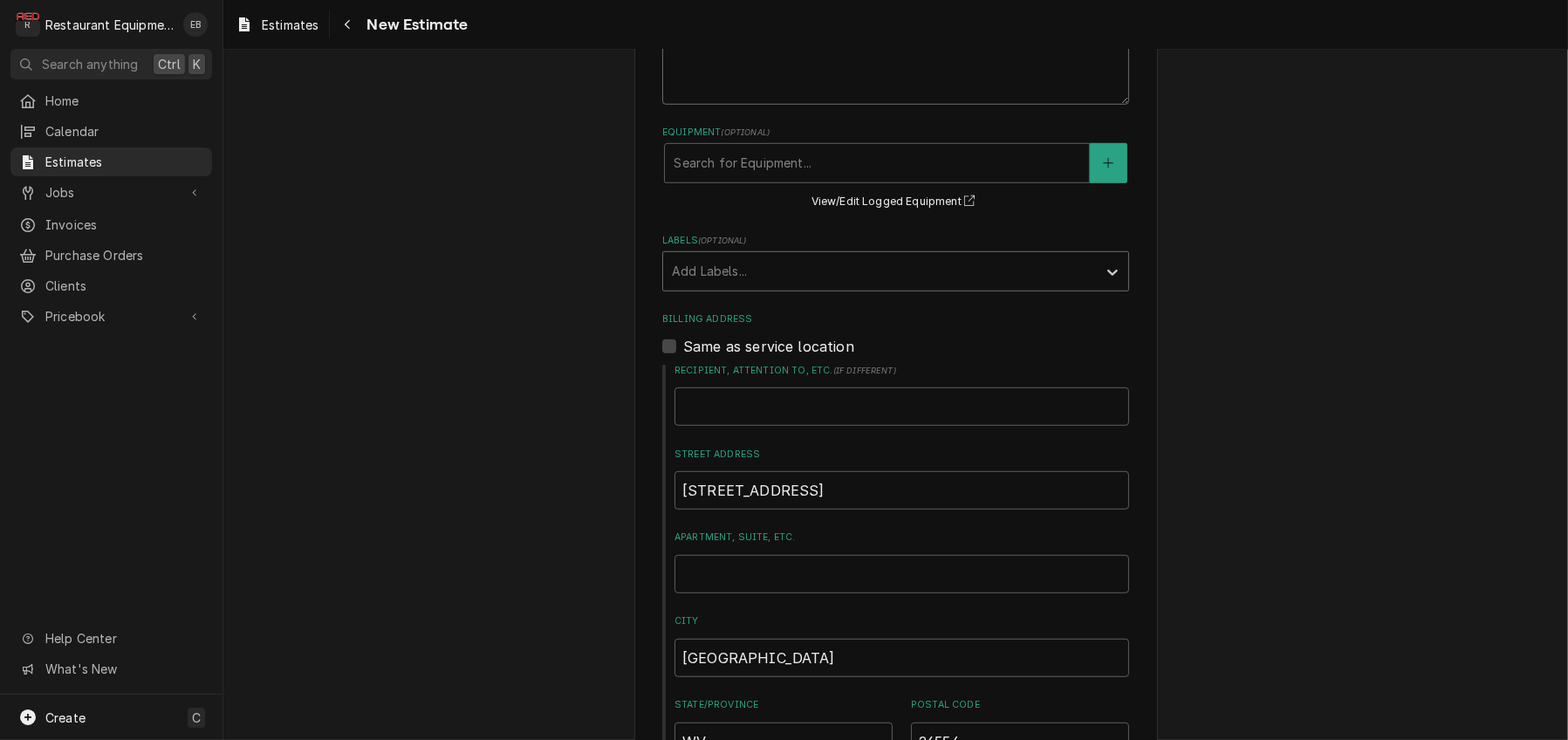
type textarea "Roo- 9169 TN# 328522622 BACKUP / HVAC / AIR AT HOOD (MAKE UP AIR) / NOT WORKING…"
click at [745, 287] on div "Labels" at bounding box center [879, 272] width 416 height 31
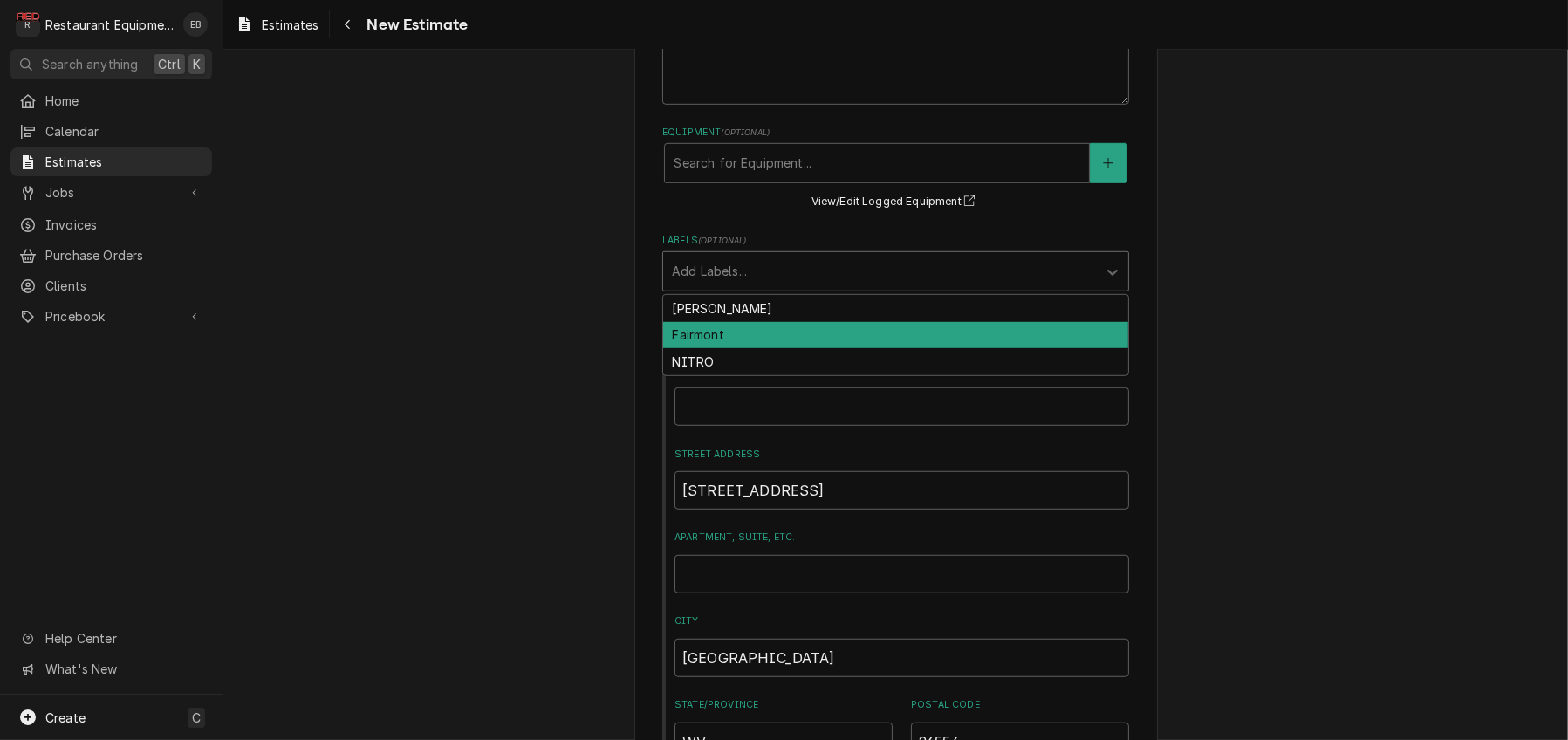
click at [739, 349] on div "Fairmont" at bounding box center [895, 335] width 465 height 27
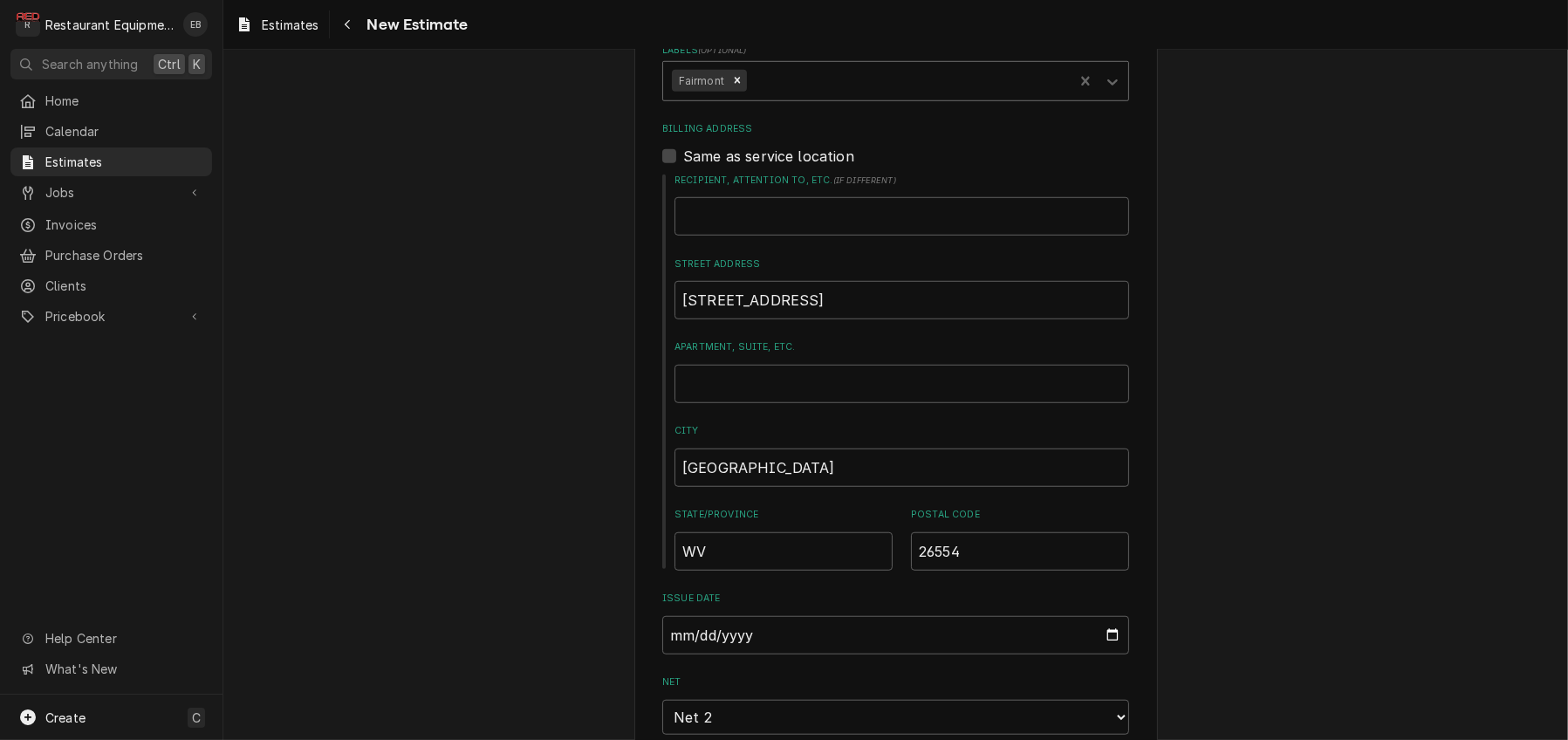
type textarea "x"
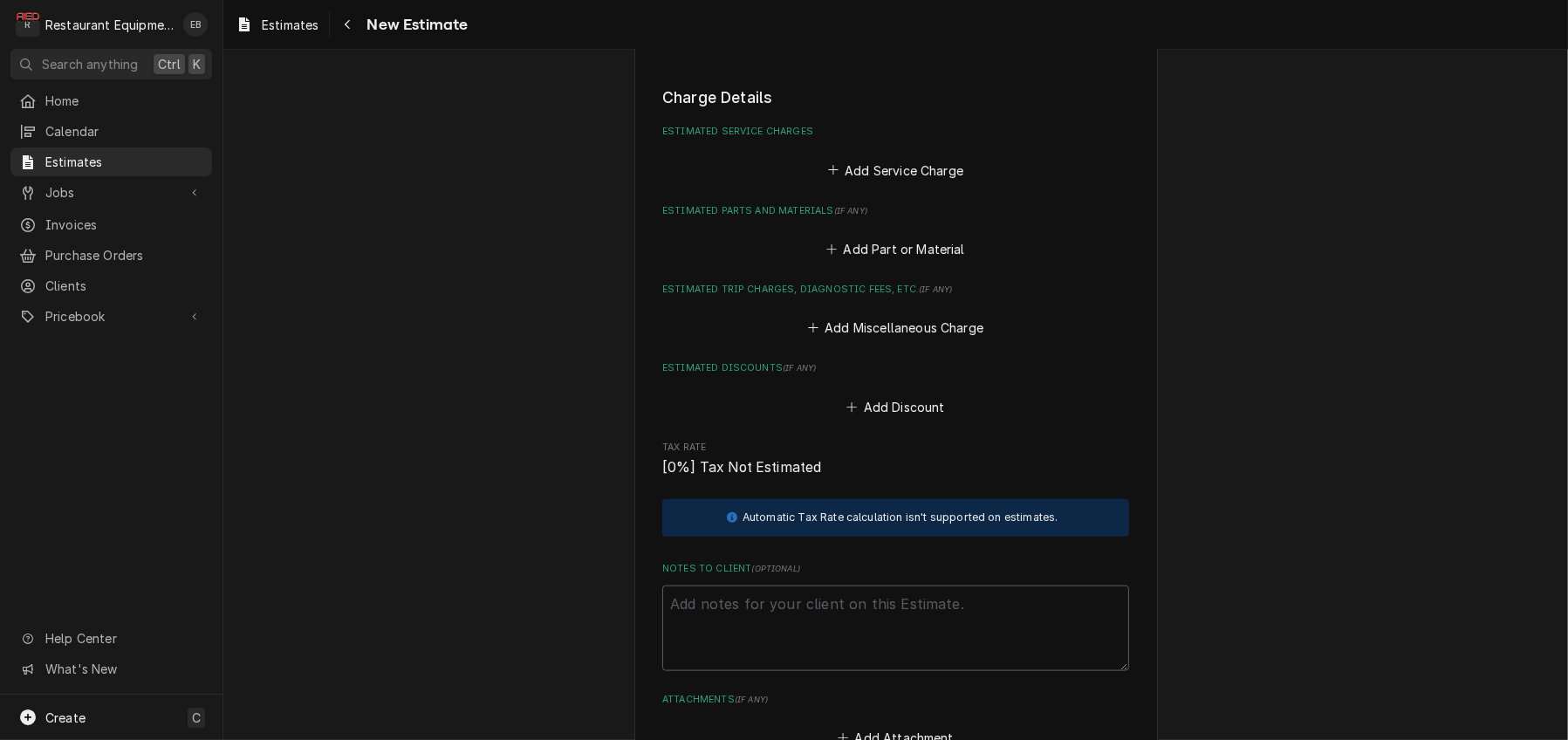
scroll to position [2495, 0]
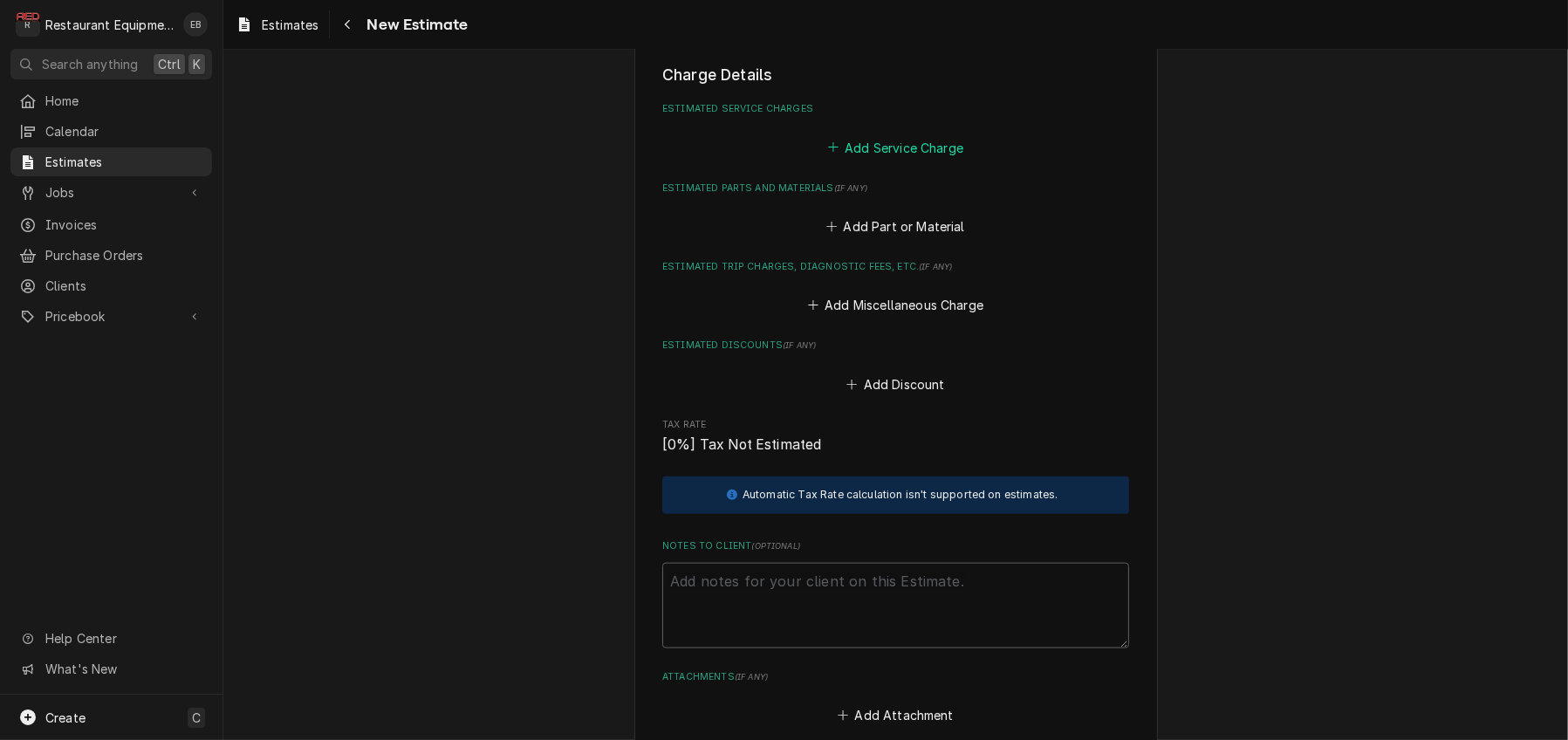
click at [862, 160] on button "Add Service Charge" at bounding box center [895, 147] width 141 height 25
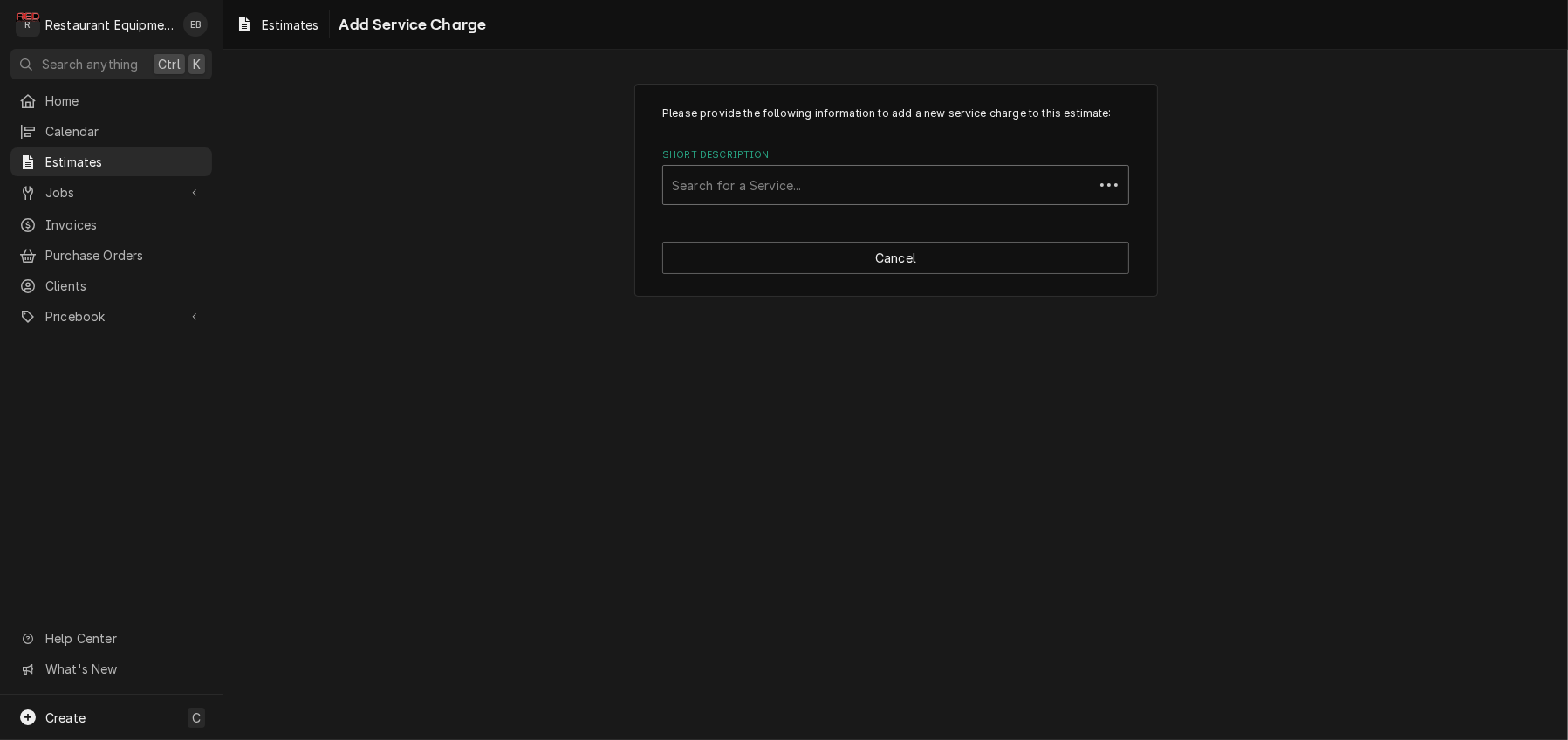
click at [869, 201] on div "Short Description" at bounding box center [879, 185] width 413 height 31
type input "lab"
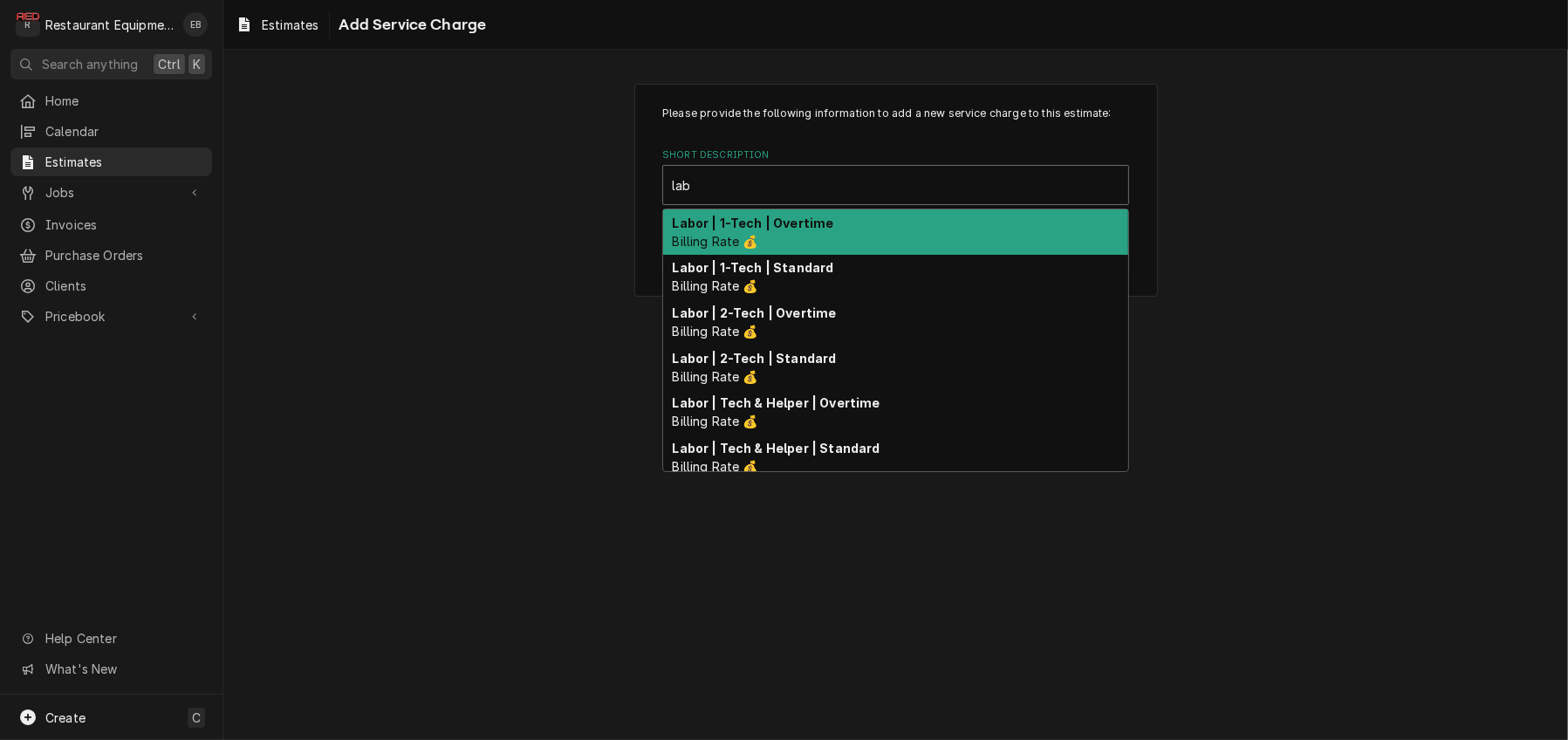
click at [787, 255] on div "Labor | 1-Tech | Overtime Billing Rate 💰" at bounding box center [895, 231] width 465 height 45
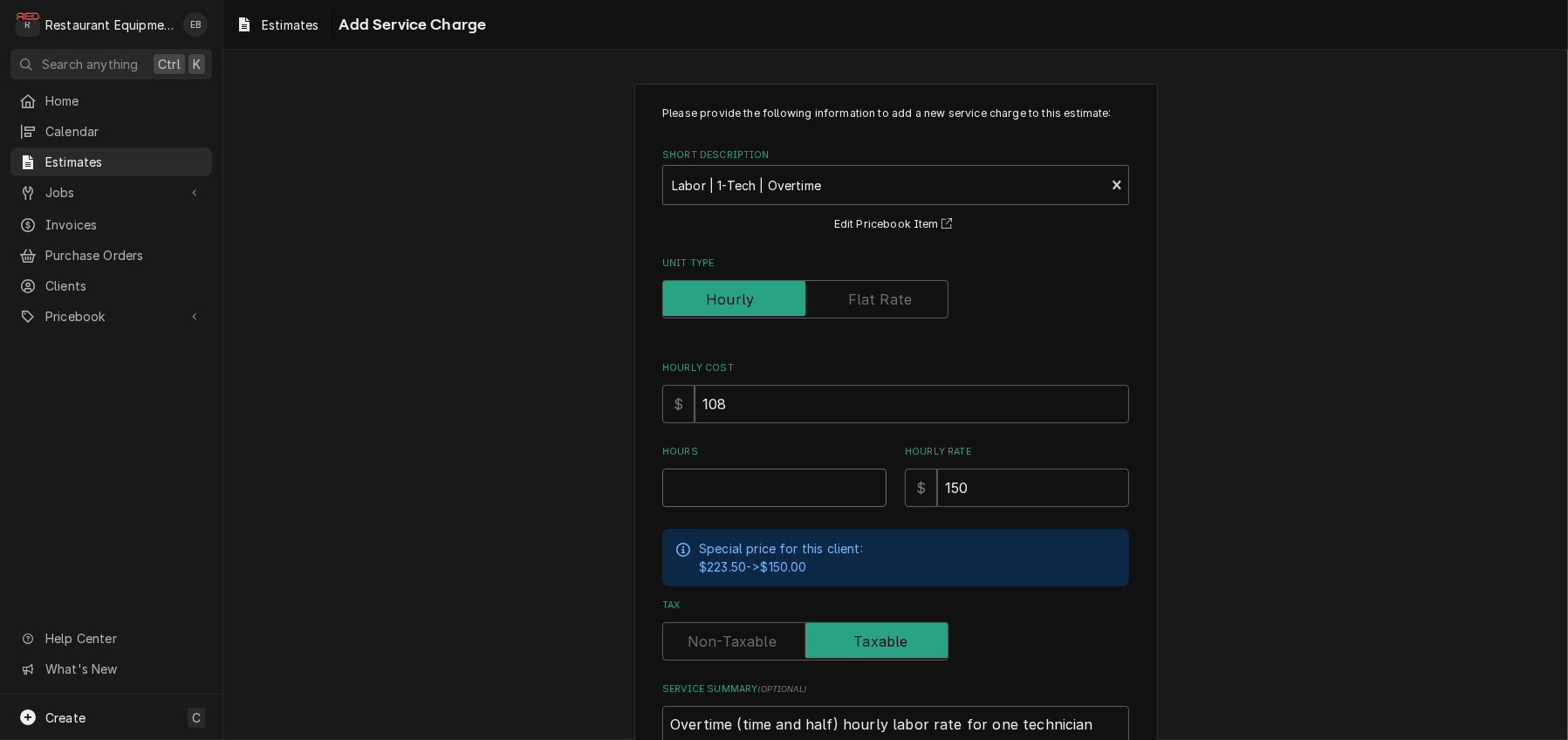
click at [778, 507] on input "Hours" at bounding box center [774, 488] width 224 height 39
type textarea "x"
type input "1"
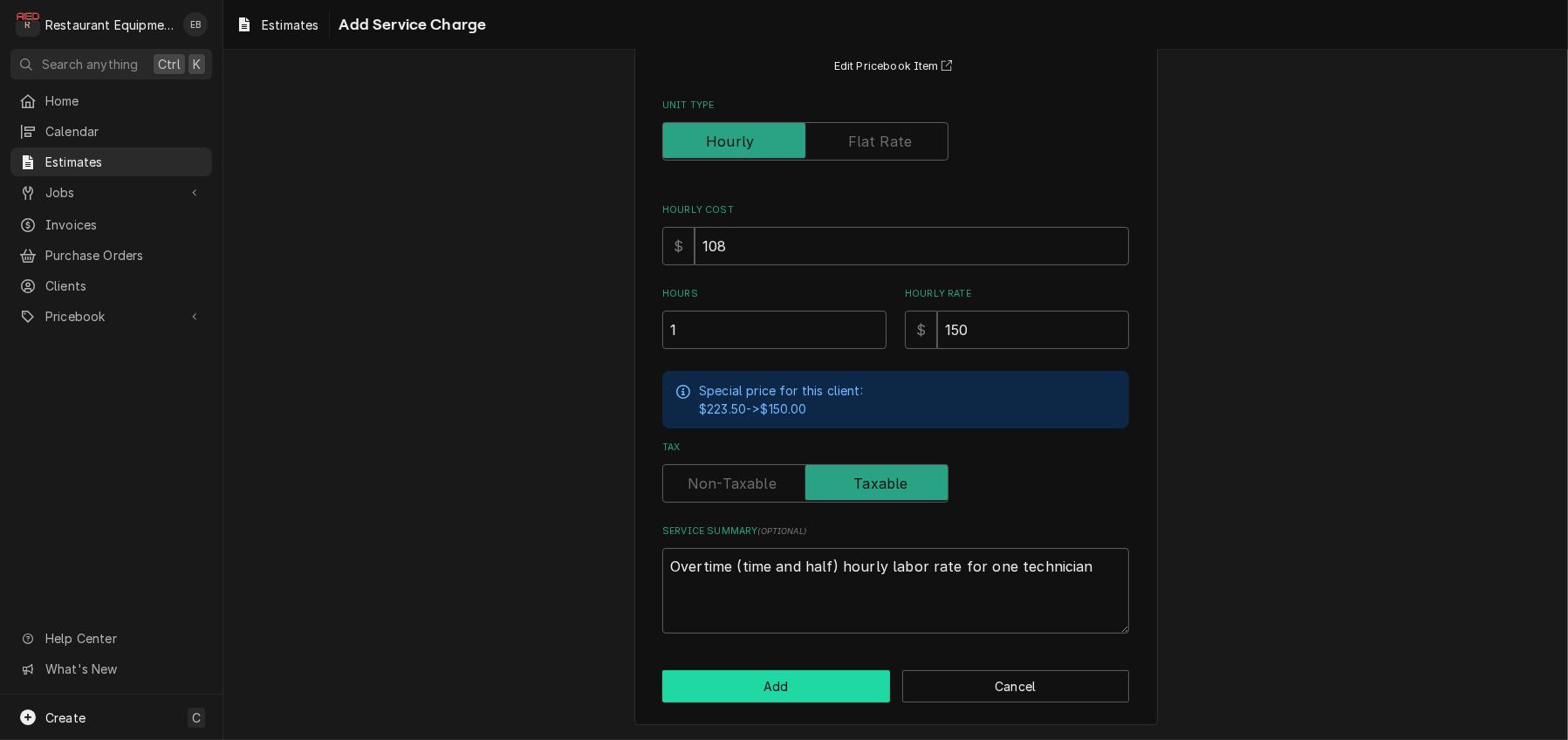
click at [827, 670] on button "Add" at bounding box center [776, 686] width 228 height 32
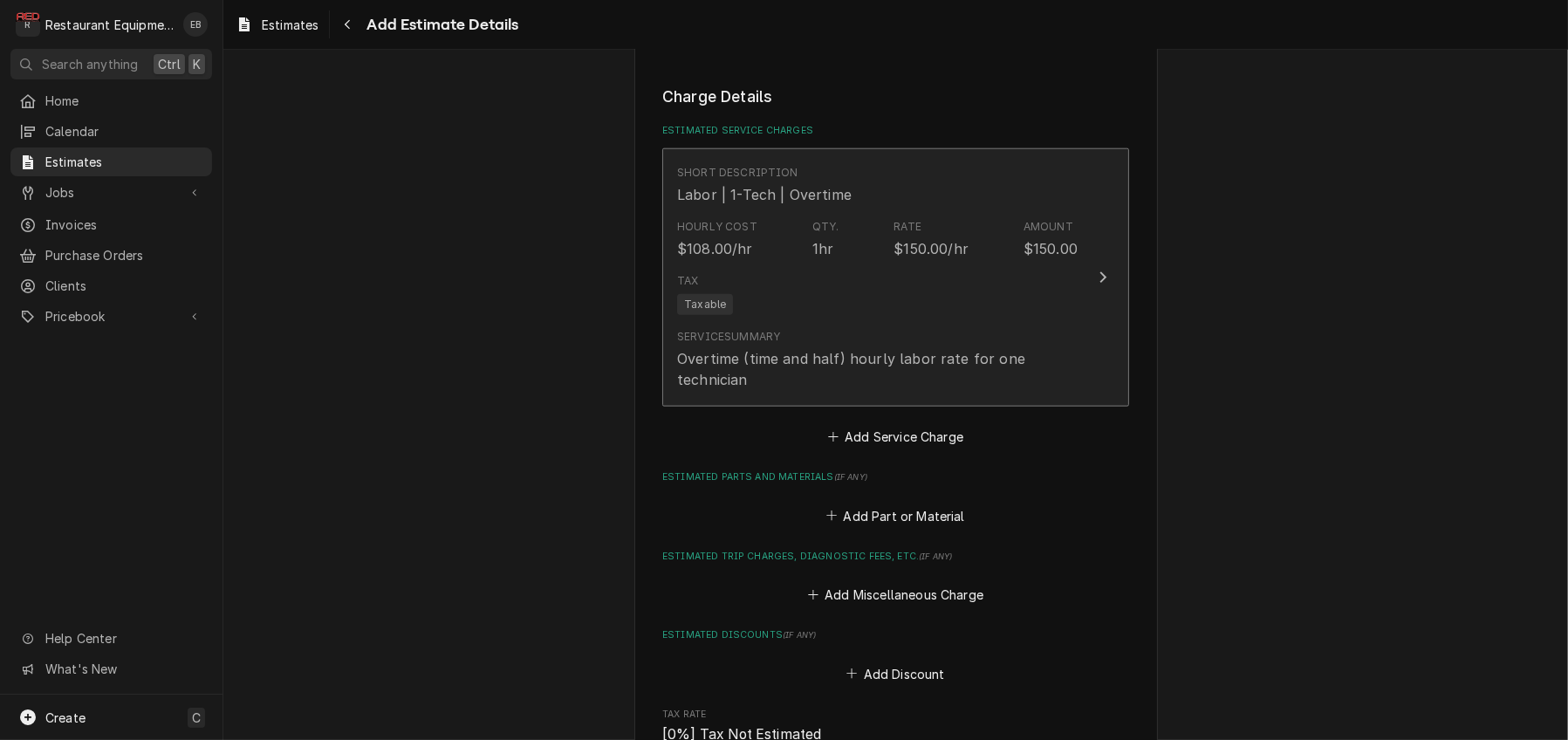
type textarea "x"
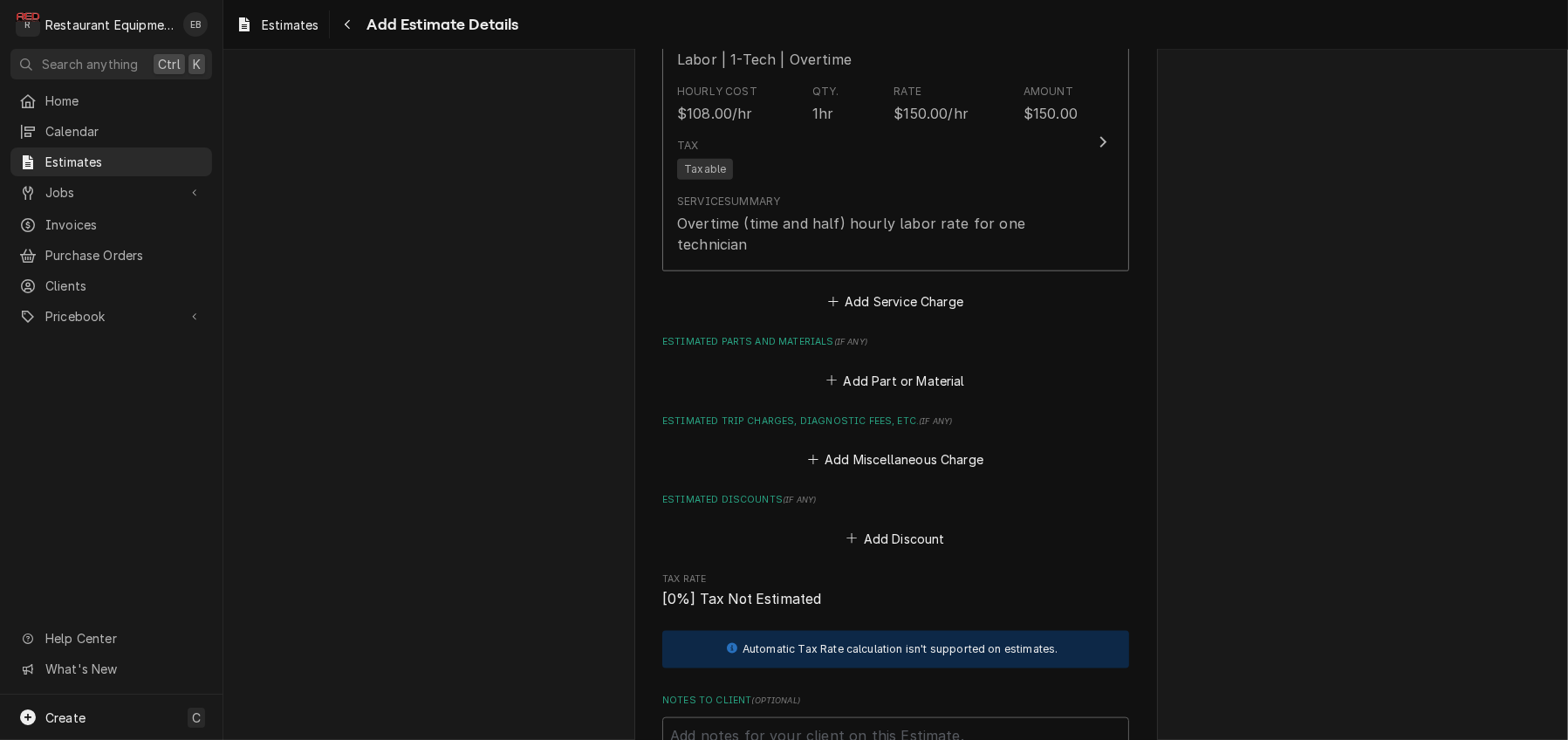
scroll to position [2706, 0]
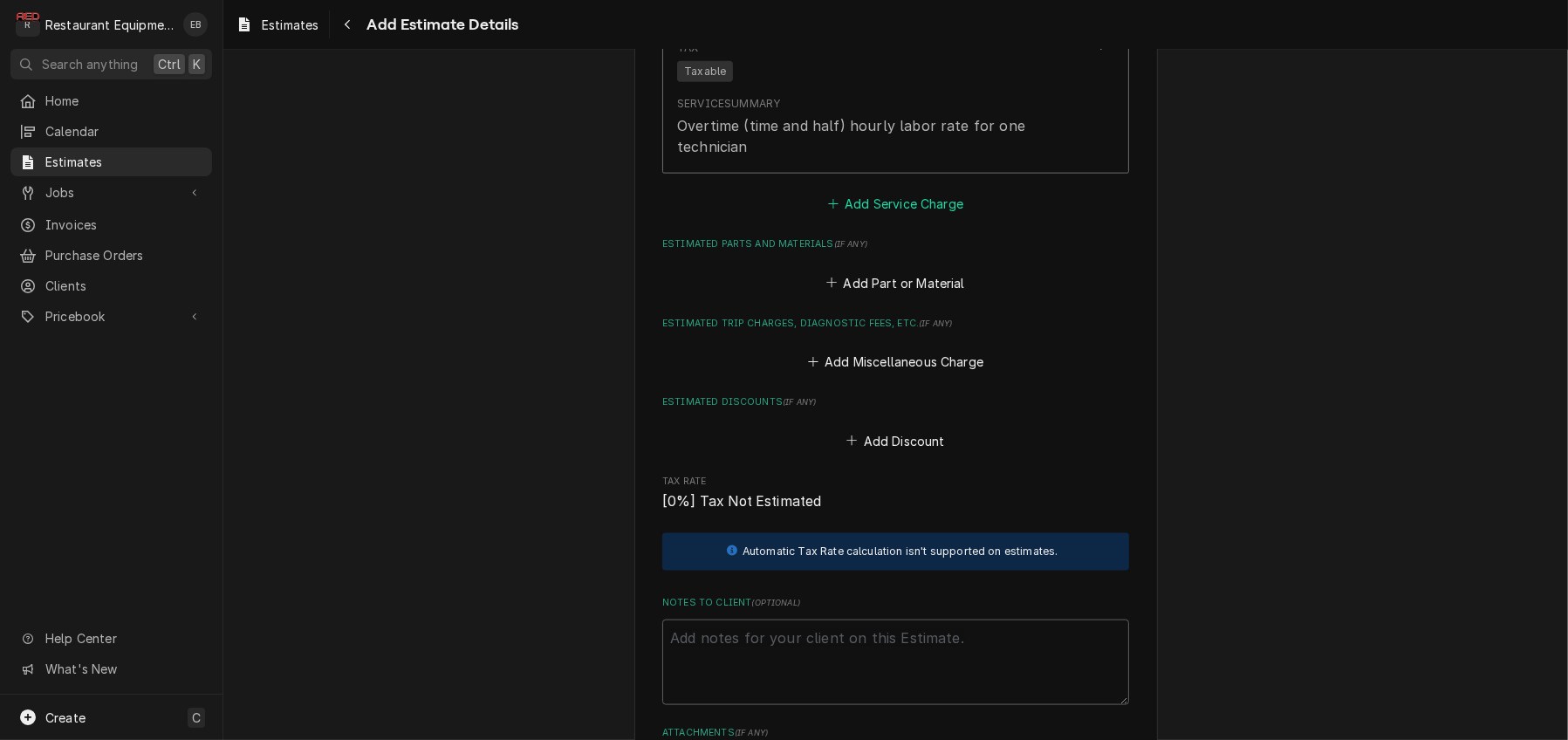
click at [866, 217] on button "Add Service Charge" at bounding box center [895, 204] width 141 height 25
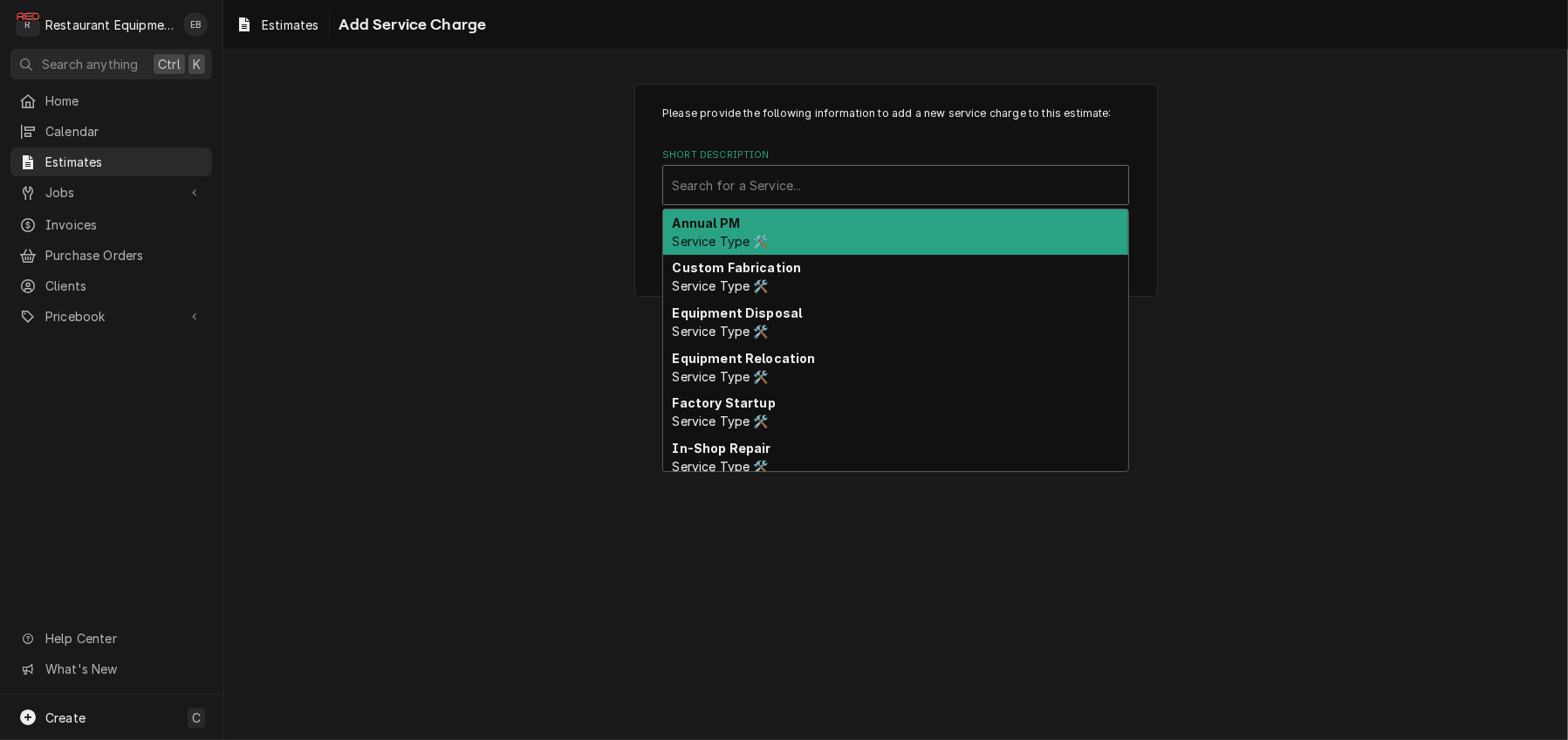
click at [868, 201] on div "Short Description" at bounding box center [896, 185] width 448 height 31
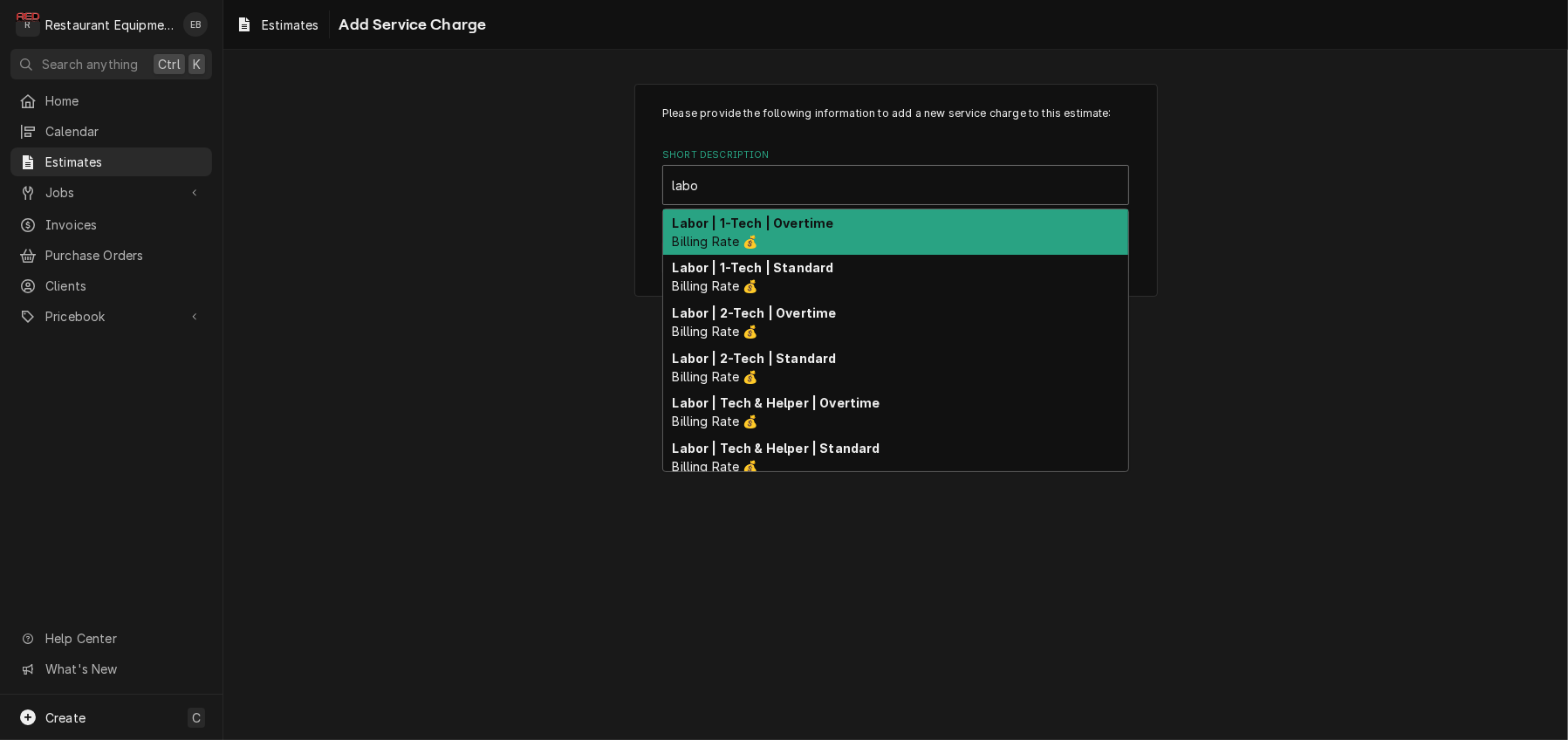
type input "labor"
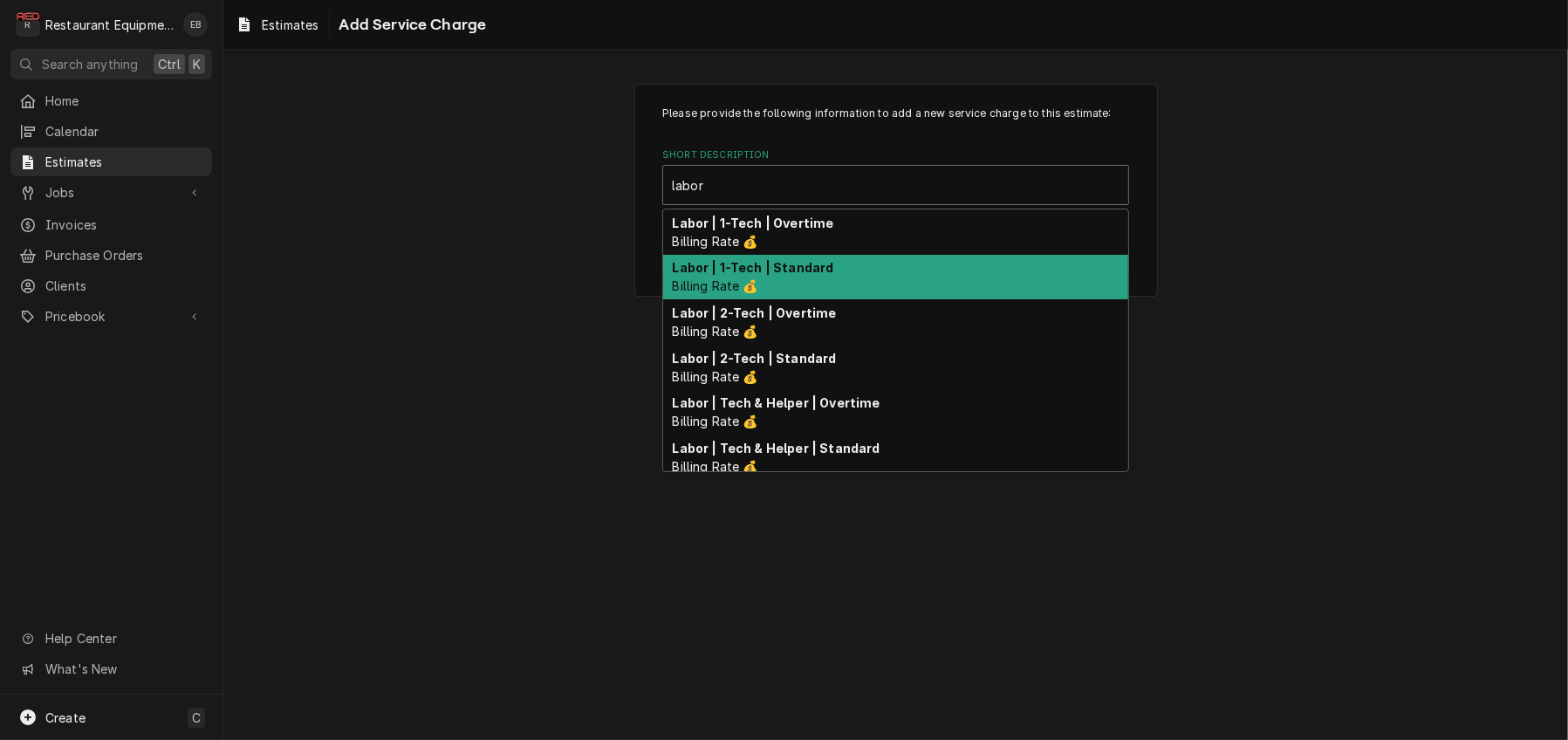
click at [804, 275] on strong "Labor | 1-Tech | Standard" at bounding box center [754, 267] width 162 height 15
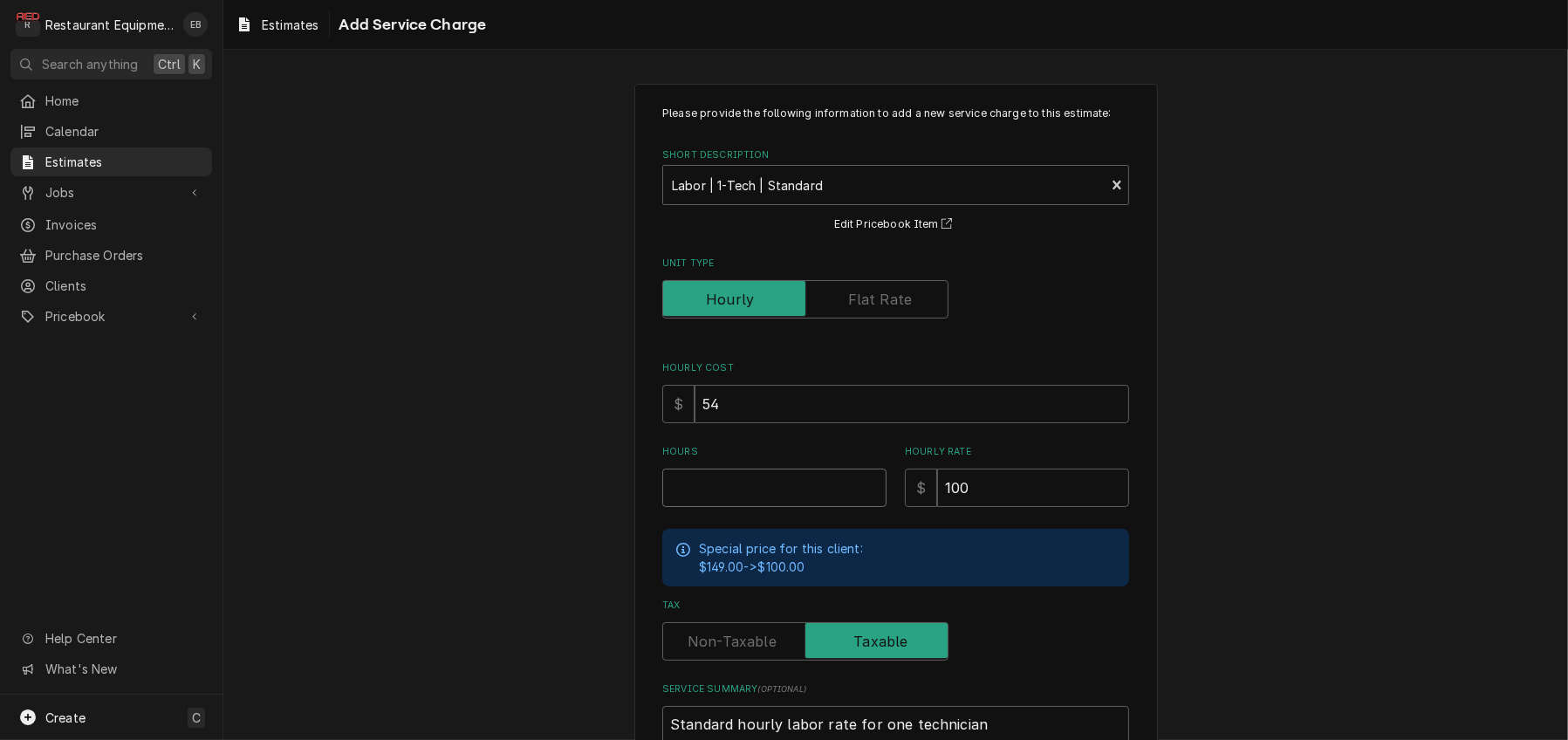
click at [791, 507] on input "Hours" at bounding box center [774, 488] width 224 height 39
type textarea "x"
type input "2"
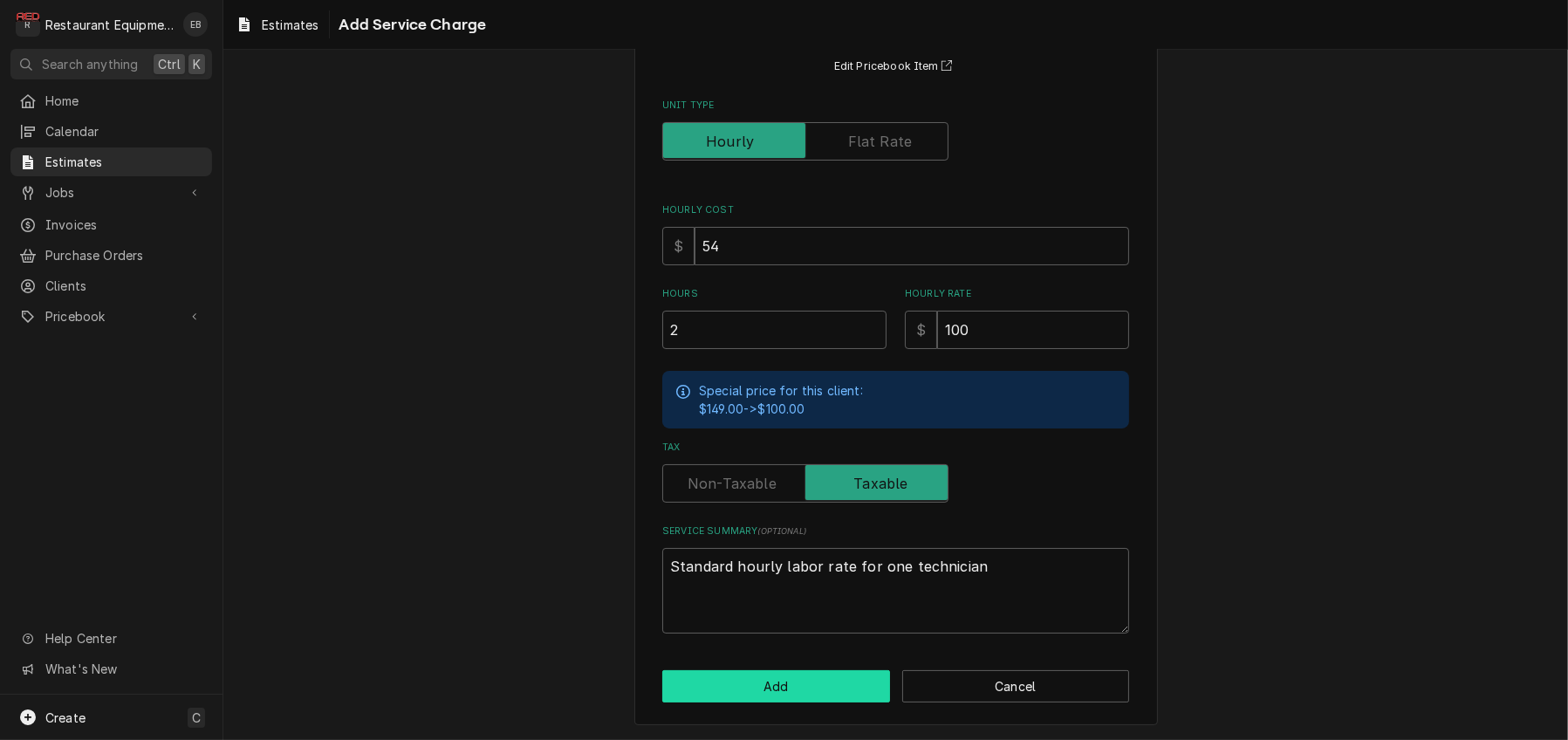
click at [796, 680] on button "Add" at bounding box center [776, 686] width 228 height 32
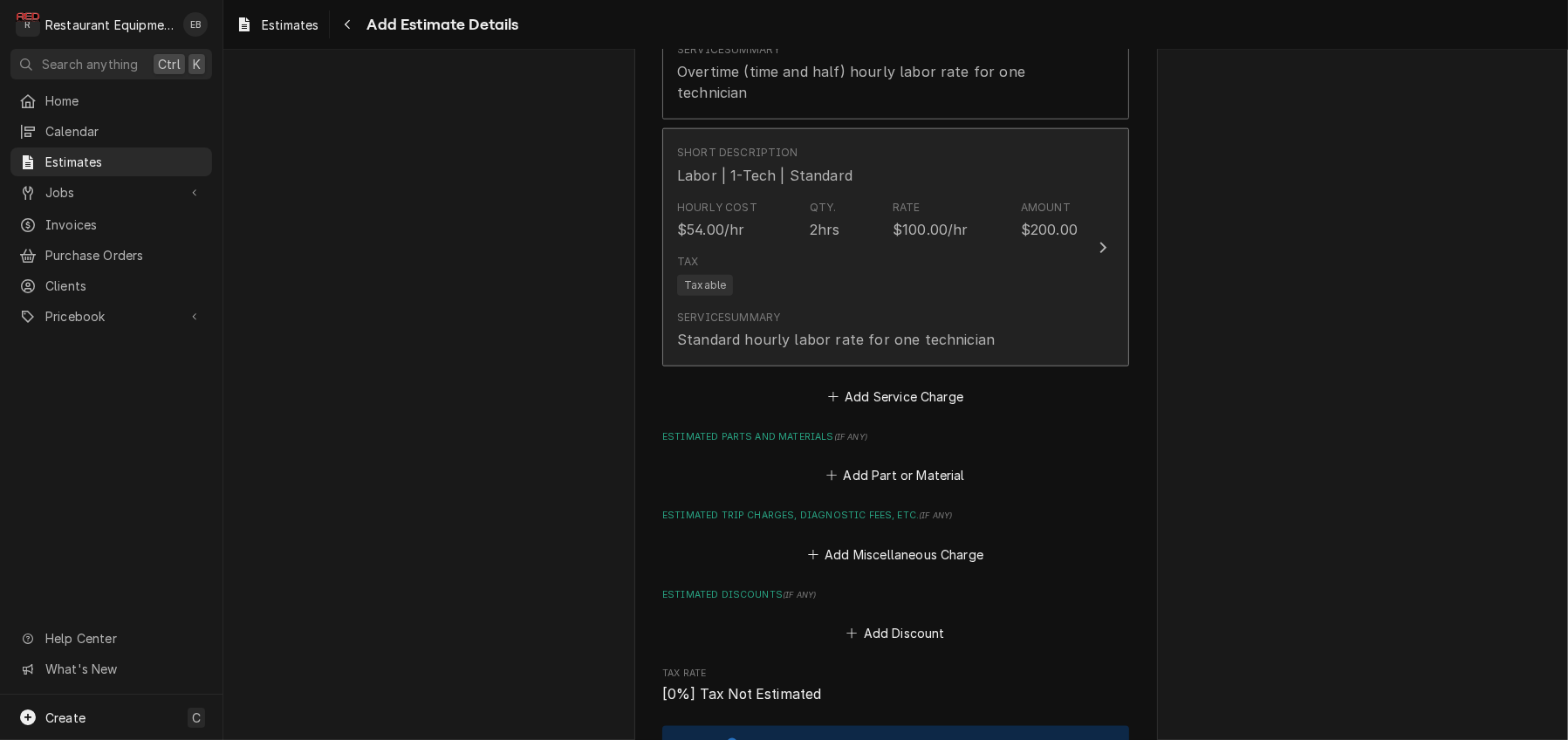
type textarea "x"
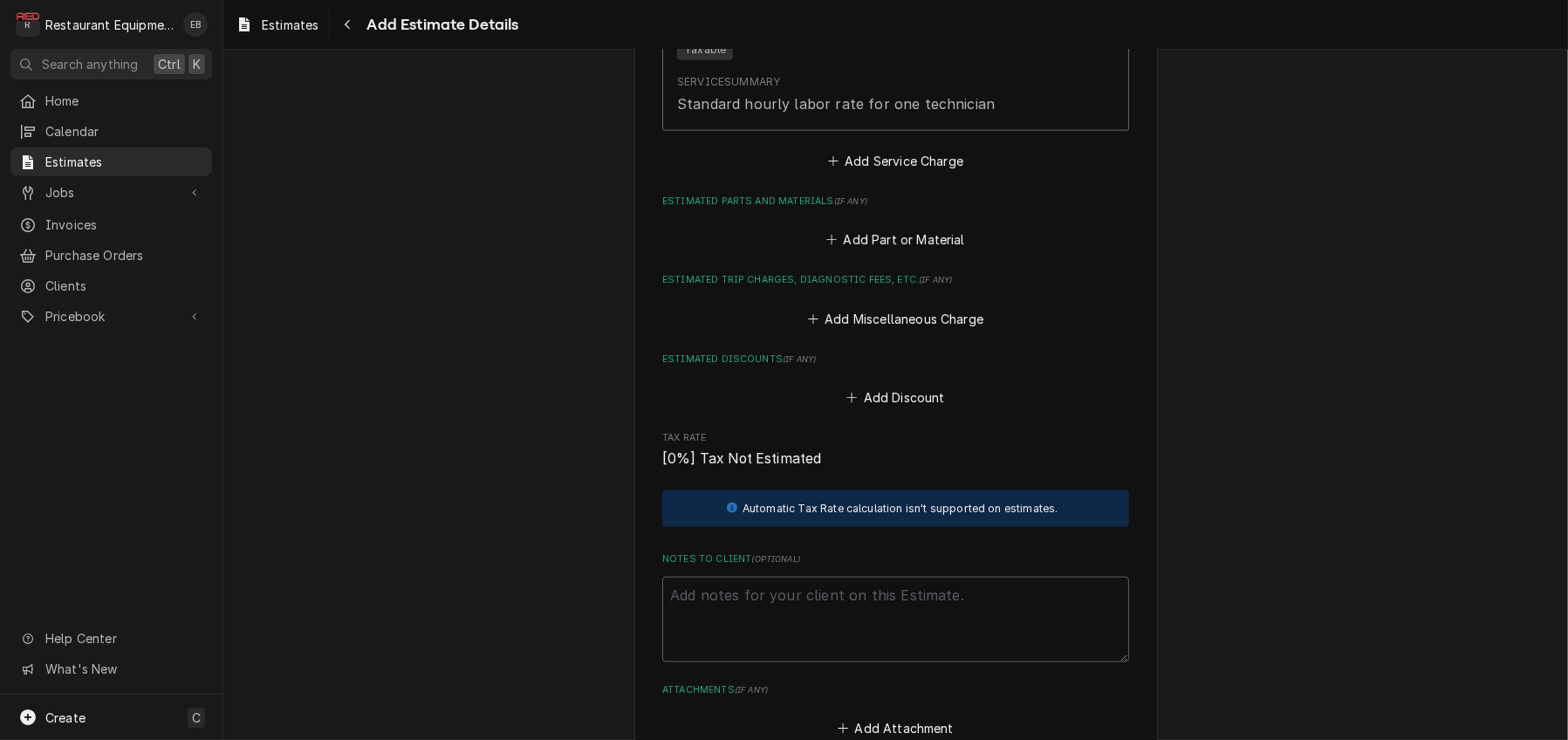
scroll to position [3090, 0]
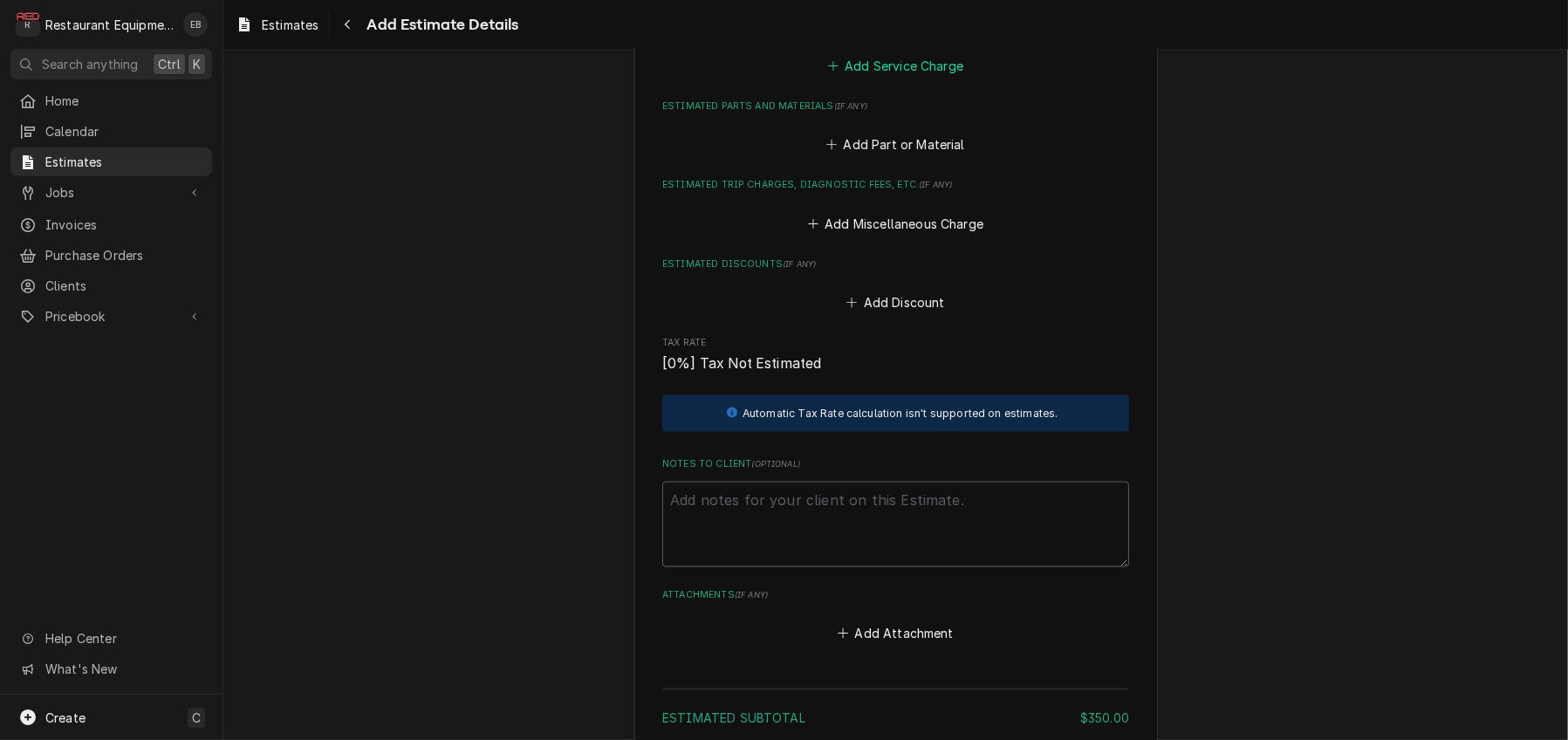
click at [851, 79] on button "Add Service Charge" at bounding box center [895, 66] width 141 height 25
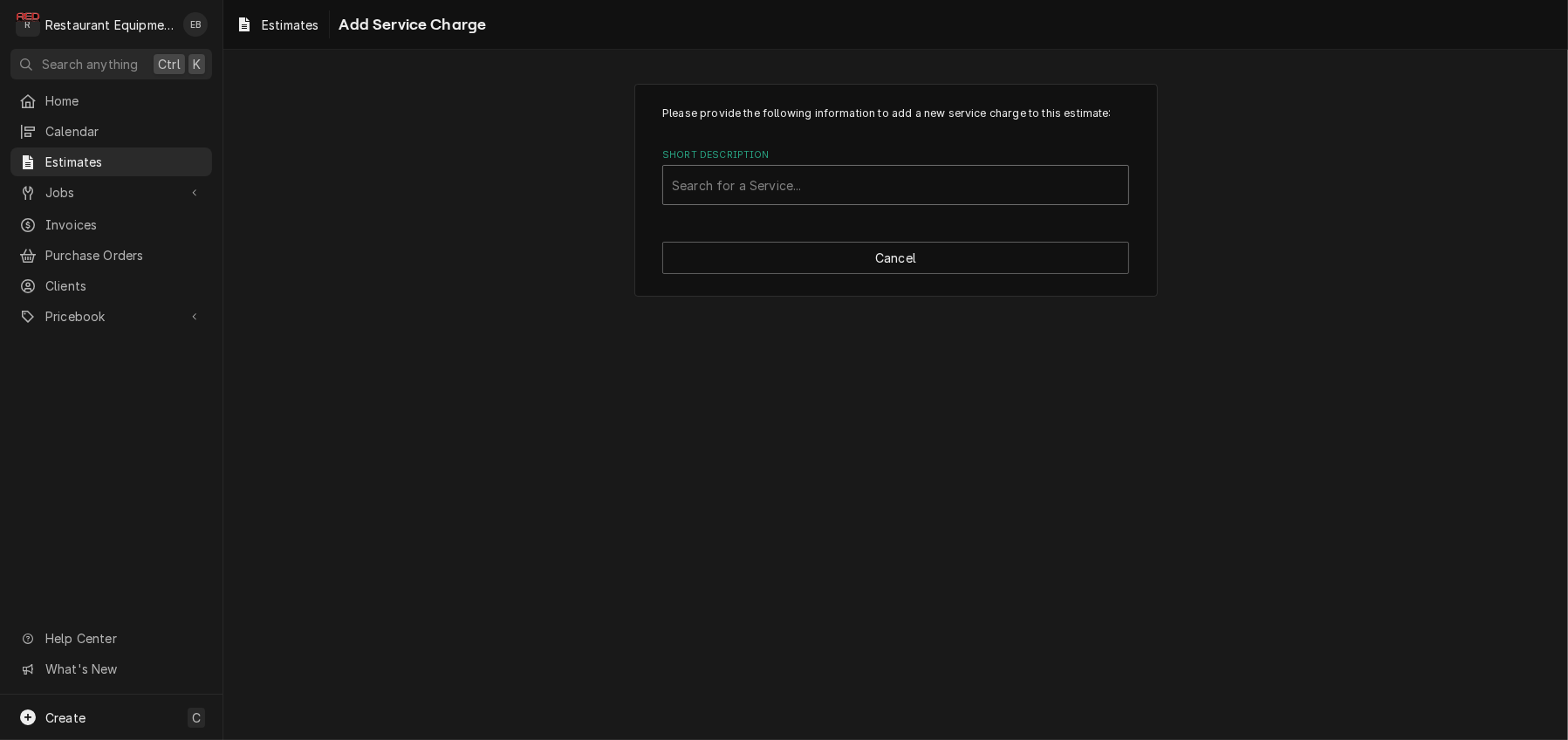
click at [806, 201] on div "Short Description" at bounding box center [896, 185] width 448 height 31
type input "trave"
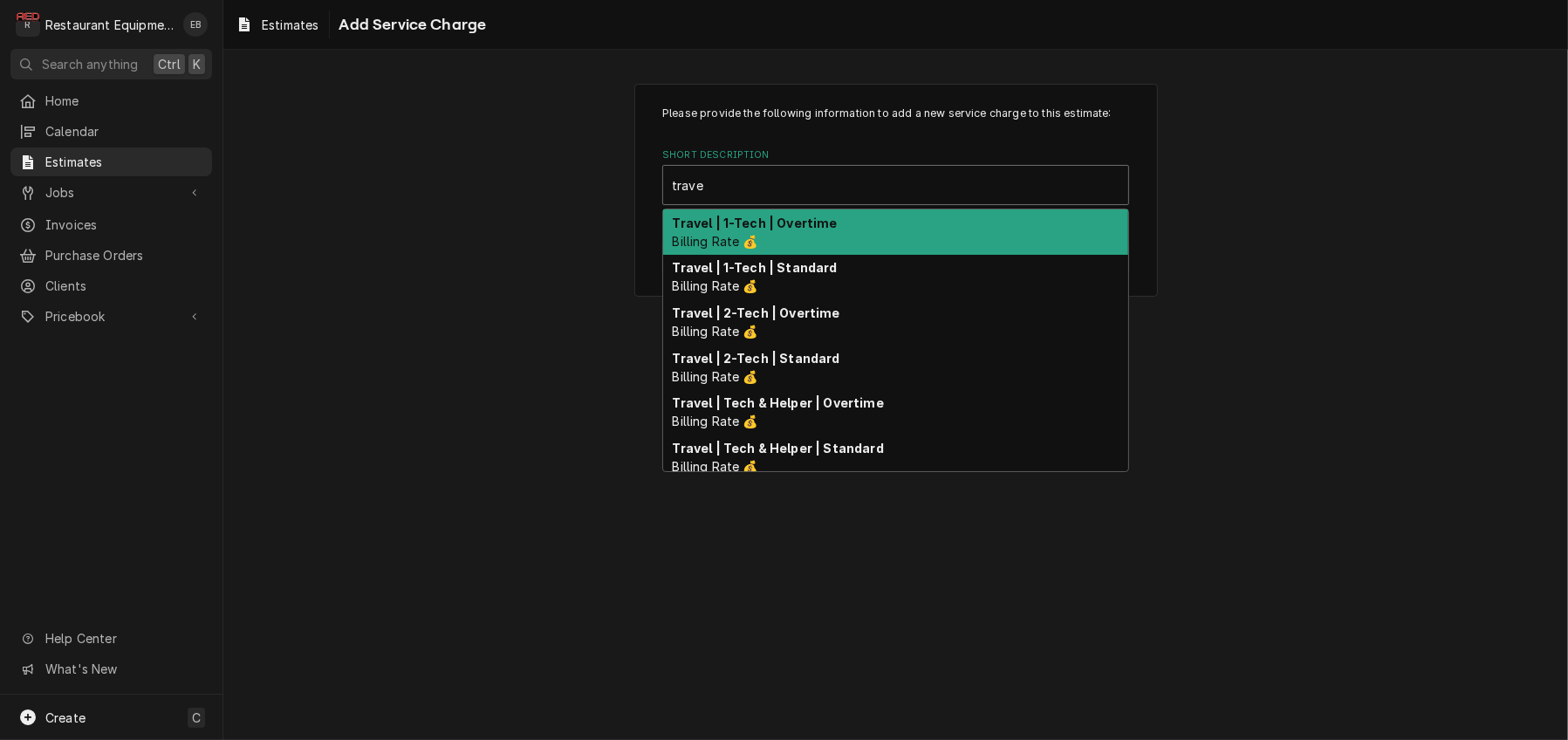
click at [776, 230] on strong "Travel | 1-Tech | Overtime" at bounding box center [756, 223] width 165 height 15
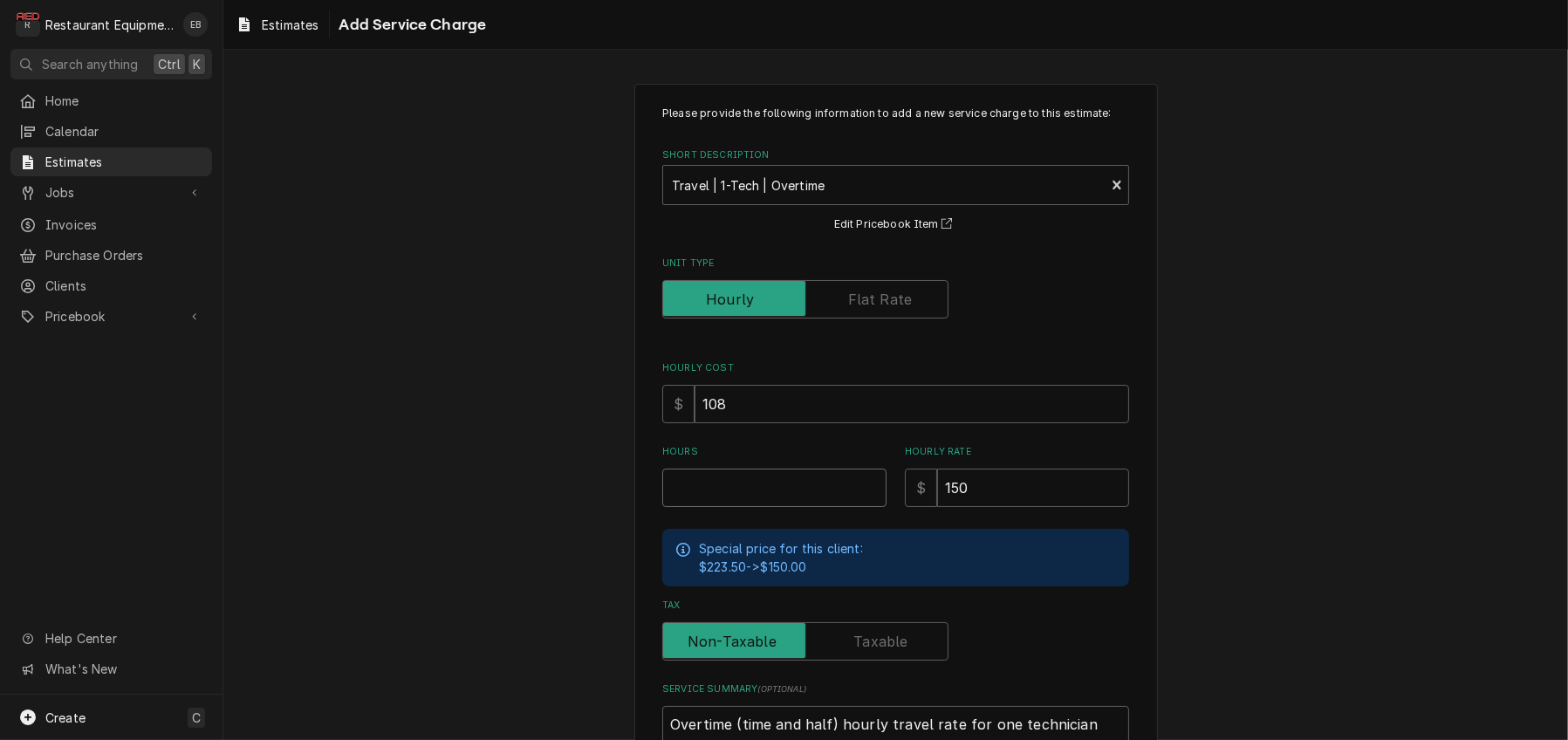
click at [750, 507] on input "Hours" at bounding box center [774, 488] width 224 height 39
type textarea "x"
type input "1"
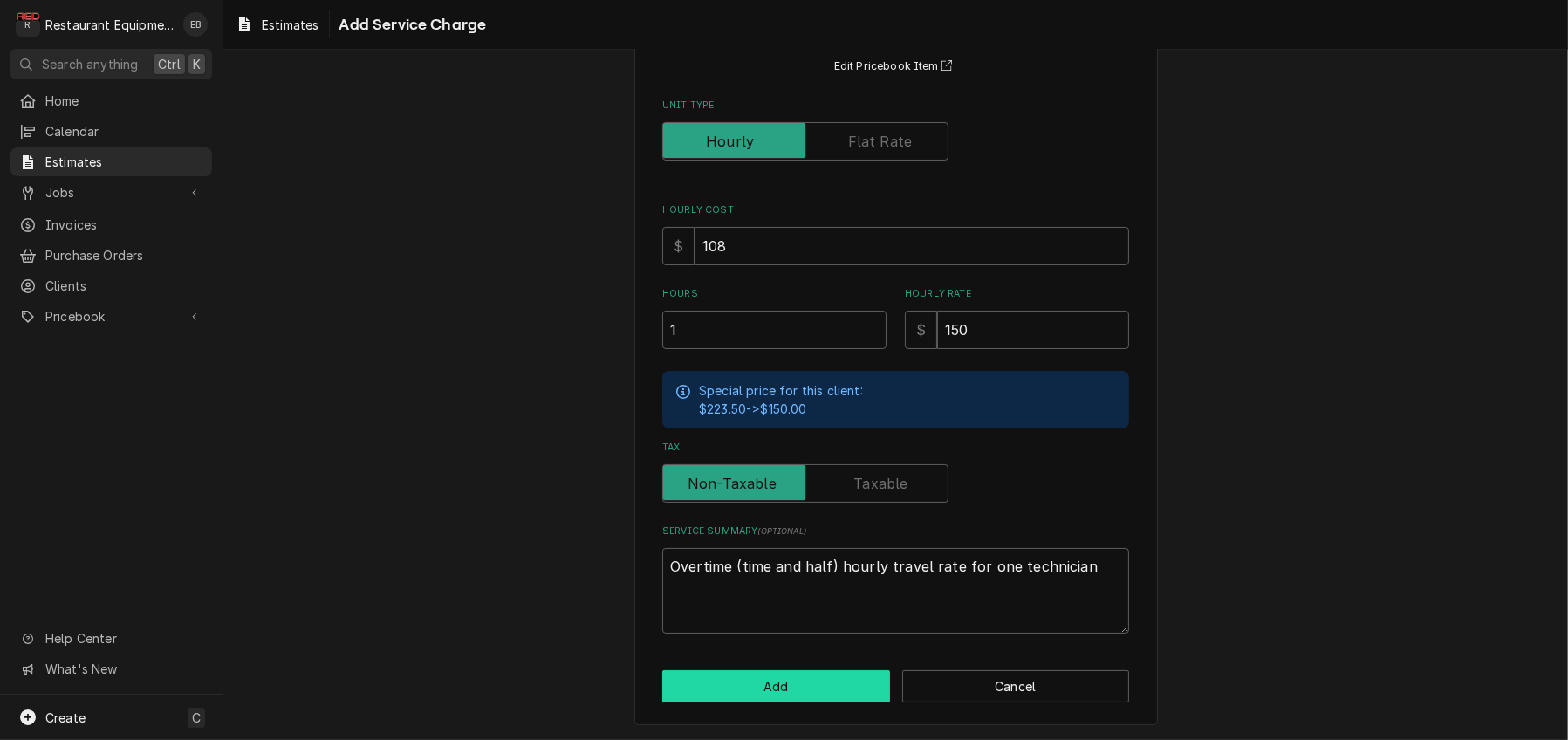
click at [819, 681] on button "Add" at bounding box center [776, 686] width 228 height 32
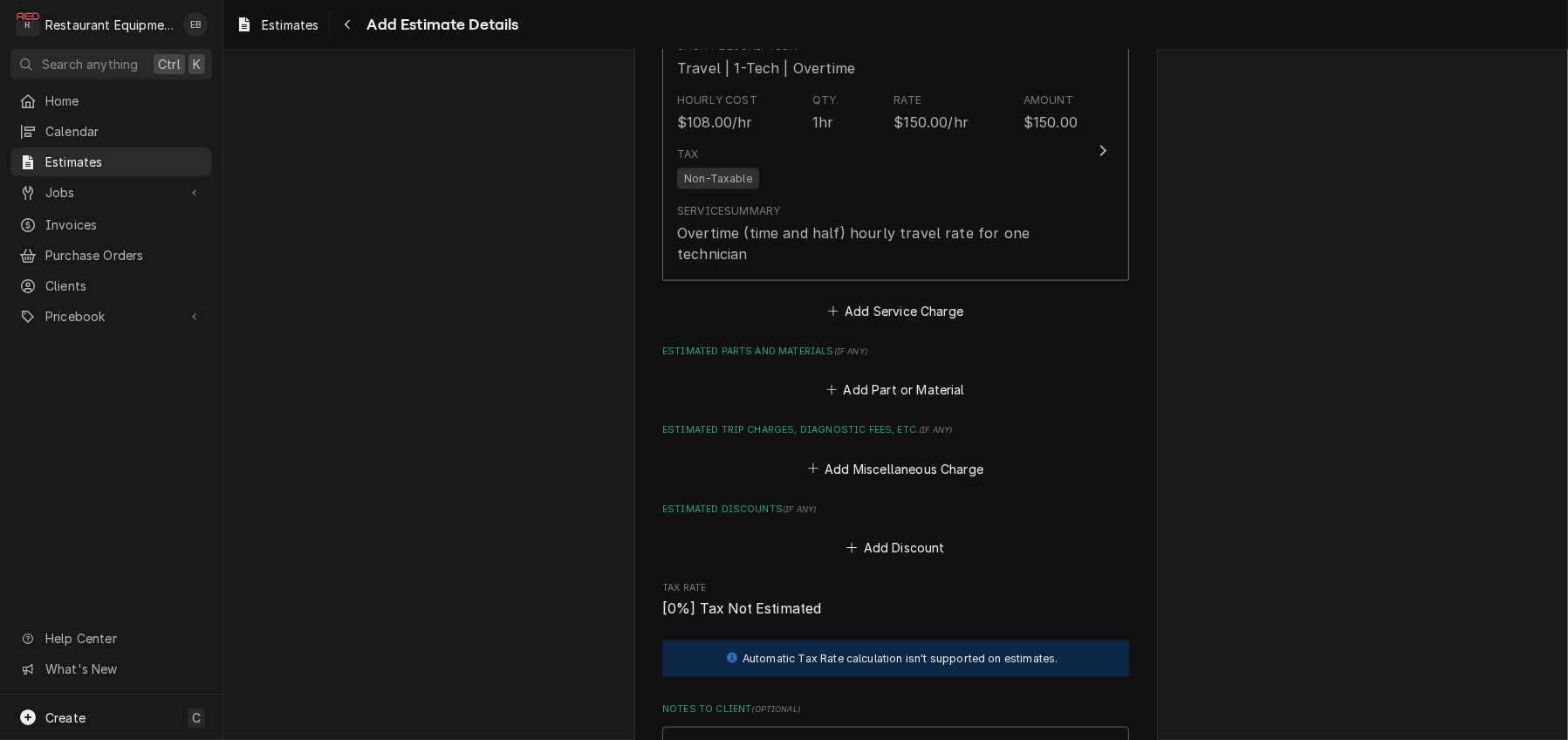
type textarea "x"
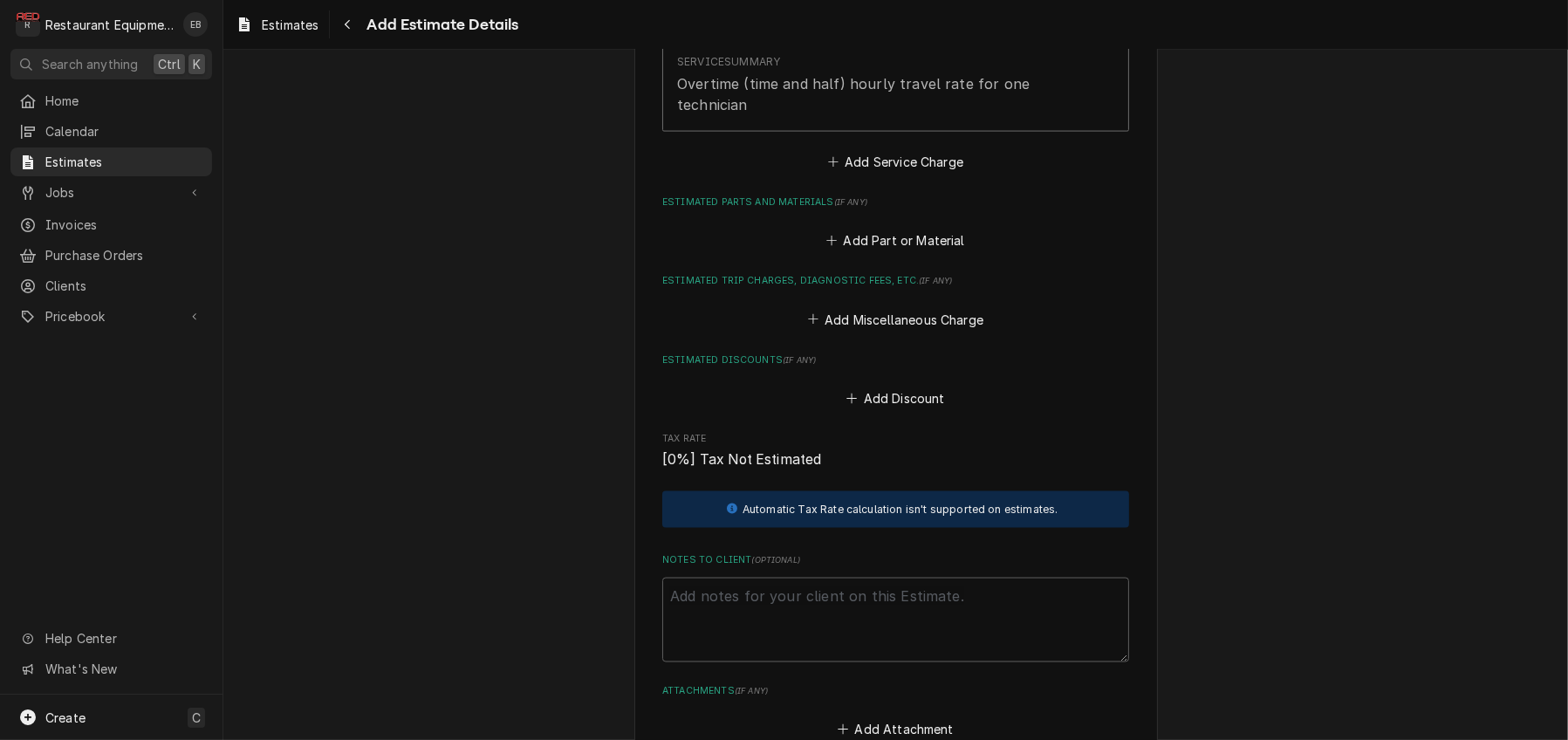
scroll to position [3264, 0]
click at [880, 172] on button "Add Service Charge" at bounding box center [895, 160] width 141 height 25
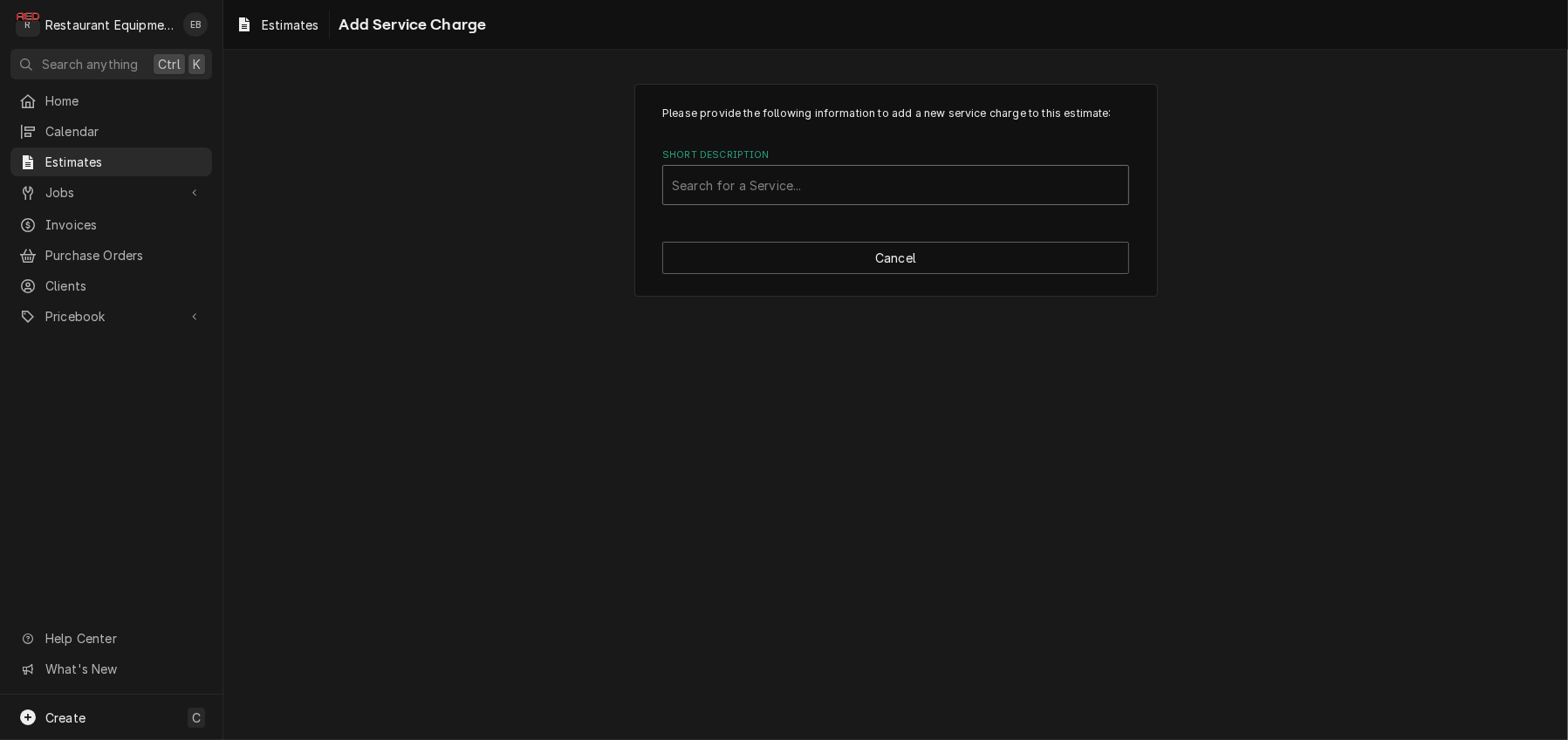
click at [821, 201] on div "Short Description" at bounding box center [896, 185] width 448 height 31
type input "trave"
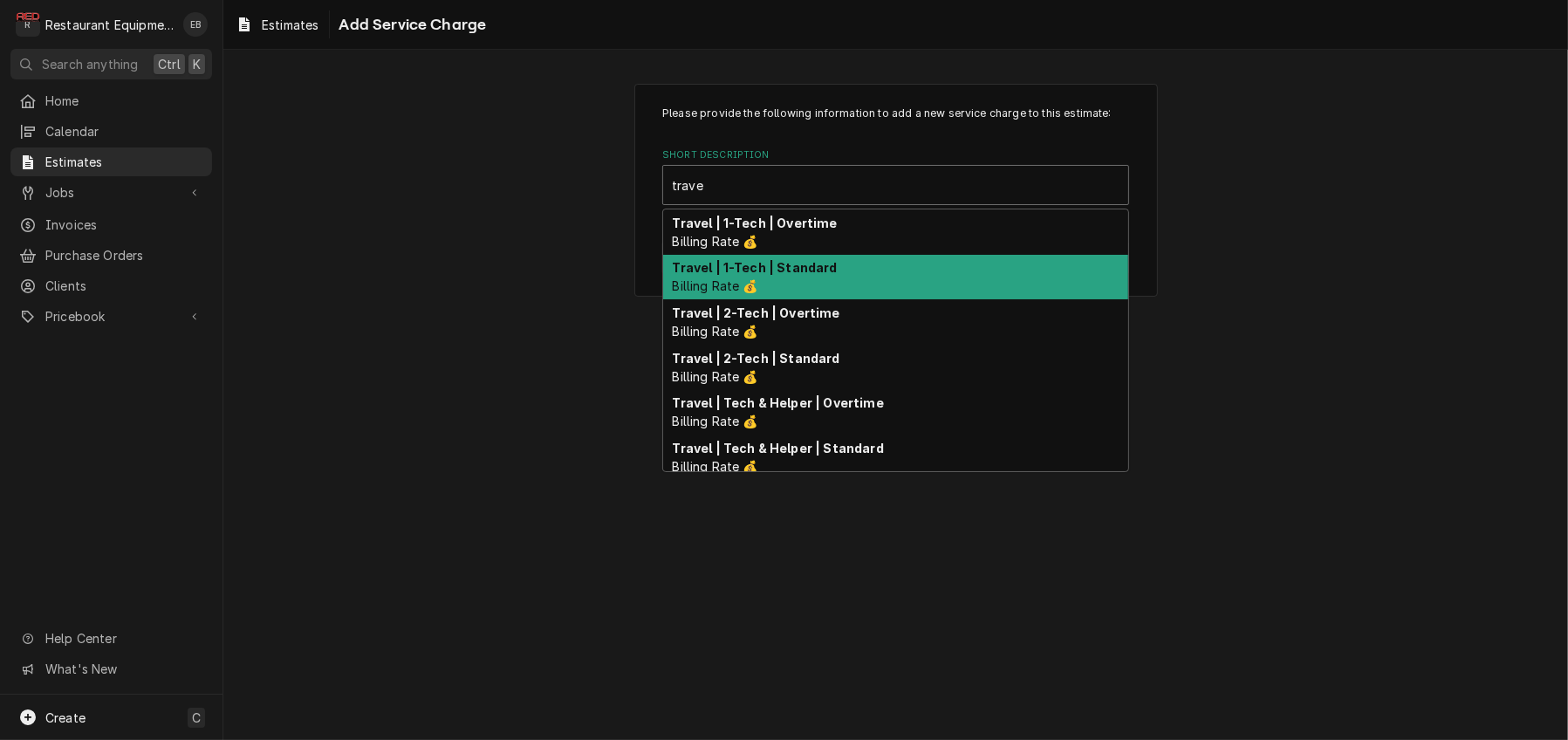
click at [773, 275] on strong "Travel | 1-Tech | Standard" at bounding box center [756, 267] width 165 height 15
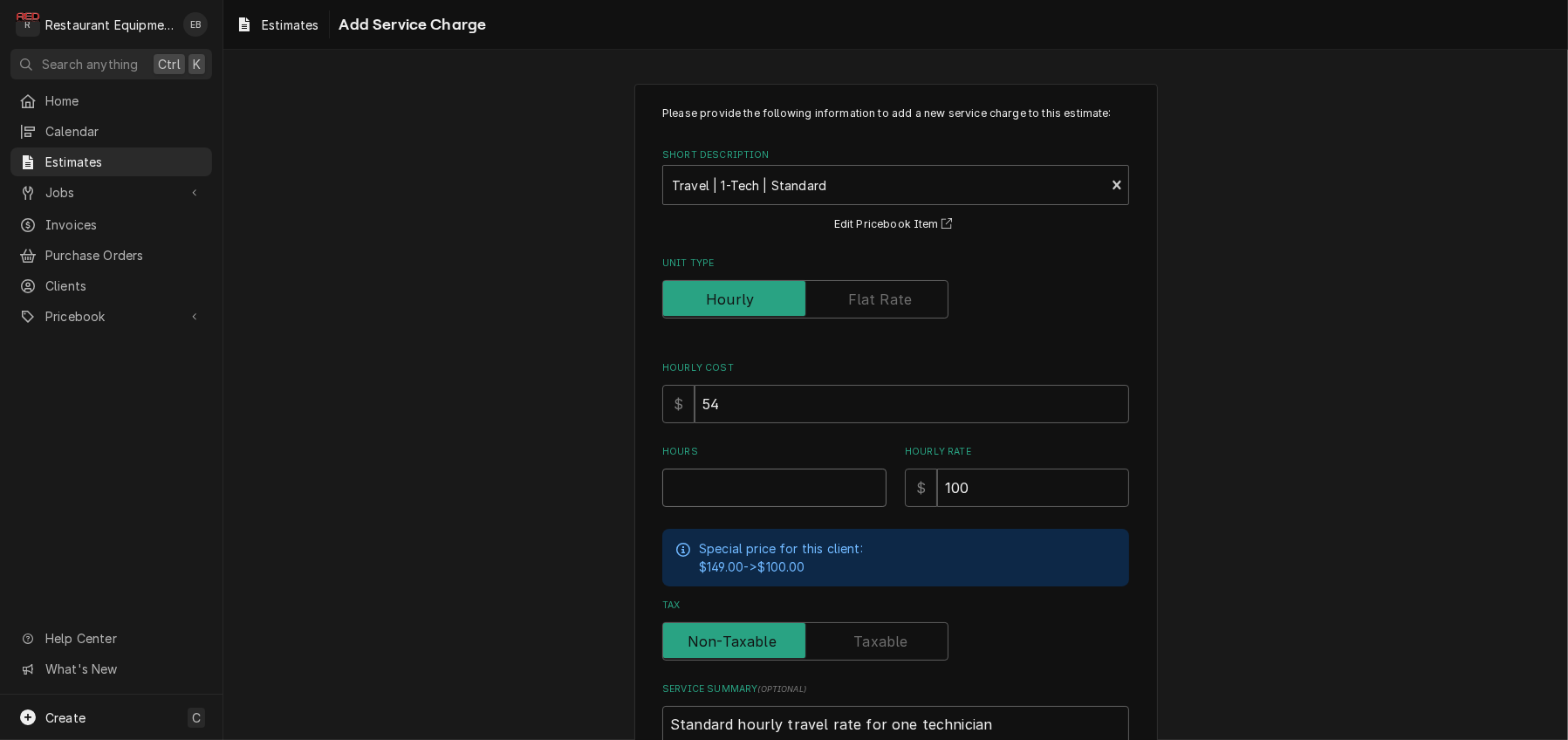
click at [805, 507] on input "Hours" at bounding box center [774, 488] width 224 height 39
type textarea "x"
type input "1"
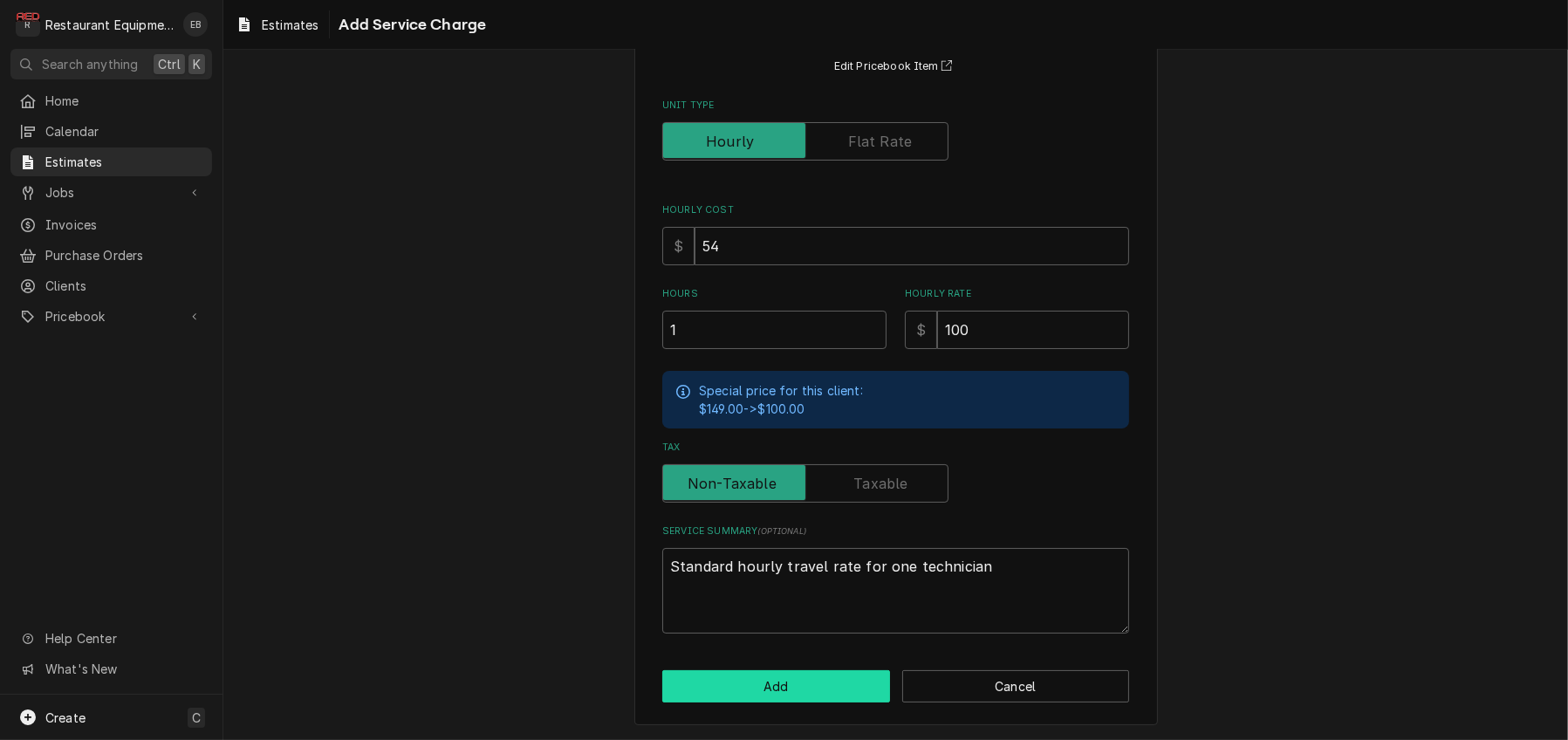
click at [809, 678] on button "Add" at bounding box center [776, 686] width 228 height 32
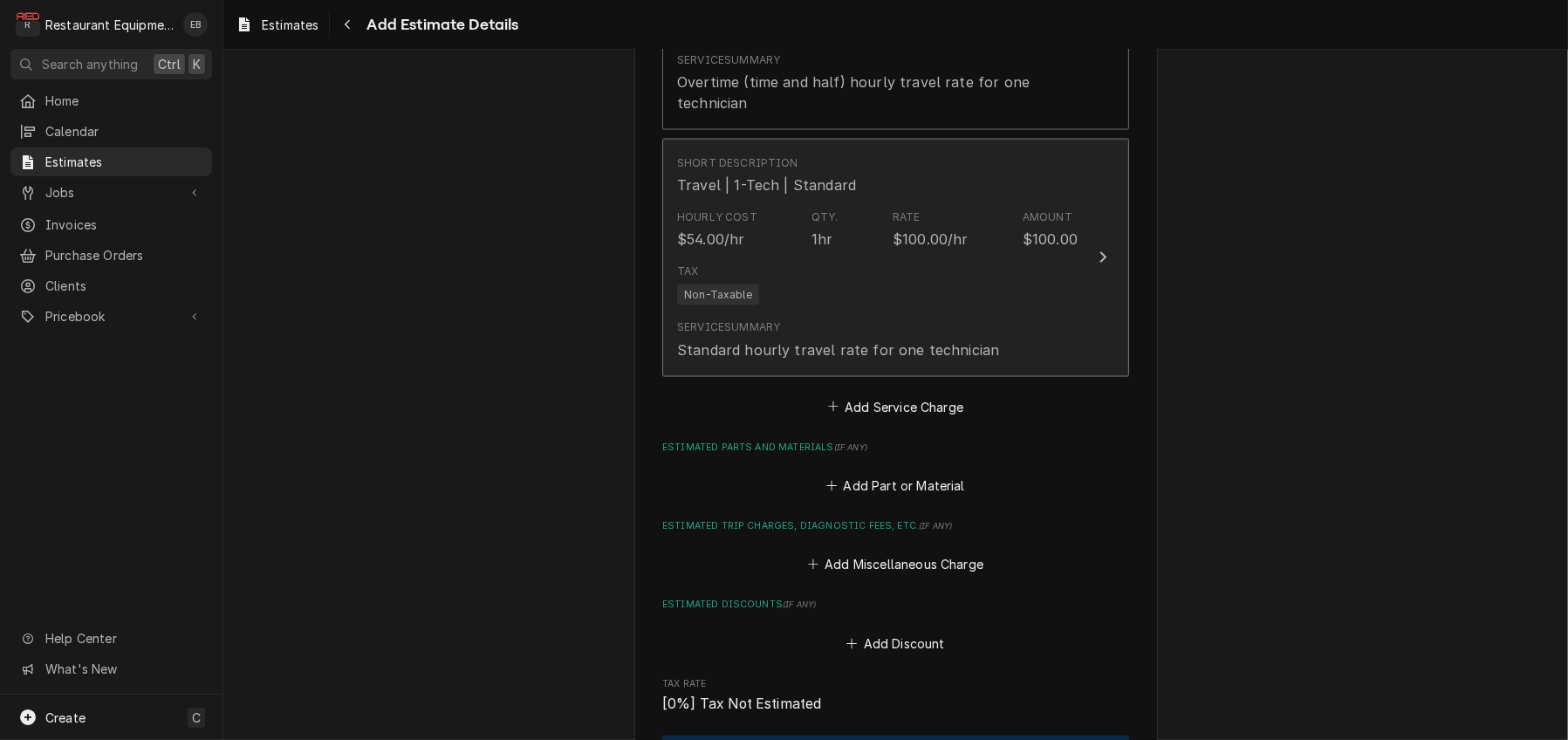
type textarea "x"
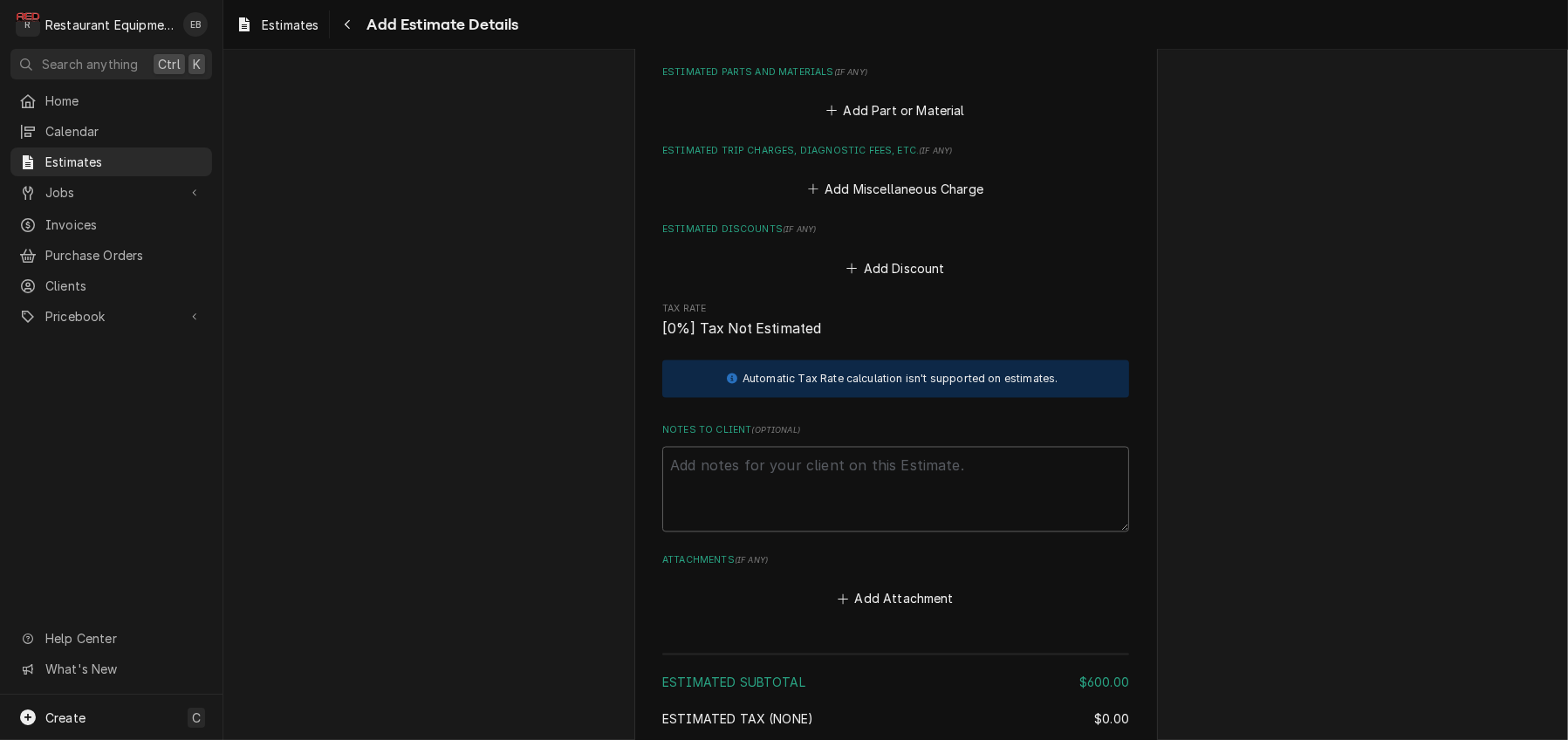
scroll to position [3672, 0]
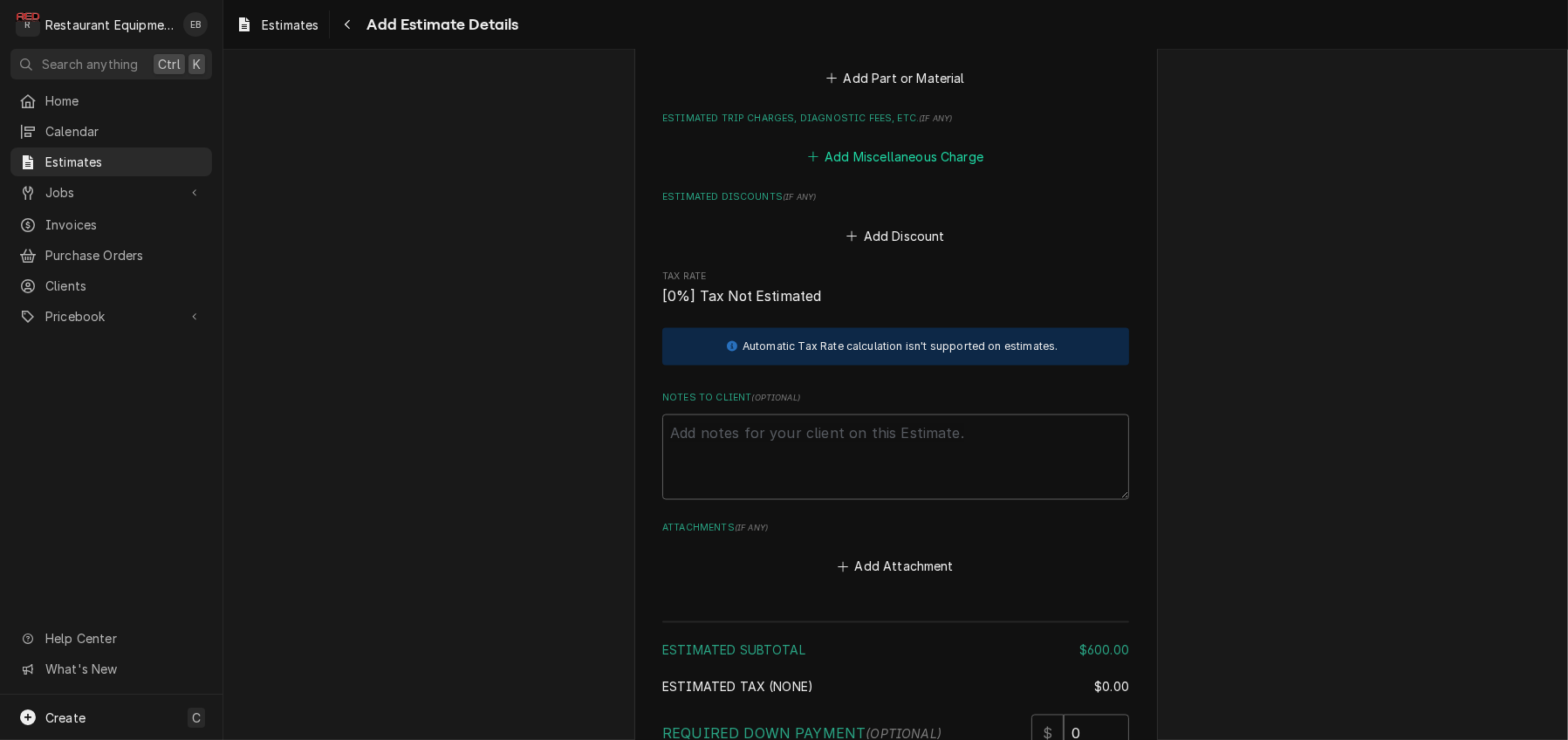
click at [879, 169] on button "Add Miscellaneous Charge" at bounding box center [895, 157] width 182 height 25
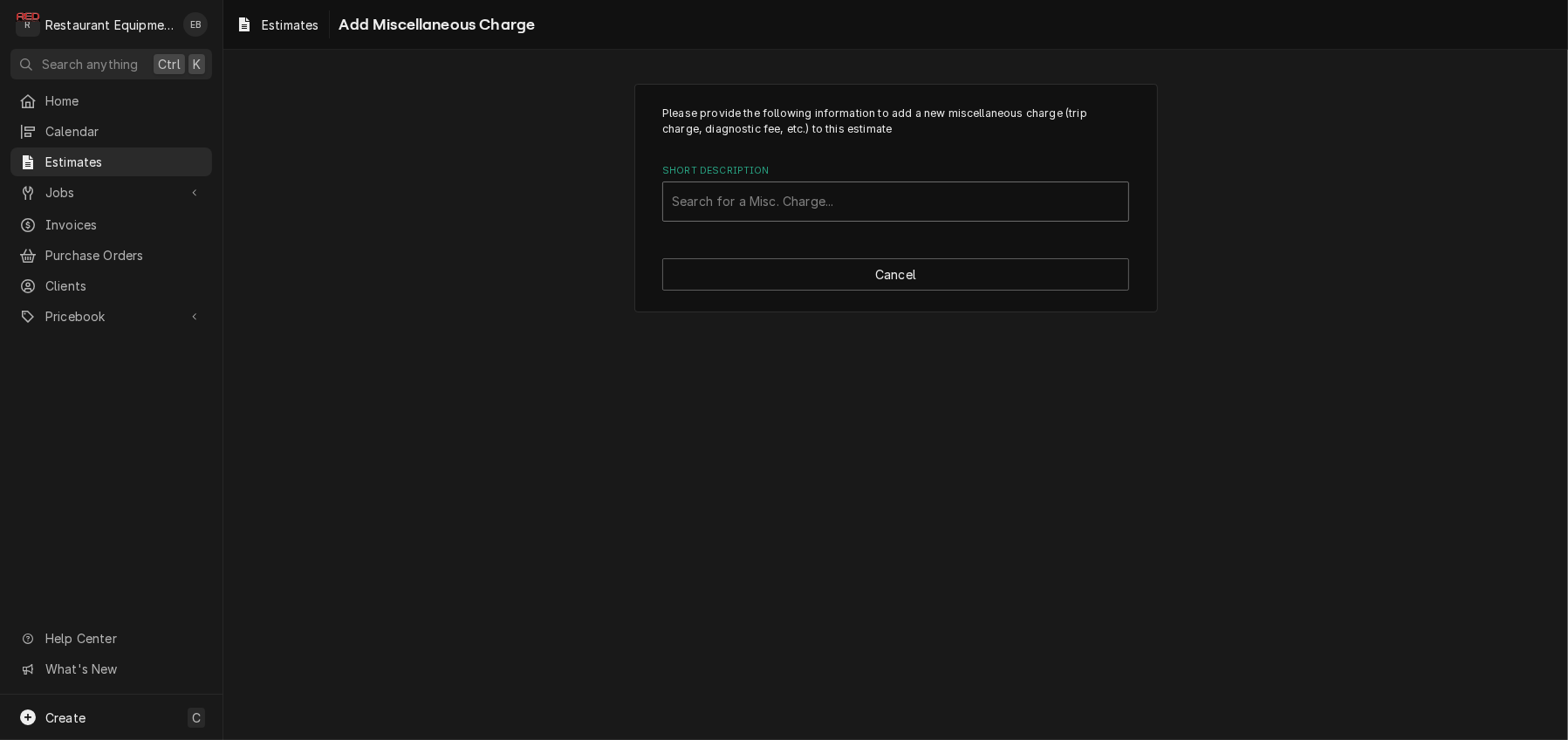
click at [843, 218] on div "Short Description" at bounding box center [896, 201] width 448 height 31
type input "truck"
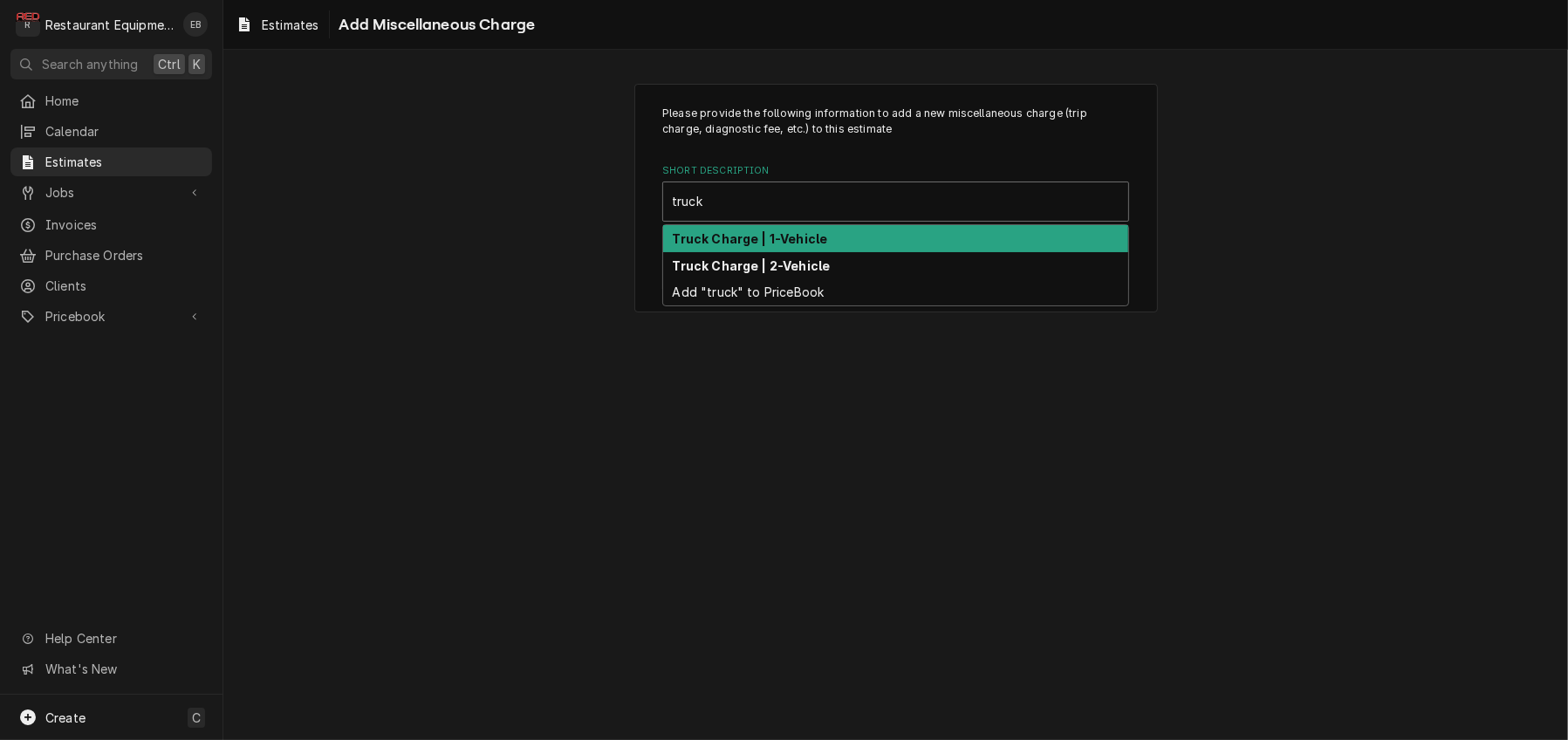
click at [784, 246] on strong "Truck Charge | 1-Vehicle" at bounding box center [750, 239] width 155 height 15
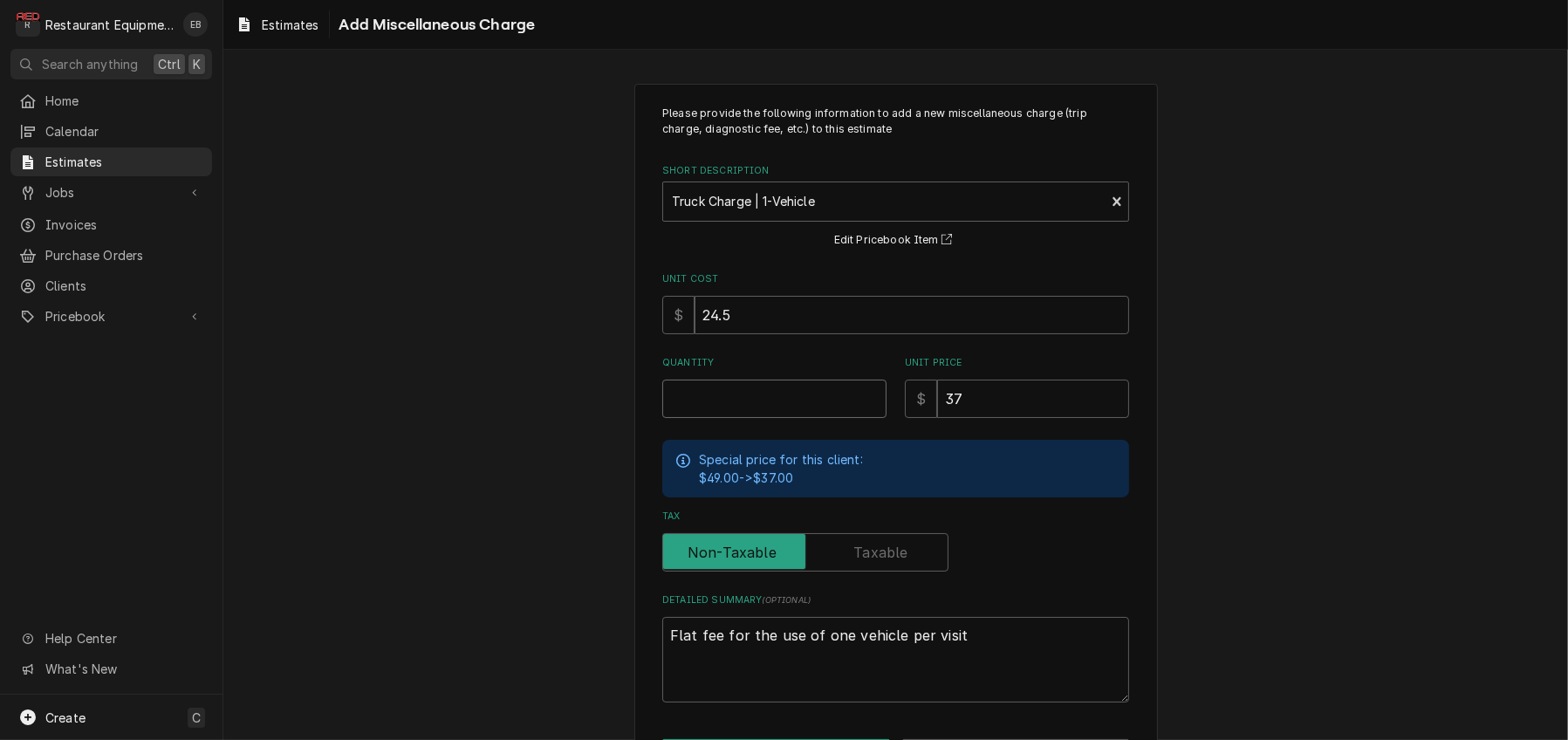
click at [749, 418] on input "Quantity" at bounding box center [774, 398] width 224 height 39
type textarea "x"
type input "2"
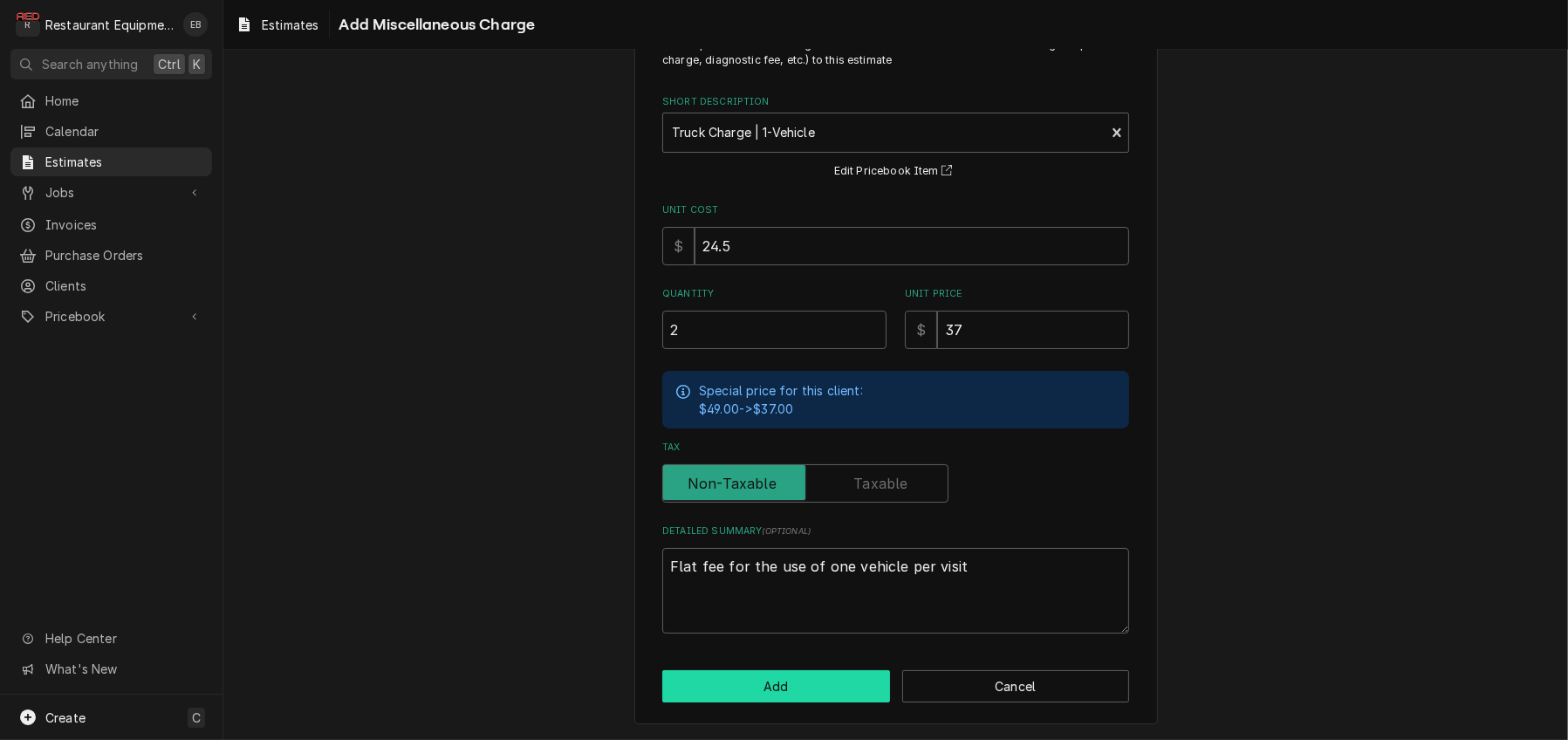
click at [828, 684] on button "Add" at bounding box center [776, 686] width 228 height 32
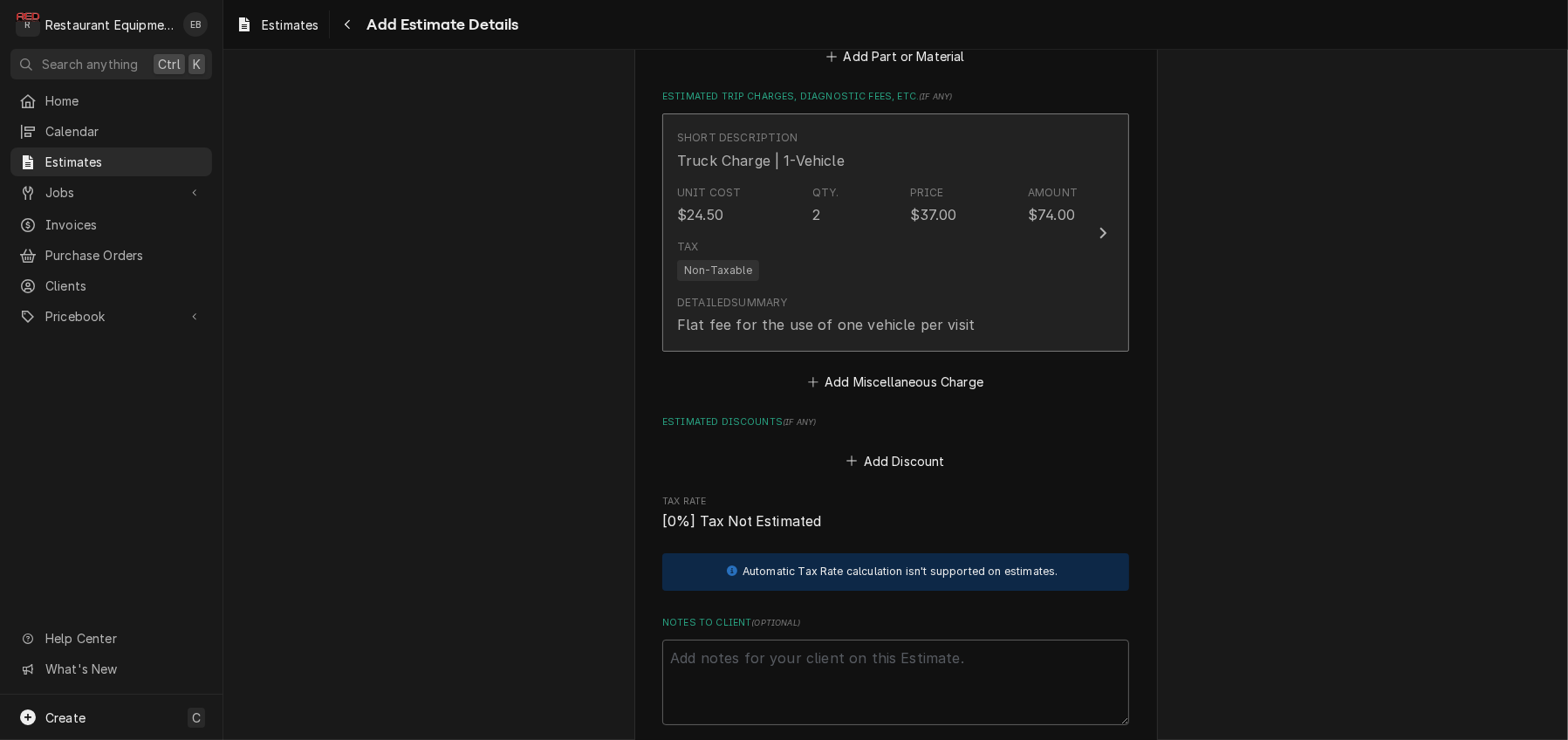
type textarea "x"
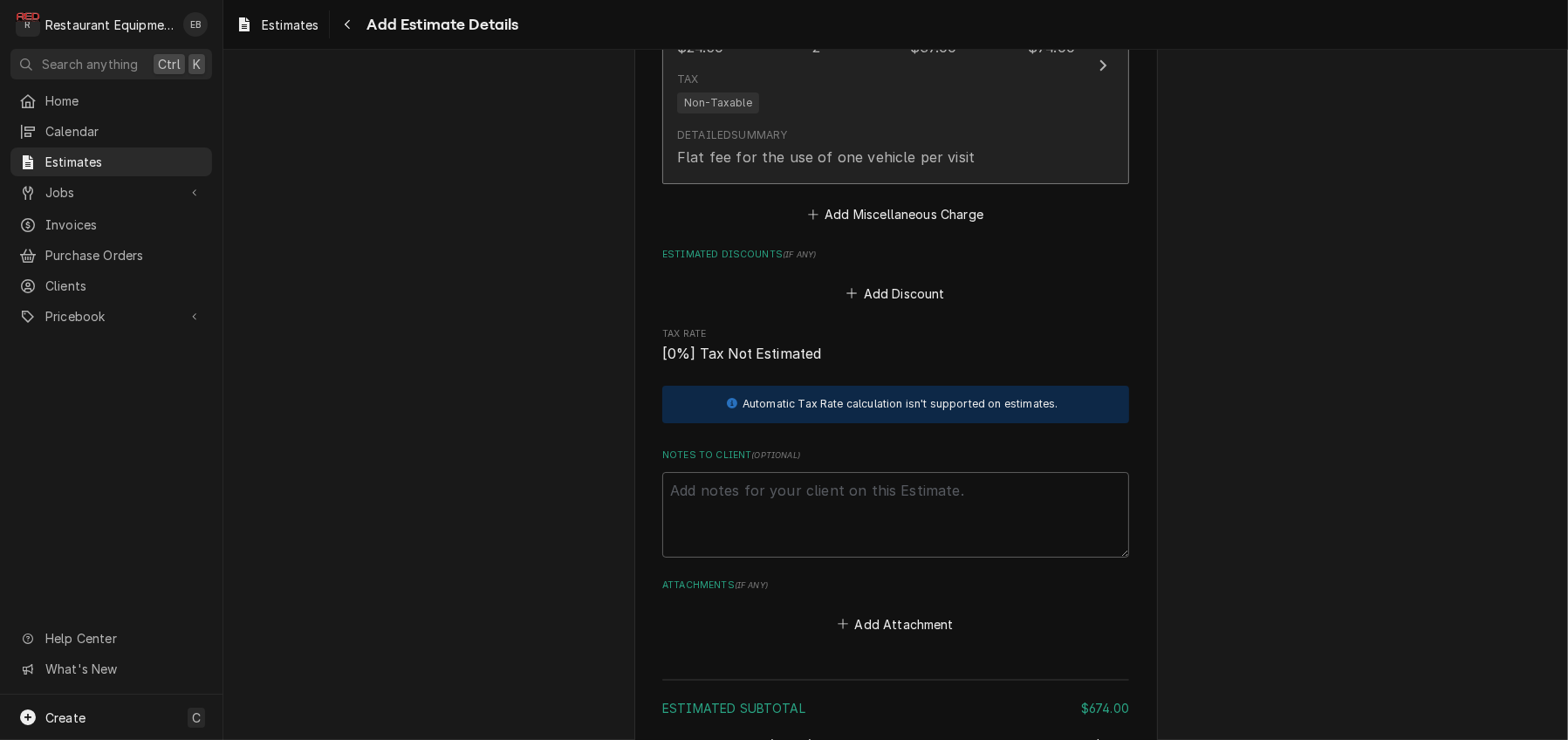
scroll to position [3868, 0]
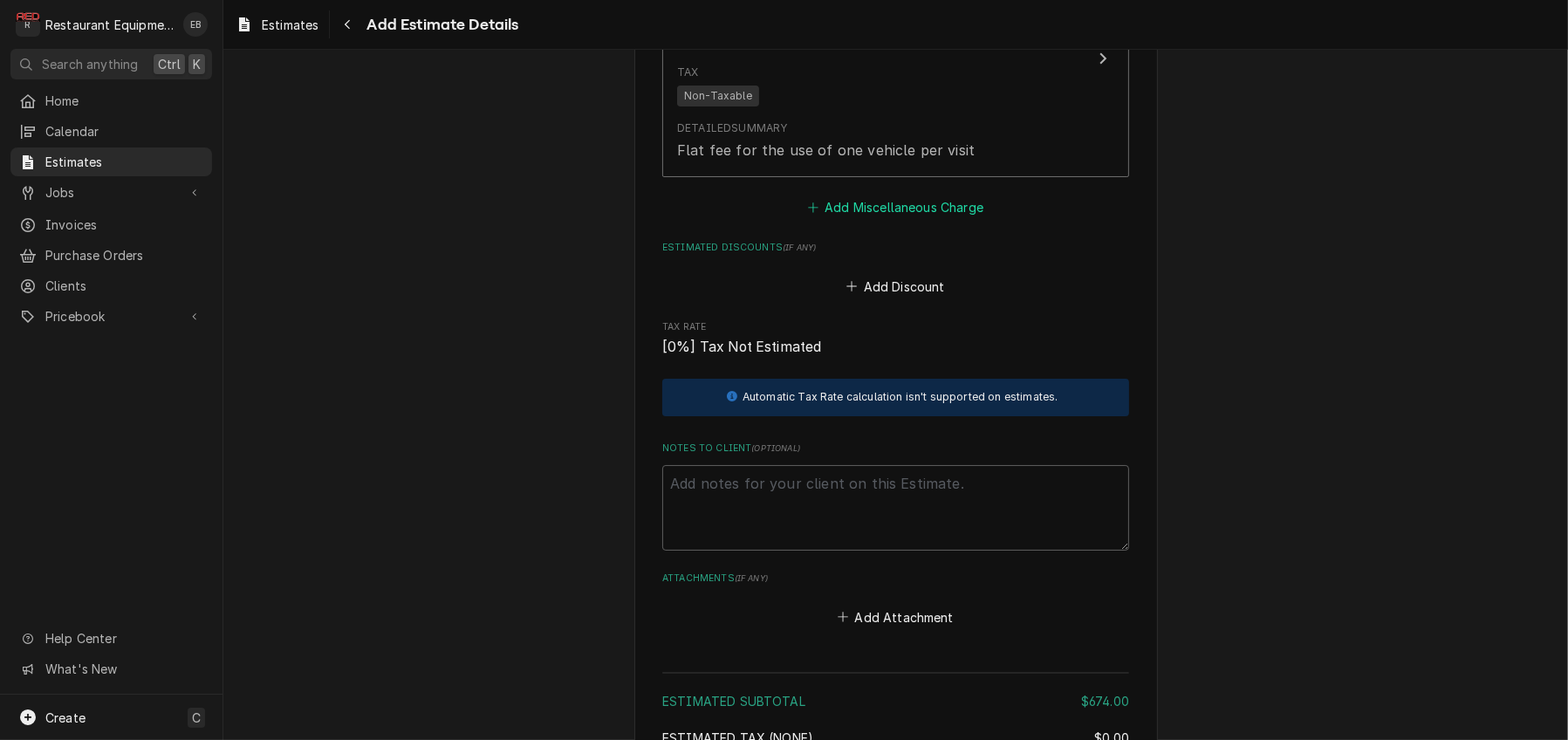
click at [889, 220] on button "Add Miscellaneous Charge" at bounding box center [895, 207] width 182 height 25
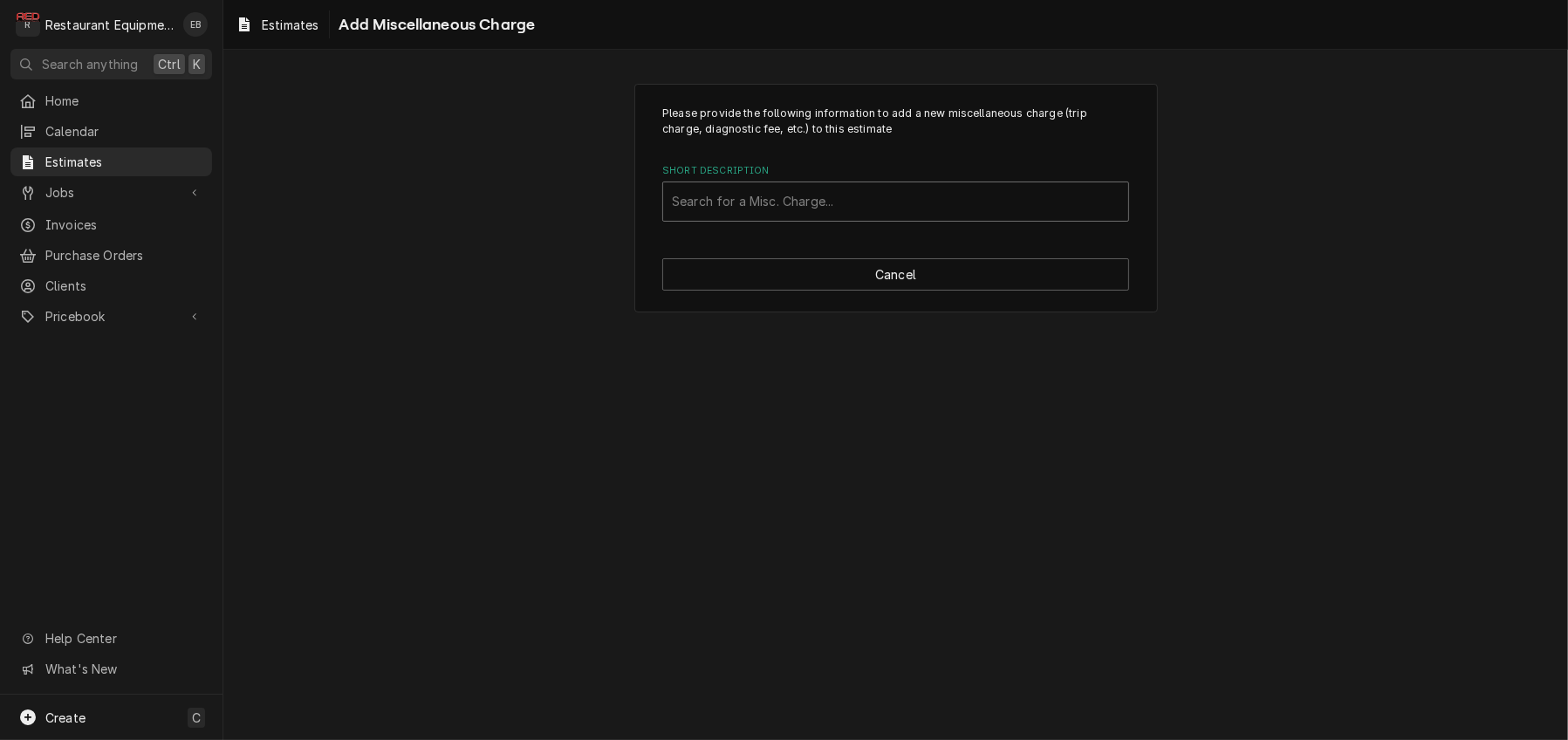
click at [856, 218] on div "Short Description" at bounding box center [896, 201] width 448 height 31
type input "shipping"
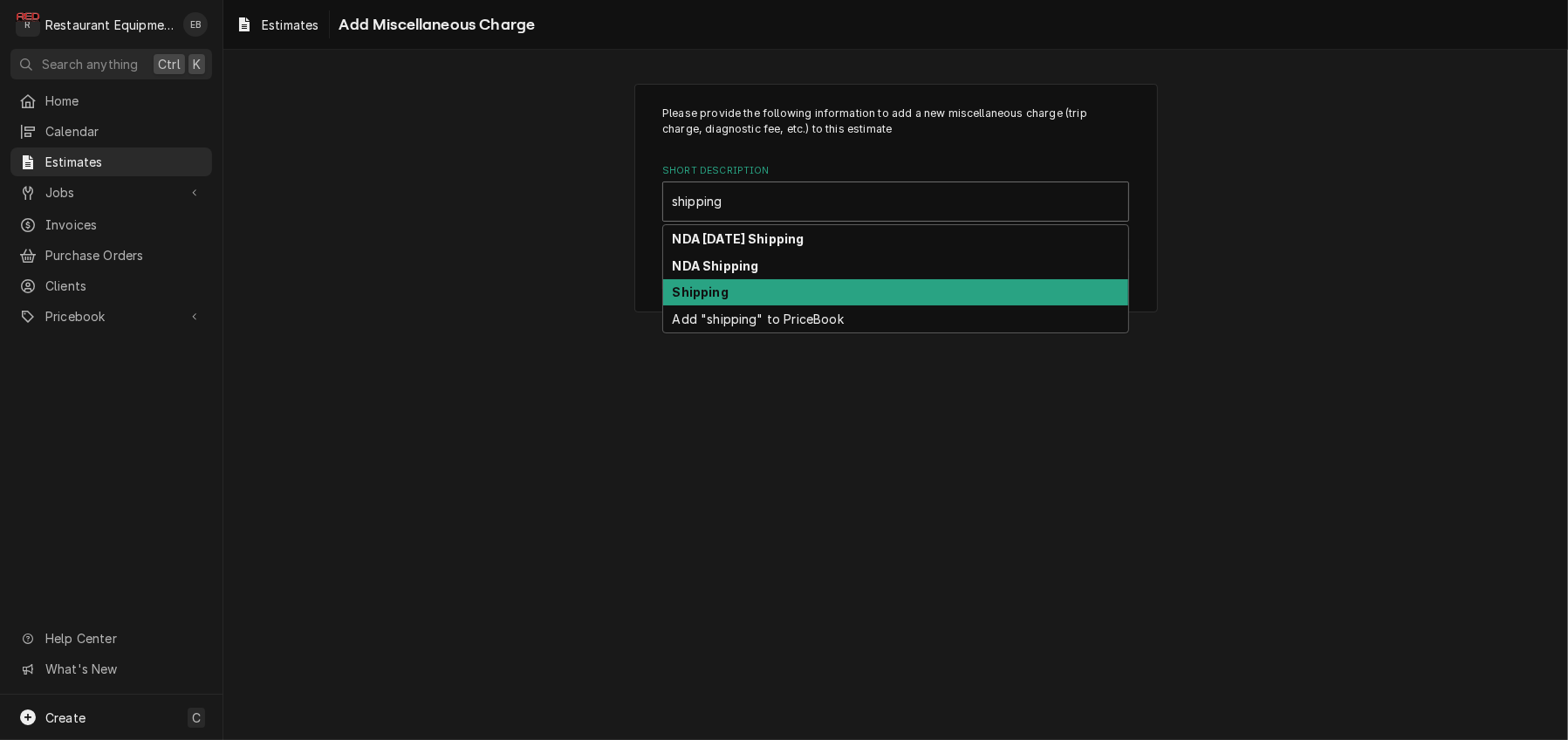
click at [737, 307] on div "Shipping" at bounding box center [895, 292] width 465 height 27
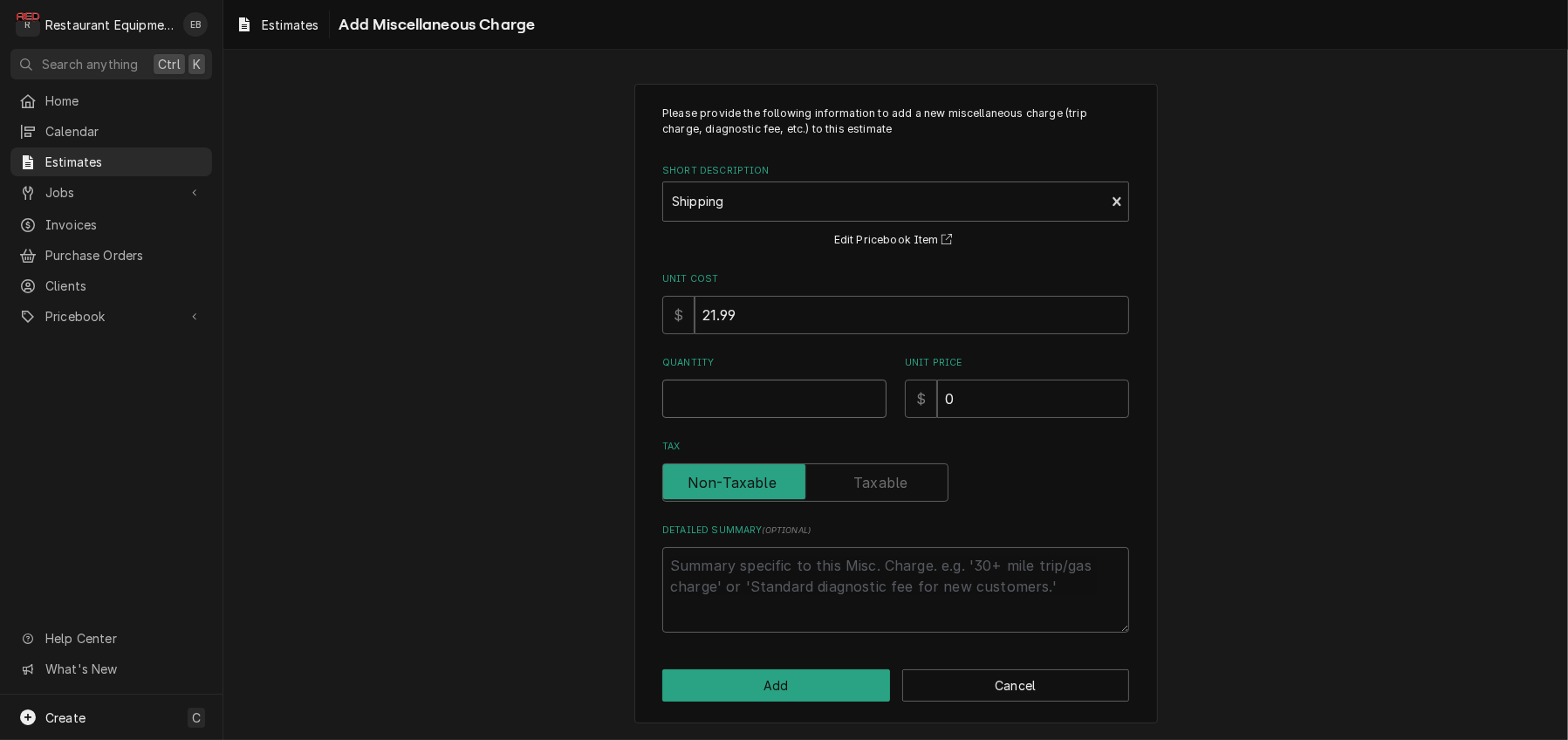
click at [771, 418] on input "Quantity" at bounding box center [774, 398] width 224 height 39
type textarea "x"
type input "1"
click at [994, 418] on input "0" at bounding box center [1033, 398] width 192 height 39
type textarea "x"
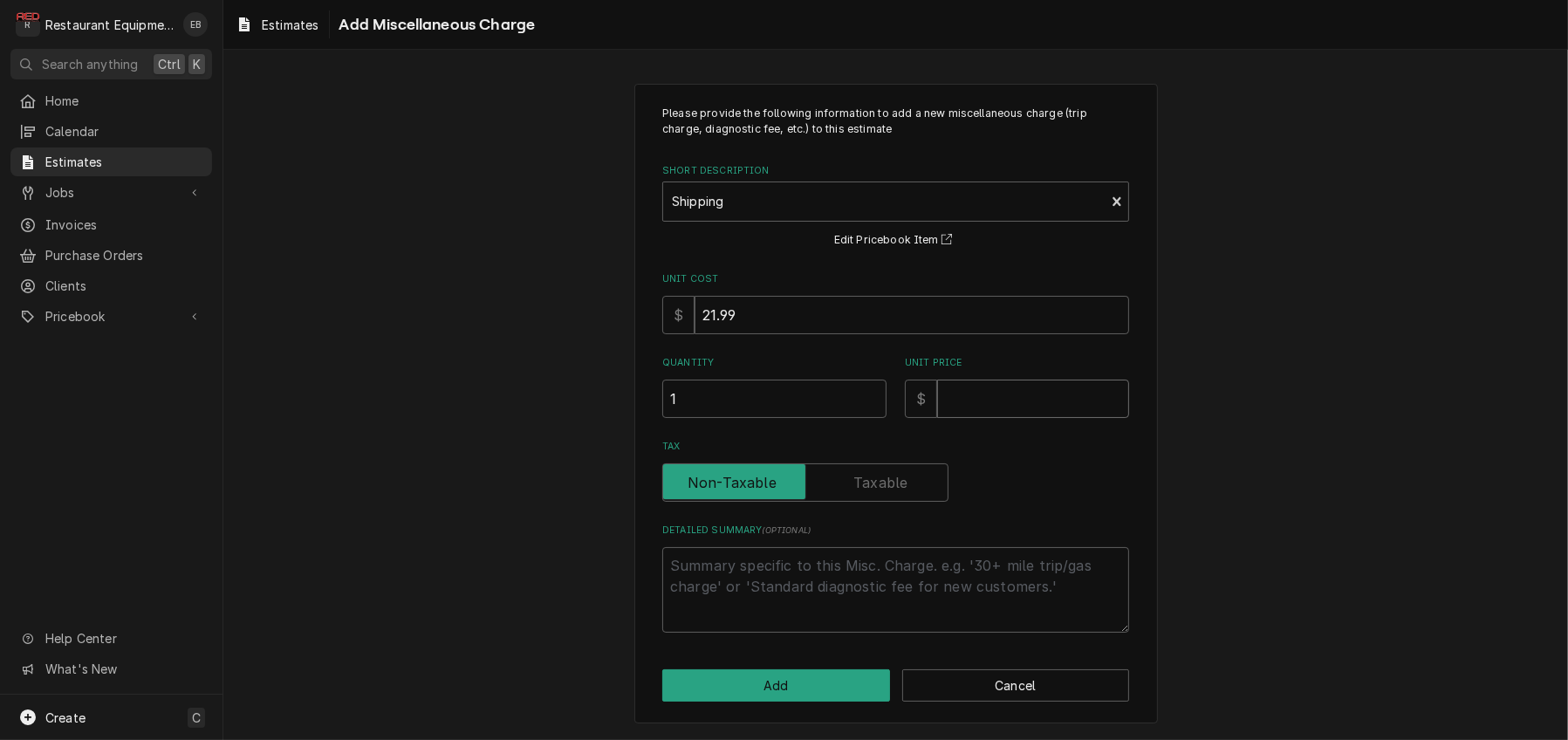
type textarea "x"
type input "5"
type textarea "x"
type input "56"
type textarea "x"
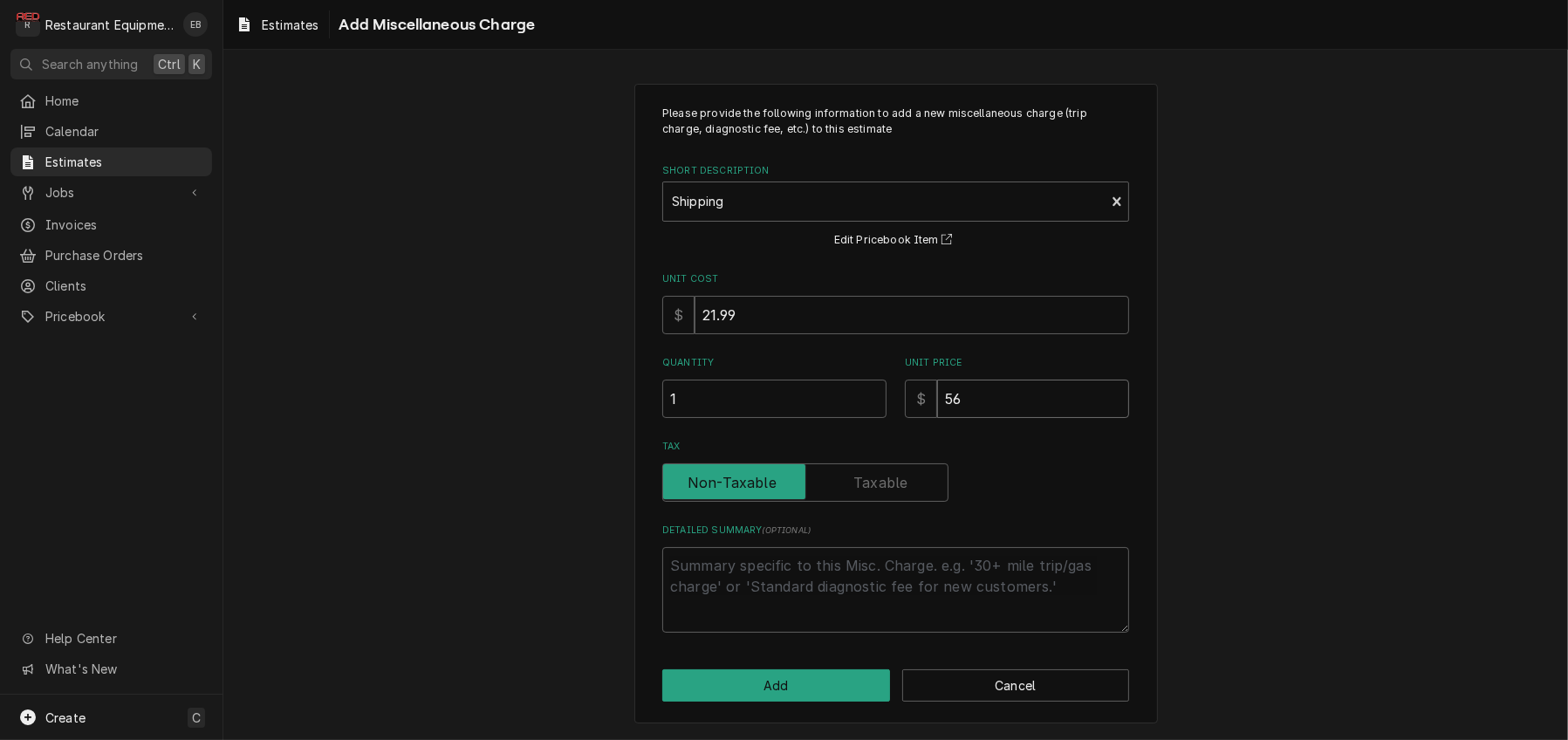
type input "5"
type textarea "x"
type input "6"
type textarea "x"
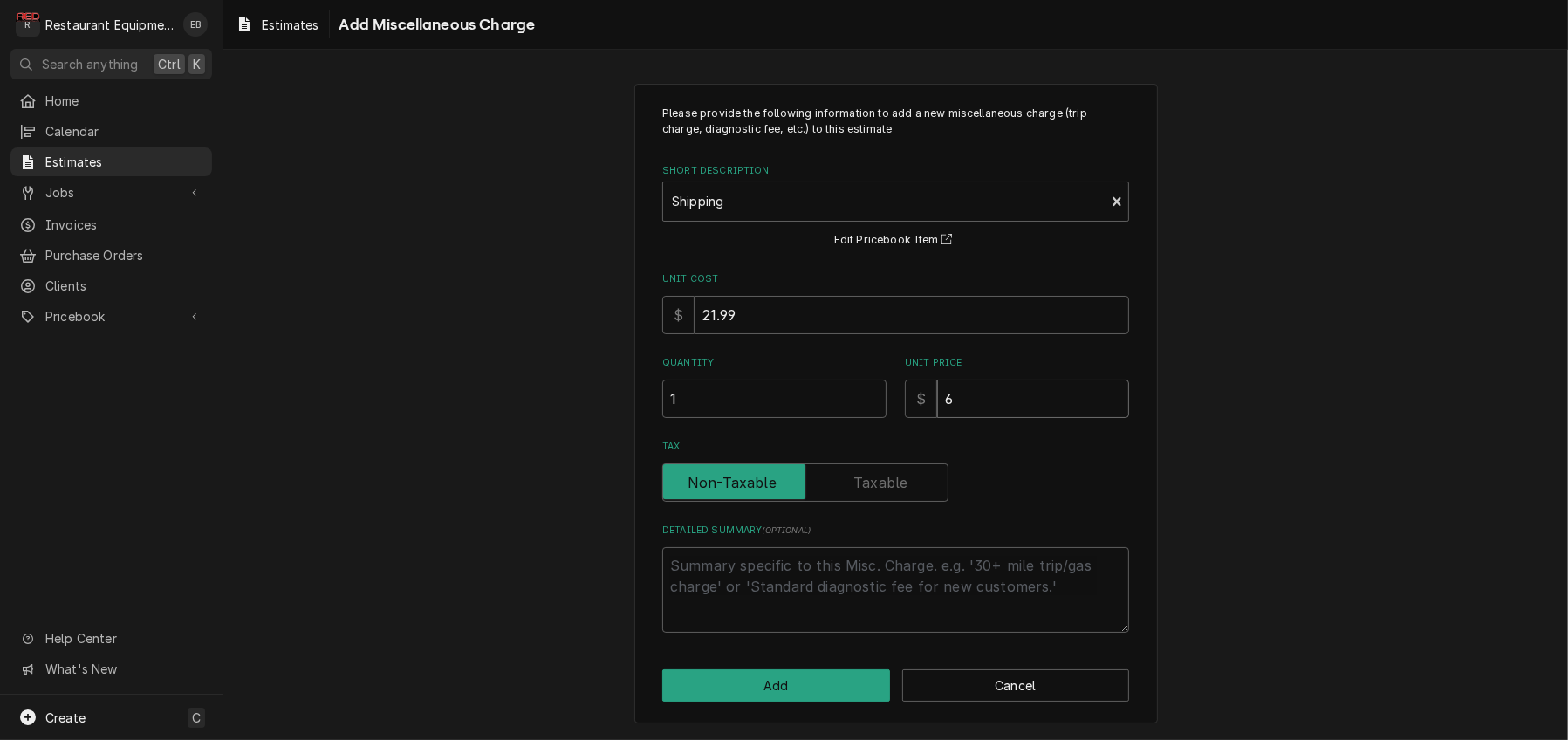
type input "67"
type textarea "x"
type input "67.8"
type textarea "x"
type input "67.88"
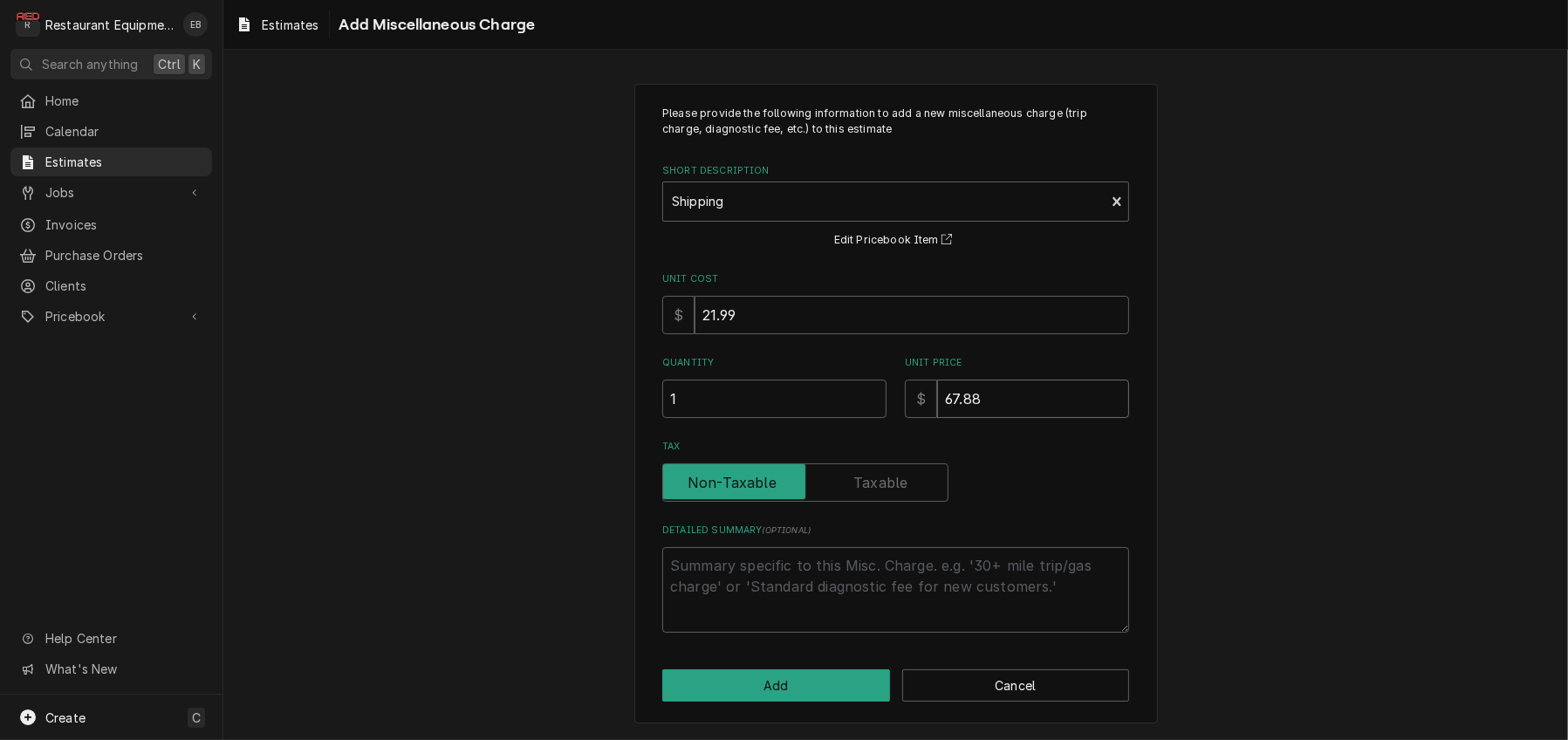
type textarea "x"
type input "67.8"
type textarea "x"
type input "67"
type textarea "x"
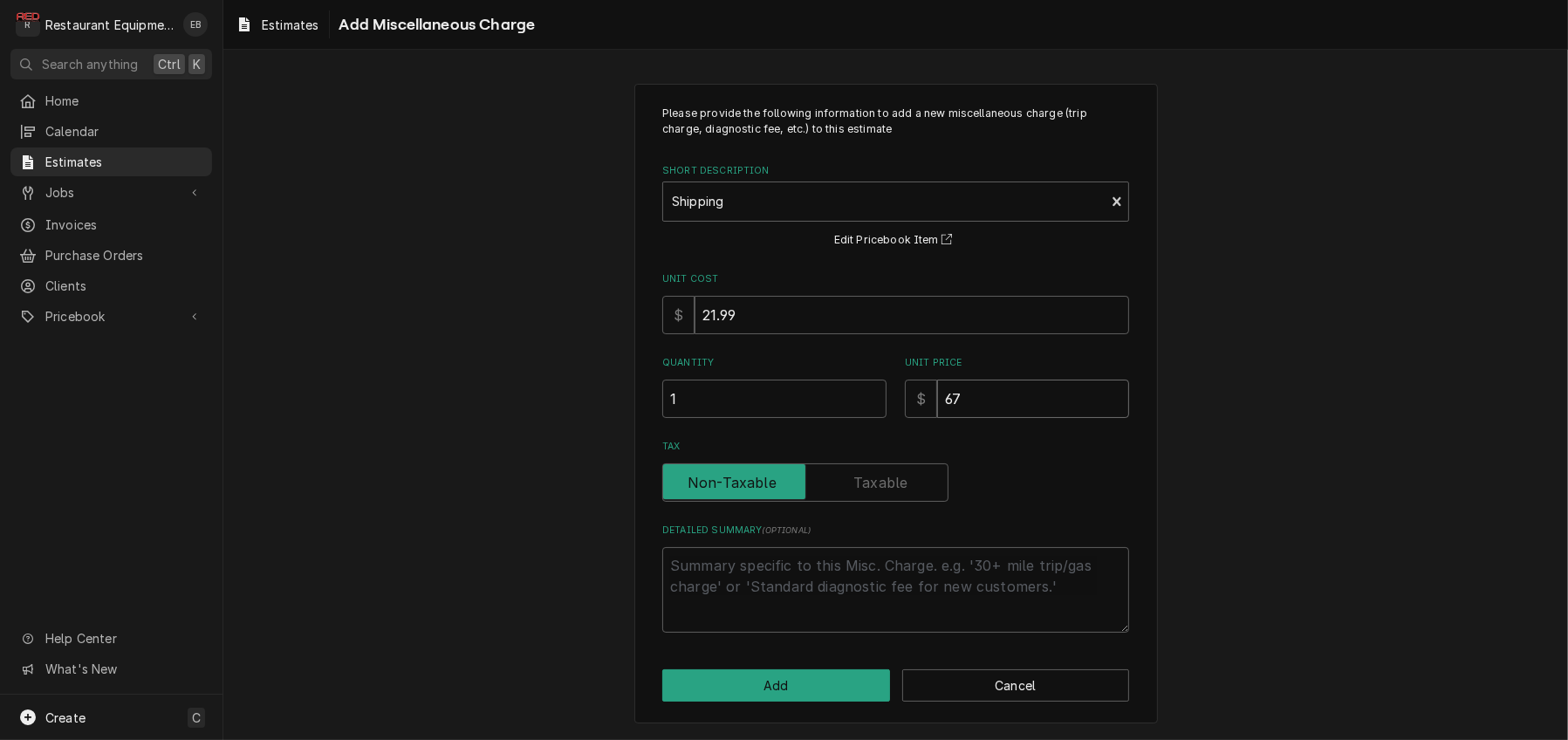
type input "67.4"
type textarea "x"
type input "67.44"
type textarea "x"
type input "67.44"
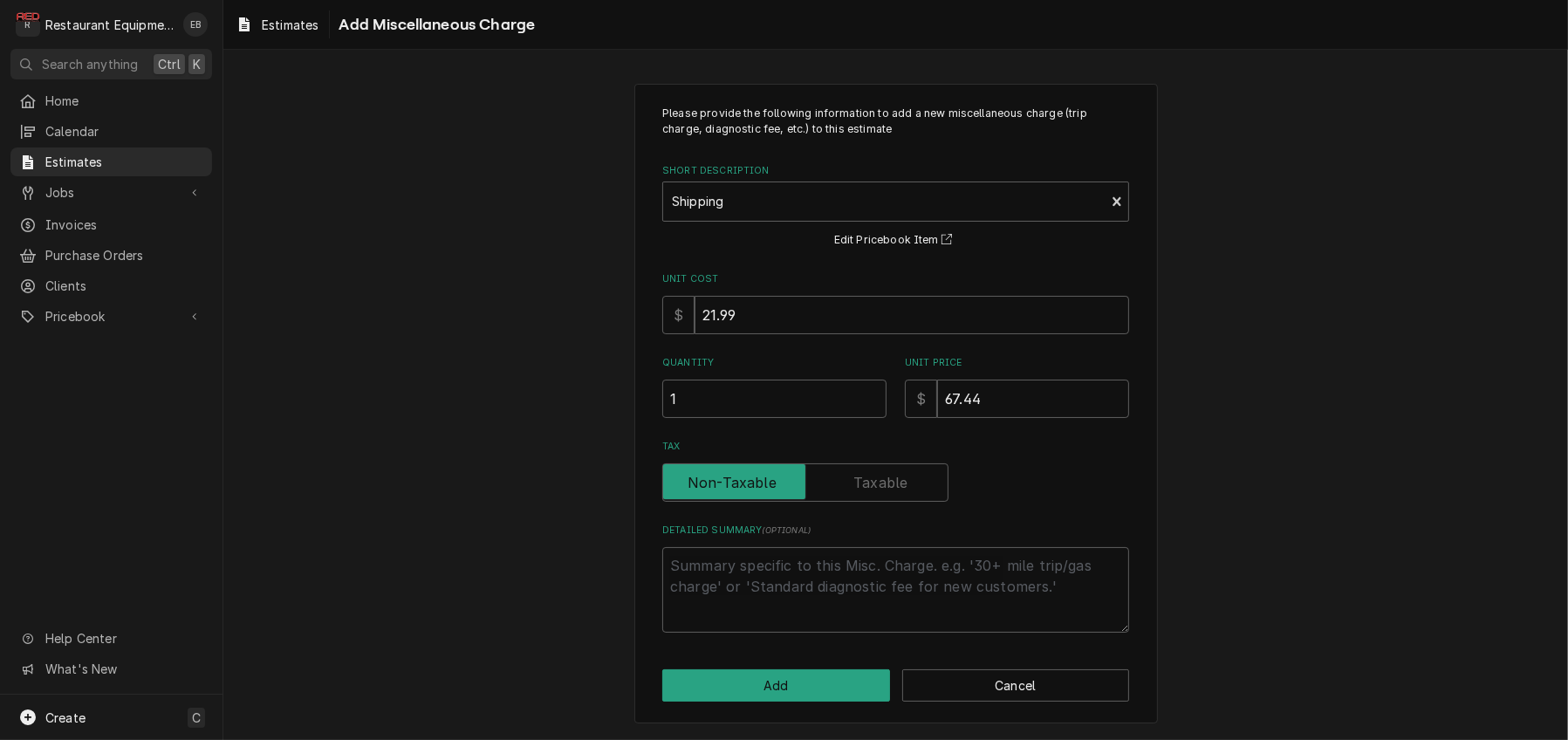
scroll to position [72, 0]
click at [796, 686] on button "Add" at bounding box center [776, 685] width 228 height 32
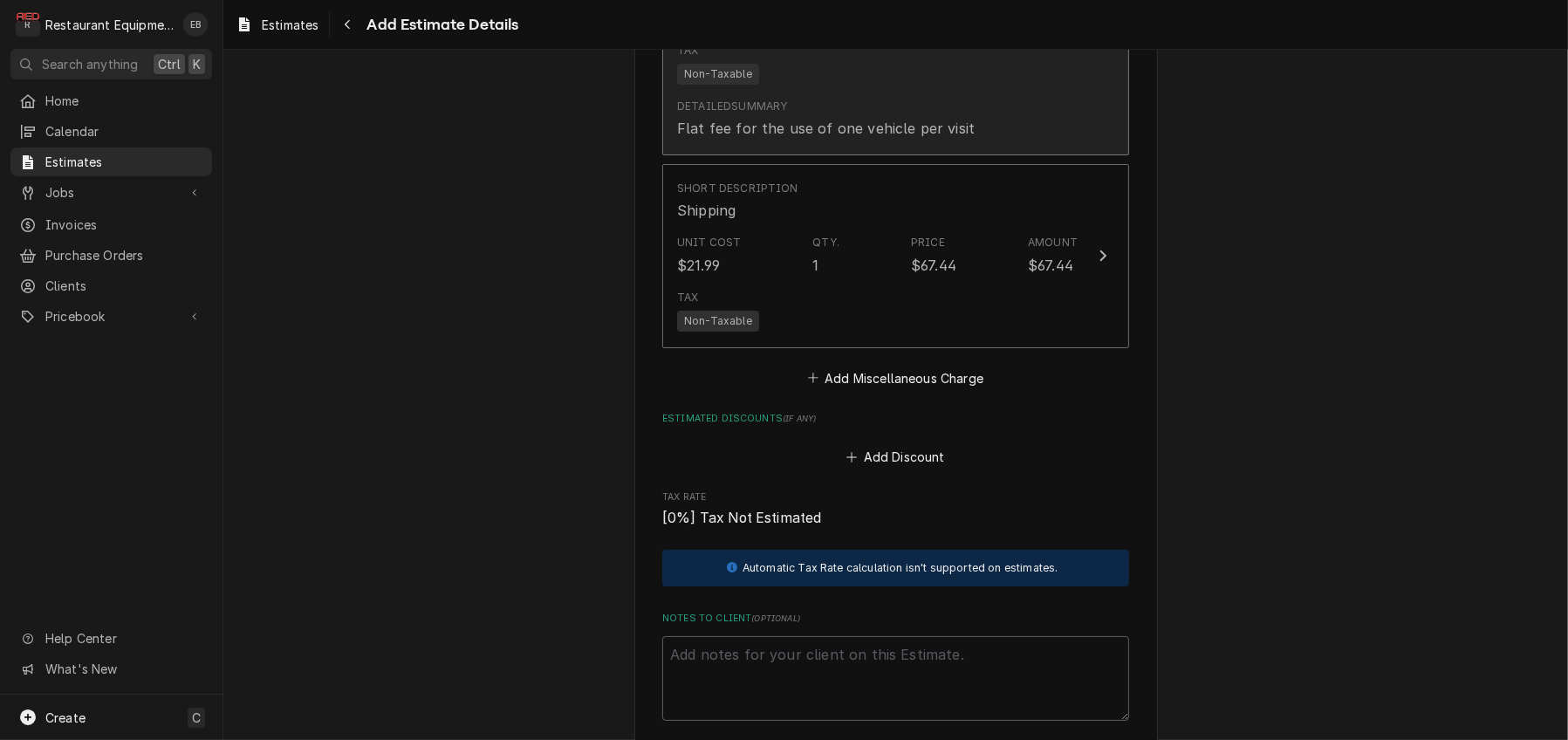
type textarea "x"
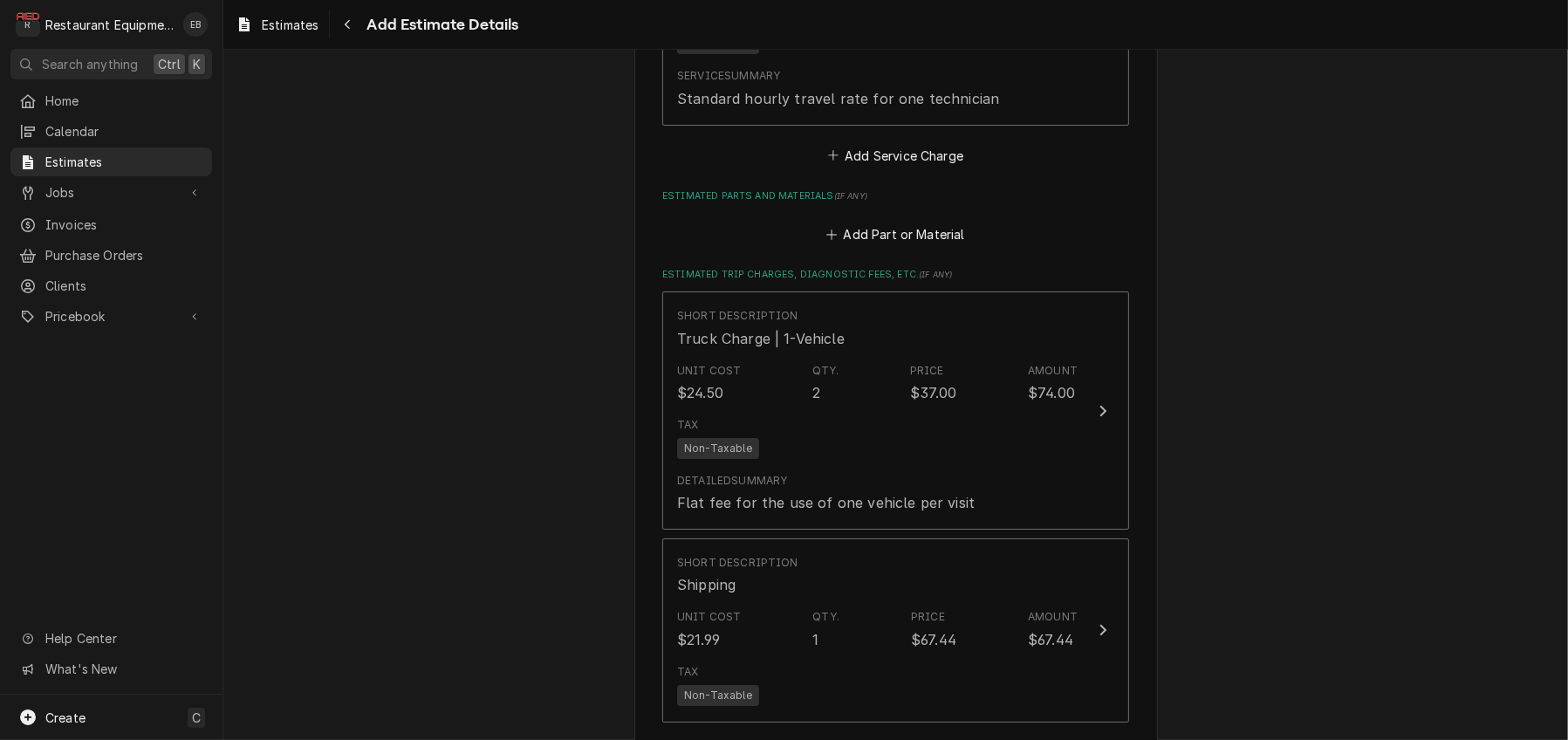
scroll to position [3540, 0]
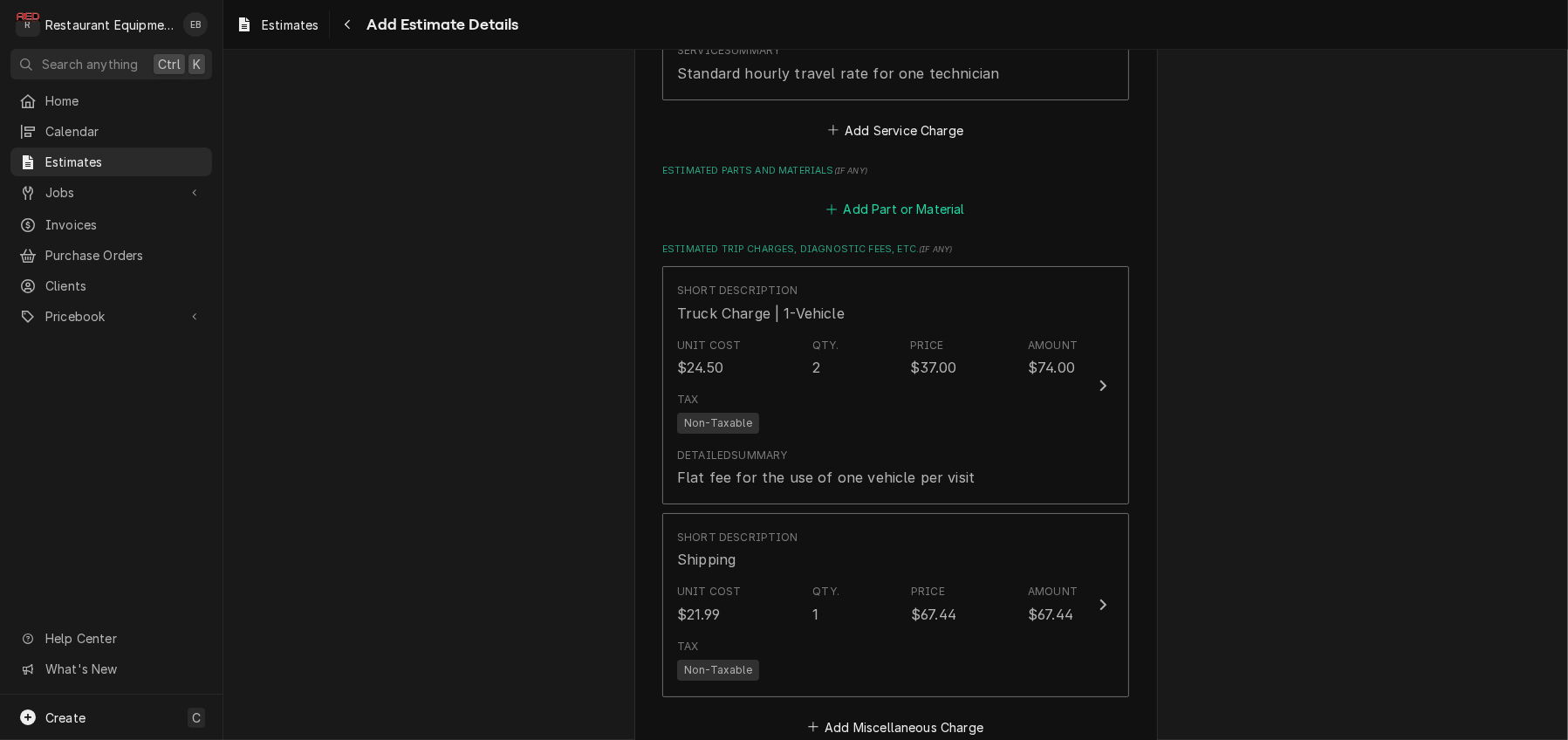
click at [878, 220] on button "Add Part or Material" at bounding box center [895, 208] width 144 height 25
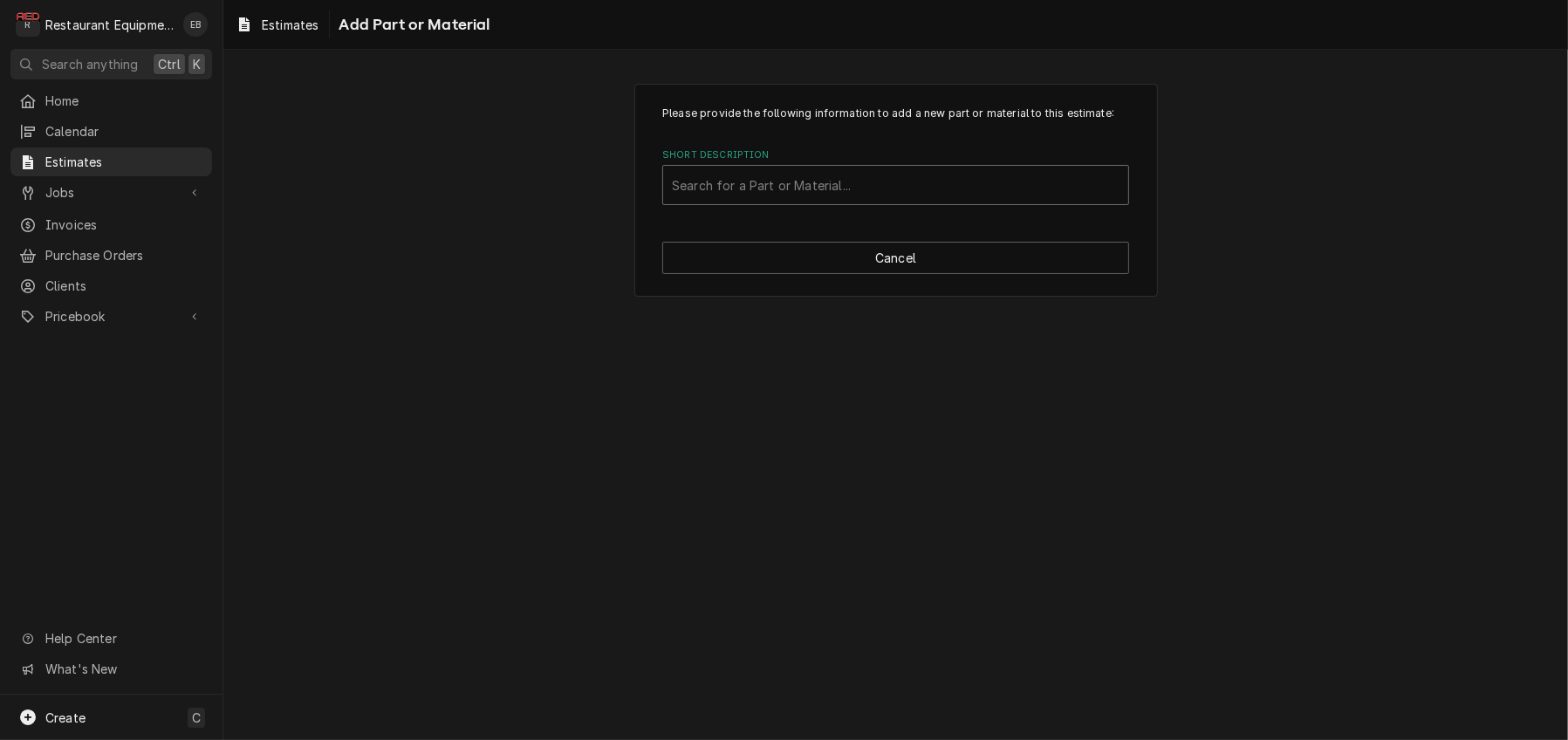
click at [862, 201] on div "Short Description" at bounding box center [896, 185] width 448 height 31
type input "Idler Assembly 1 Groove"
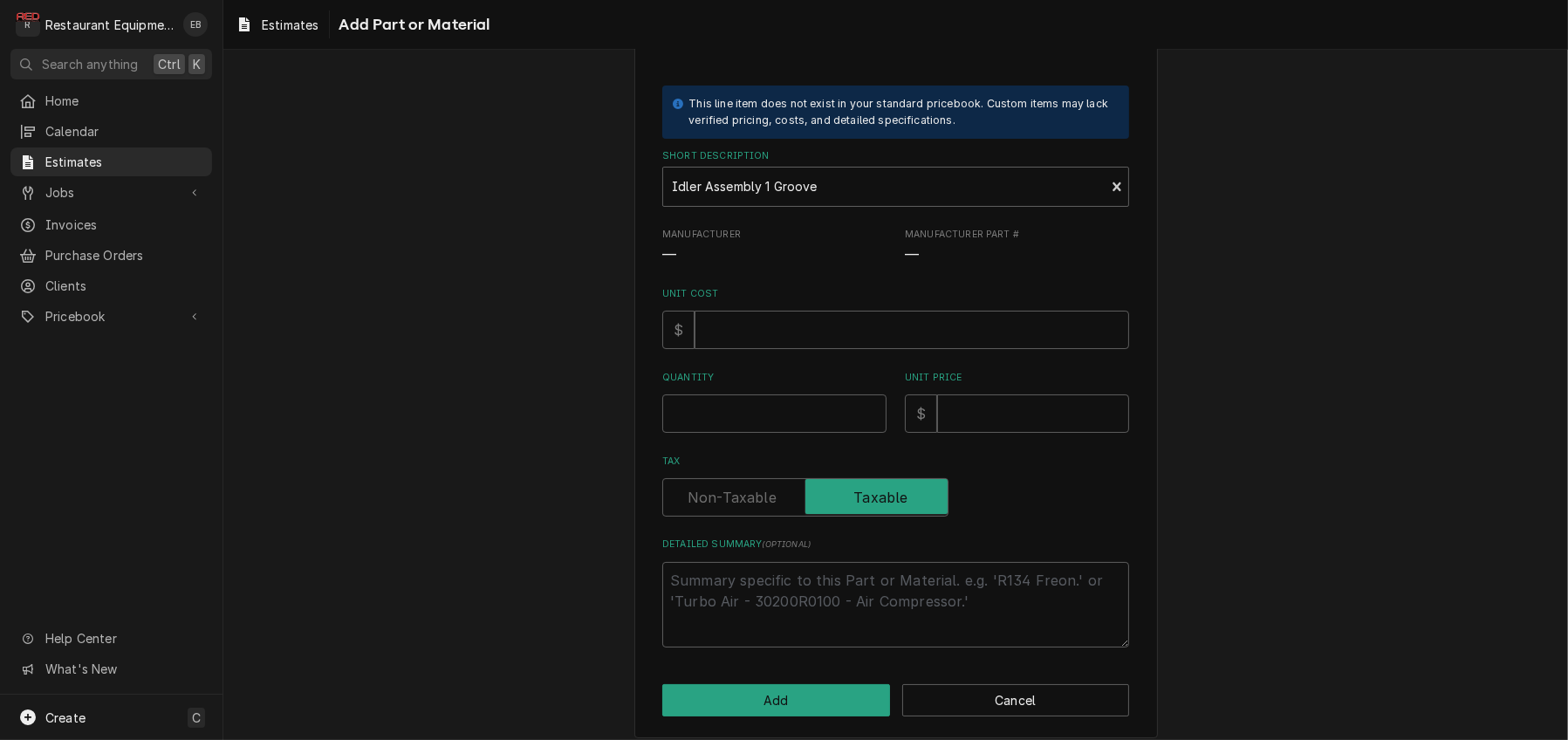
scroll to position [174, 0]
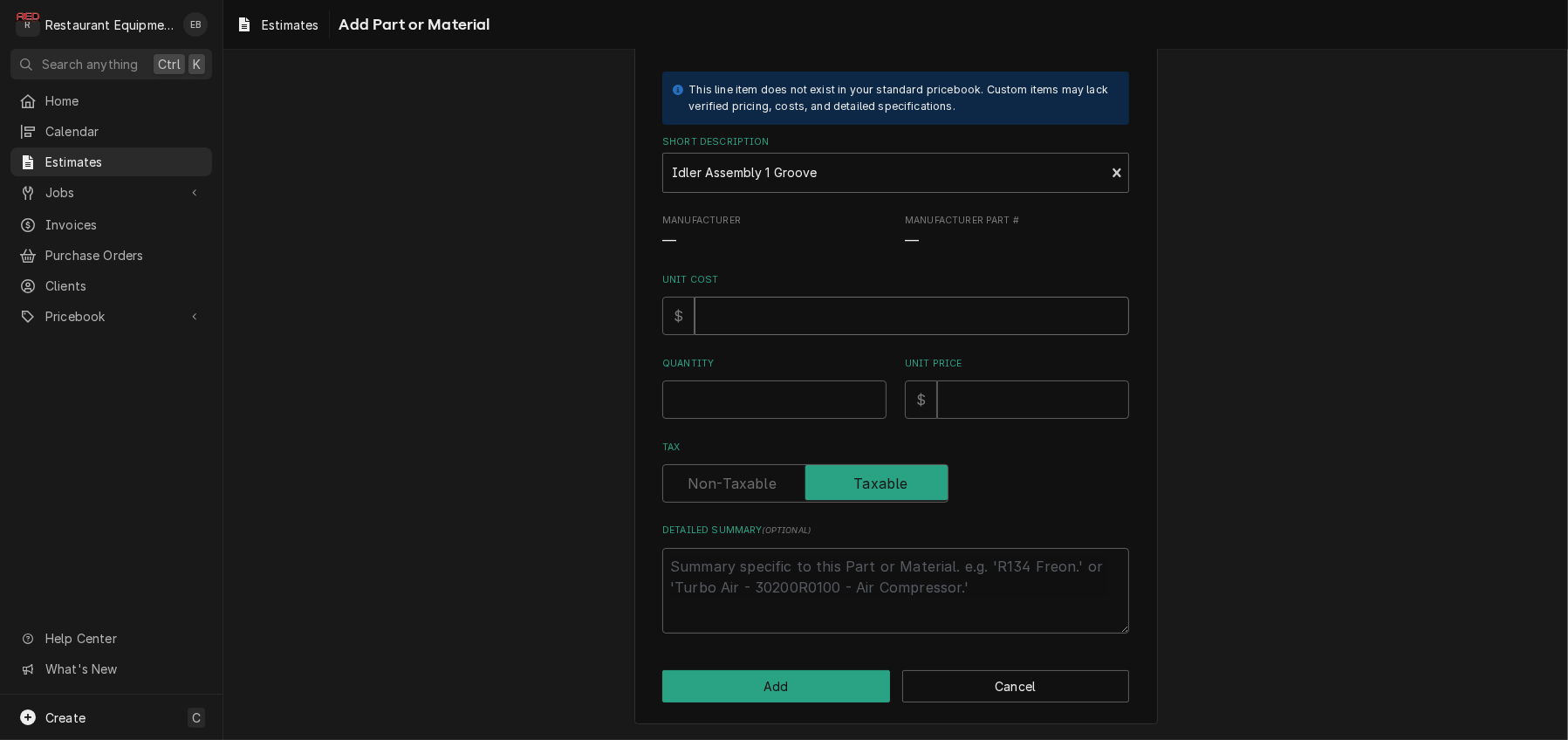
click at [764, 297] on input "Unit Cost" at bounding box center [912, 316] width 434 height 39
type textarea "x"
type input "1"
type textarea "x"
type input "15"
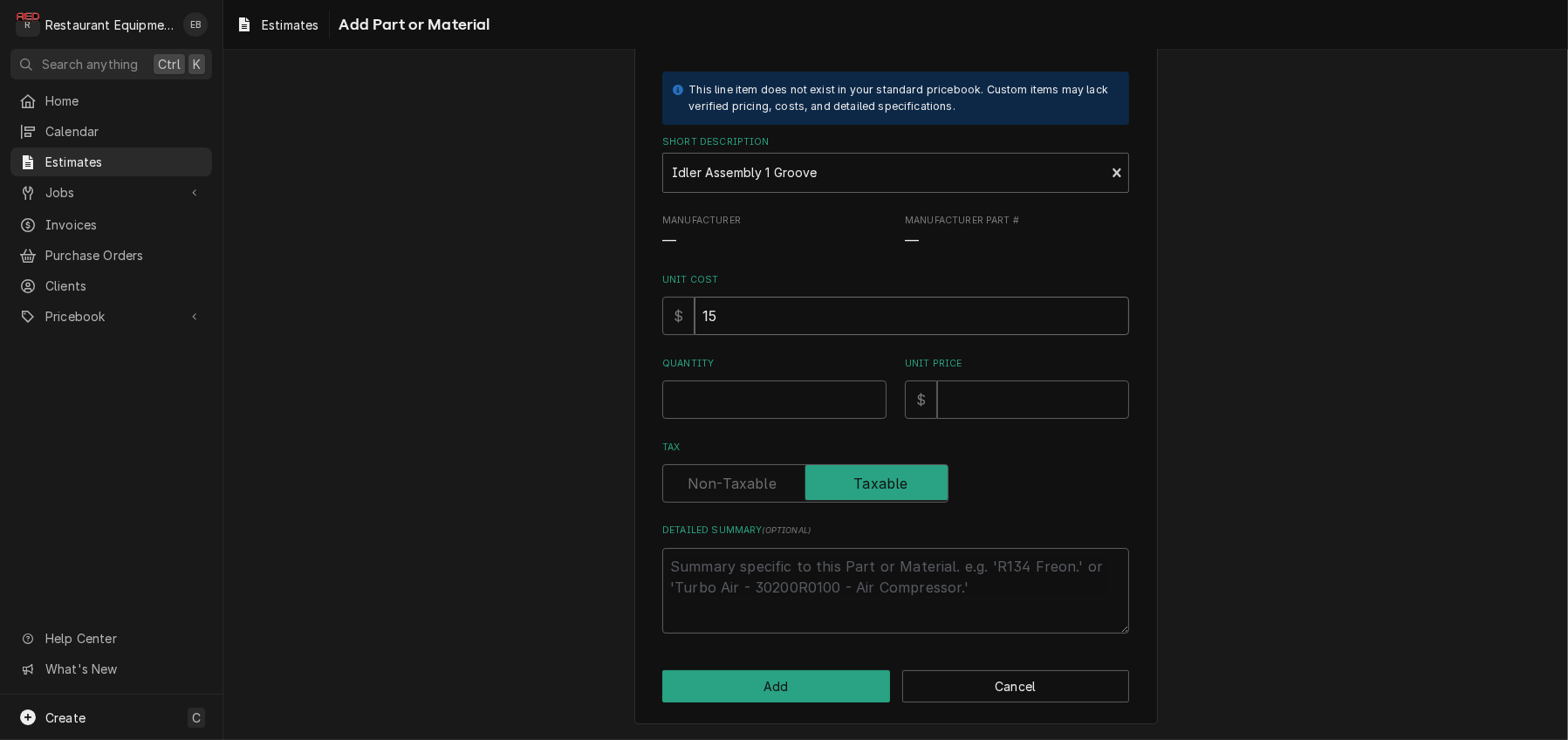
type textarea "x"
type input "150"
type textarea "x"
type input "150"
click at [759, 387] on input "Quantity" at bounding box center [774, 399] width 224 height 39
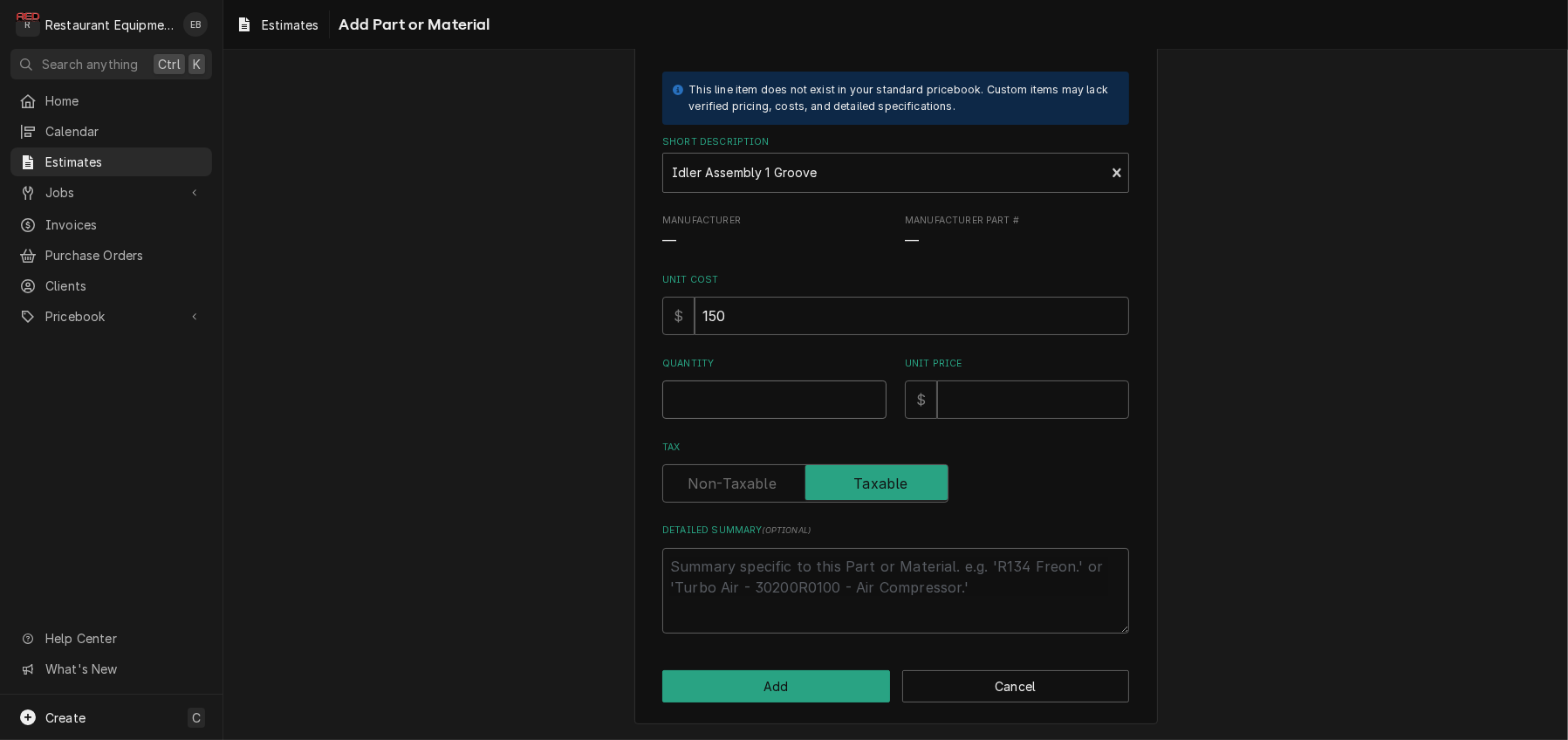
type textarea "x"
type input "1"
type textarea "x"
type input "1"
click at [963, 395] on input "Unit Price" at bounding box center [1033, 399] width 192 height 39
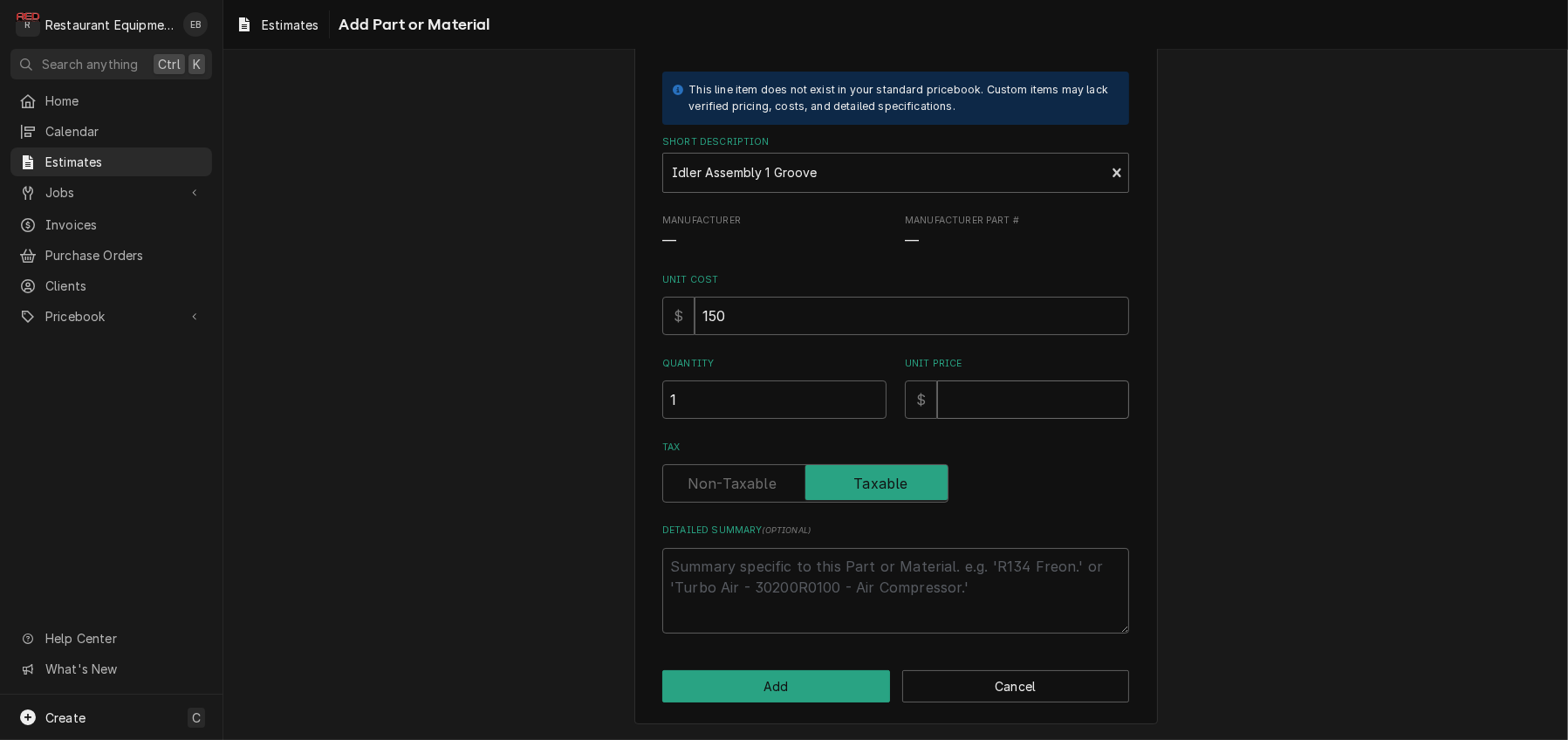
type textarea "x"
type input "2"
type textarea "x"
click at [843, 702] on button "Add" at bounding box center [776, 686] width 228 height 32
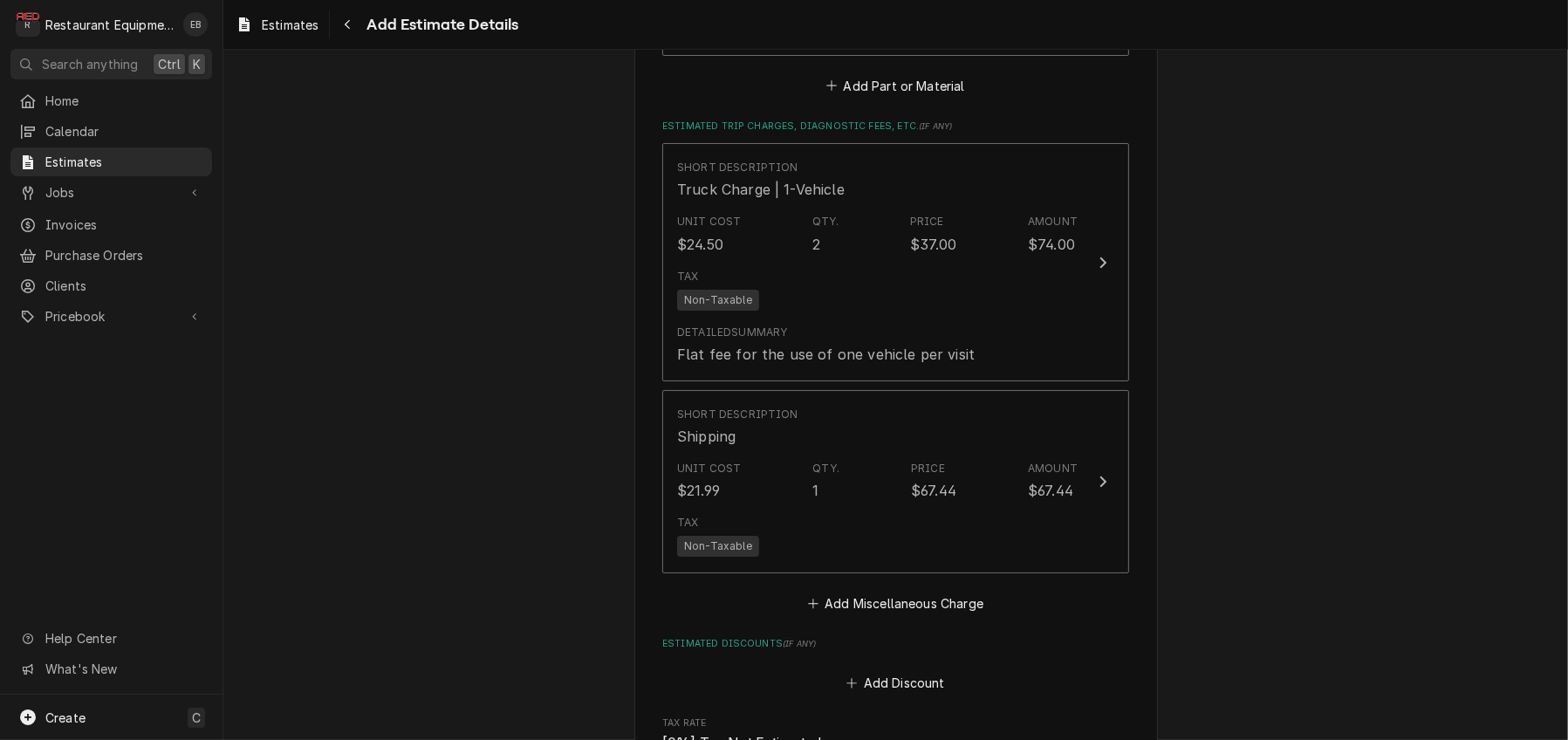
scroll to position [4064, 0]
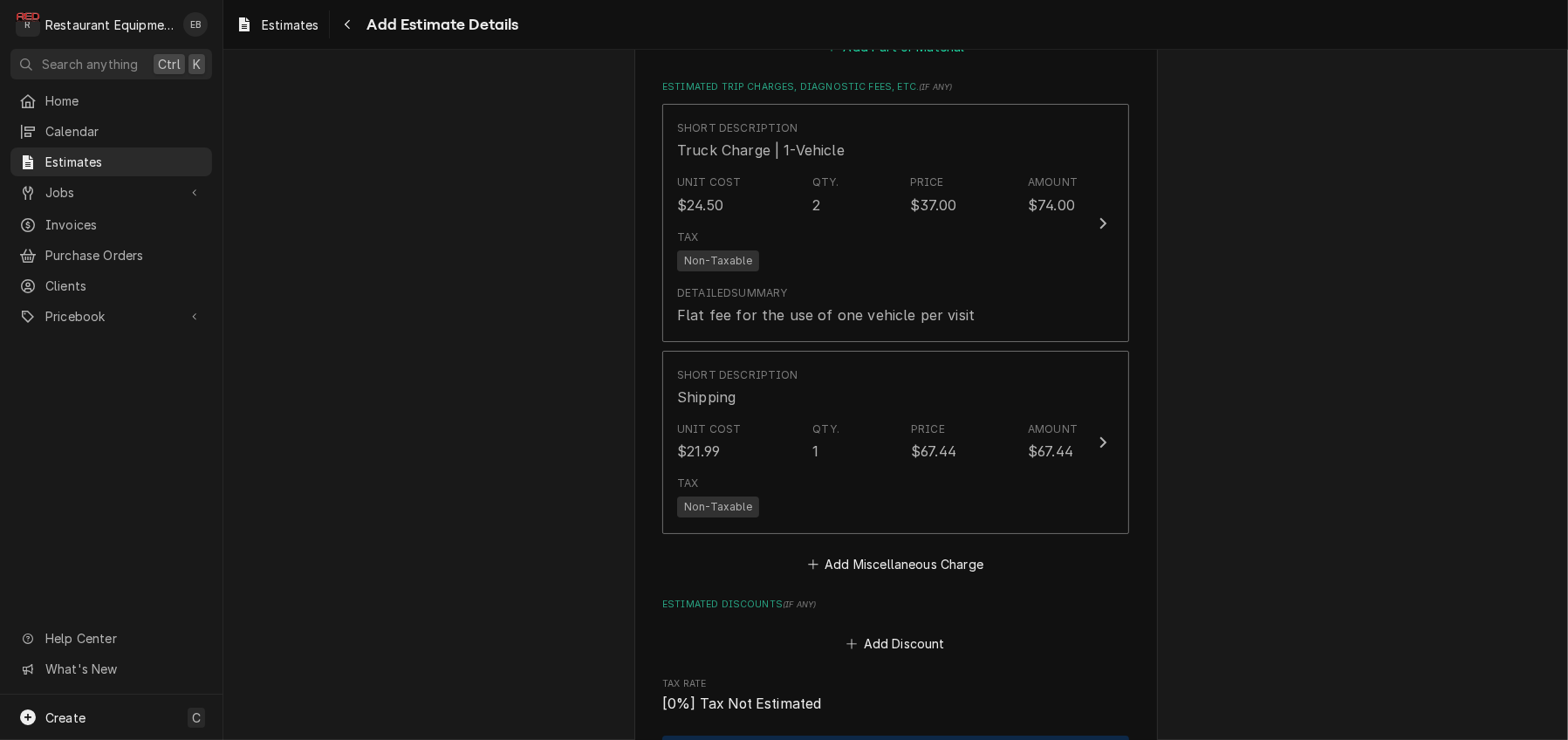
click at [945, 59] on button "Add Part or Material" at bounding box center [895, 46] width 144 height 25
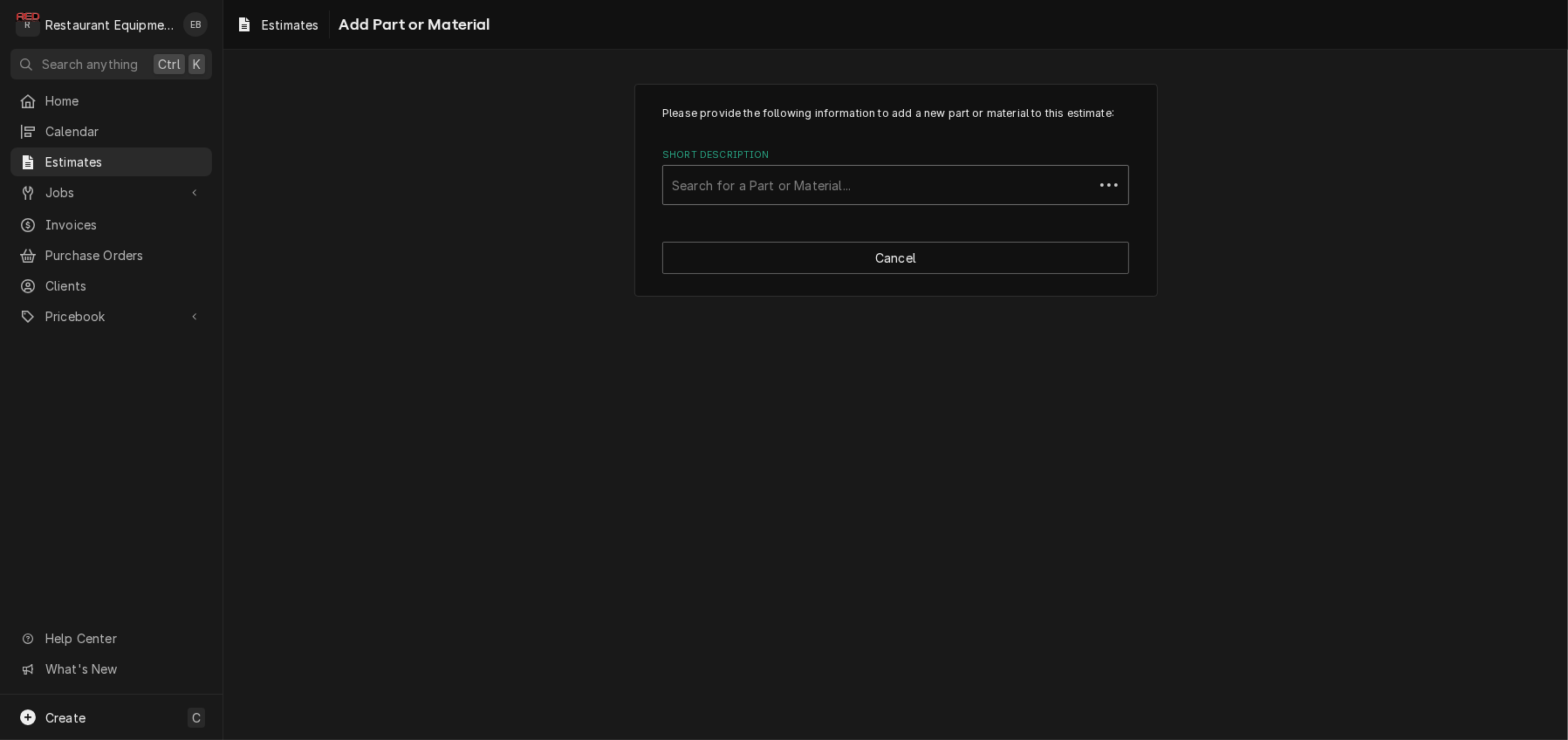
click at [903, 201] on div "Short Description" at bounding box center [879, 185] width 413 height 31
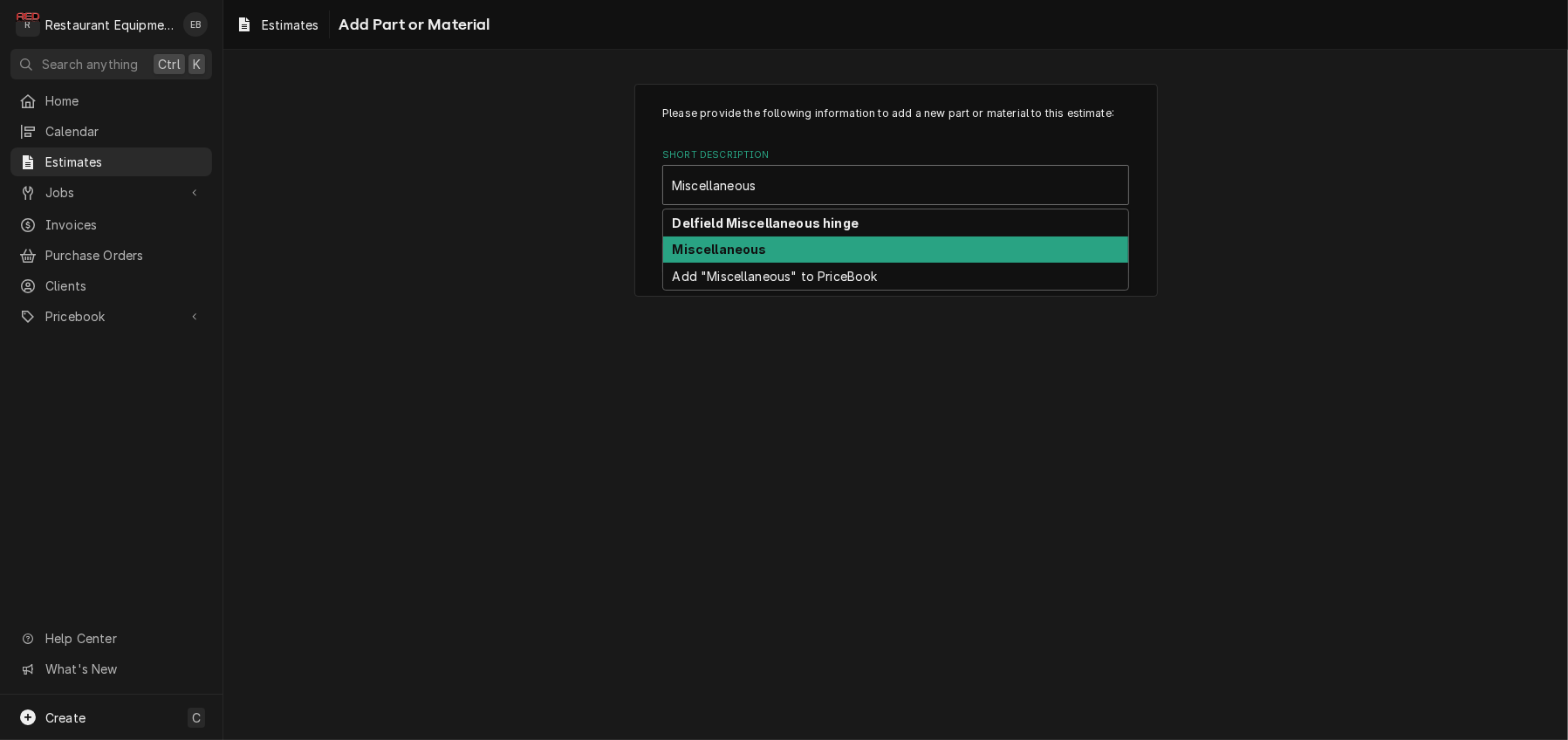
click at [812, 263] on div "Miscellaneous" at bounding box center [895, 250] width 465 height 27
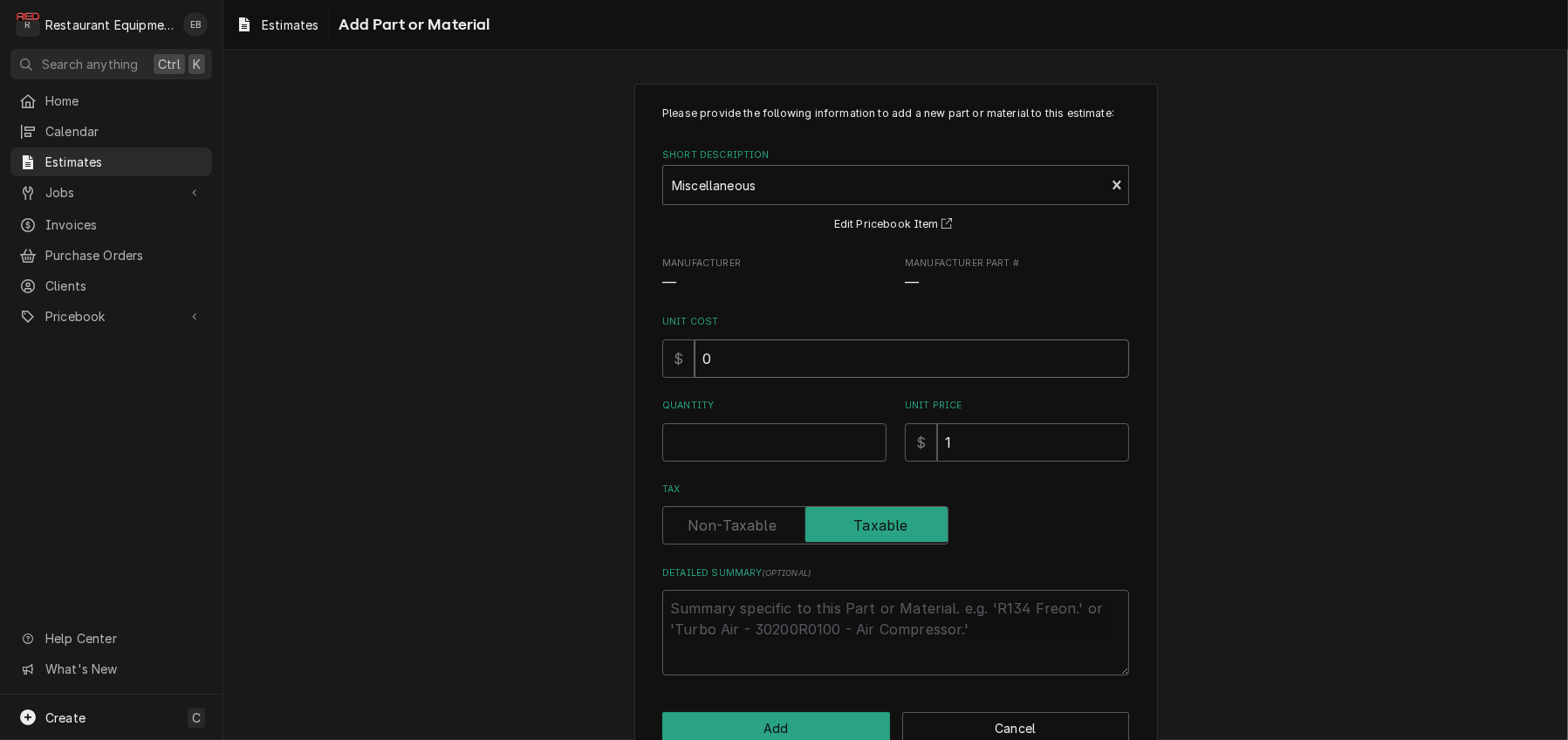
click at [762, 378] on input "0" at bounding box center [912, 359] width 434 height 39
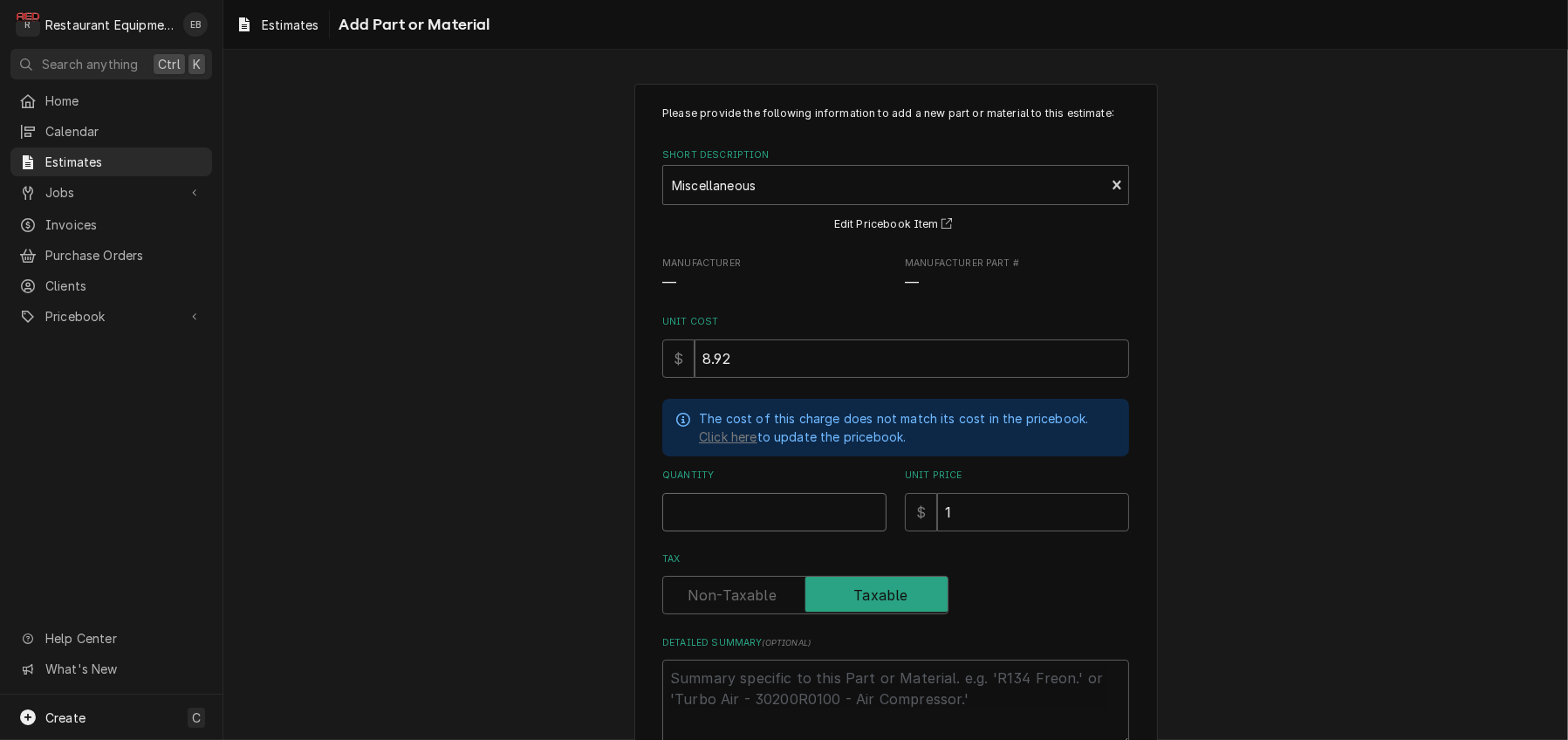
click at [782, 532] on input "Quantity" at bounding box center [774, 512] width 224 height 39
click at [958, 532] on input "1" at bounding box center [1033, 512] width 192 height 39
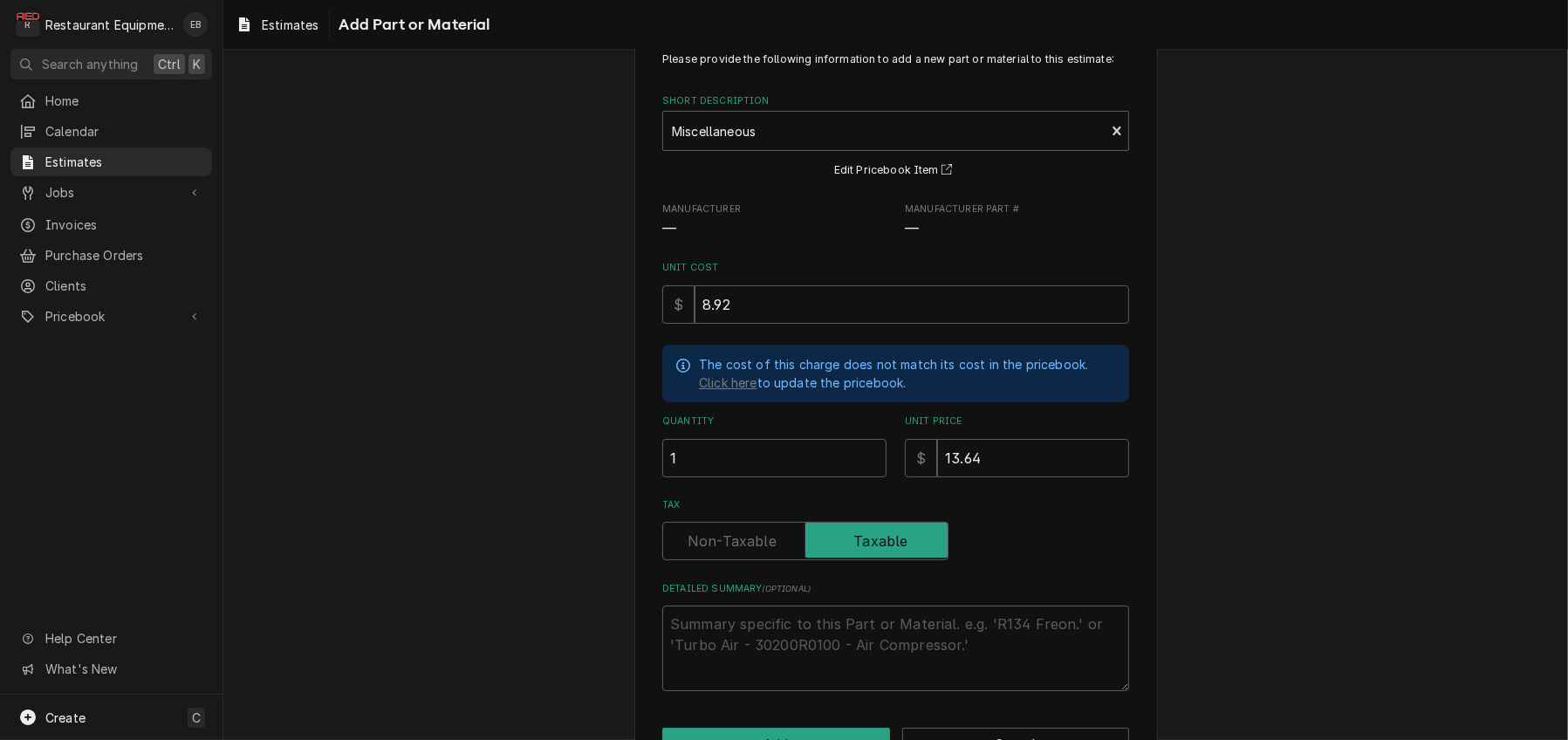
scroll to position [58, 0]
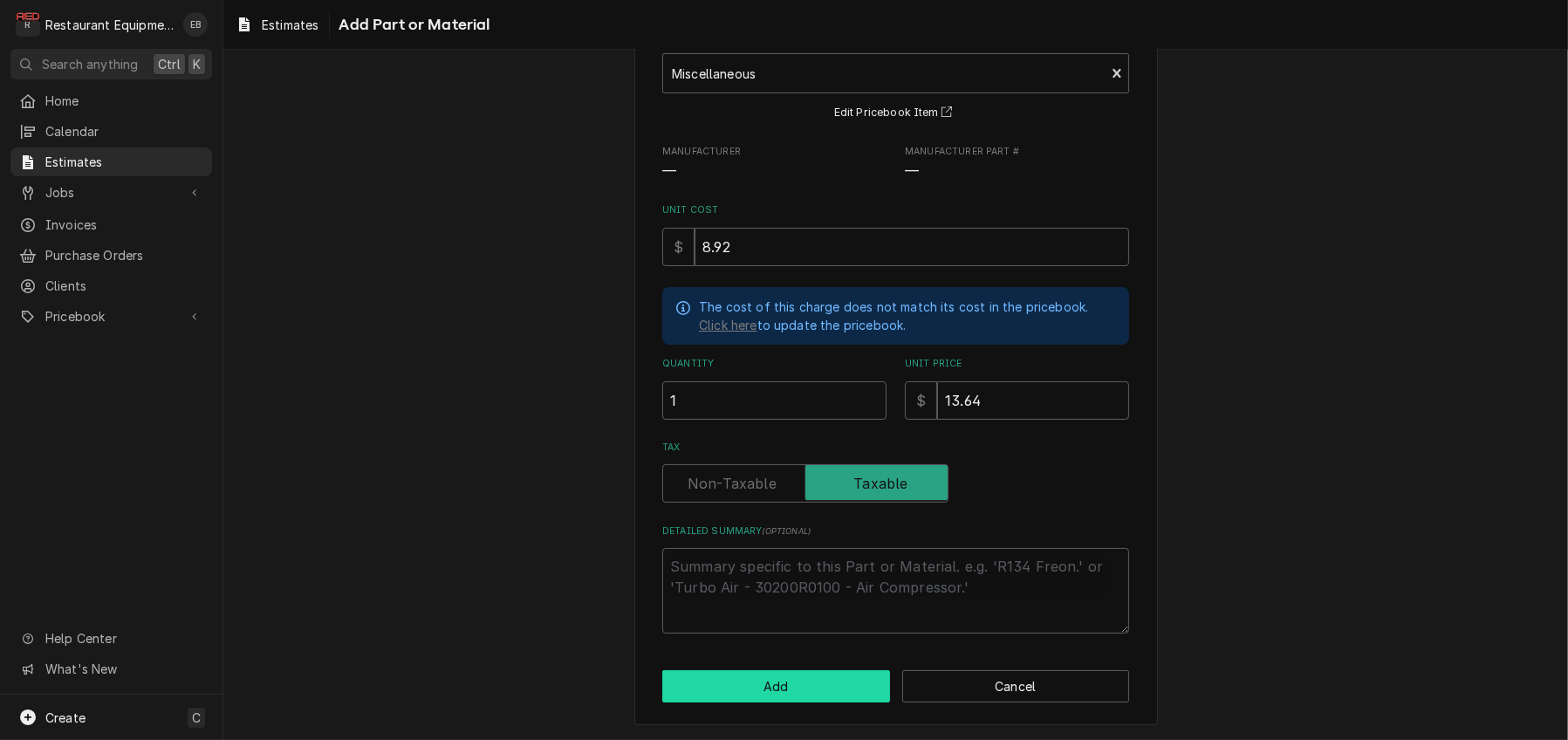
click at [844, 685] on button "Add" at bounding box center [776, 686] width 228 height 32
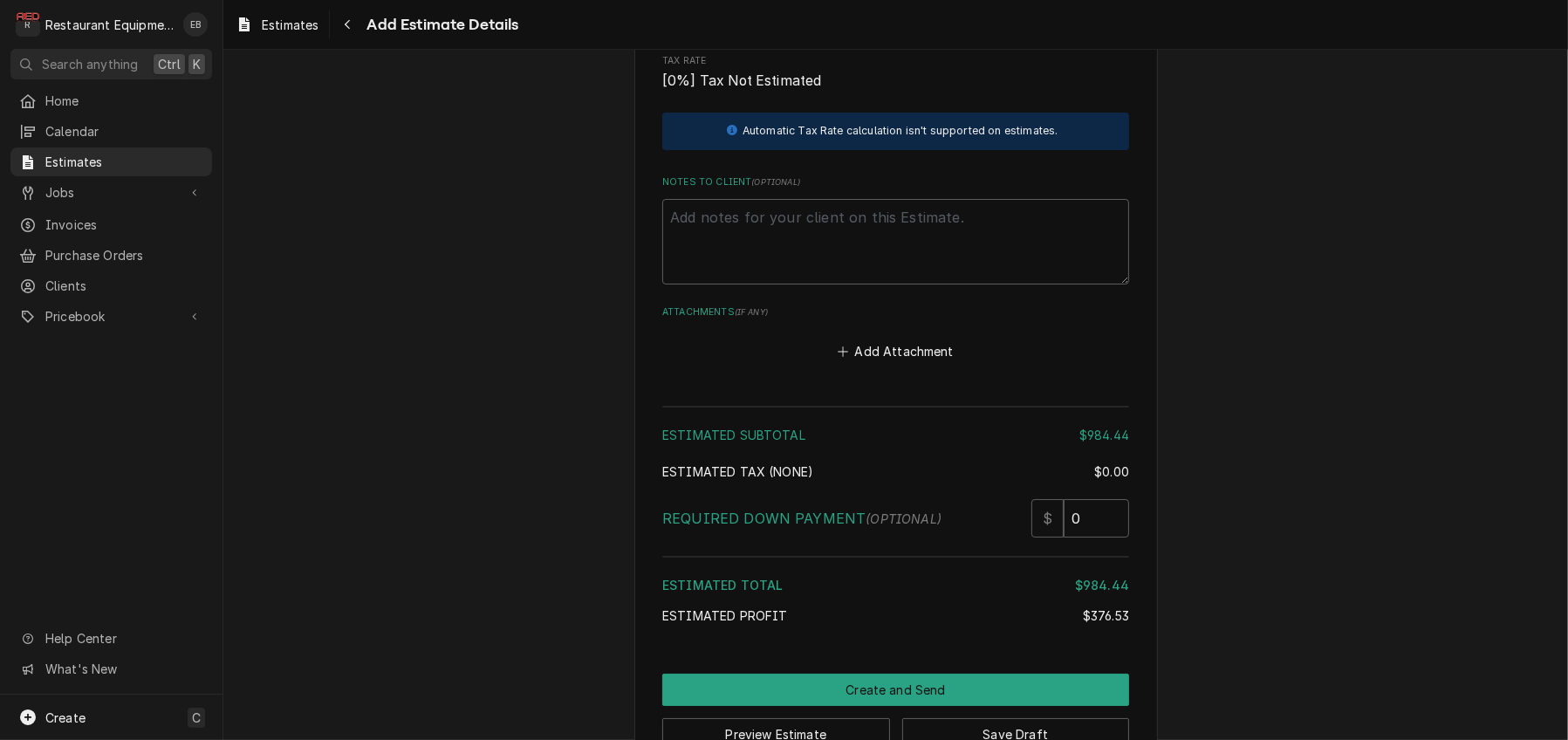
scroll to position [4959, 0]
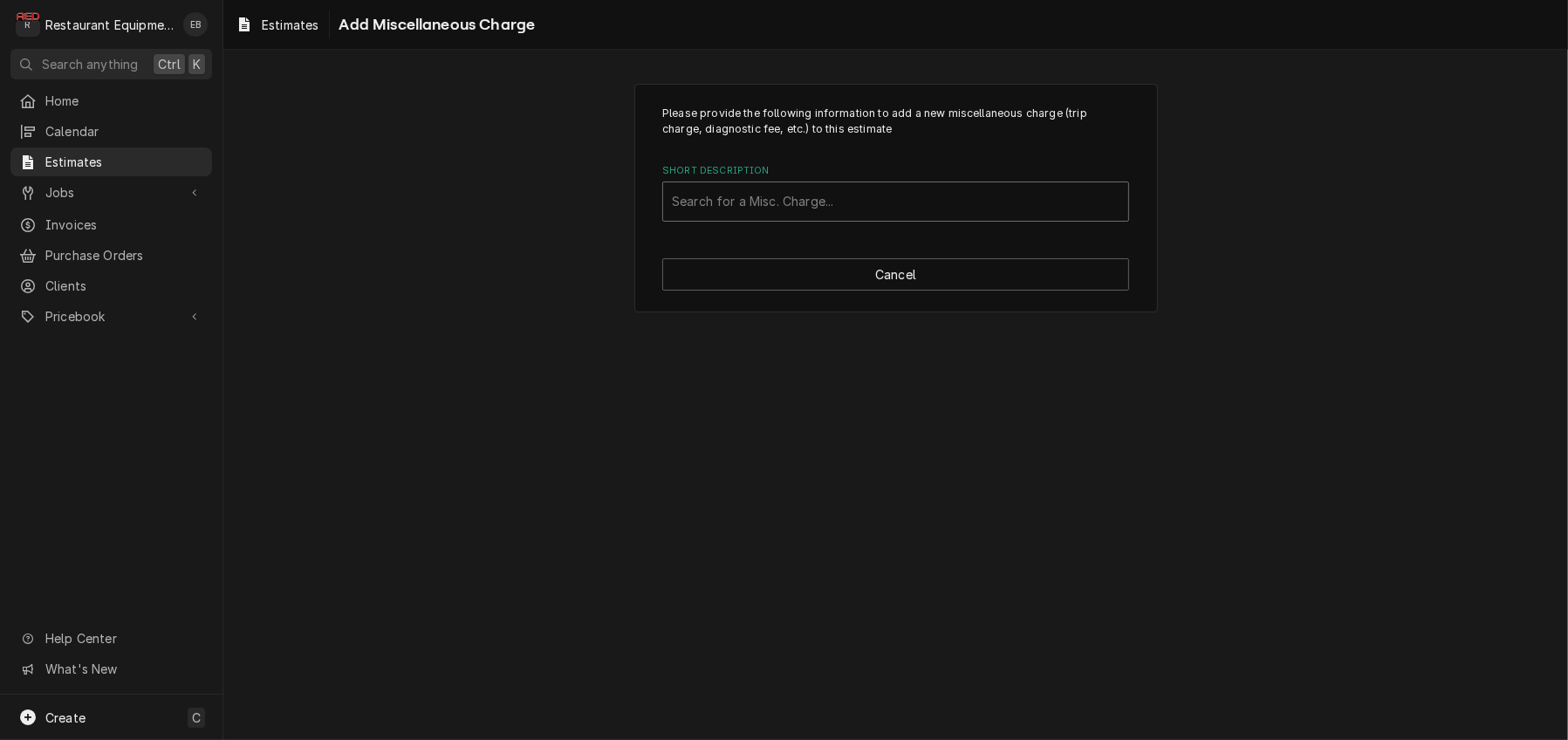
click at [890, 218] on div "Short Description" at bounding box center [896, 201] width 448 height 31
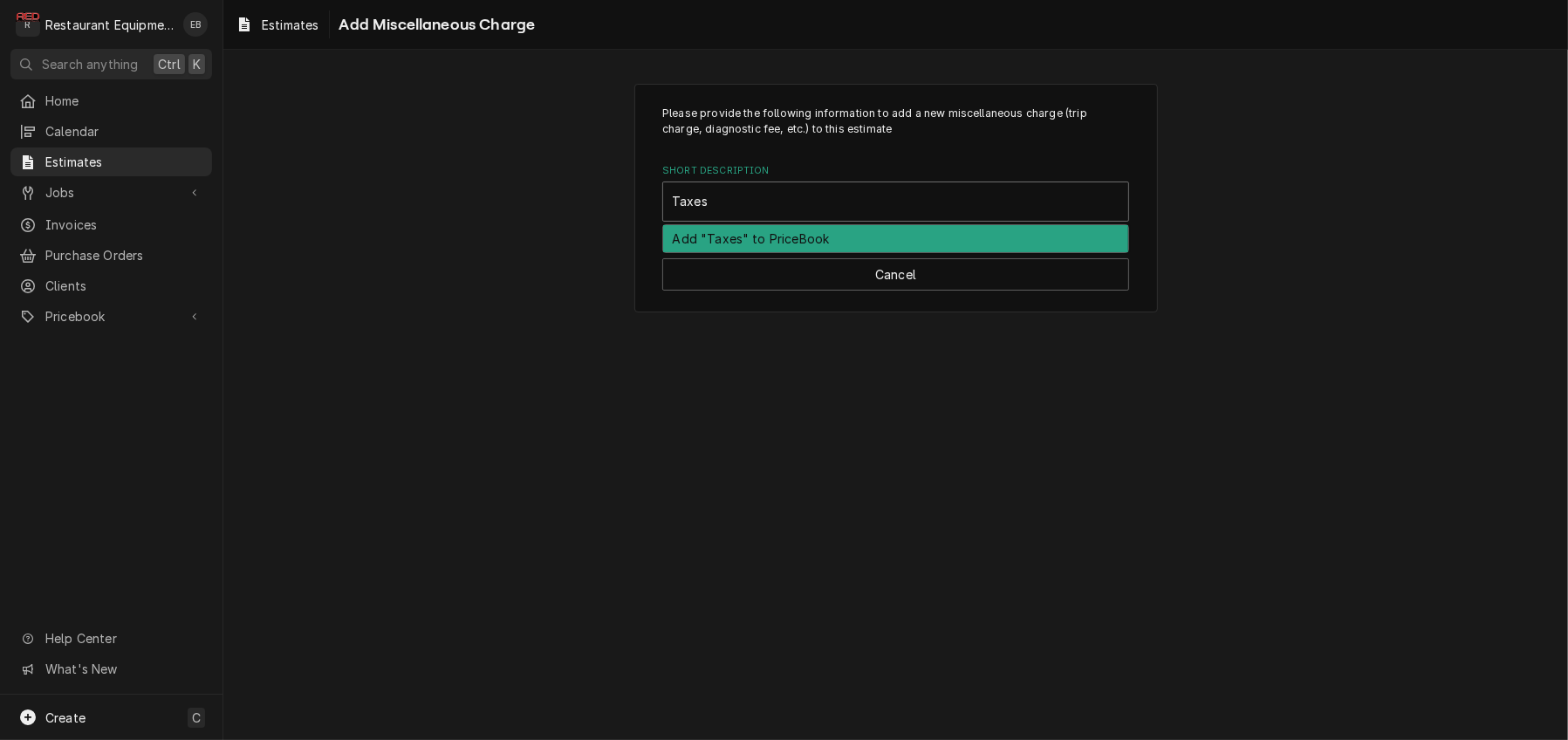
click at [815, 252] on div "Add "Taxes" to PriceBook" at bounding box center [895, 238] width 465 height 27
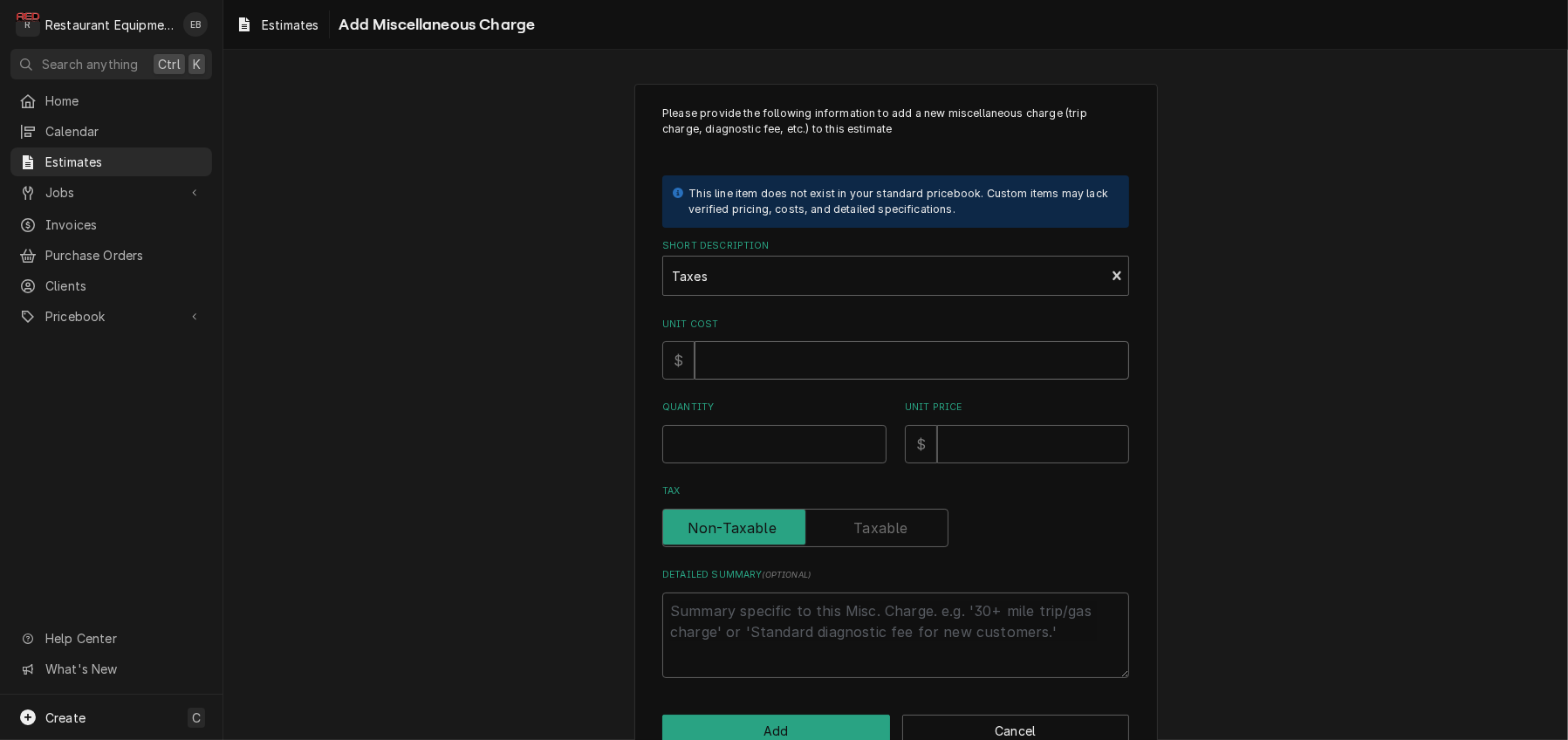
click at [769, 379] on input "Unit Cost" at bounding box center [912, 361] width 434 height 39
click at [760, 464] on input "Quantity" at bounding box center [774, 444] width 224 height 39
click at [1000, 464] on input "Unit Price" at bounding box center [1033, 444] width 192 height 39
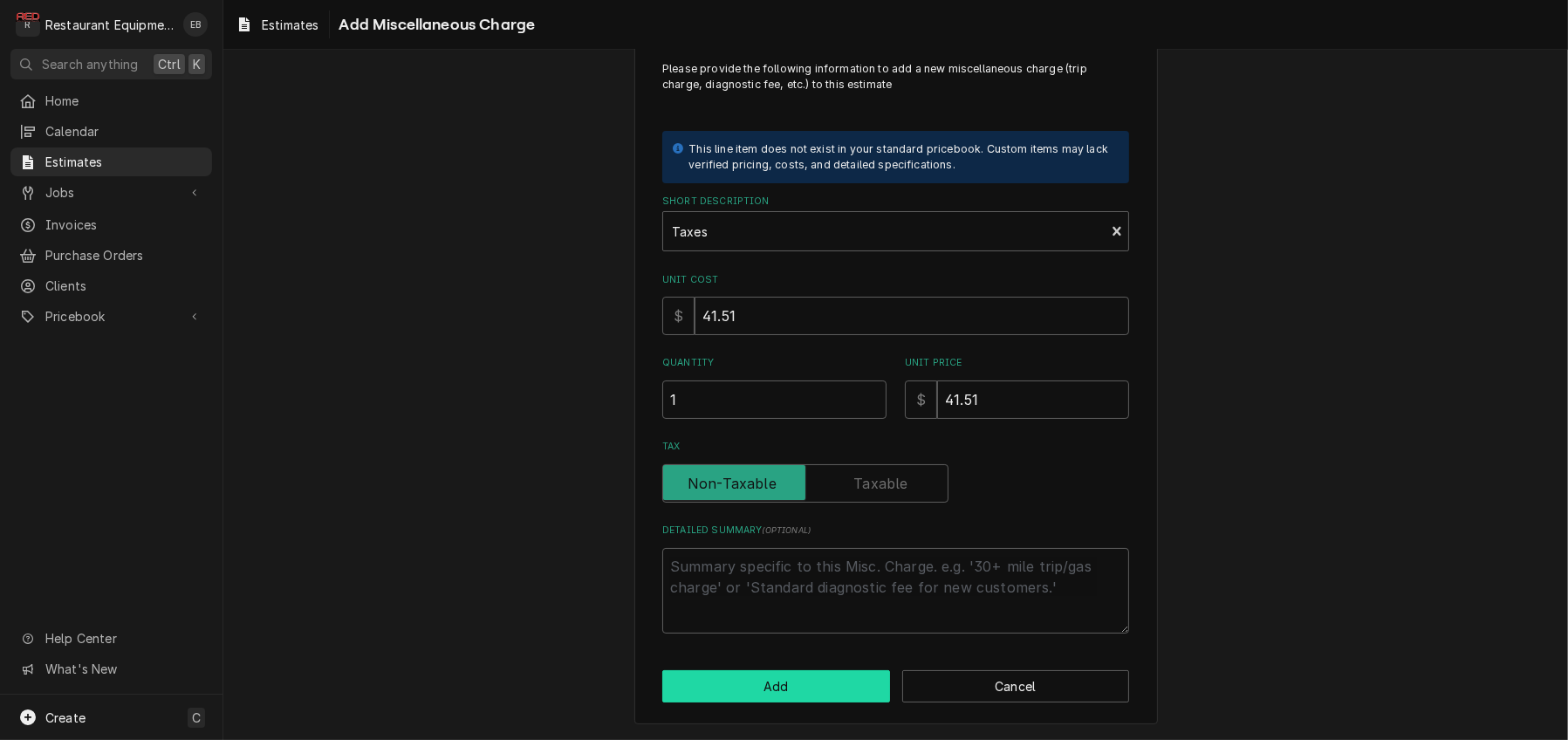
click at [851, 672] on button "Add" at bounding box center [776, 686] width 228 height 32
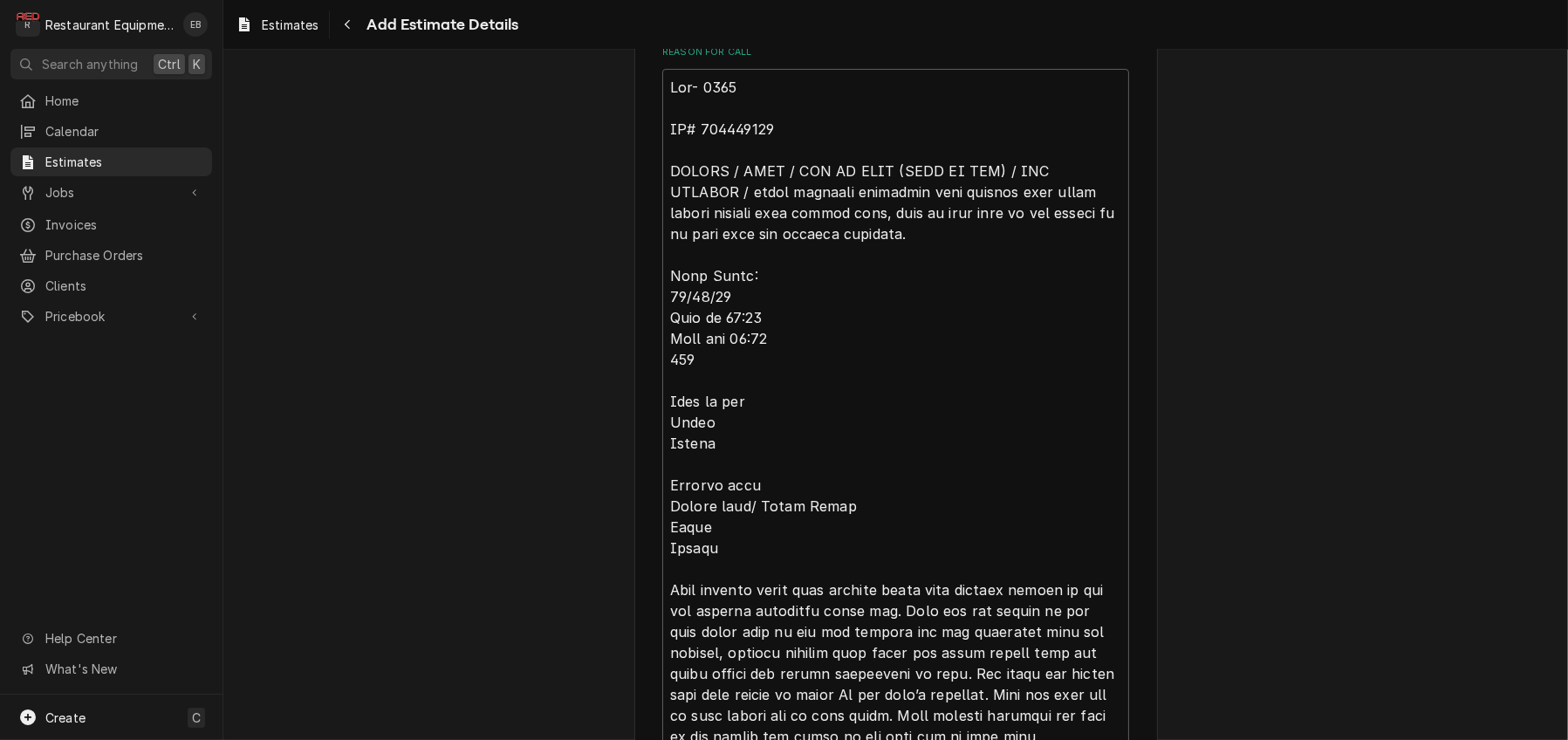
scroll to position [618, 0]
click at [701, 212] on textarea "Reason For Call" at bounding box center [895, 502] width 467 height 863
drag, startPoint x: 690, startPoint y: 212, endPoint x: 780, endPoint y: 214, distance: 90.0
click at [783, 213] on textarea "Reason For Call" at bounding box center [895, 502] width 467 height 863
click at [825, 214] on textarea "Reason For Call" at bounding box center [895, 502] width 467 height 863
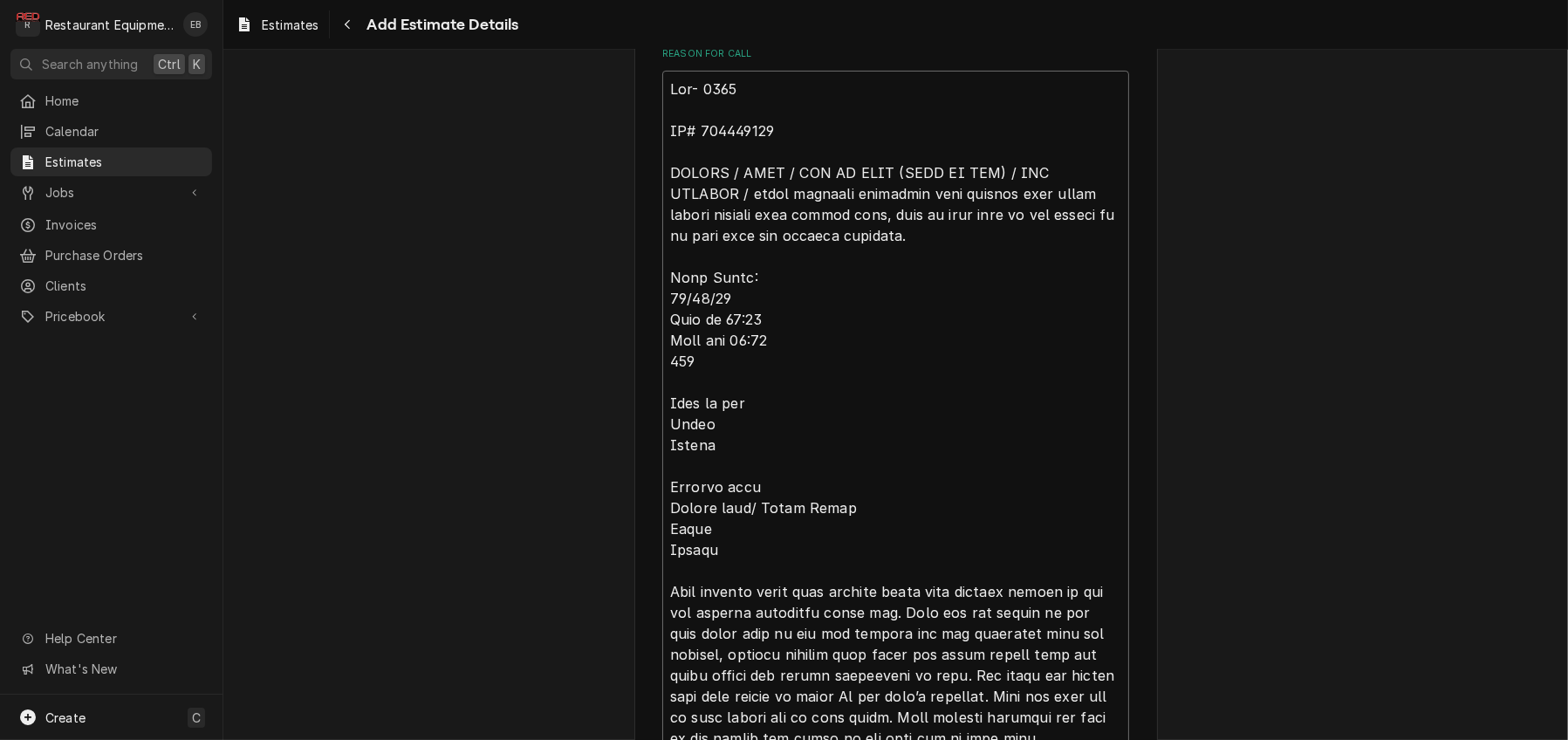
click at [1129, 420] on textarea "Reason For Call" at bounding box center [895, 502] width 467 height 863
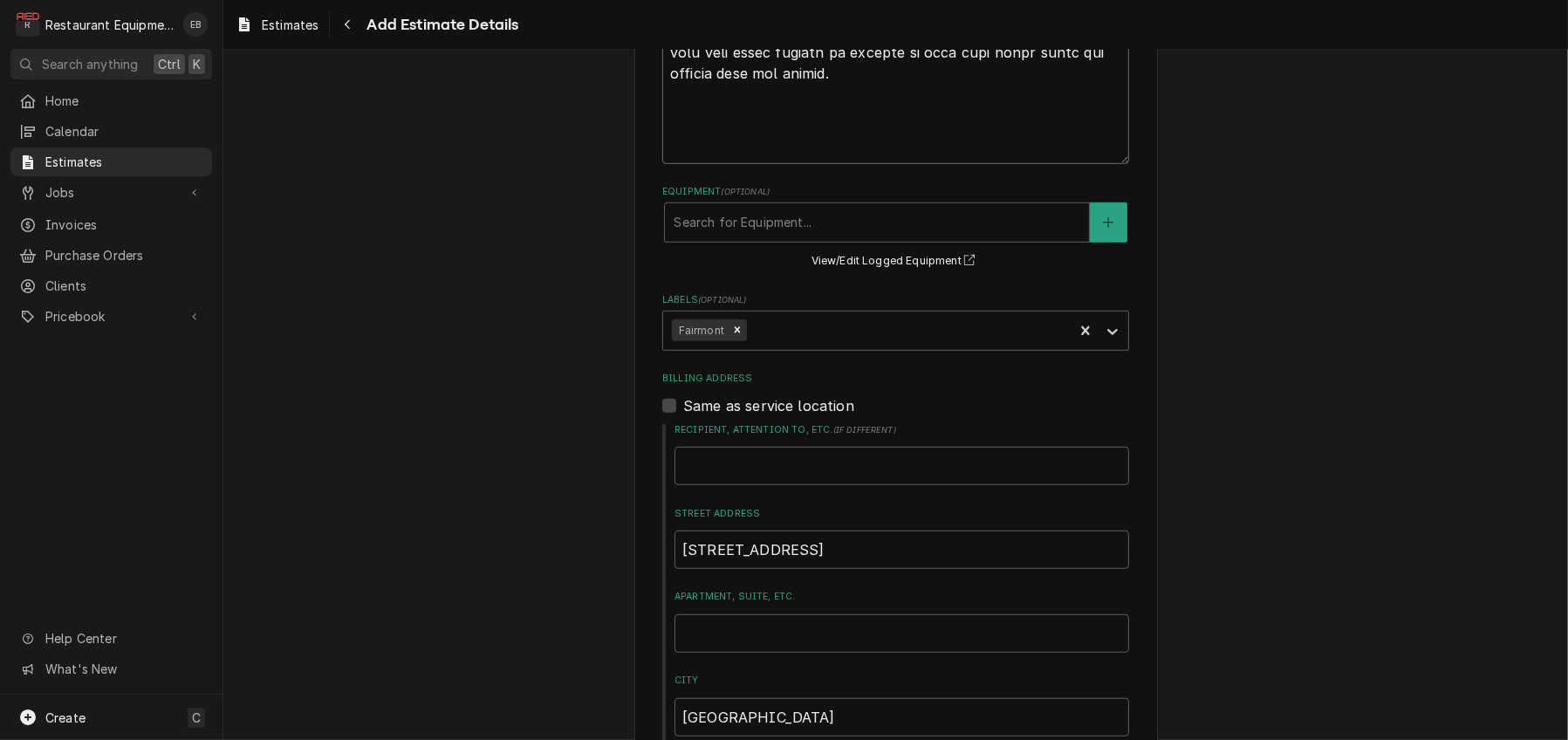
scroll to position [1494, 0]
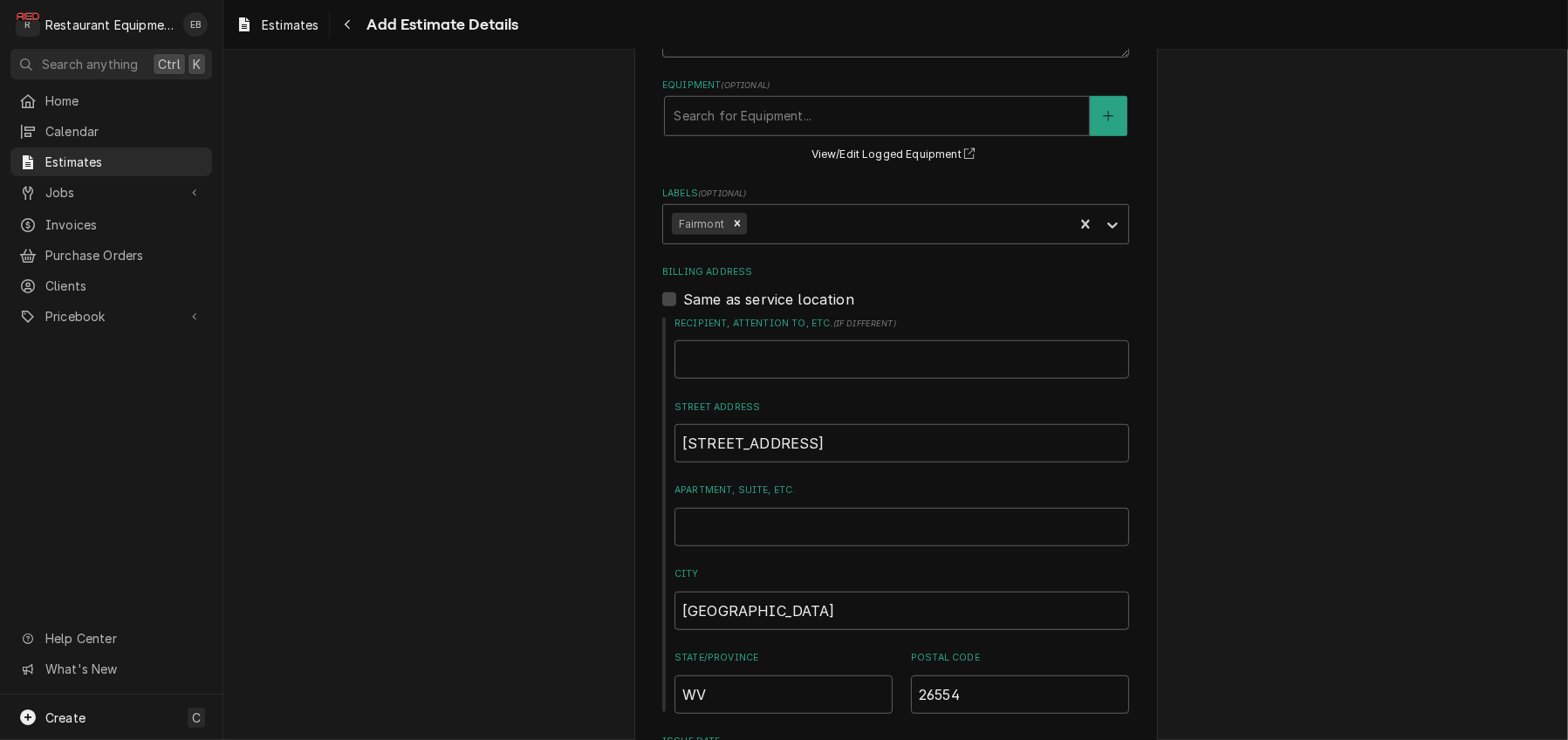
drag, startPoint x: 655, startPoint y: 107, endPoint x: 790, endPoint y: 94, distance: 135.6
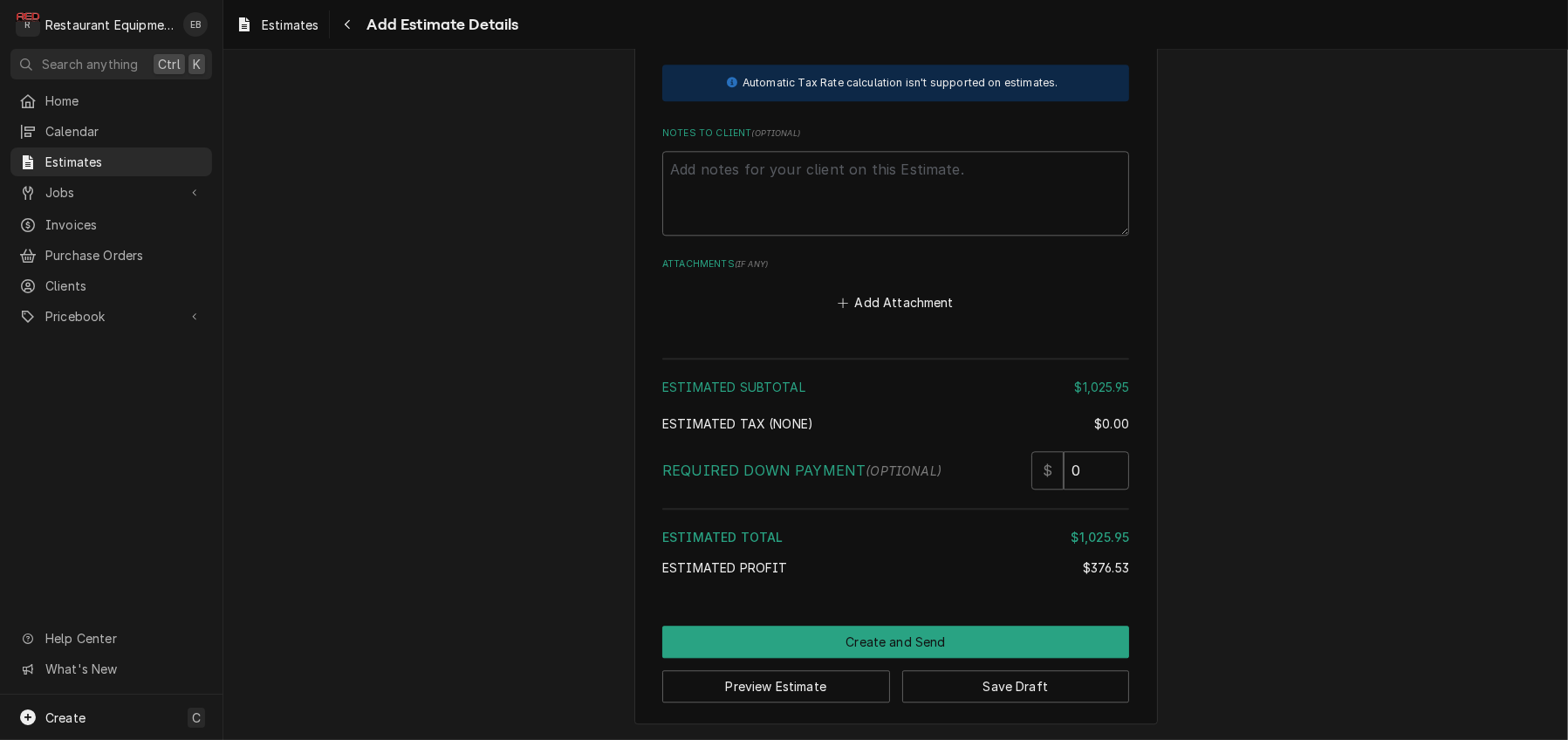
scroll to position [5626, 0]
click at [877, 237] on textarea "Notes to Client ( optional )" at bounding box center [895, 193] width 467 height 85
paste textarea "Roo- 9169 TN# 328522622 BACKUP / HVAC / AIR AT HOOD (MAKE UP AIR) / NOT WORKING…"
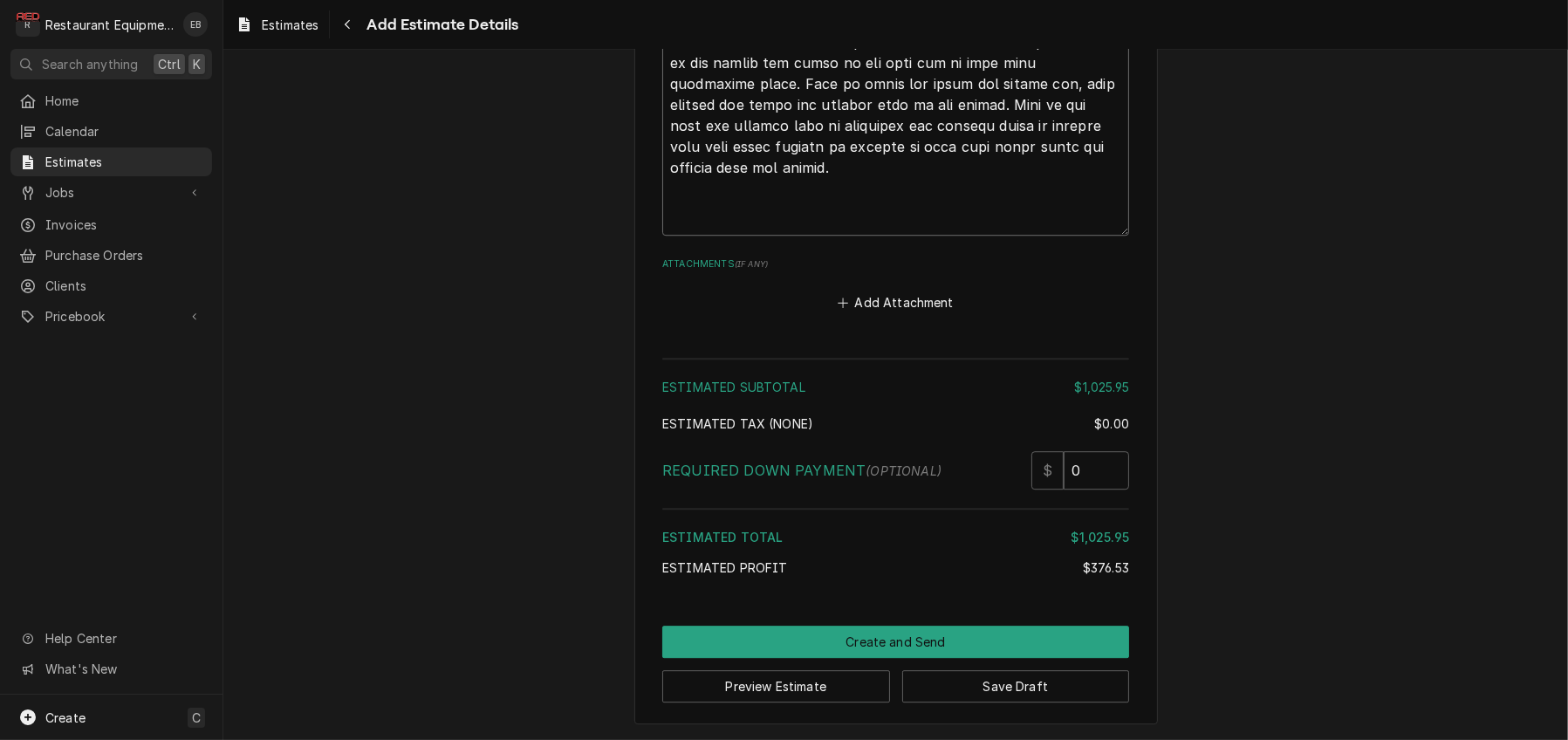
scroll to position [6614, 0]
drag, startPoint x: 1004, startPoint y: 670, endPoint x: 991, endPoint y: 679, distance: 15.8
click at [991, 679] on button "Save Draft" at bounding box center [1016, 686] width 228 height 32
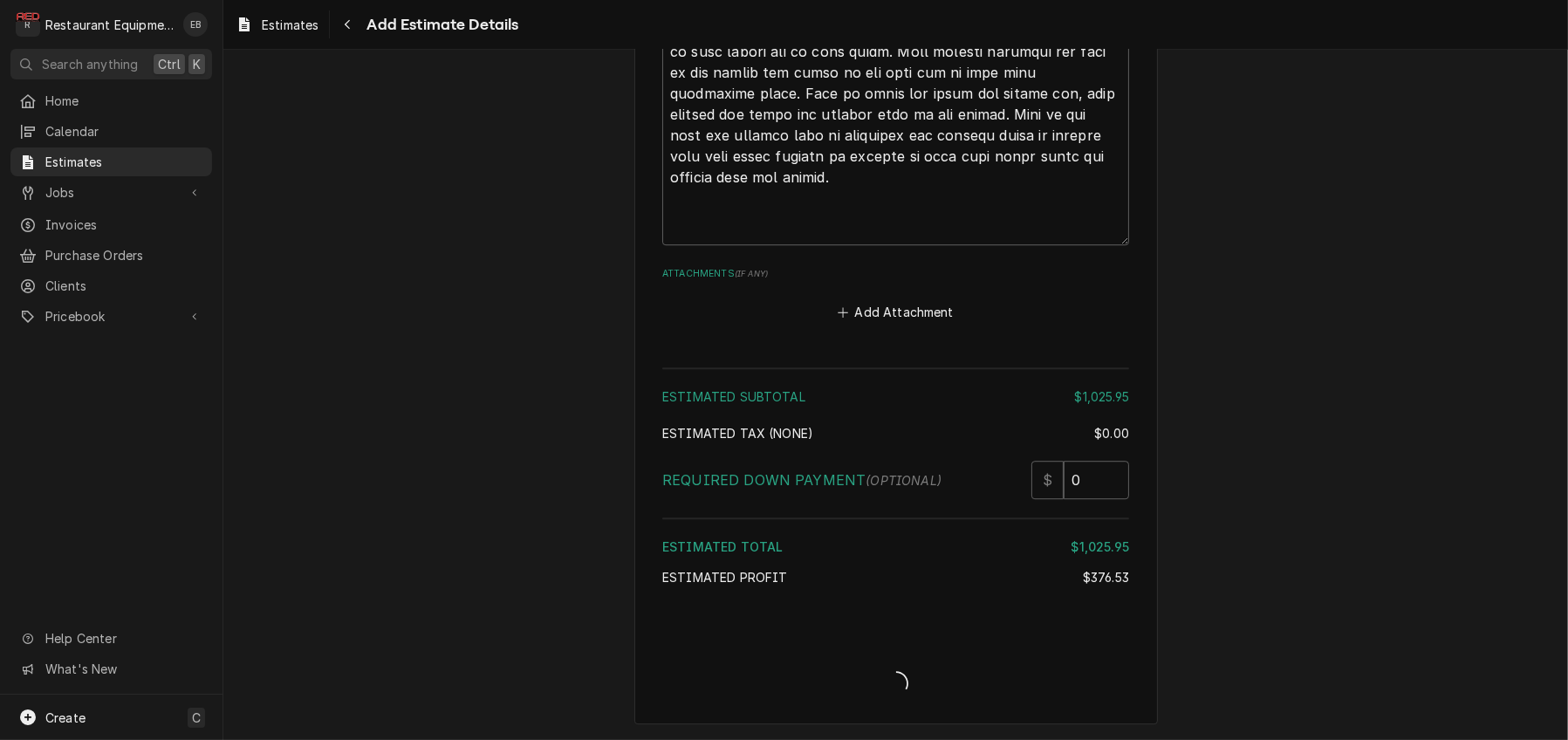
scroll to position [6603, 0]
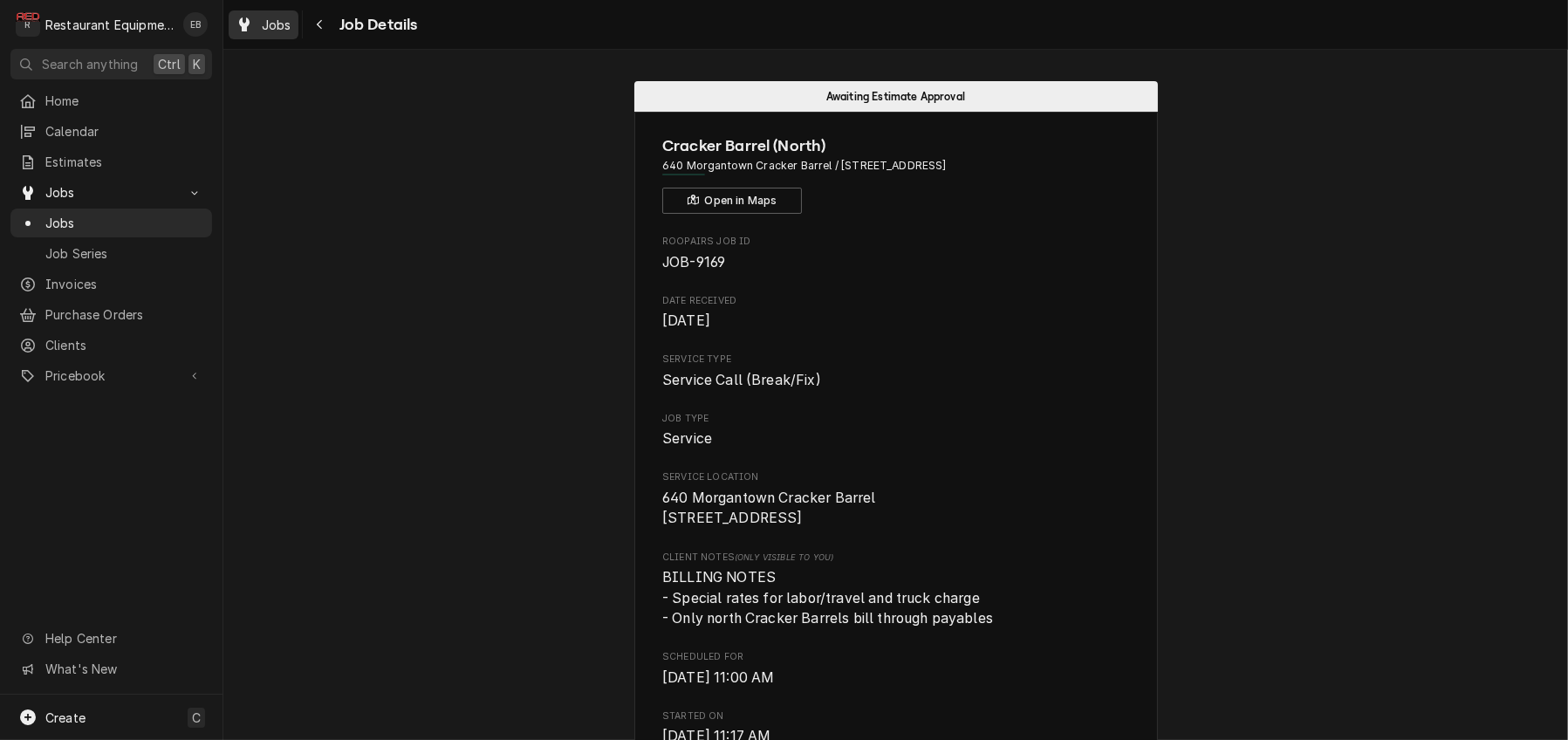
click at [280, 19] on span "Jobs" at bounding box center [276, 25] width 29 height 18
